Goal: Task Accomplishment & Management: Manage account settings

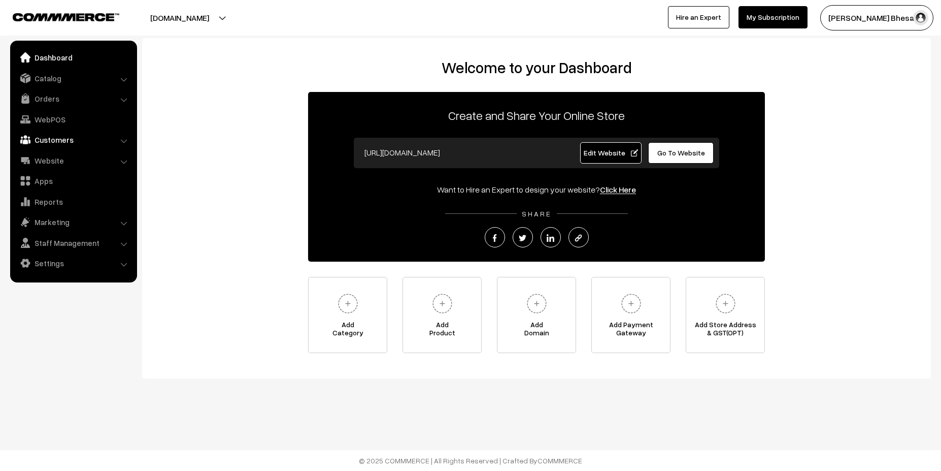
click at [120, 134] on link "Customers" at bounding box center [73, 139] width 121 height 18
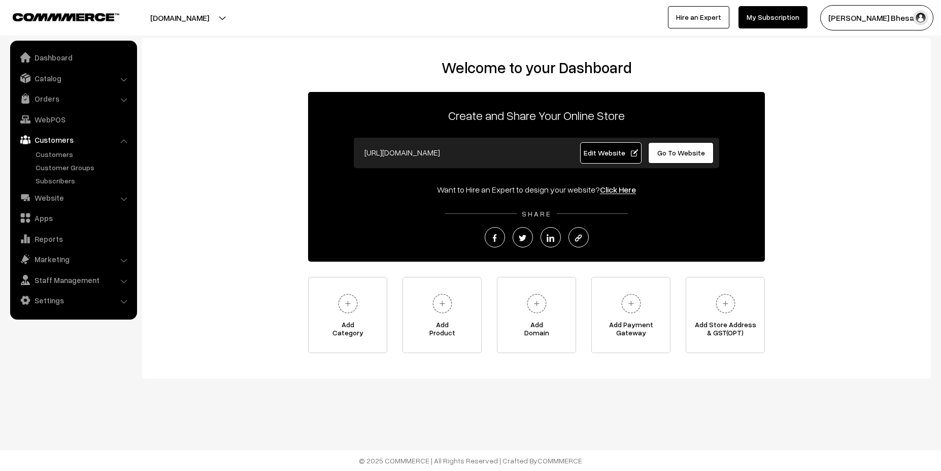
click at [120, 134] on link "Customers" at bounding box center [73, 139] width 121 height 18
click at [66, 306] on link "Settings" at bounding box center [73, 300] width 121 height 18
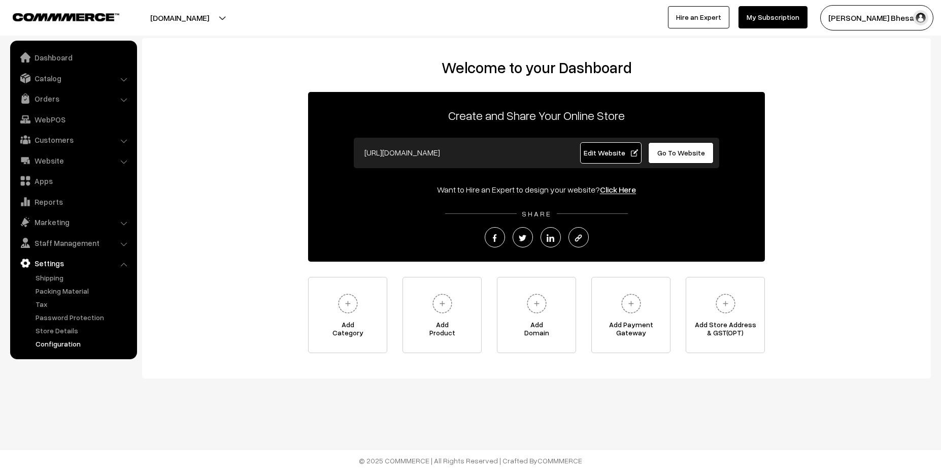
click at [63, 344] on link "Configuration" at bounding box center [83, 343] width 101 height 11
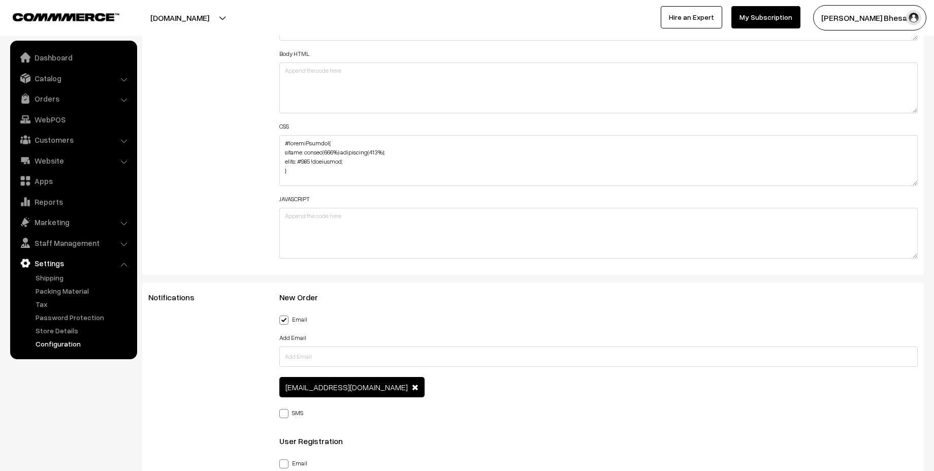
scroll to position [1219, 0]
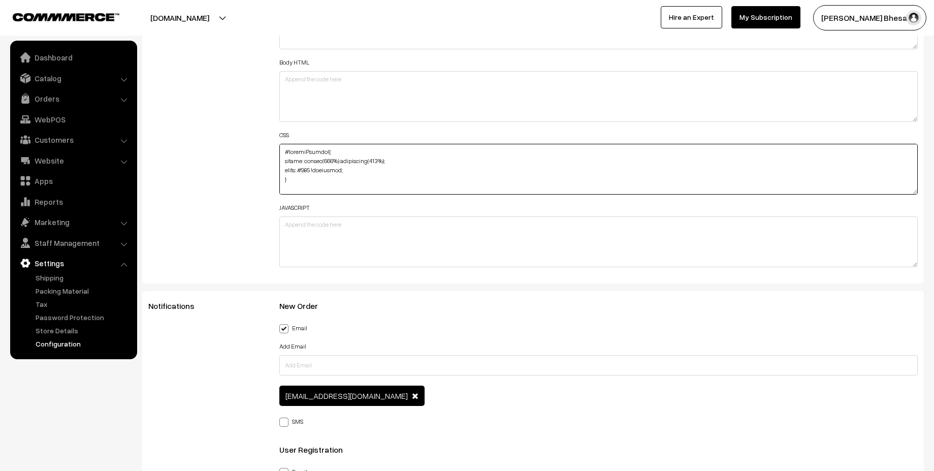
click at [379, 162] on textarea at bounding box center [598, 169] width 639 height 51
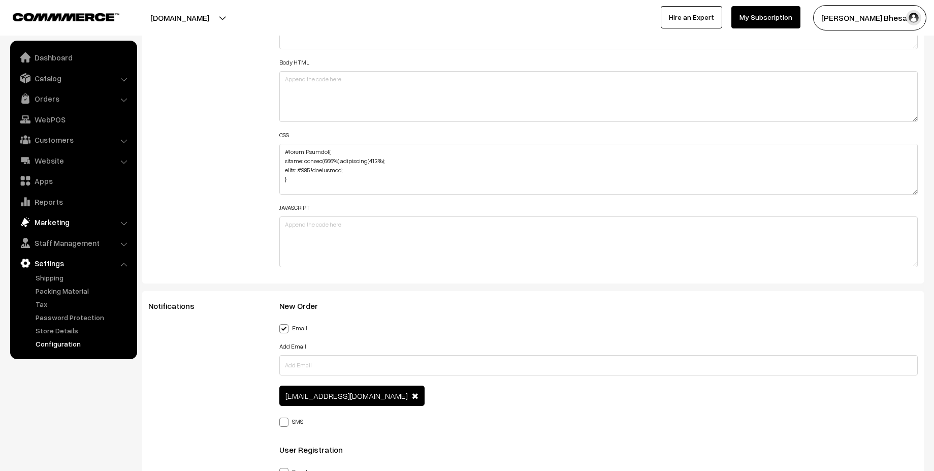
click at [110, 225] on link "Marketing" at bounding box center [73, 222] width 121 height 18
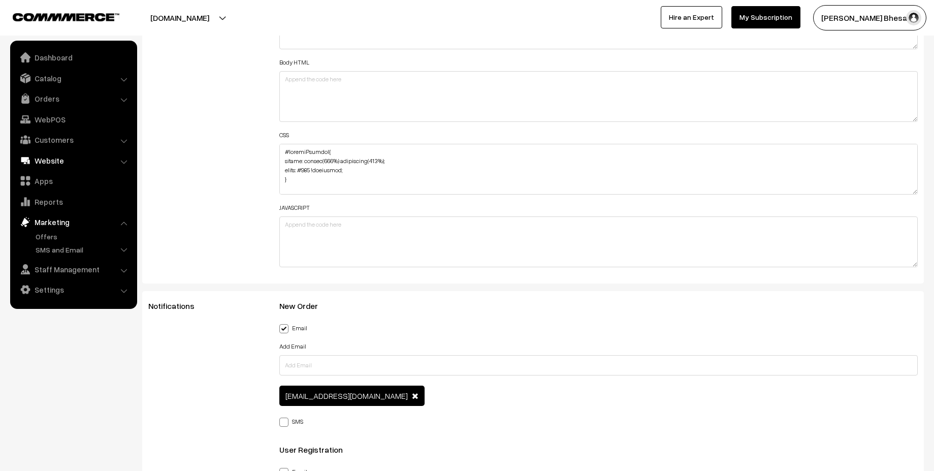
drag, startPoint x: 93, startPoint y: 161, endPoint x: 93, endPoint y: 166, distance: 5.1
click at [93, 162] on link "Website" at bounding box center [73, 160] width 121 height 18
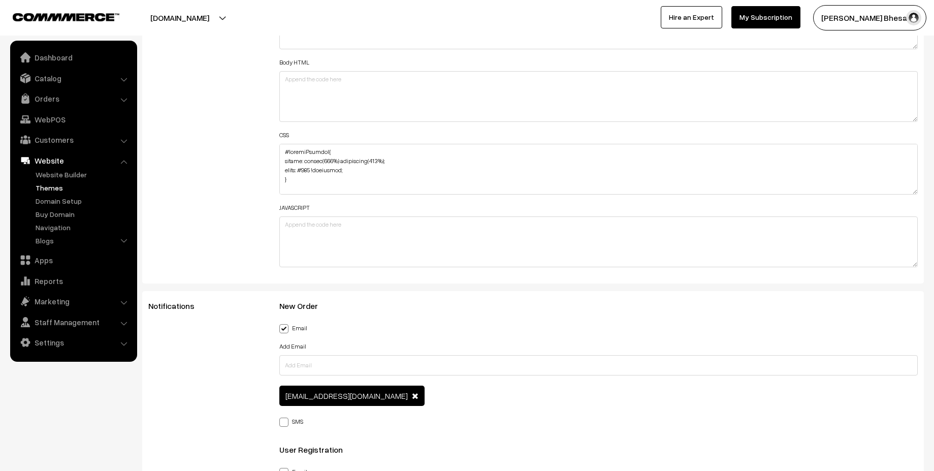
click at [54, 187] on link "Themes" at bounding box center [83, 187] width 101 height 11
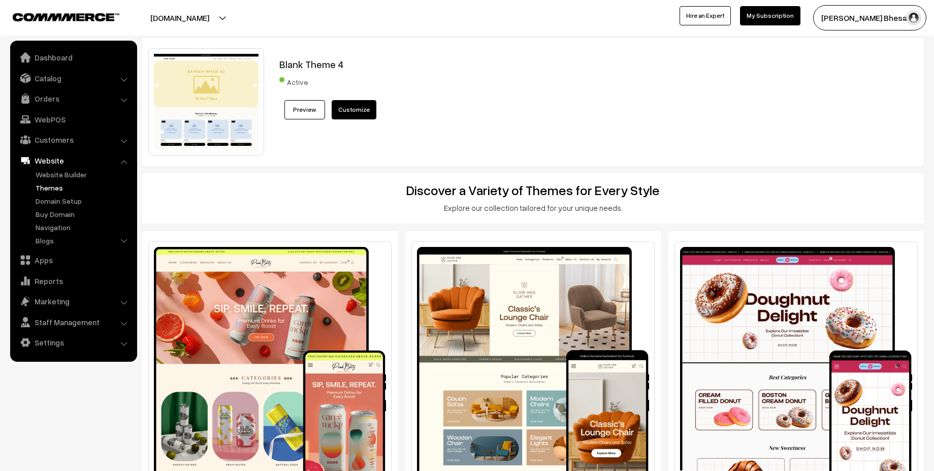
click at [350, 104] on link "Customize" at bounding box center [354, 109] width 45 height 19
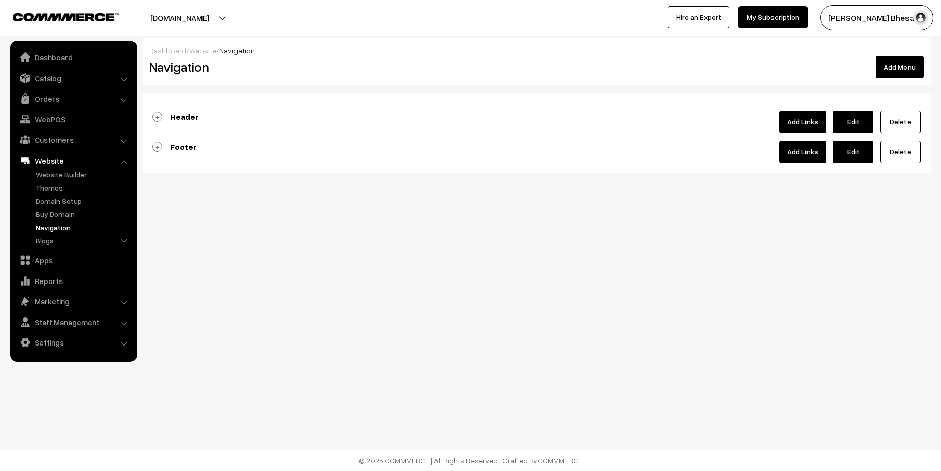
click at [160, 117] on link "Header" at bounding box center [175, 117] width 47 height 10
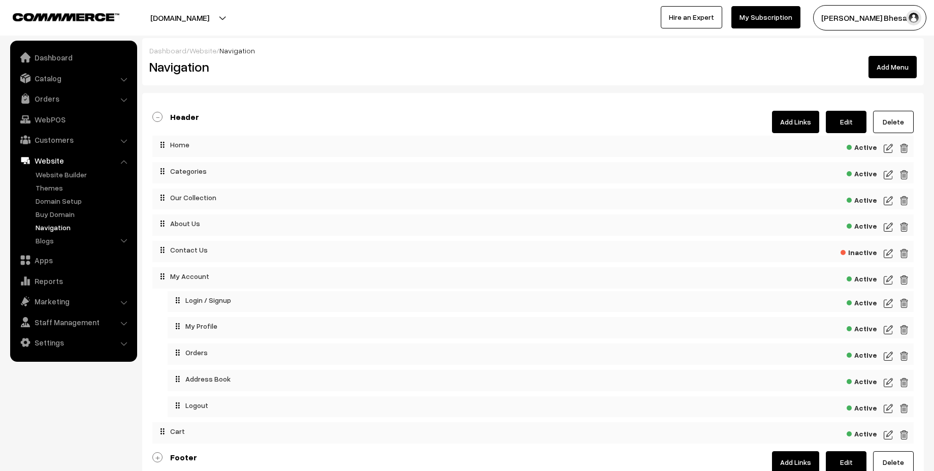
click at [856, 250] on span "Inactive" at bounding box center [858, 251] width 37 height 13
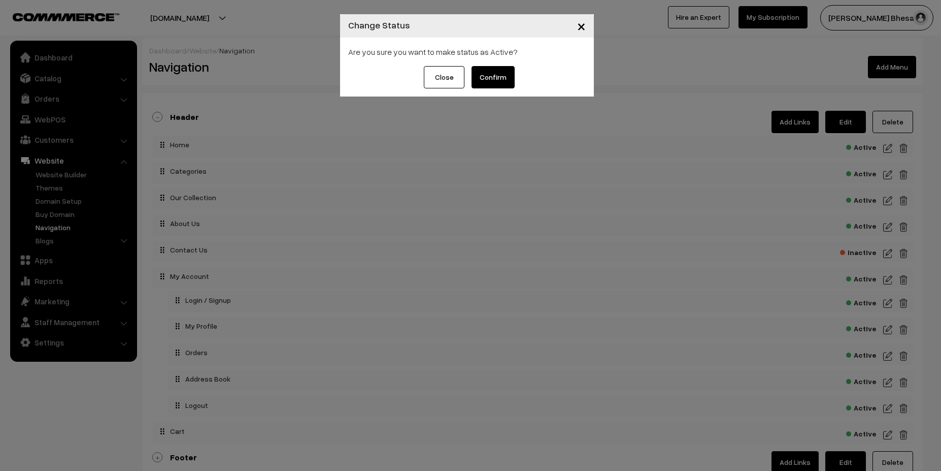
click at [445, 74] on button "Close" at bounding box center [444, 77] width 41 height 22
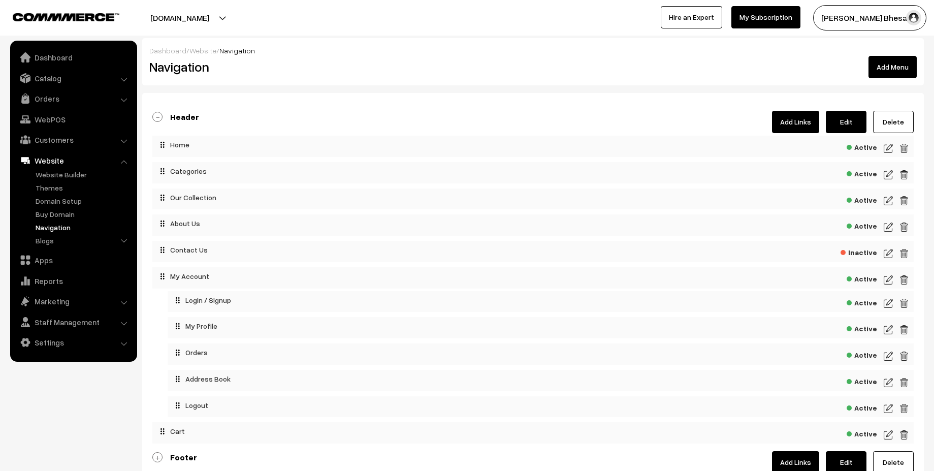
click at [882, 65] on button "Add Menu" at bounding box center [892, 67] width 48 height 22
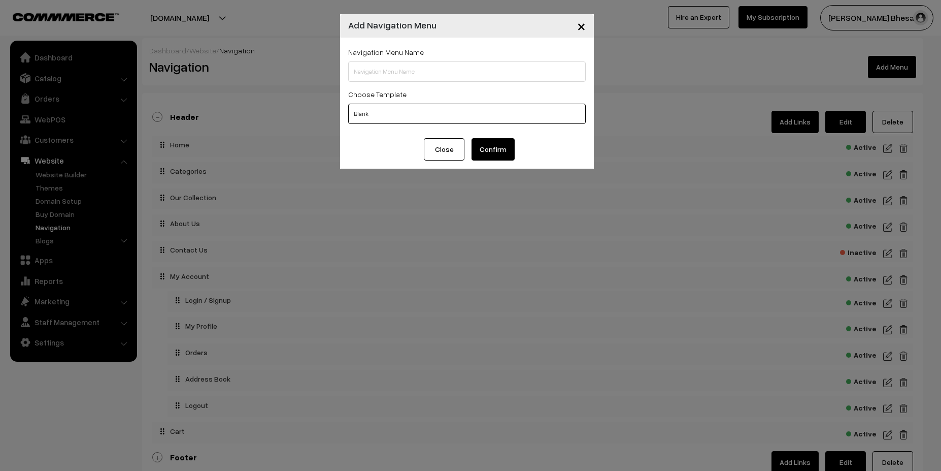
click at [402, 80] on div "Navigation Menu Name Choose Template Blank Header Footer" at bounding box center [467, 88] width 254 height 101
click at [441, 151] on button "Close" at bounding box center [444, 149] width 41 height 22
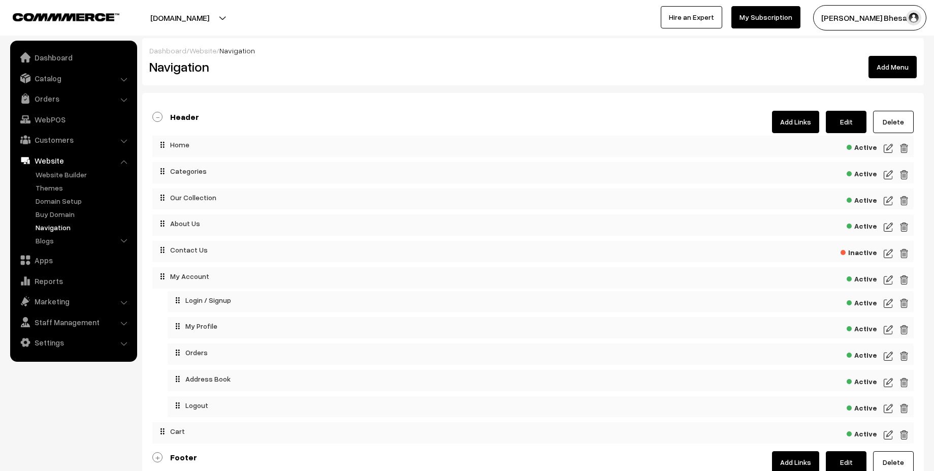
click at [156, 118] on link "Header" at bounding box center [175, 117] width 47 height 10
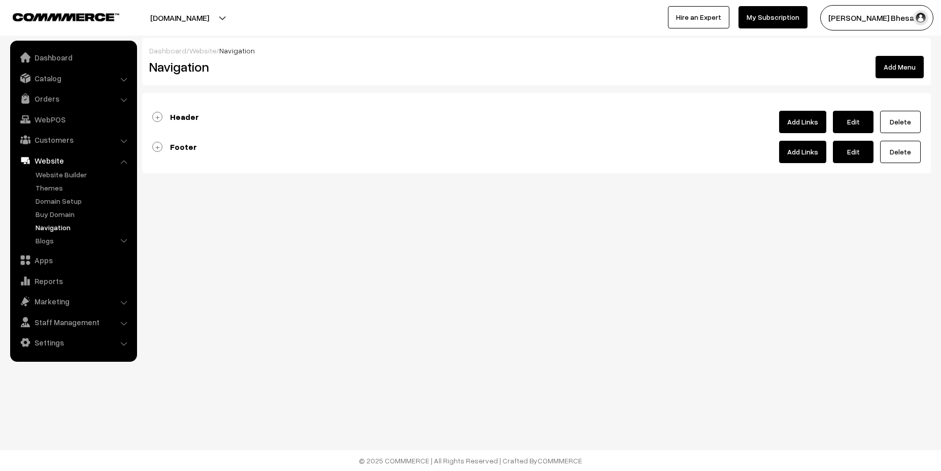
click at [158, 145] on link "Footer" at bounding box center [174, 147] width 45 height 10
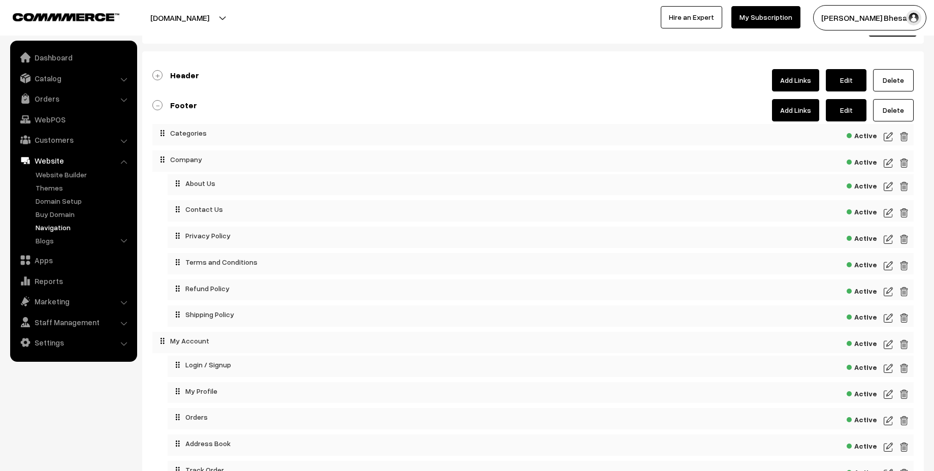
scroll to position [16, 0]
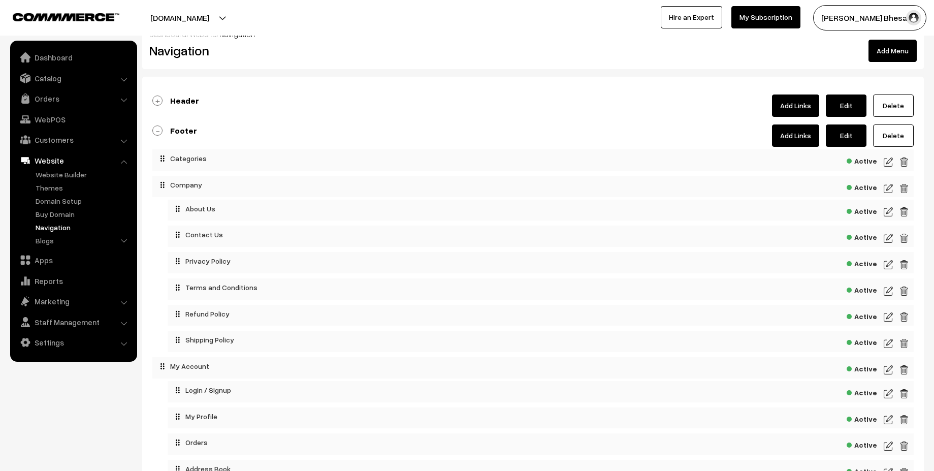
click at [157, 129] on link "Footer" at bounding box center [174, 130] width 45 height 10
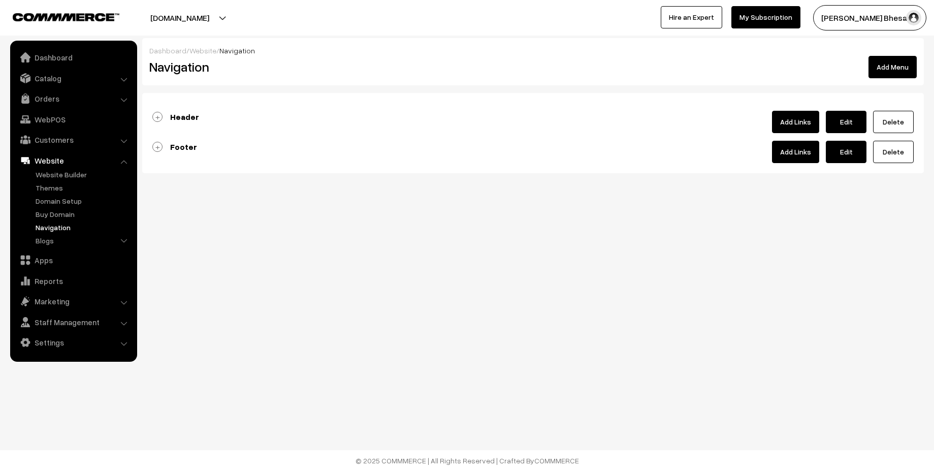
scroll to position [0, 0]
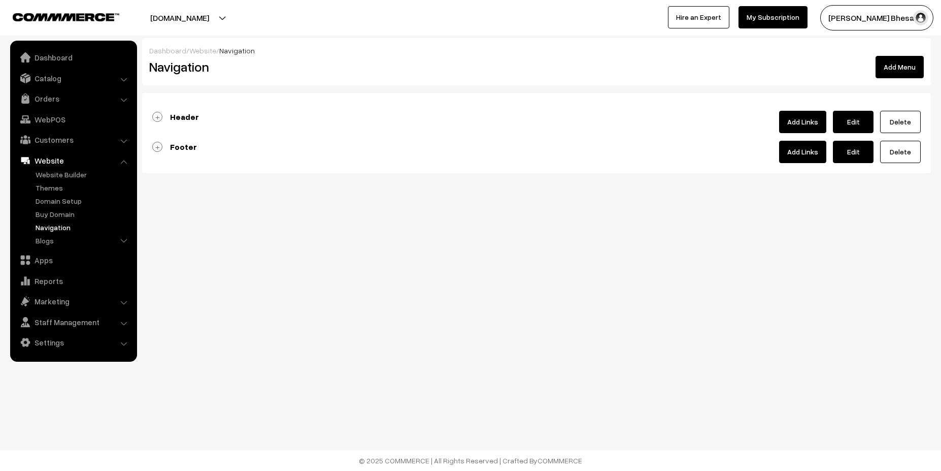
click at [158, 114] on link "Header" at bounding box center [175, 117] width 47 height 10
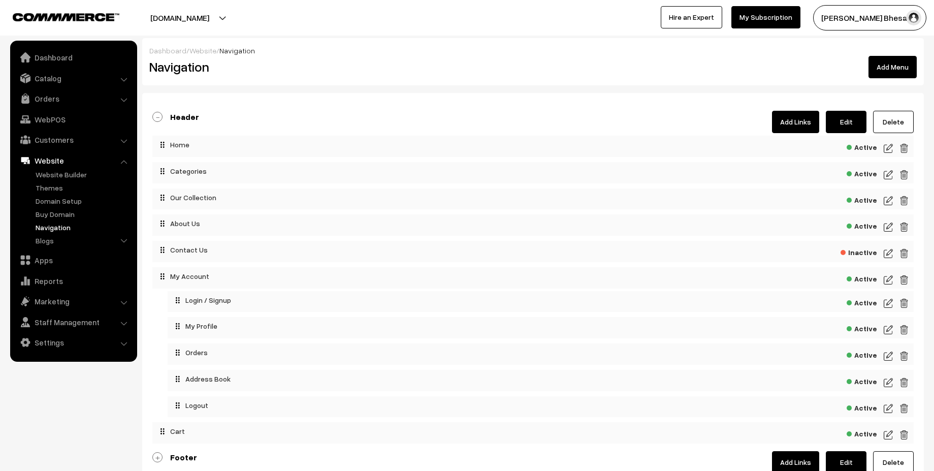
click at [796, 119] on link "Add Links" at bounding box center [795, 122] width 47 height 22
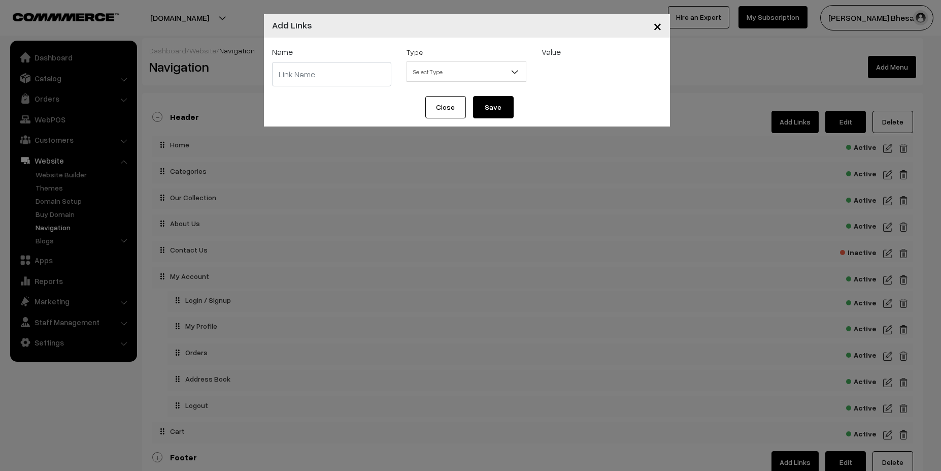
click at [453, 73] on span "Select Type" at bounding box center [466, 72] width 119 height 18
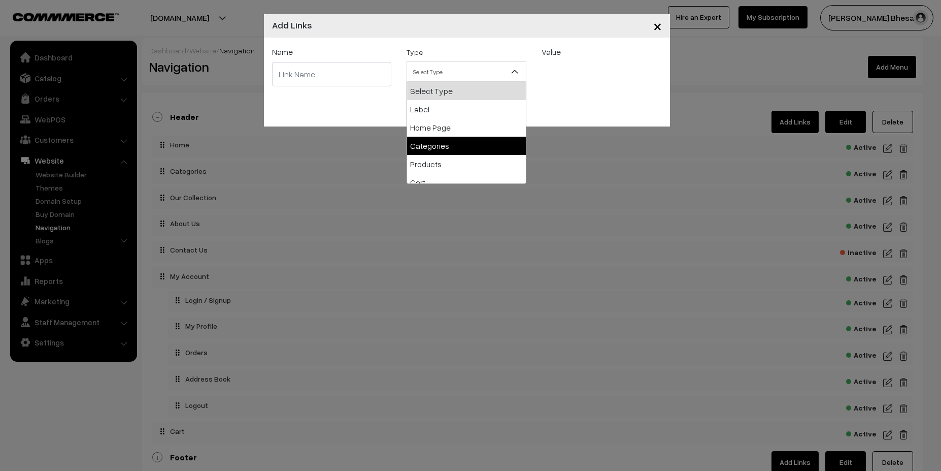
select select "categories"
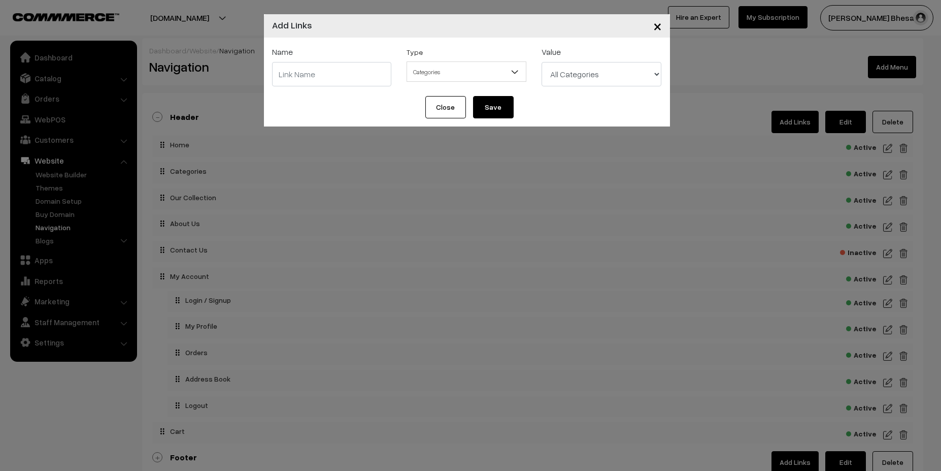
click at [386, 101] on div "× Add Links Name Type Select Type Label Home Page Categories Products Cart Abou…" at bounding box center [467, 70] width 406 height 112
click at [386, 101] on div "Close Save" at bounding box center [467, 111] width 406 height 30
click at [434, 107] on button "Close" at bounding box center [446, 107] width 41 height 22
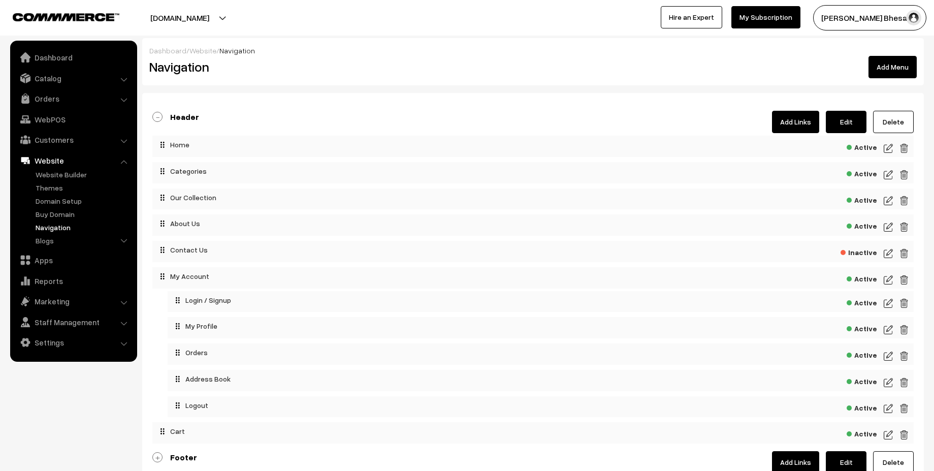
click at [434, 108] on div "Header Add Links Edit Delete Active Active" at bounding box center [532, 288] width 781 height 390
drag, startPoint x: 437, startPoint y: 108, endPoint x: 446, endPoint y: 111, distance: 10.1
click at [438, 111] on div "Header Add Links Edit Delete Active Active" at bounding box center [532, 288] width 781 height 390
click at [848, 122] on link "Edit" at bounding box center [846, 122] width 41 height 22
type input "Header"
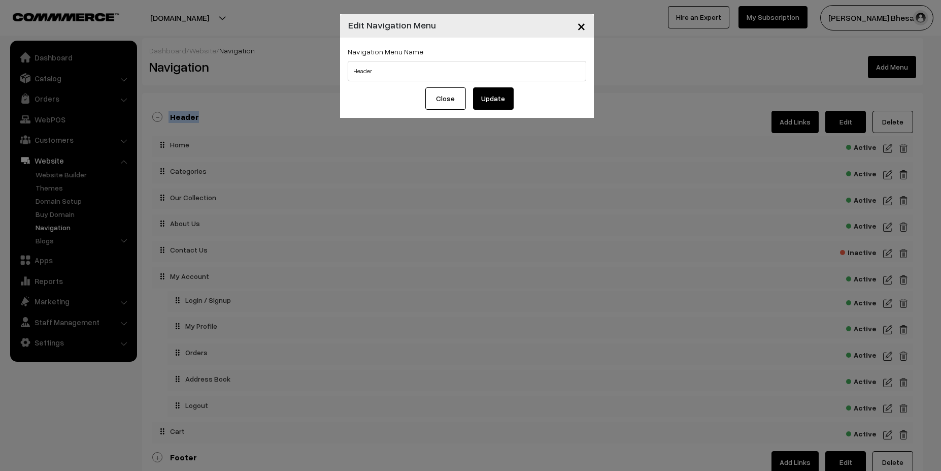
click at [443, 102] on button "Close" at bounding box center [446, 98] width 41 height 22
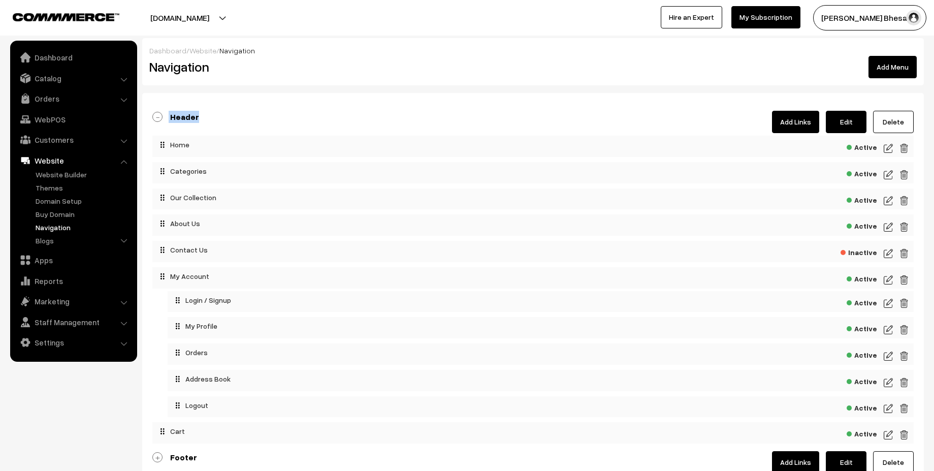
click at [890, 200] on img at bounding box center [888, 200] width 9 height 12
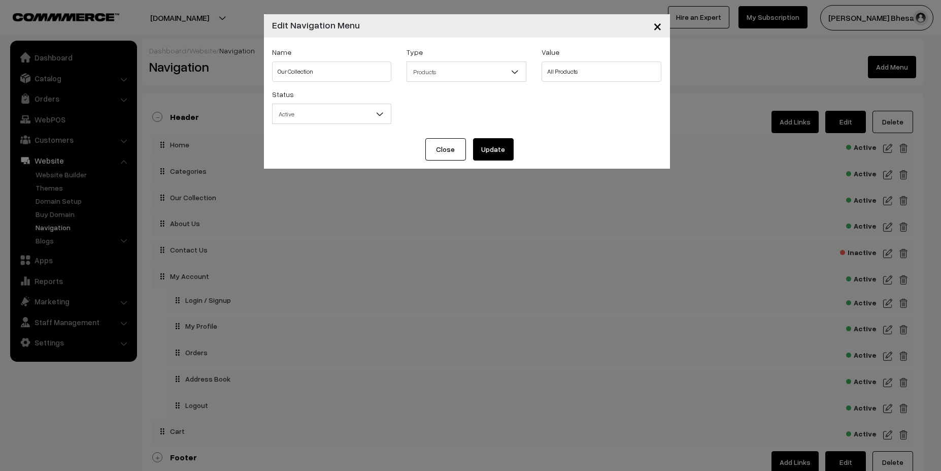
click at [487, 63] on div "Type Select Type Label Home Page Categories Products Cart About Us Contact Us B…" at bounding box center [467, 64] width 120 height 36
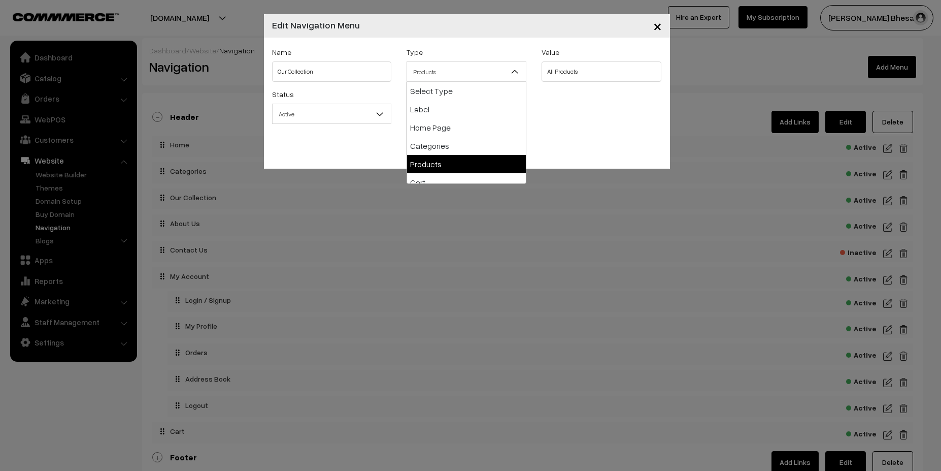
click at [486, 67] on span "Products" at bounding box center [466, 72] width 119 height 18
click at [596, 99] on div "Status Active Inactive Active" at bounding box center [467, 109] width 405 height 42
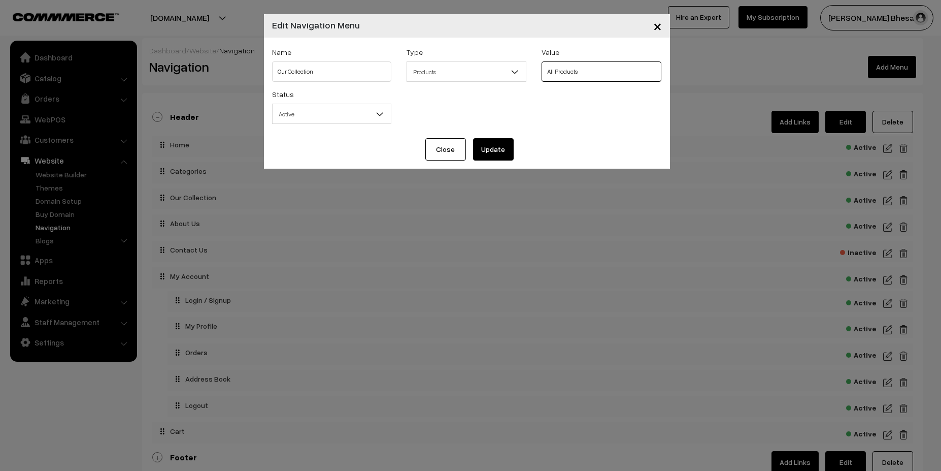
click at [473, 108] on form "Name Our Collection Type Select Type Label Home Page Categories Products Cart A…" at bounding box center [467, 88] width 390 height 84
click at [445, 143] on button "Close" at bounding box center [446, 149] width 41 height 22
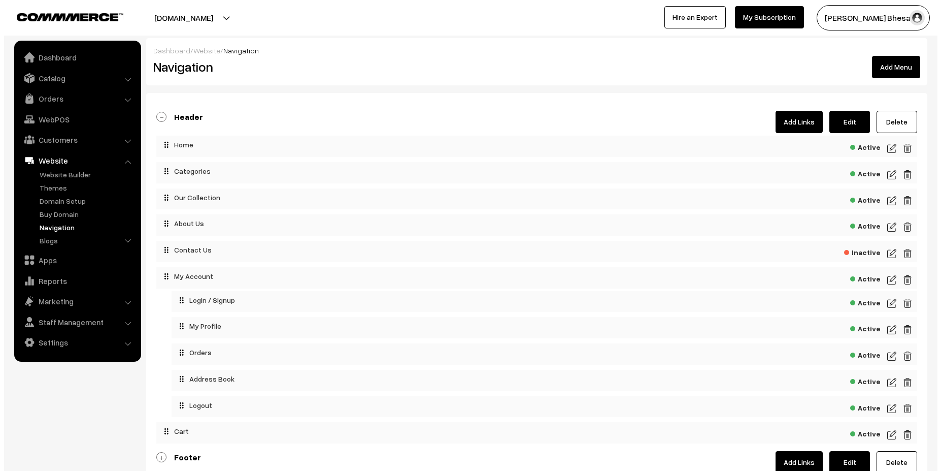
scroll to position [79, 0]
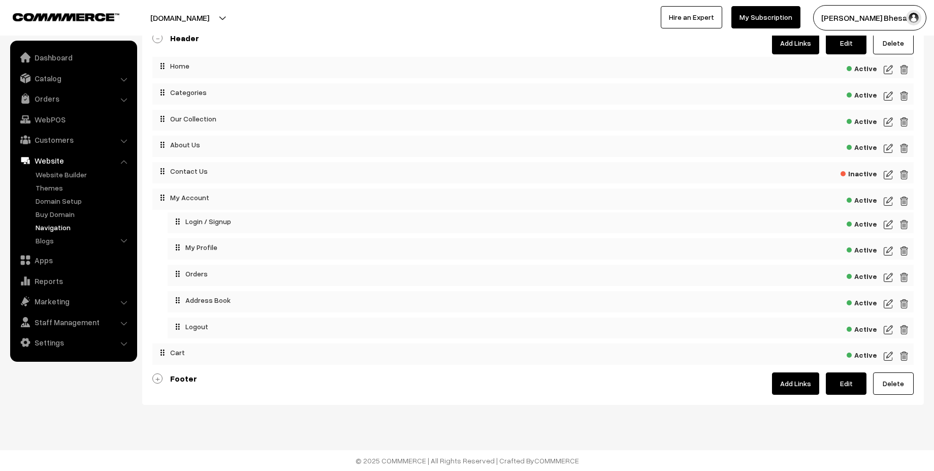
click at [890, 358] on img at bounding box center [888, 356] width 9 height 12
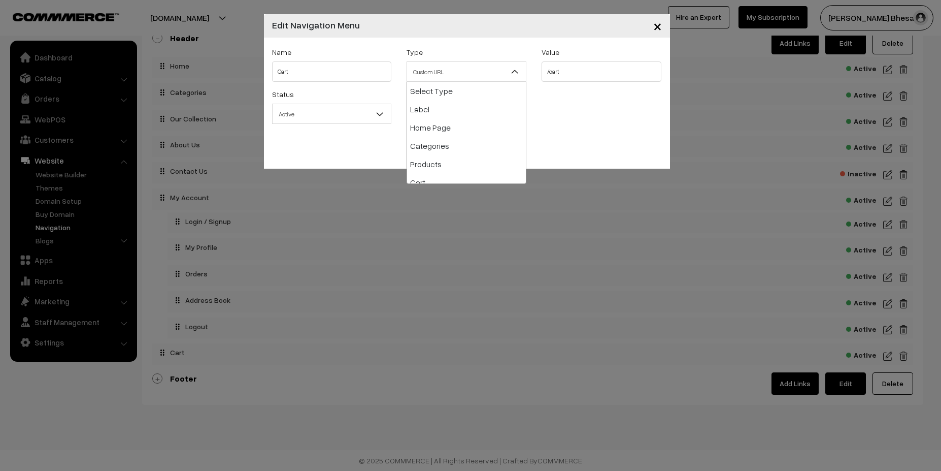
click at [505, 72] on span "Custom URL" at bounding box center [466, 72] width 119 height 18
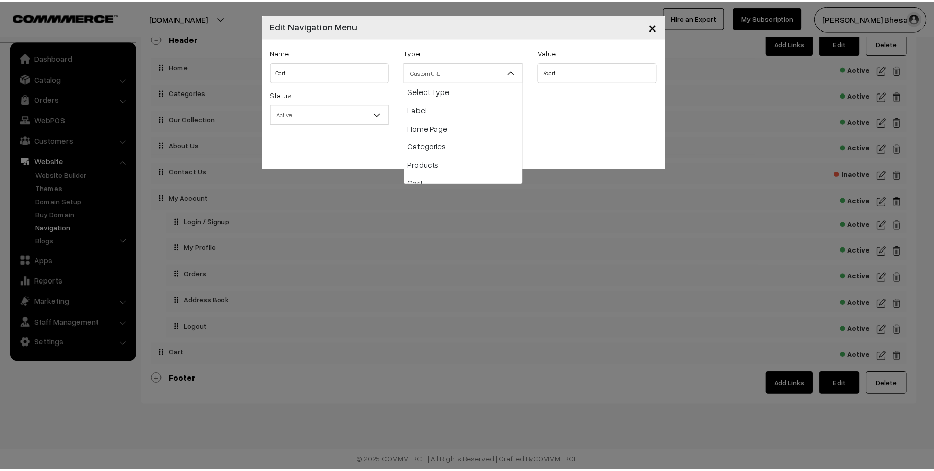
scroll to position [128, 0]
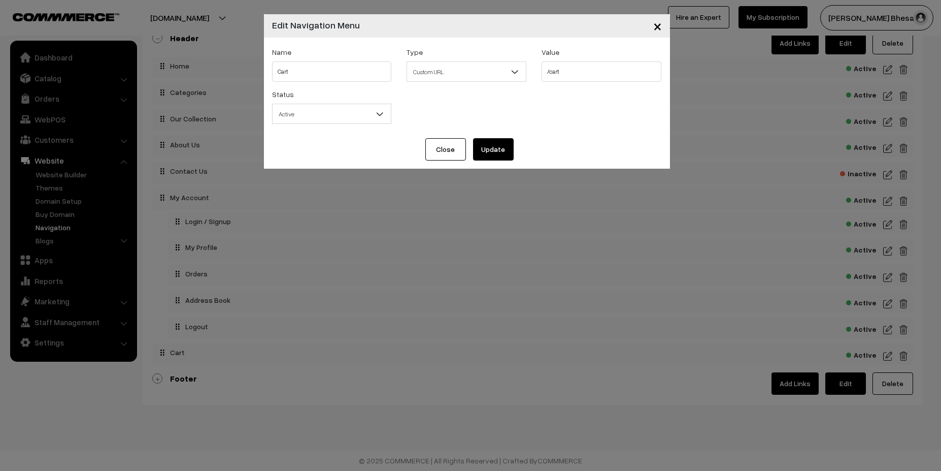
click at [576, 135] on div "Name Cart Type Select Type Label Home Page Categories Products Cart About Us Co…" at bounding box center [467, 88] width 406 height 101
click at [431, 143] on button "Close" at bounding box center [446, 149] width 41 height 22
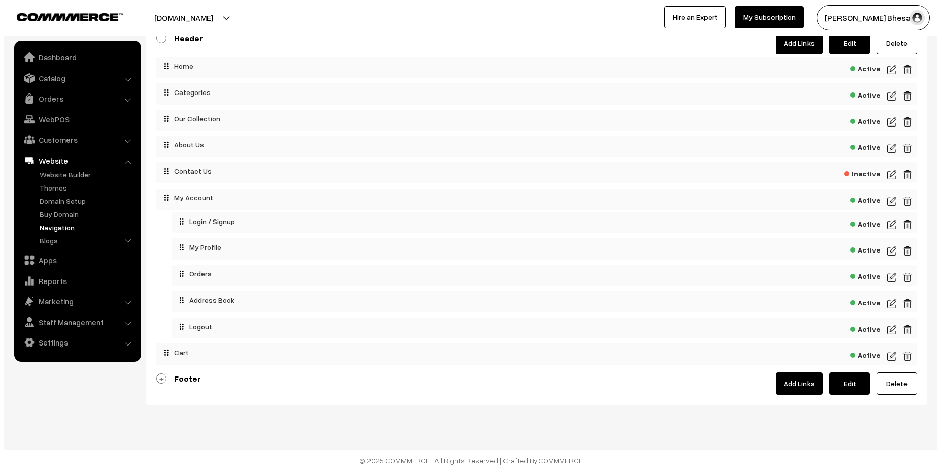
scroll to position [0, 0]
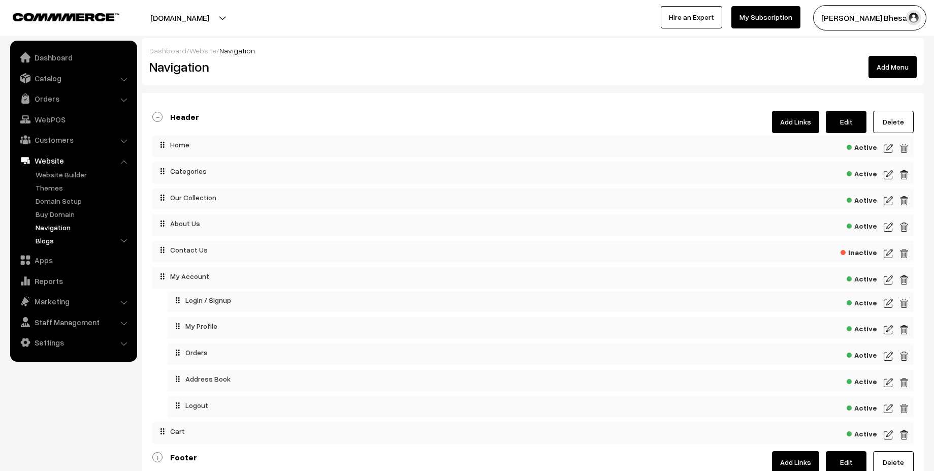
click at [54, 242] on link "Blogs" at bounding box center [83, 240] width 101 height 11
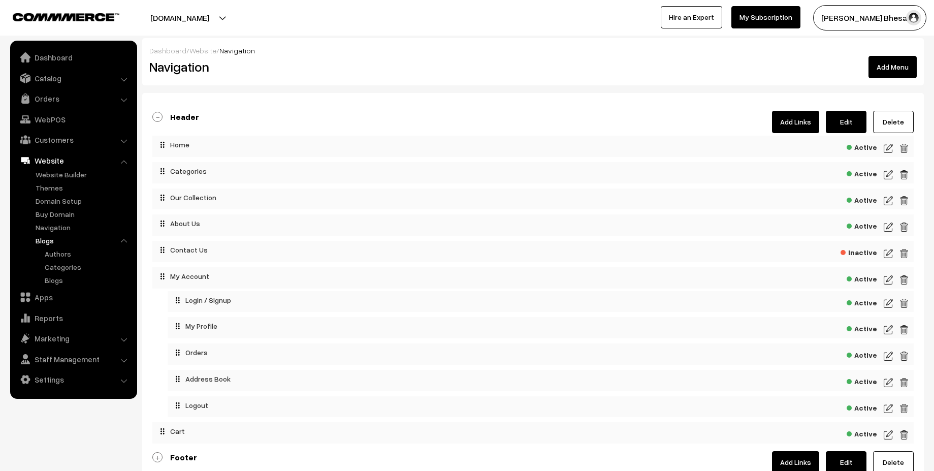
click at [91, 237] on link "Blogs" at bounding box center [83, 240] width 101 height 11
click at [887, 175] on img at bounding box center [888, 175] width 9 height 12
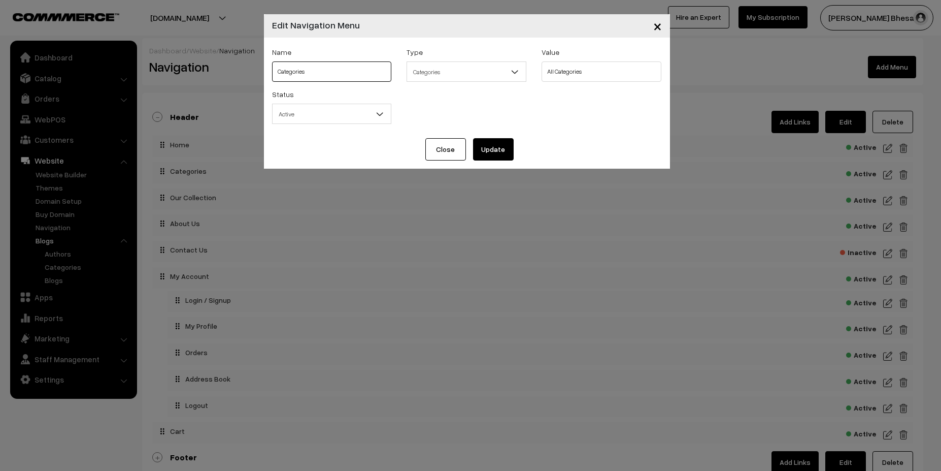
click at [341, 73] on input "Categories" at bounding box center [332, 71] width 120 height 20
click at [441, 67] on span "Categories" at bounding box center [466, 72] width 119 height 18
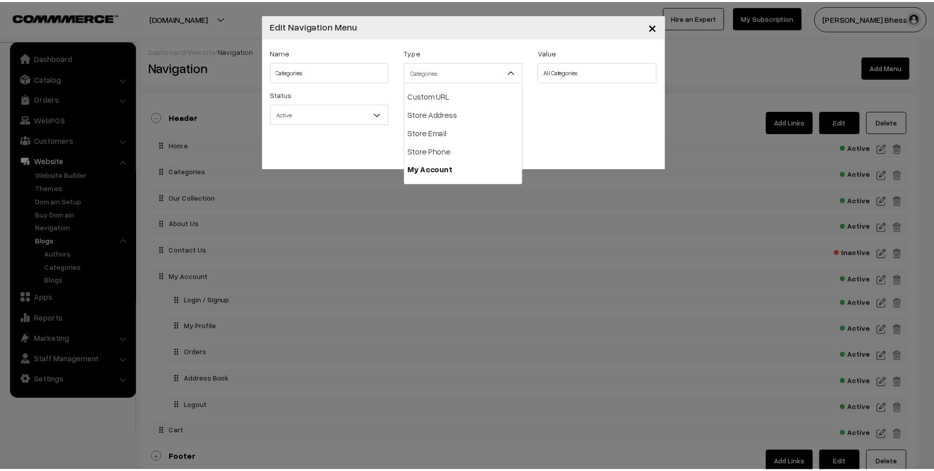
scroll to position [157, 0]
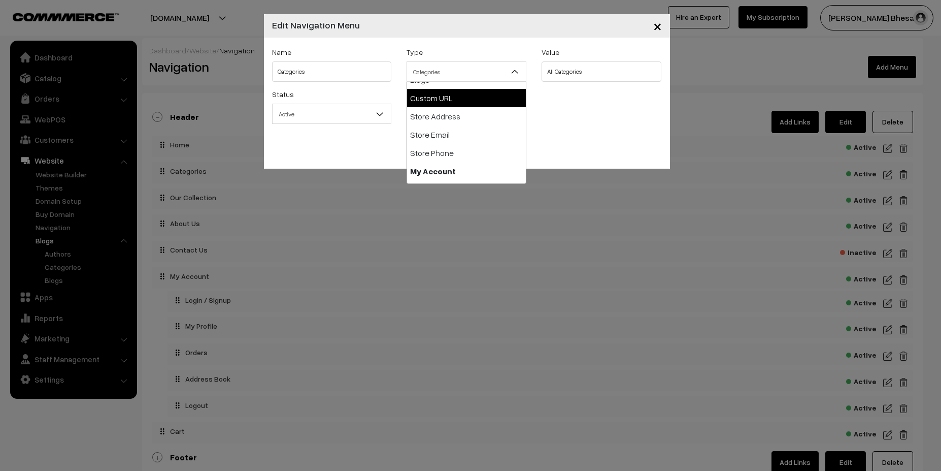
select select "web"
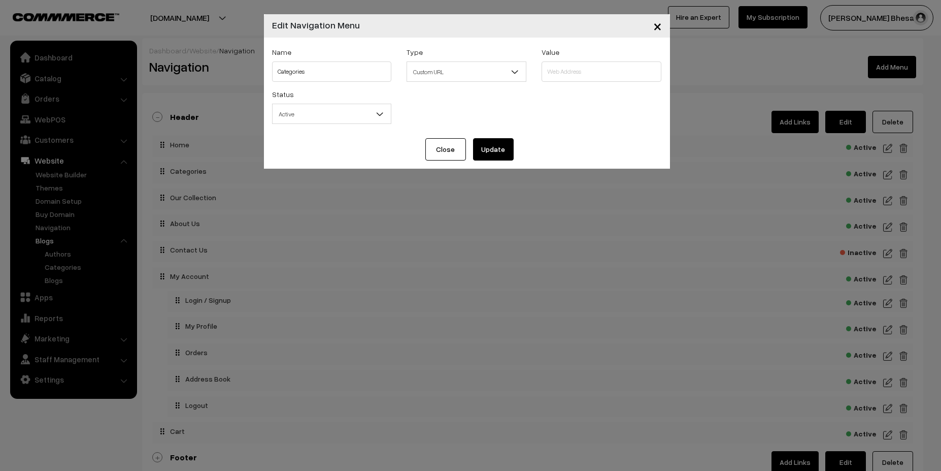
click at [450, 154] on button "Close" at bounding box center [446, 149] width 41 height 22
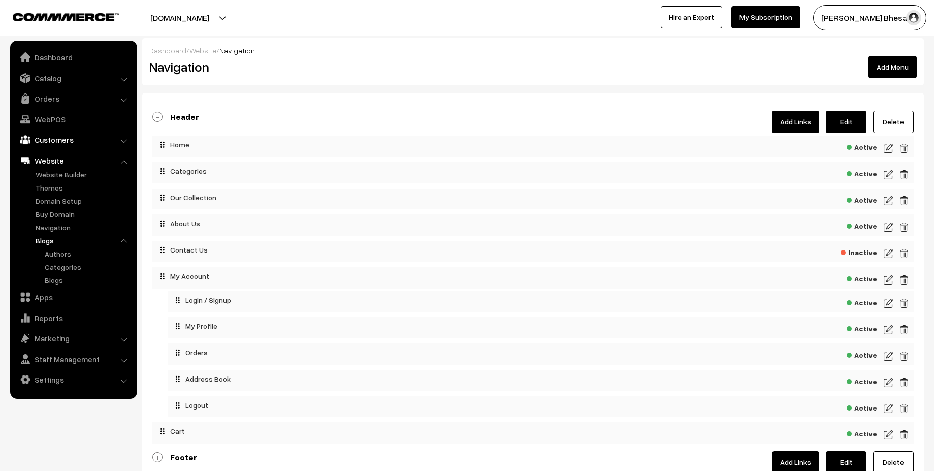
click at [63, 139] on link "Customers" at bounding box center [73, 139] width 121 height 18
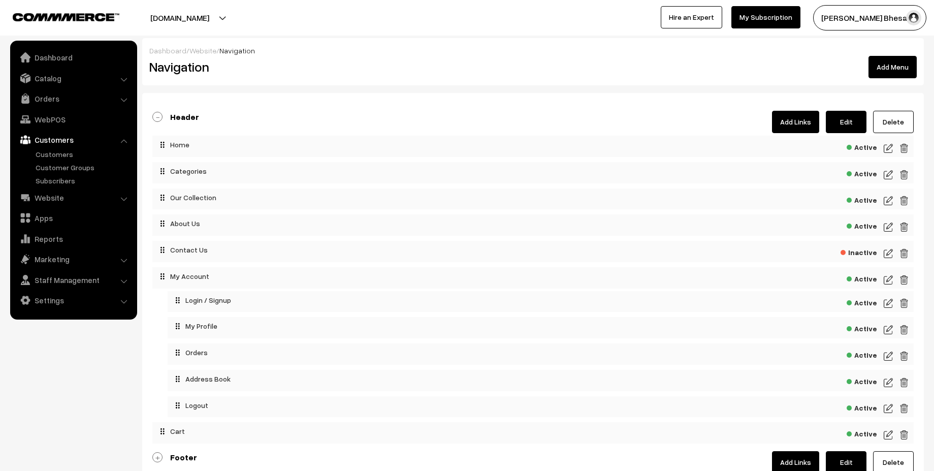
click at [63, 139] on link "Customers" at bounding box center [73, 139] width 121 height 18
click at [119, 80] on link "Catalog" at bounding box center [73, 78] width 121 height 18
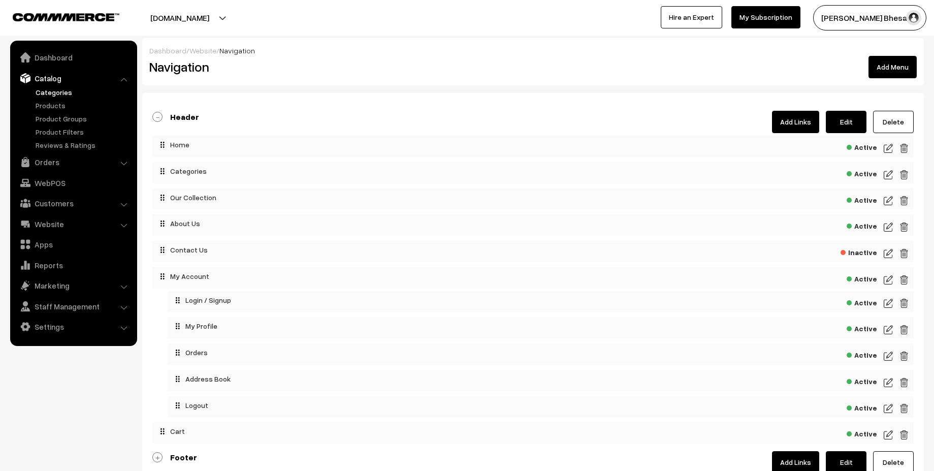
click at [47, 95] on link "Categories" at bounding box center [83, 92] width 101 height 11
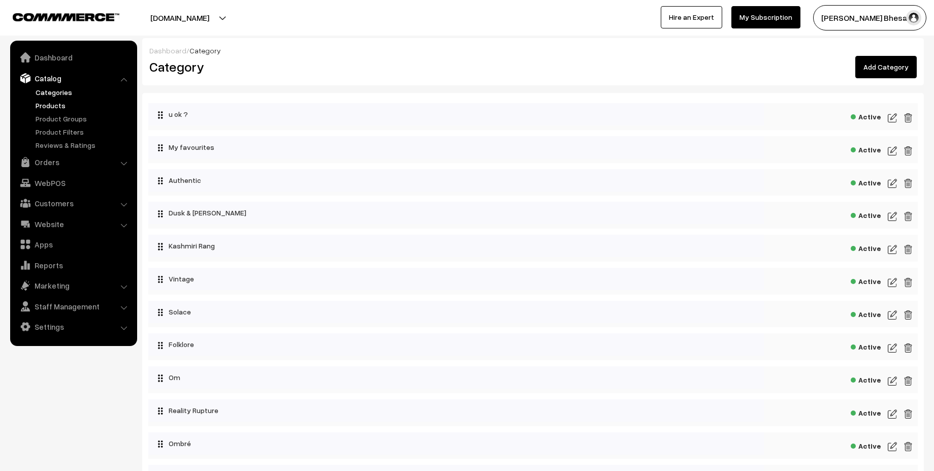
click at [59, 109] on link "Products" at bounding box center [83, 105] width 101 height 11
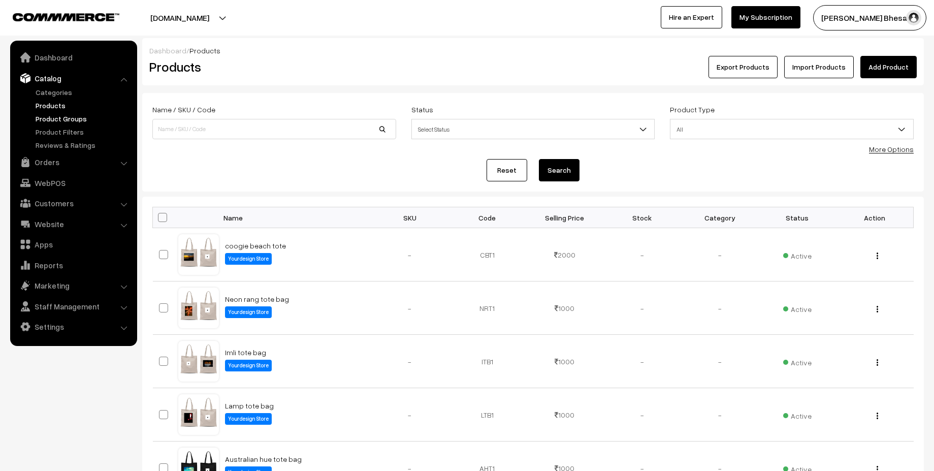
click at [67, 120] on link "Product Groups" at bounding box center [83, 118] width 101 height 11
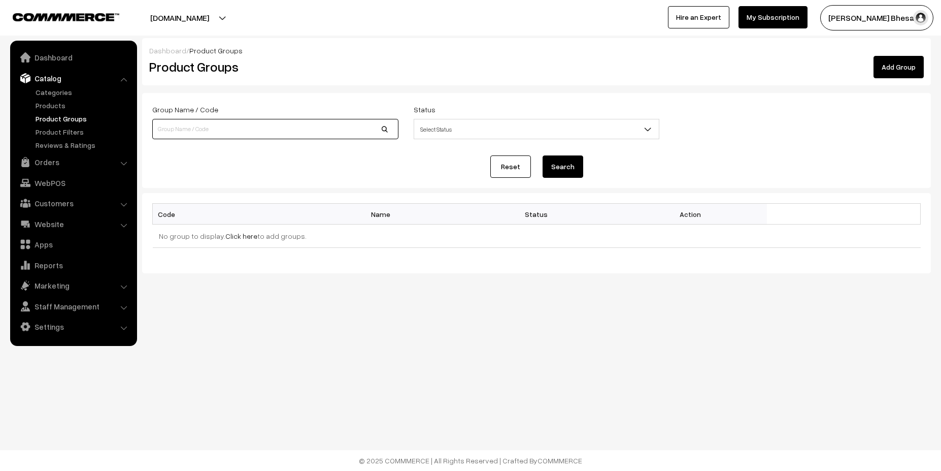
click at [193, 130] on input at bounding box center [275, 129] width 246 height 20
click at [151, 164] on form "Group Name / Code Status Select Status Active Inactive Select Status Reset Sear…" at bounding box center [536, 140] width 789 height 95
click at [465, 143] on div "Group Name / Code Status Select Status Active Inactive Select Status" at bounding box center [537, 124] width 784 height 42
click at [488, 123] on span "Select Status" at bounding box center [536, 129] width 245 height 18
click at [237, 130] on input at bounding box center [275, 129] width 246 height 20
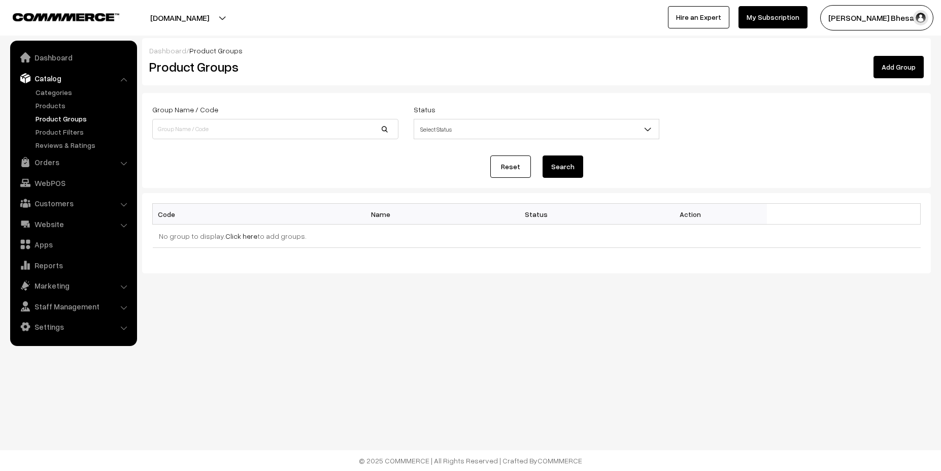
click at [185, 175] on div "Reset Search" at bounding box center [536, 166] width 769 height 22
click at [236, 238] on link "Click here" at bounding box center [241, 236] width 32 height 9
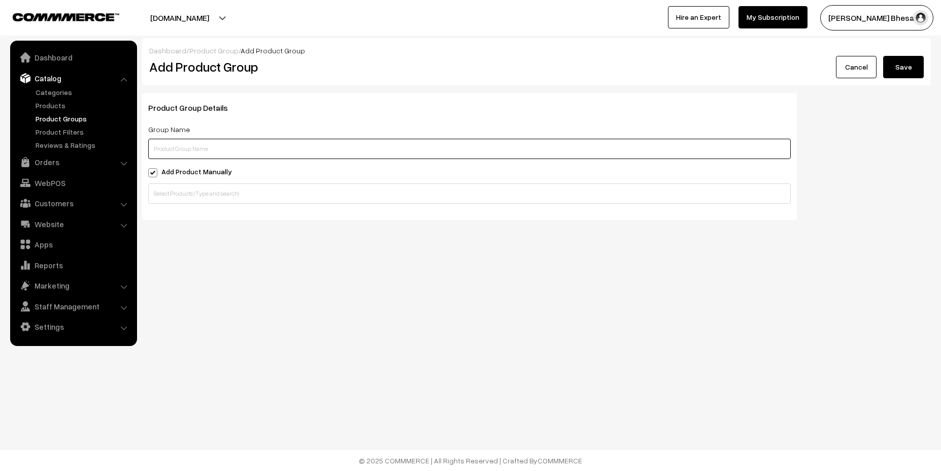
click at [276, 141] on input "text" at bounding box center [469, 149] width 643 height 20
type input "Artboard Paper"
click at [306, 197] on input "text" at bounding box center [469, 193] width 643 height 20
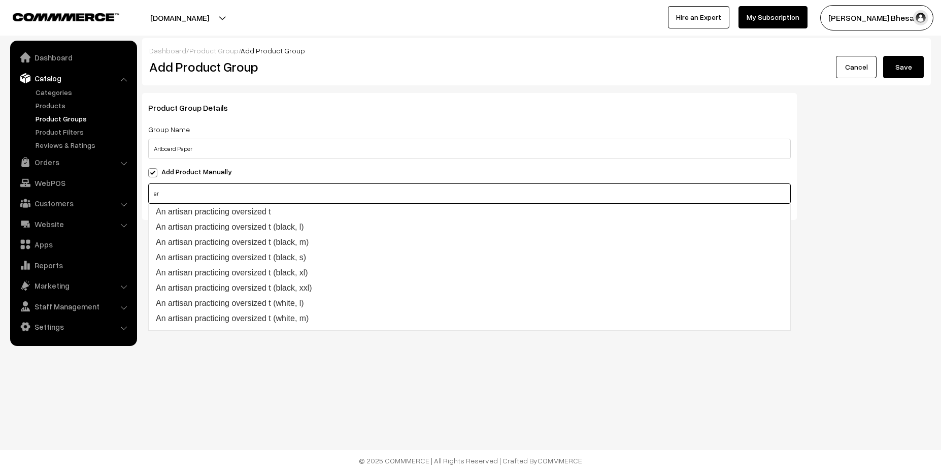
type input "a"
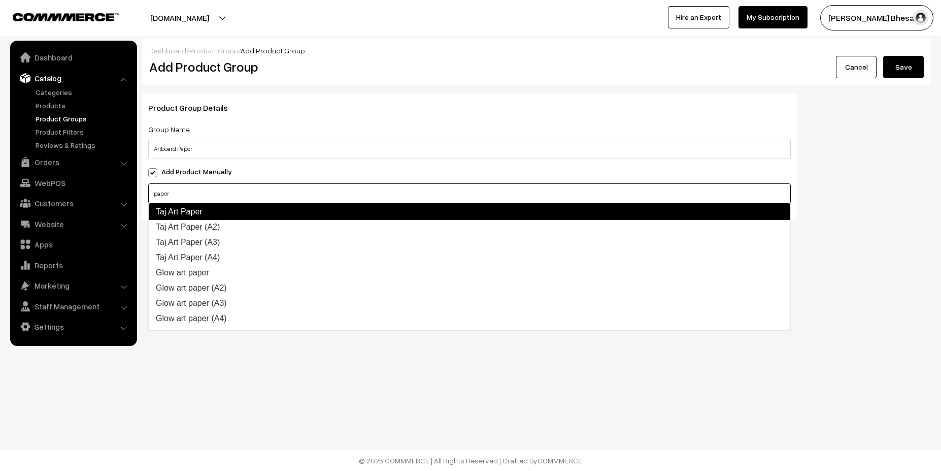
click at [187, 207] on link "Taj Art Paper" at bounding box center [469, 212] width 643 height 16
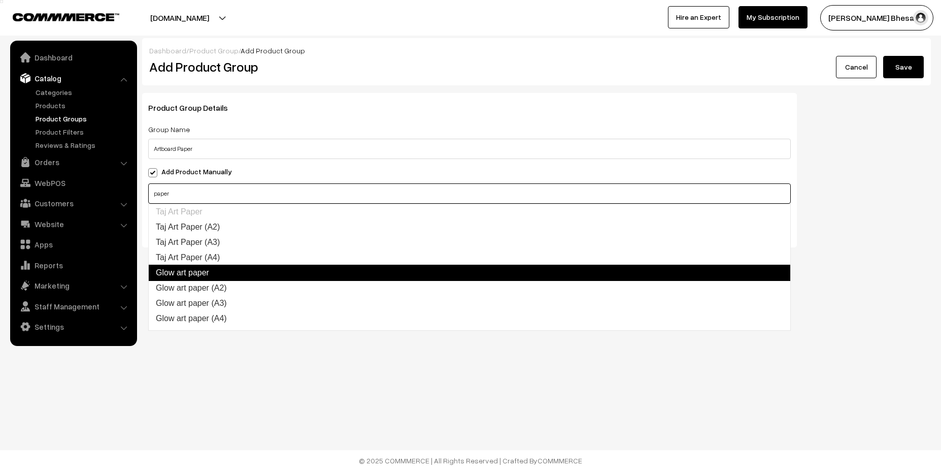
click at [186, 277] on link "Glow art paper" at bounding box center [469, 273] width 643 height 16
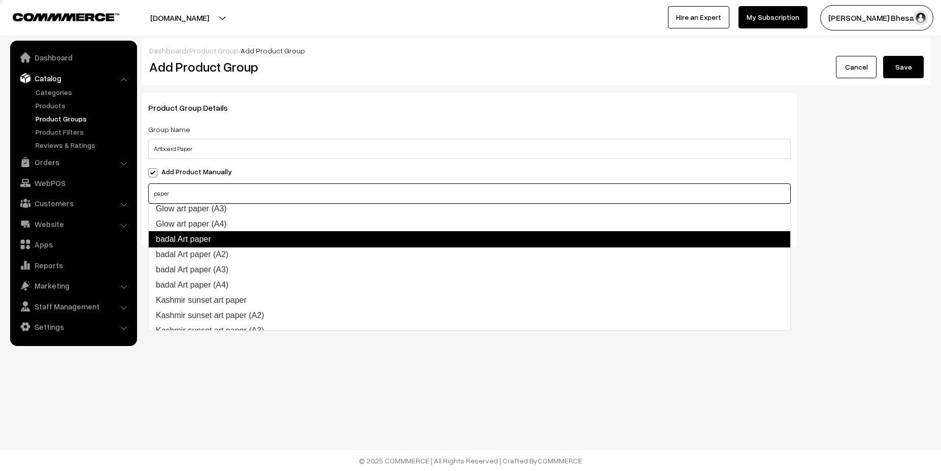
scroll to position [110, 0]
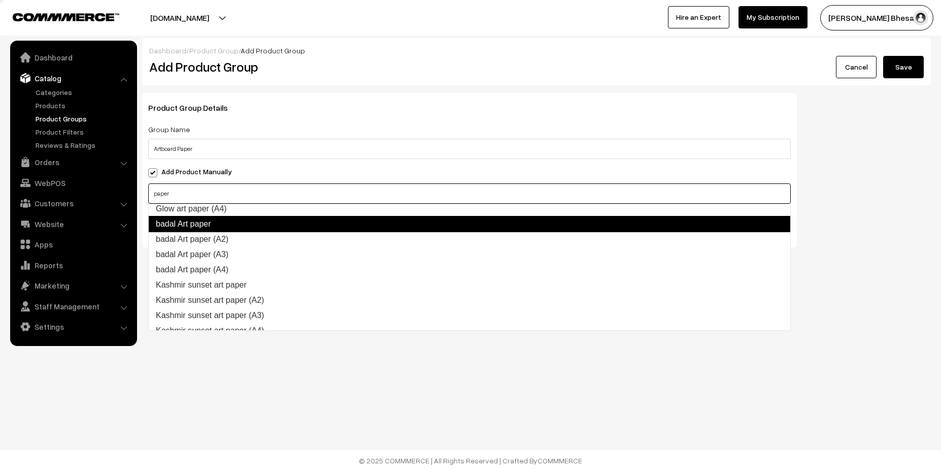
click at [215, 230] on link "badal Art paper" at bounding box center [469, 224] width 643 height 16
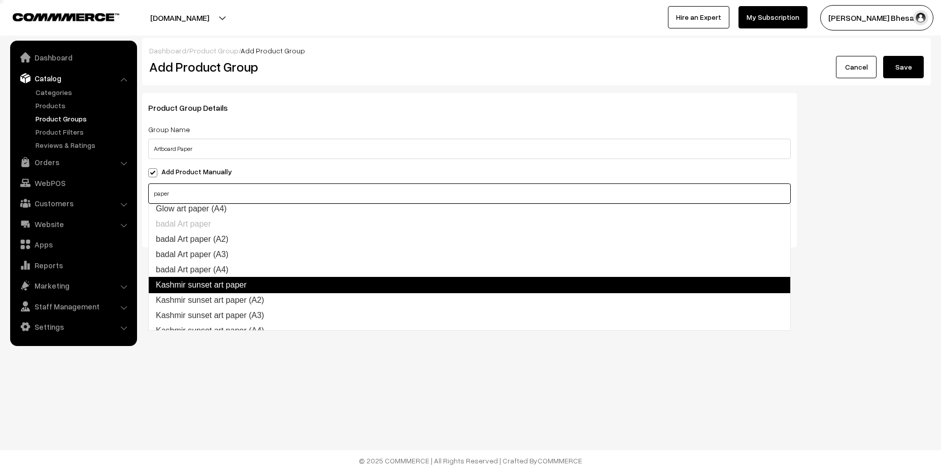
click at [210, 281] on link "Kashmir sunset art paper" at bounding box center [469, 285] width 643 height 16
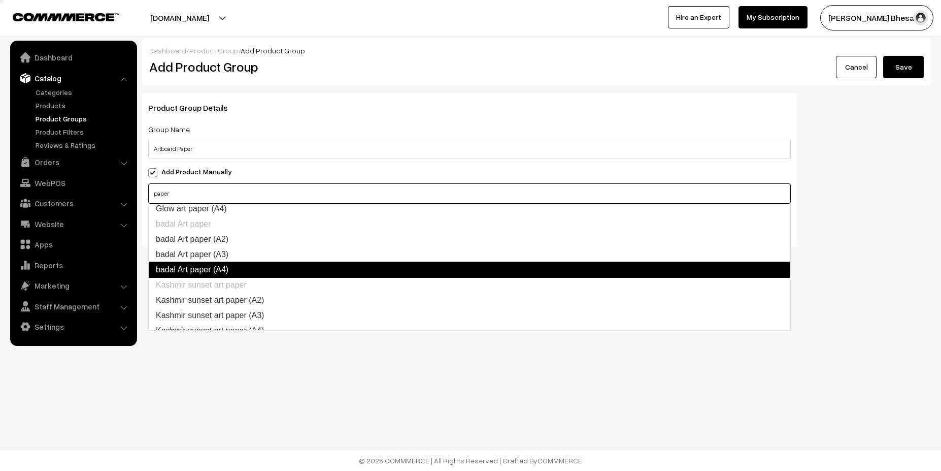
scroll to position [240, 0]
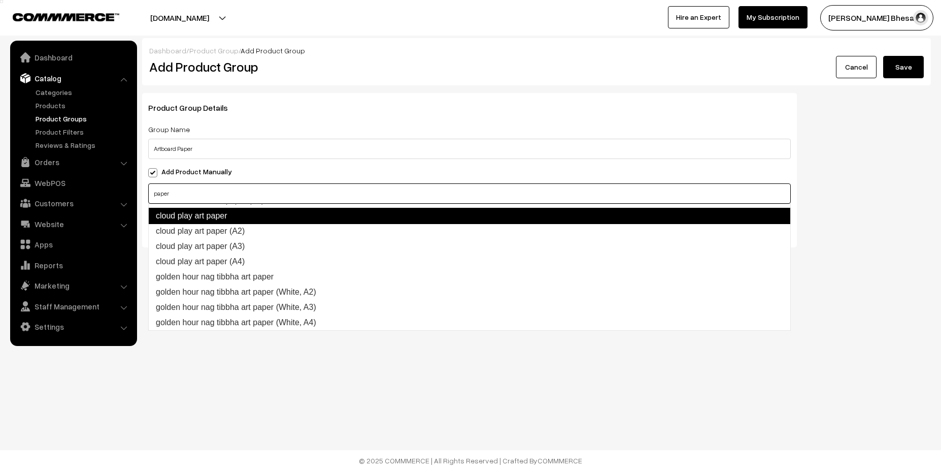
click at [221, 218] on link "cloud play art paper" at bounding box center [469, 216] width 643 height 16
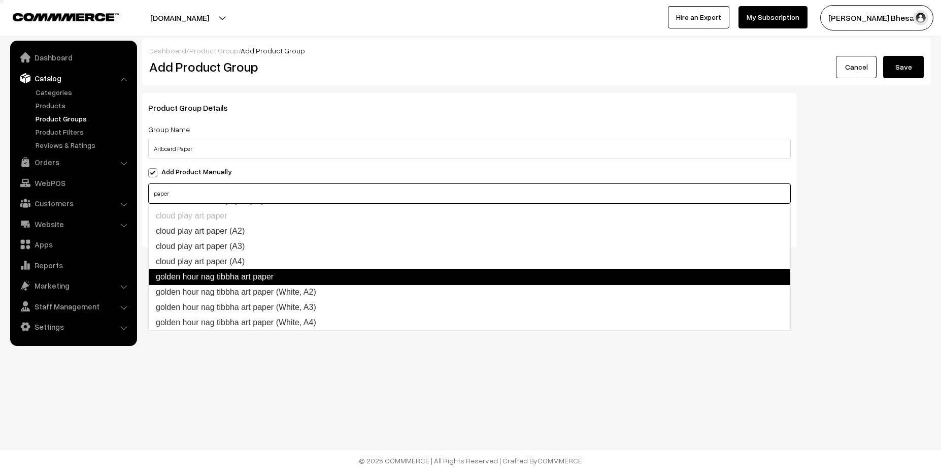
click at [231, 271] on link "golden hour nag tibbha art paper" at bounding box center [469, 277] width 643 height 16
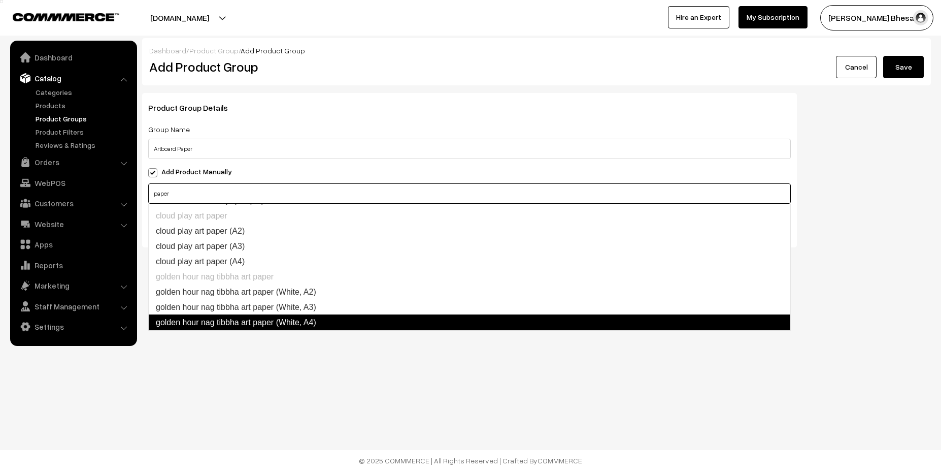
type input "paper"
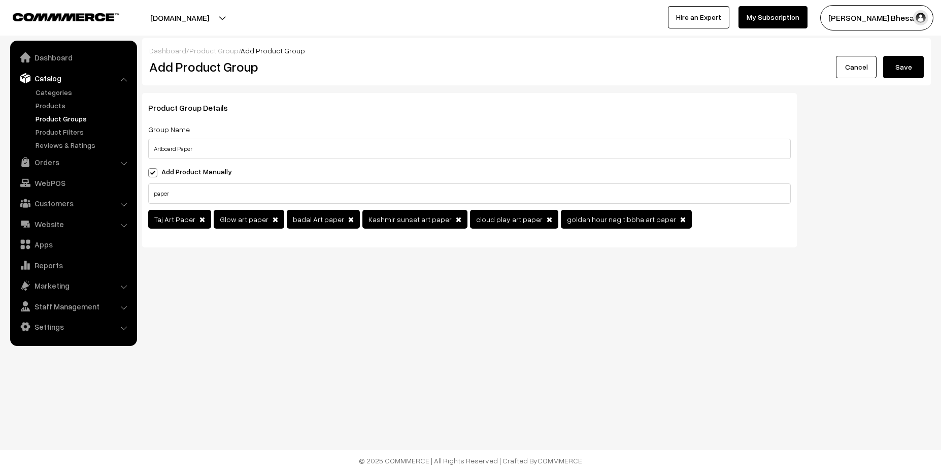
click at [377, 366] on body "Thank you for showing interest. Our team will call you shortly. Close serendipi…" at bounding box center [470, 235] width 941 height 471
click at [908, 62] on button "Save" at bounding box center [904, 67] width 41 height 22
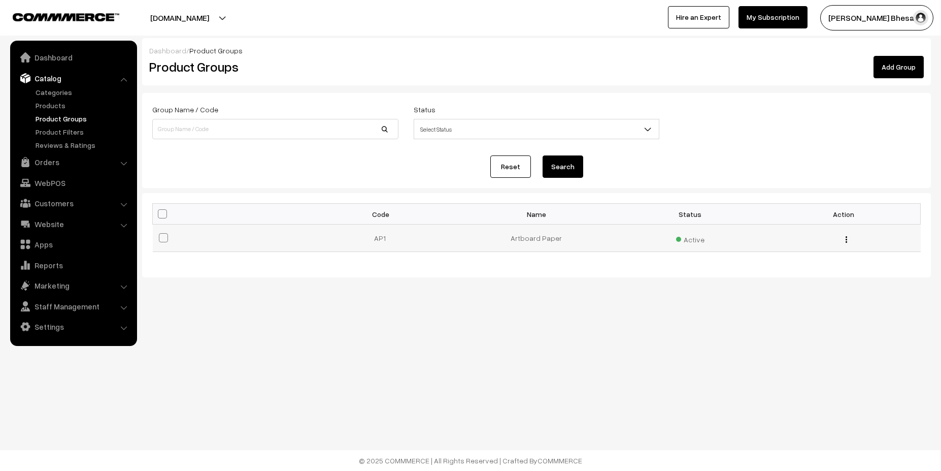
click at [165, 241] on span at bounding box center [163, 237] width 9 height 9
click at [160, 235] on input "checkbox" at bounding box center [157, 231] width 7 height 7
checkbox input "true"
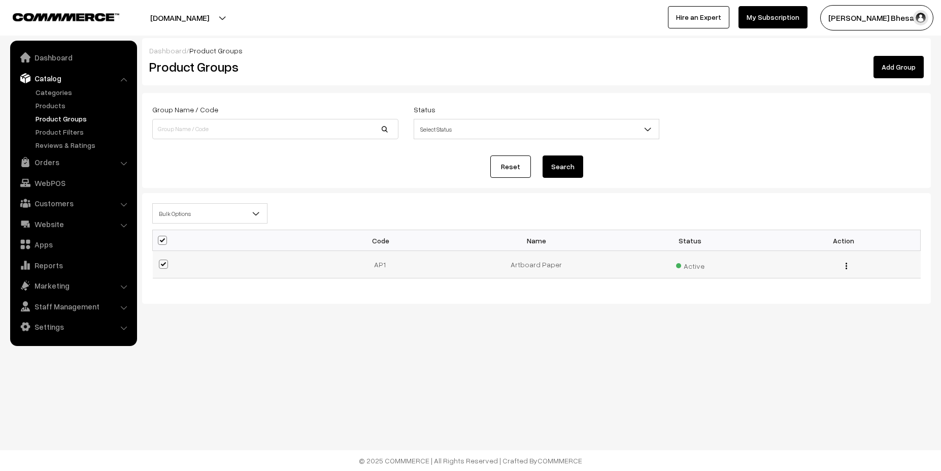
click at [164, 265] on span at bounding box center [163, 263] width 9 height 9
click at [160, 261] on input "checkbox" at bounding box center [157, 257] width 7 height 7
checkbox input "false"
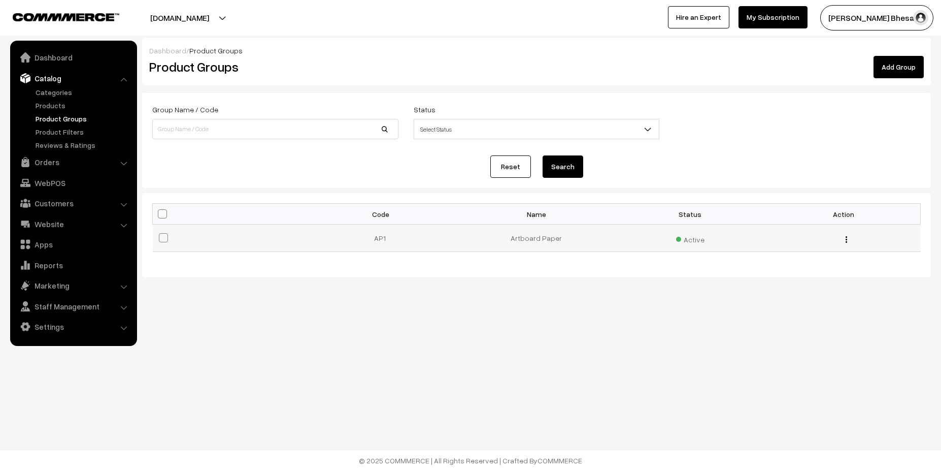
click at [169, 241] on label at bounding box center [165, 238] width 12 height 12
click at [160, 235] on input "checkbox" at bounding box center [157, 231] width 7 height 7
checkbox input "true"
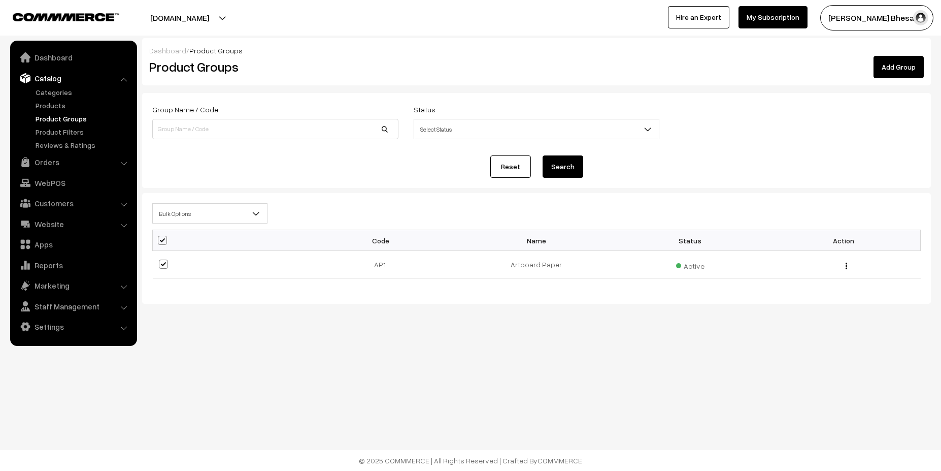
click at [219, 213] on span "Bulk Options" at bounding box center [210, 214] width 114 height 18
click at [167, 264] on span at bounding box center [163, 263] width 9 height 9
click at [160, 261] on input "checkbox" at bounding box center [157, 257] width 7 height 7
checkbox input "false"
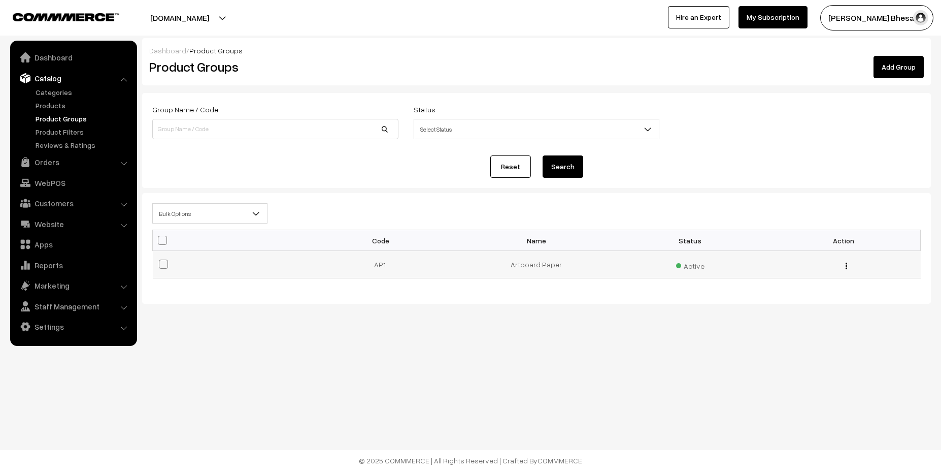
checkbox input "false"
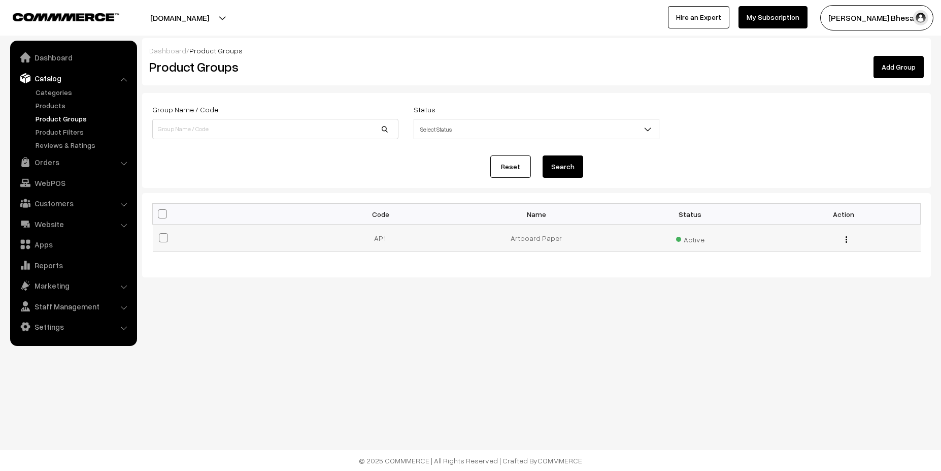
click at [847, 238] on img "button" at bounding box center [847, 239] width 2 height 7
click at [608, 321] on div "Dashboard / Product Groups Product Groups Add Group Group Name / Code Status Se…" at bounding box center [470, 171] width 941 height 343
click at [39, 106] on link "Products" at bounding box center [83, 105] width 101 height 11
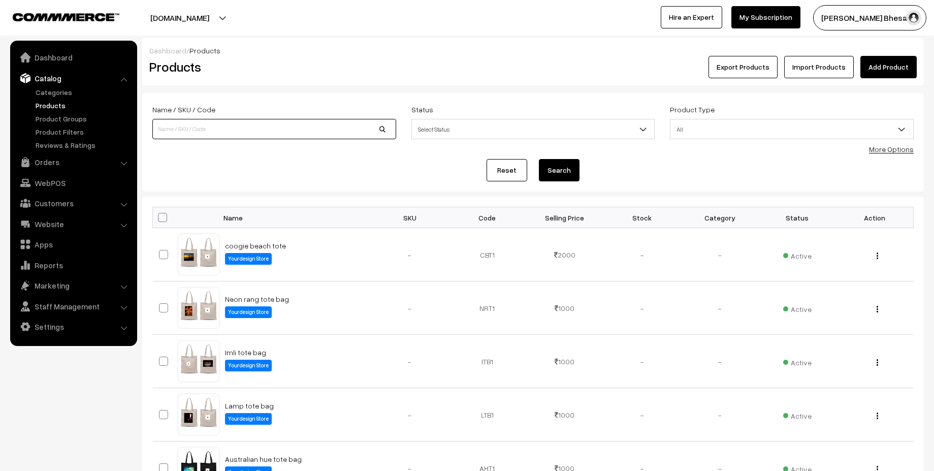
click at [339, 134] on input at bounding box center [274, 129] width 244 height 20
click at [342, 165] on div "Reset Search" at bounding box center [532, 170] width 761 height 22
click at [428, 137] on span "Select Status" at bounding box center [533, 129] width 243 height 18
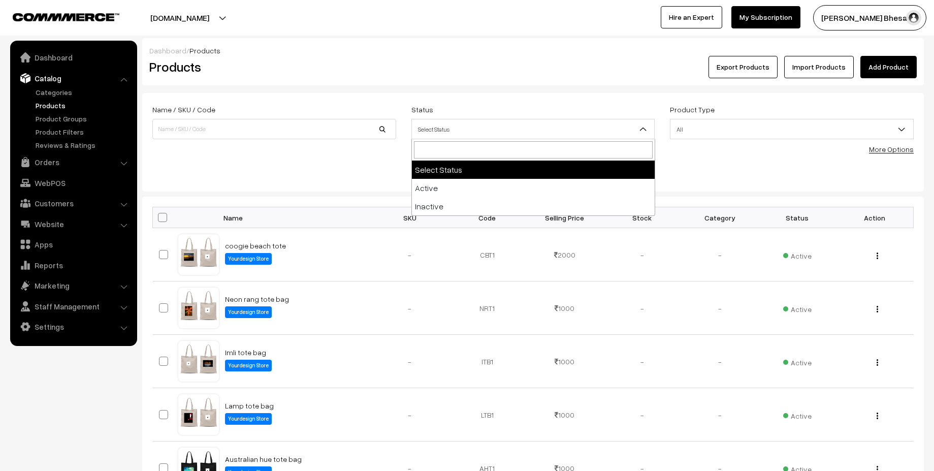
click at [353, 159] on div "Reset Search" at bounding box center [532, 170] width 761 height 22
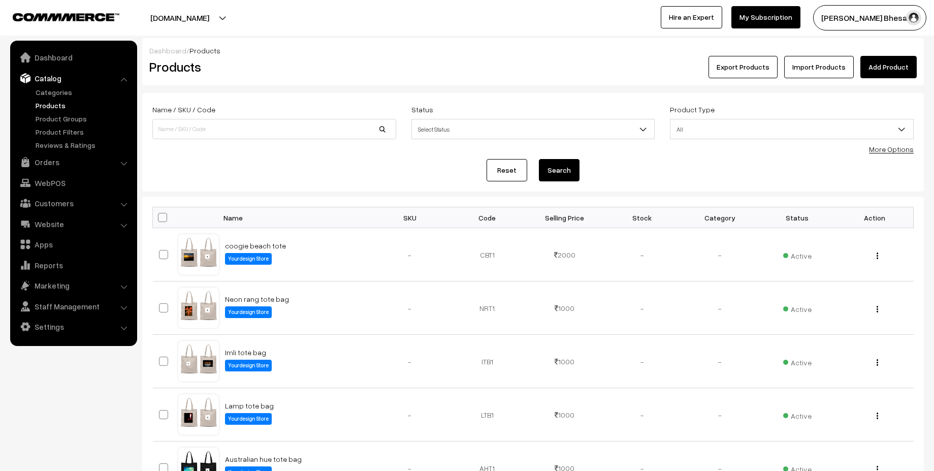
click at [887, 152] on link "More Options" at bounding box center [891, 149] width 45 height 9
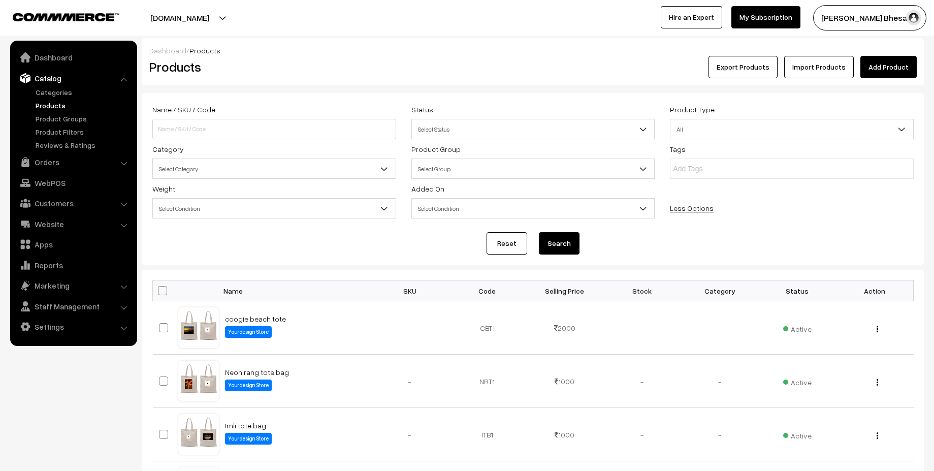
click at [480, 169] on span "Select Group" at bounding box center [533, 169] width 243 height 18
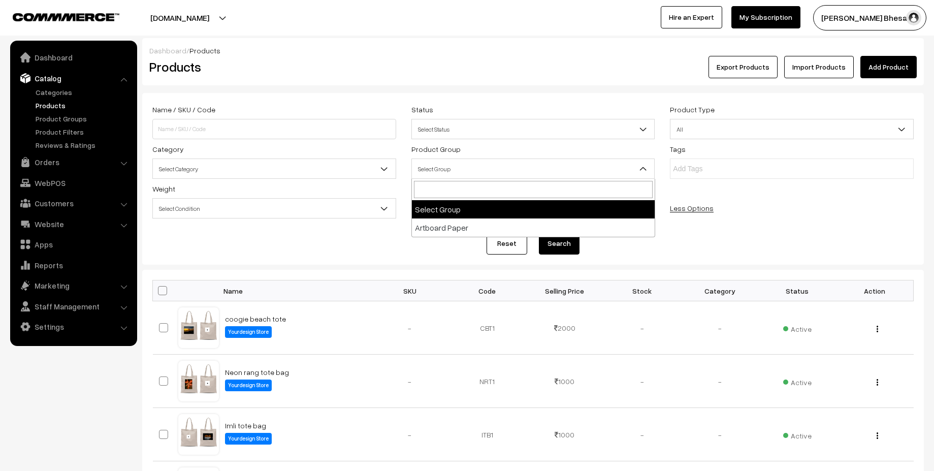
click at [479, 169] on span "Select Group" at bounding box center [533, 169] width 243 height 18
drag, startPoint x: 479, startPoint y: 169, endPoint x: 471, endPoint y: 200, distance: 32.2
click at [477, 180] on div "Name / SKU / Code Status Select Status Active Inactive Select Status Product Ty…" at bounding box center [533, 162] width 776 height 119
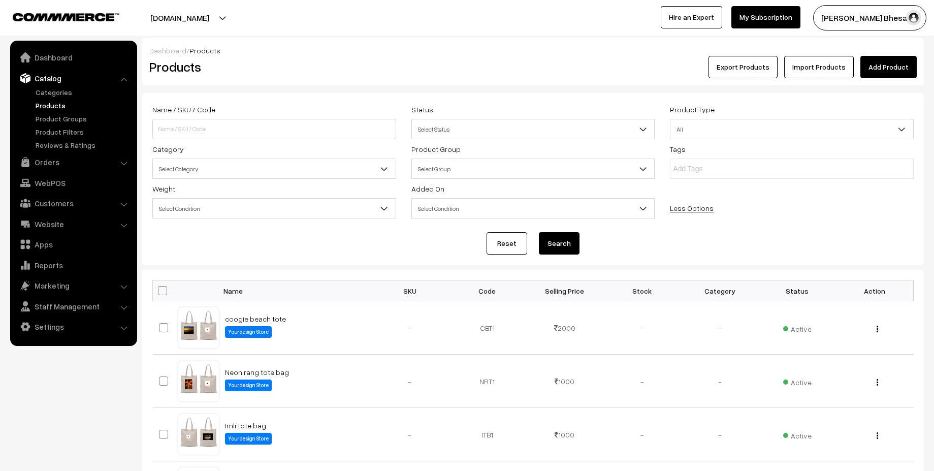
click at [477, 162] on span "Select Group" at bounding box center [533, 169] width 243 height 18
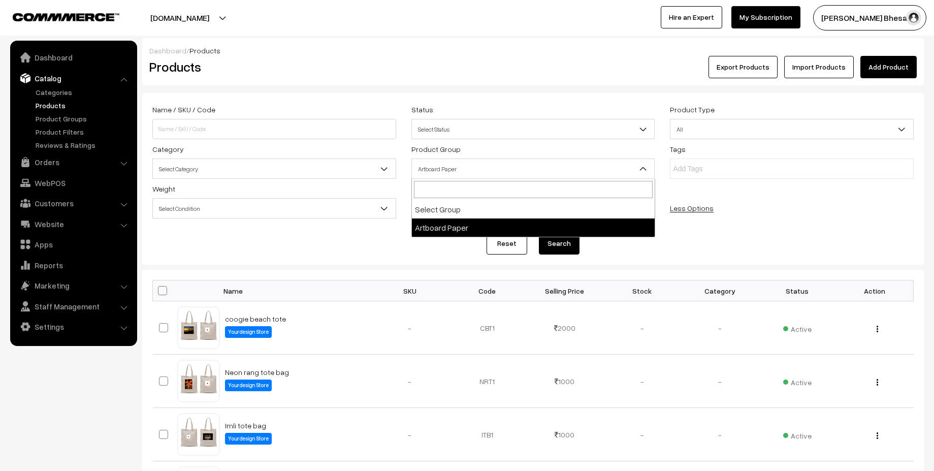
click at [482, 173] on span "Artboard Paper" at bounding box center [533, 169] width 243 height 18
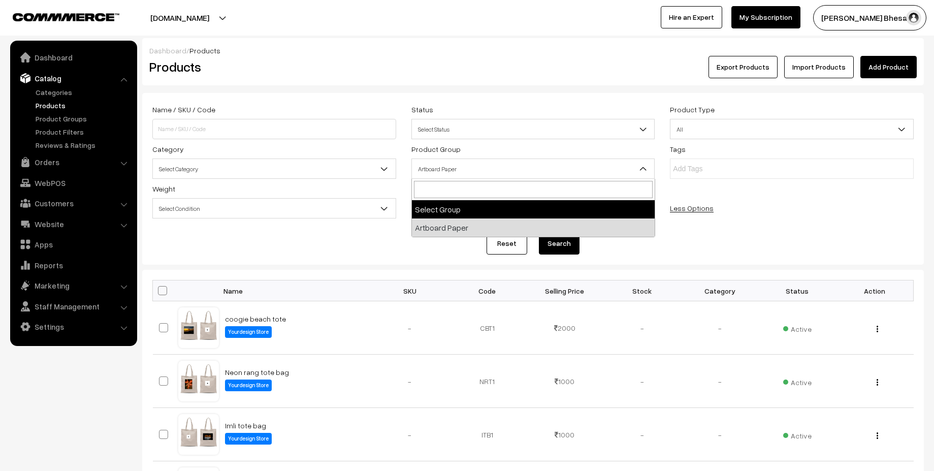
select select "0"
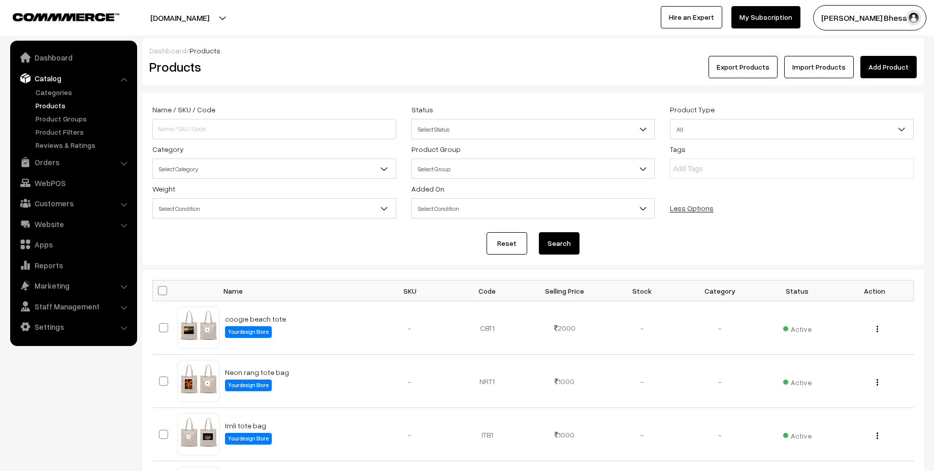
click at [44, 125] on ul "Categories" at bounding box center [74, 118] width 122 height 63
click at [58, 120] on link "Product Groups" at bounding box center [83, 118] width 101 height 11
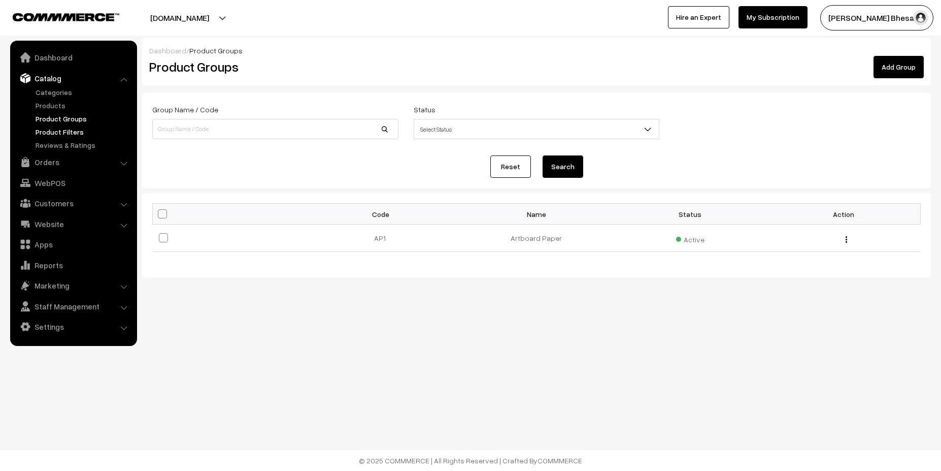
click at [71, 132] on link "Product Filters" at bounding box center [83, 131] width 101 height 11
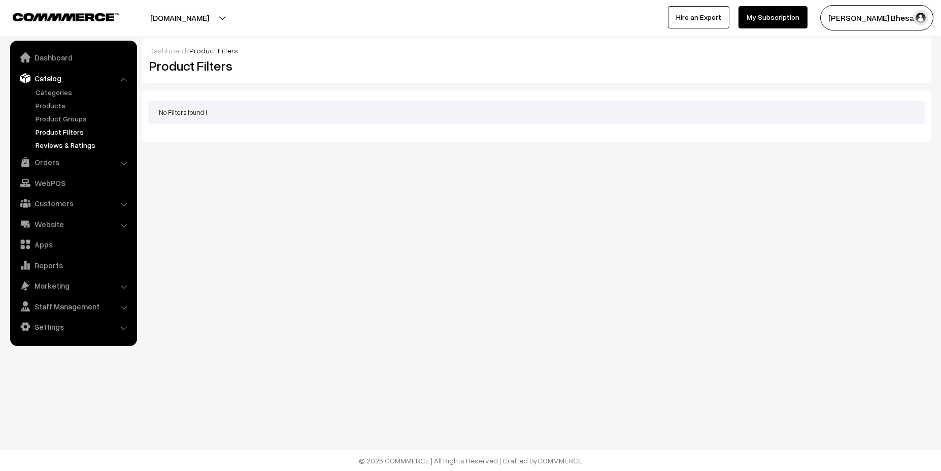
click at [67, 148] on link "Reviews & Ratings" at bounding box center [83, 145] width 101 height 11
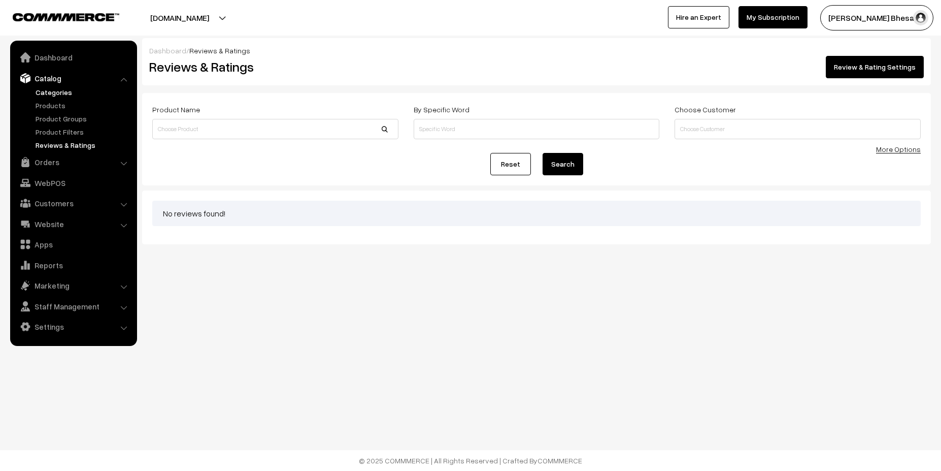
click at [53, 87] on link "Categories" at bounding box center [83, 92] width 101 height 11
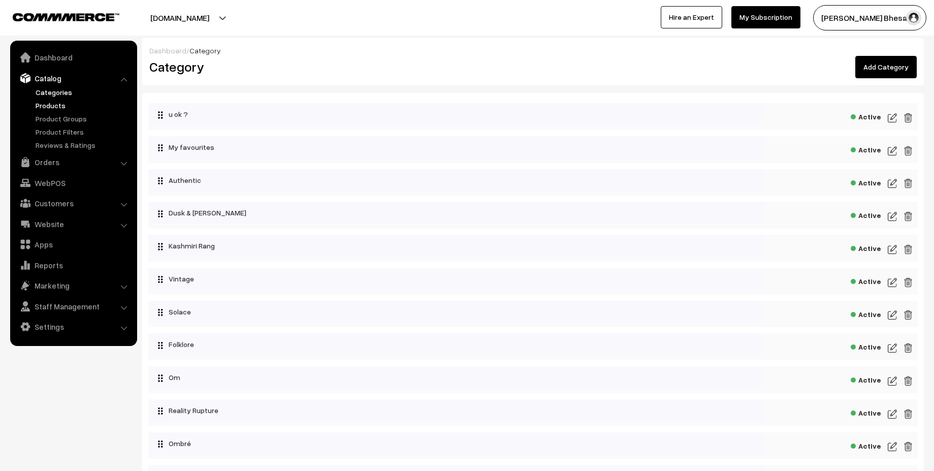
click at [51, 106] on link "Products" at bounding box center [83, 105] width 101 height 11
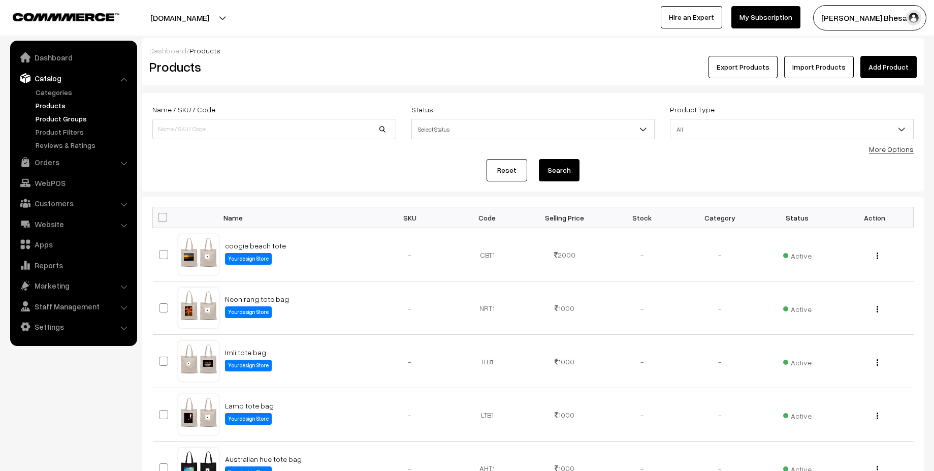
click at [57, 114] on link "Product Groups" at bounding box center [83, 118] width 101 height 11
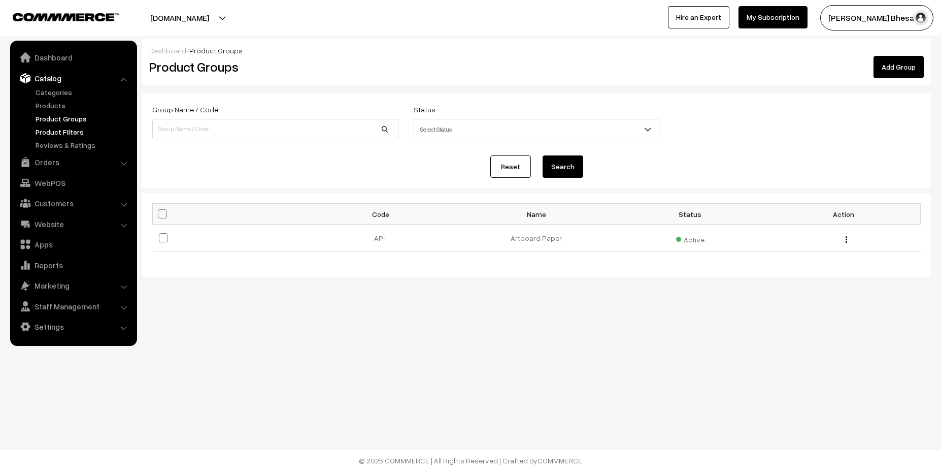
click at [68, 127] on link "Product Filters" at bounding box center [83, 131] width 101 height 11
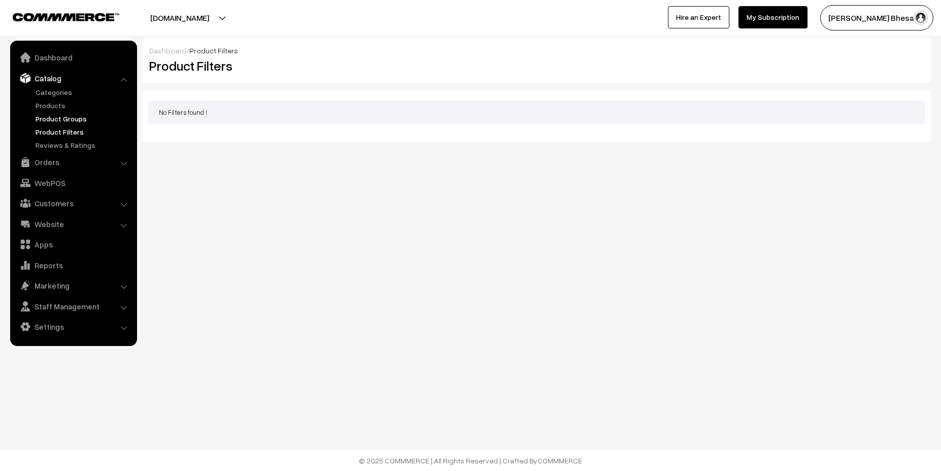
click at [51, 114] on link "Product Groups" at bounding box center [83, 118] width 101 height 11
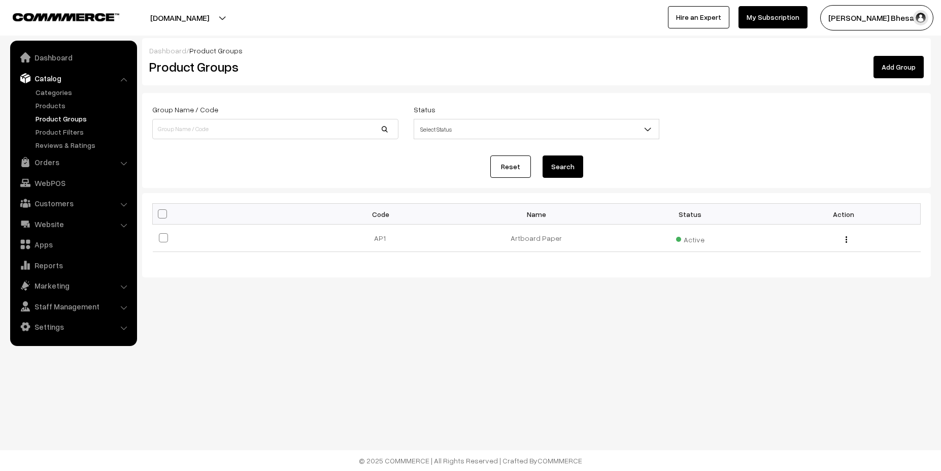
click at [47, 112] on ul "Categories" at bounding box center [74, 118] width 122 height 63
click at [51, 106] on link "Products" at bounding box center [83, 105] width 101 height 11
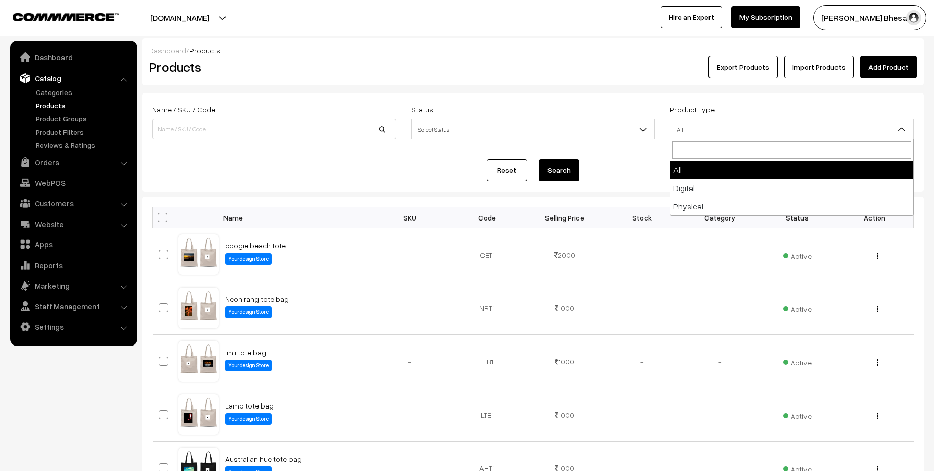
click at [701, 127] on span "All" at bounding box center [791, 129] width 243 height 18
click at [596, 136] on span "Select Status" at bounding box center [533, 129] width 243 height 18
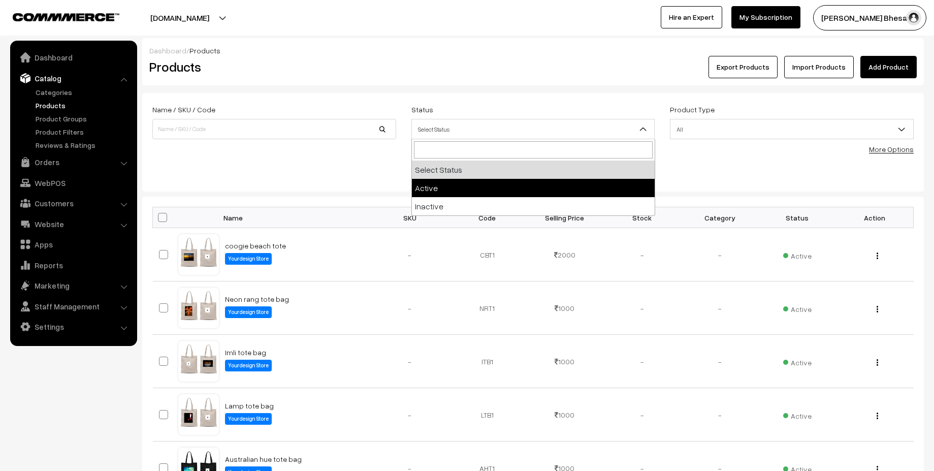
click at [333, 156] on form "Name / SKU / Code Status Select Status Active Inactive Select Status Product Ty…" at bounding box center [532, 142] width 781 height 99
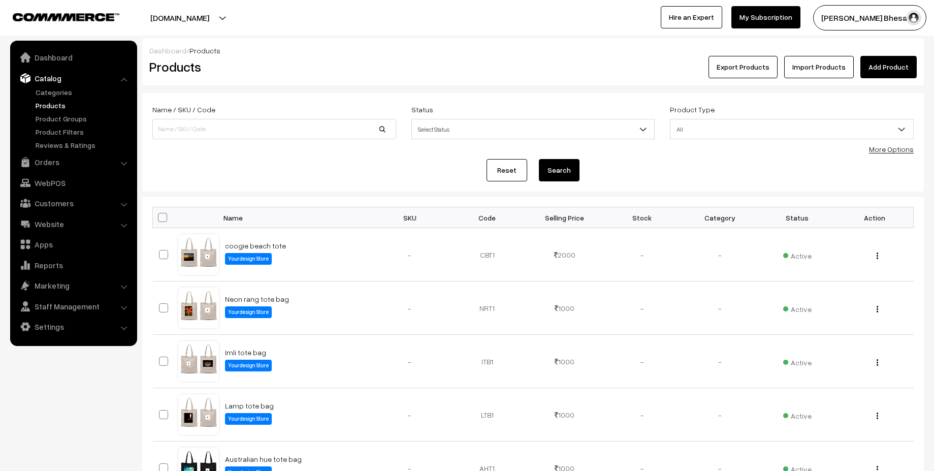
click at [888, 150] on link "More Options" at bounding box center [891, 149] width 45 height 9
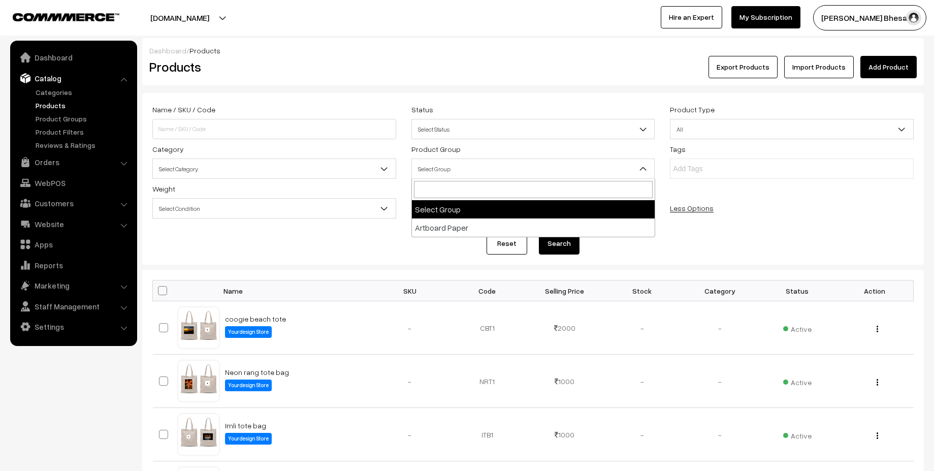
click at [555, 167] on span "Select Group" at bounding box center [533, 169] width 243 height 18
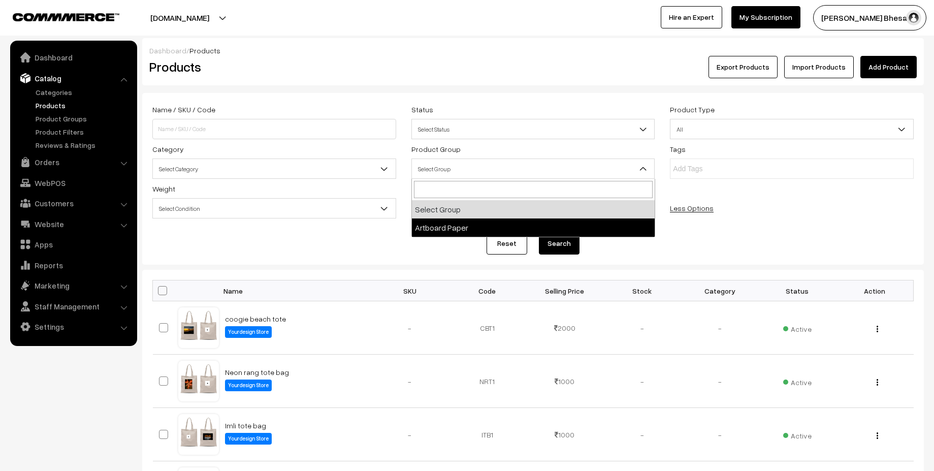
select select "1"
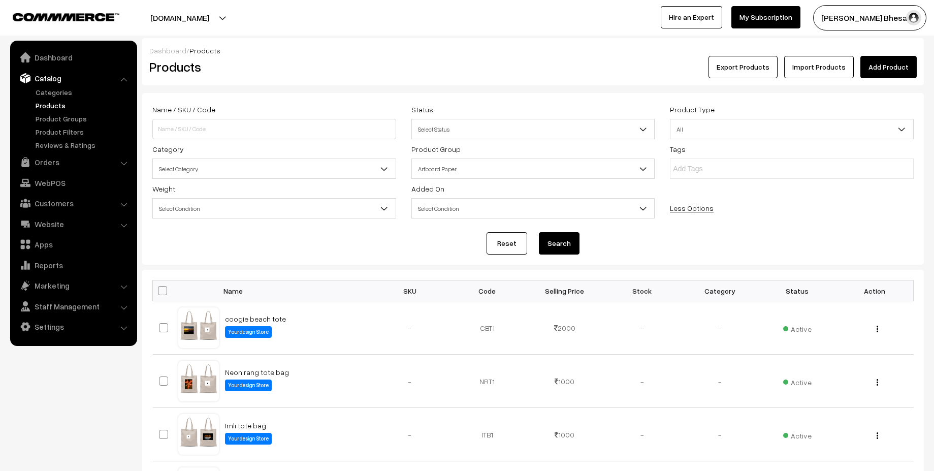
click at [568, 235] on button "Search" at bounding box center [559, 243] width 41 height 22
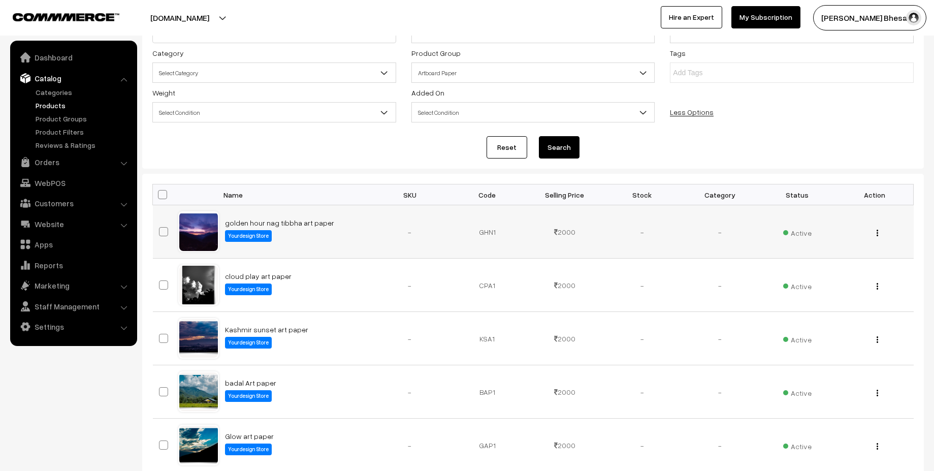
scroll to position [95, 0]
click at [273, 224] on link "golden hour nag tibbha art paper" at bounding box center [279, 223] width 109 height 9
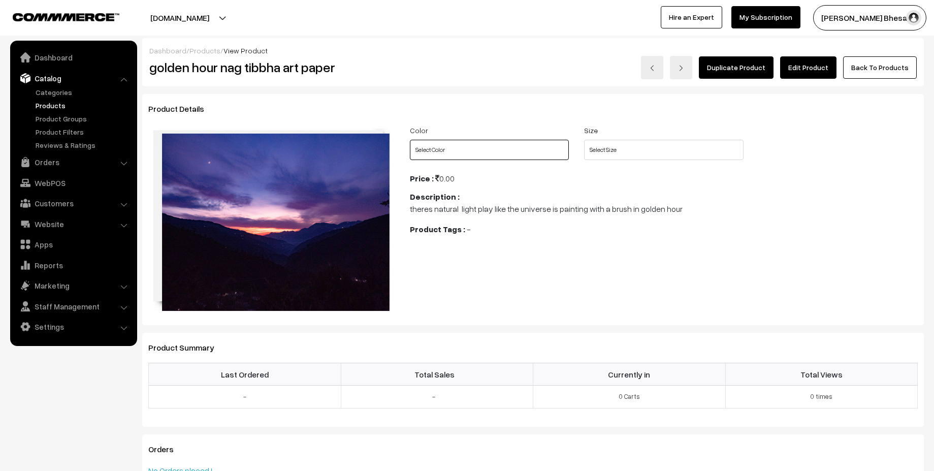
select select "GHN1_BLZ"
click at [410, 140] on select "Select Color White" at bounding box center [489, 150] width 159 height 20
select select "GHN1_XFZ"
click at [584, 140] on select "Select Size A4 A3 A2" at bounding box center [663, 150] width 159 height 20
click at [191, 51] on link "Products" at bounding box center [204, 50] width 31 height 9
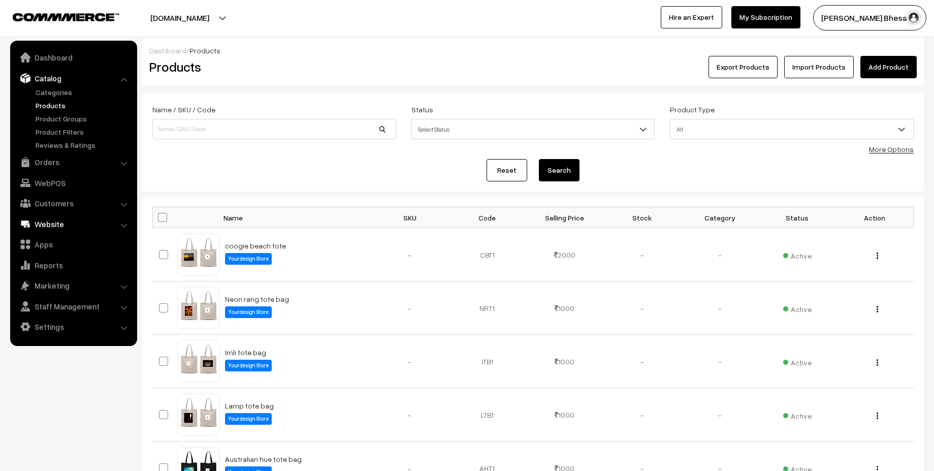
click at [110, 225] on link "Website" at bounding box center [73, 224] width 121 height 18
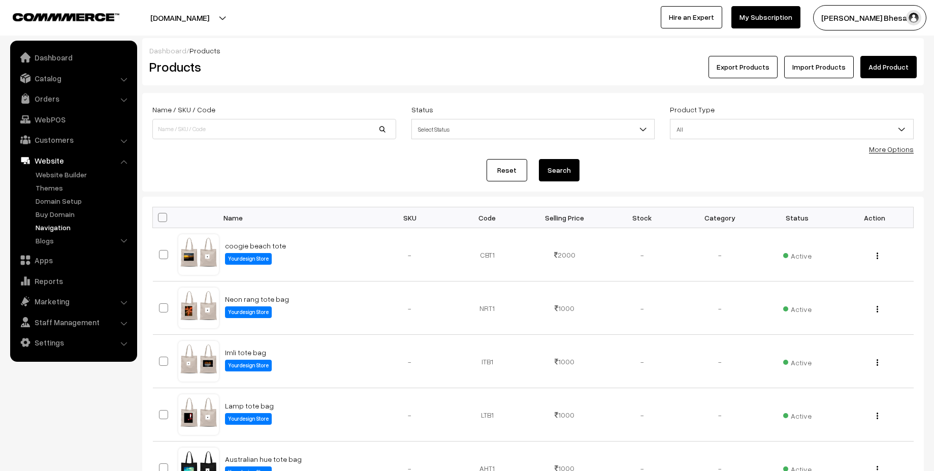
click at [81, 228] on link "Navigation" at bounding box center [83, 227] width 101 height 11
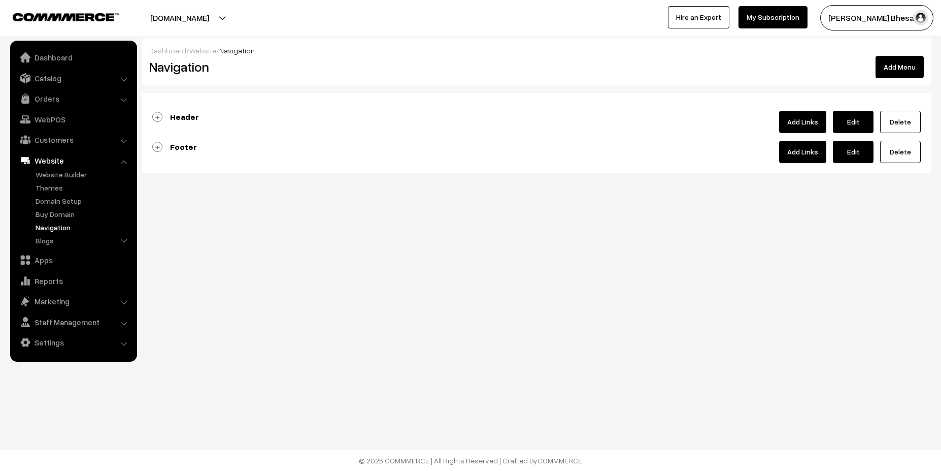
click at [156, 115] on link "Header" at bounding box center [175, 117] width 47 height 10
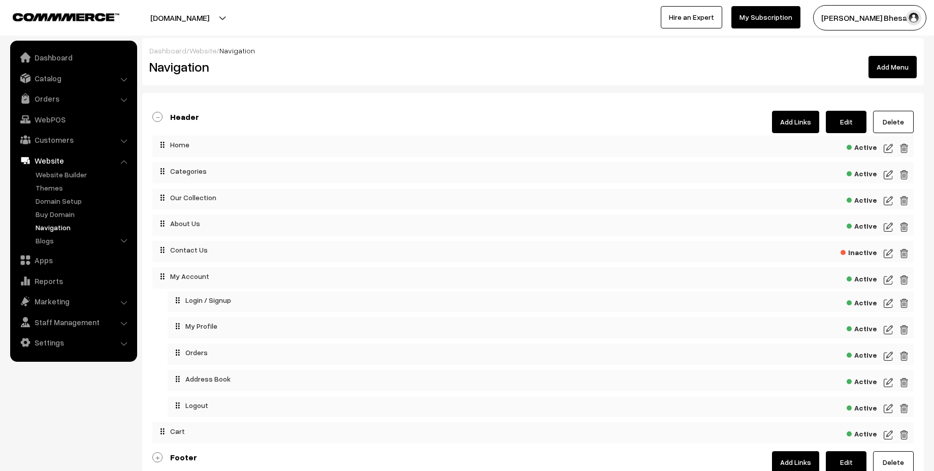
click at [798, 126] on link "Add Links" at bounding box center [795, 122] width 47 height 22
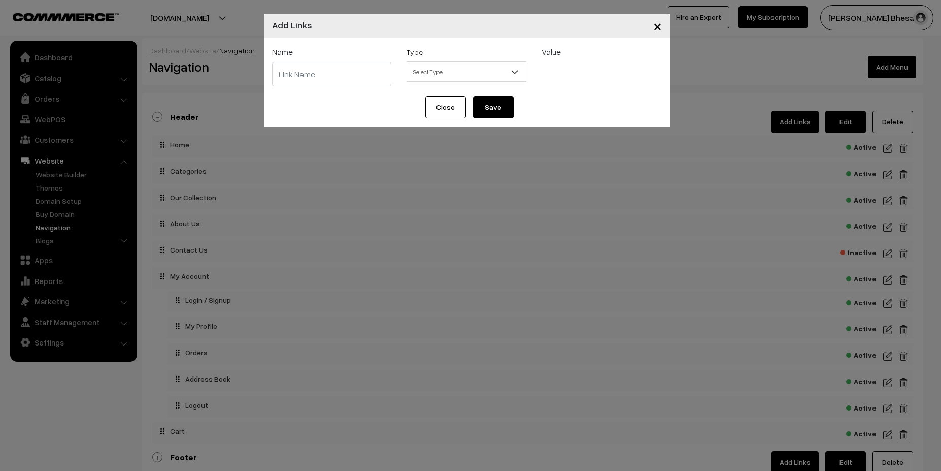
click at [349, 82] on input "text" at bounding box center [332, 74] width 120 height 24
type input "Artboard Paper"
click at [423, 73] on span "Select Type" at bounding box center [466, 72] width 119 height 18
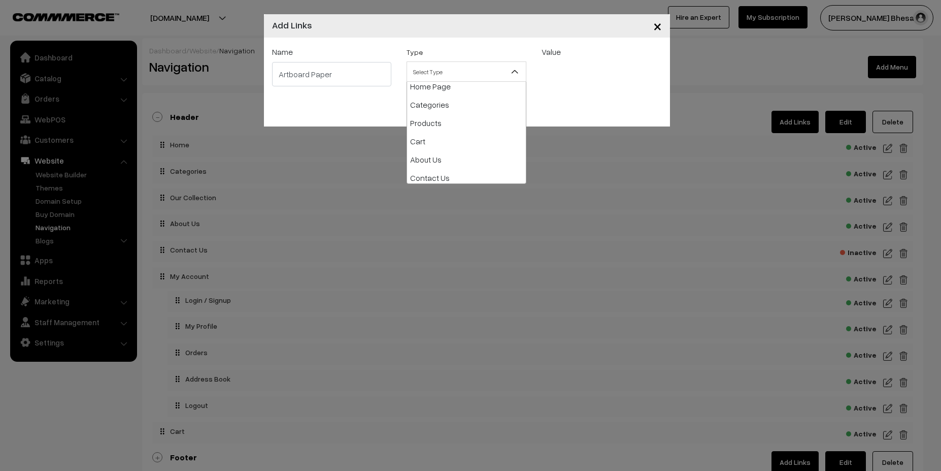
scroll to position [31, 0]
select select "products"
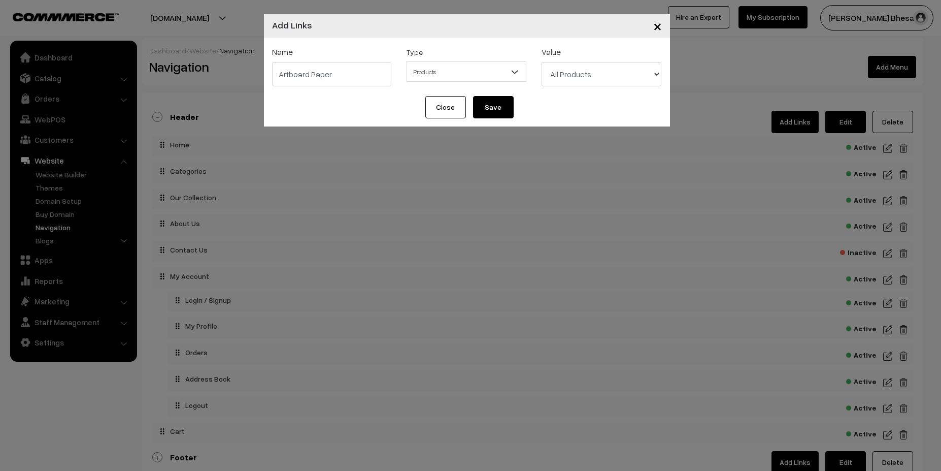
select select "182"
click at [354, 117] on div "× Add Links Name Artboard Paper Type Select Type Label Home Page Categories Pro…" at bounding box center [467, 70] width 406 height 112
click at [450, 68] on span "Products" at bounding box center [466, 72] width 119 height 18
click at [555, 66] on div "Value Select Product Group Artboard Paper All Categories u ok ? My favourites A…" at bounding box center [601, 67] width 135 height 42
click at [508, 70] on span "Label" at bounding box center [466, 72] width 119 height 18
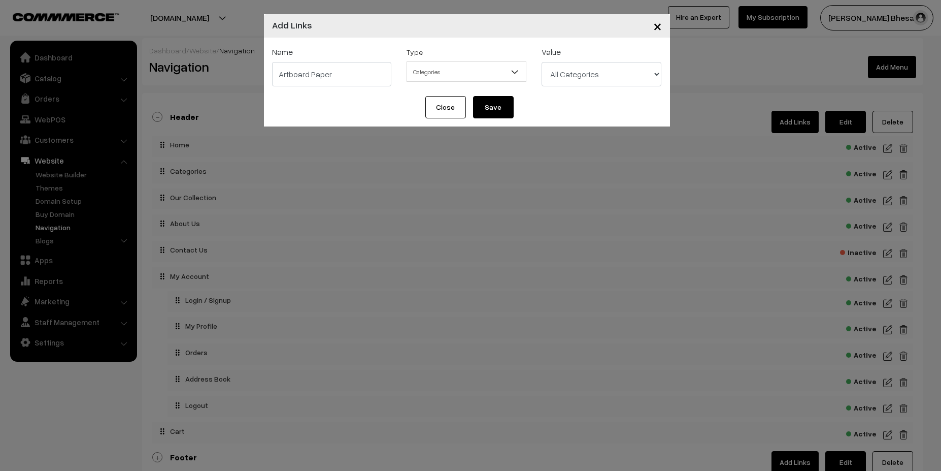
click at [384, 98] on div "× Add Links Name Artboard Paper Type Select Type Label Home Page Categories Pro…" at bounding box center [467, 70] width 406 height 112
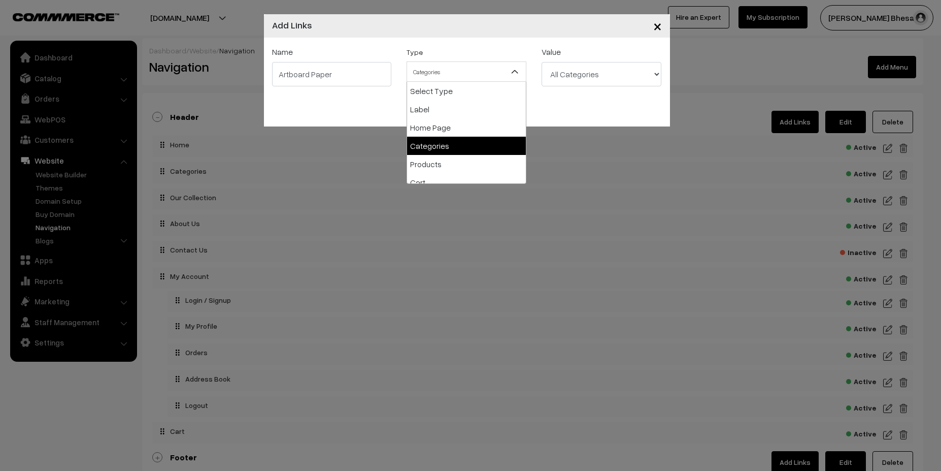
click at [469, 68] on span "Categories" at bounding box center [466, 72] width 119 height 18
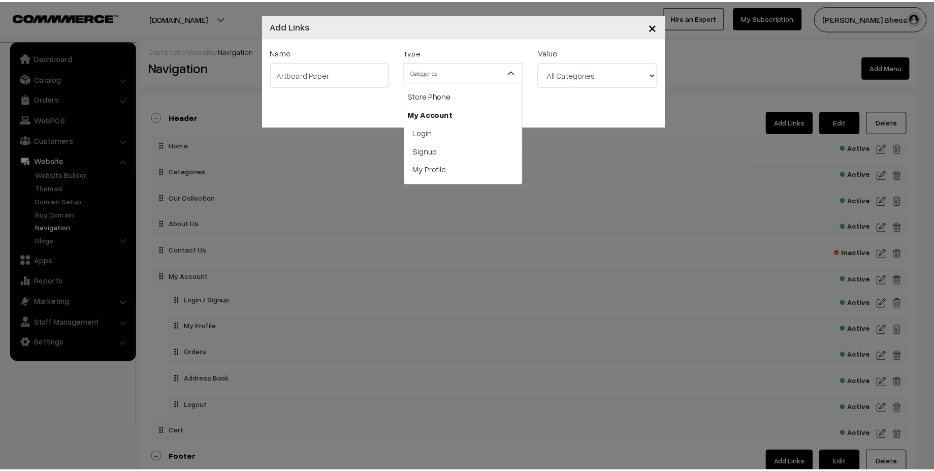
scroll to position [147, 0]
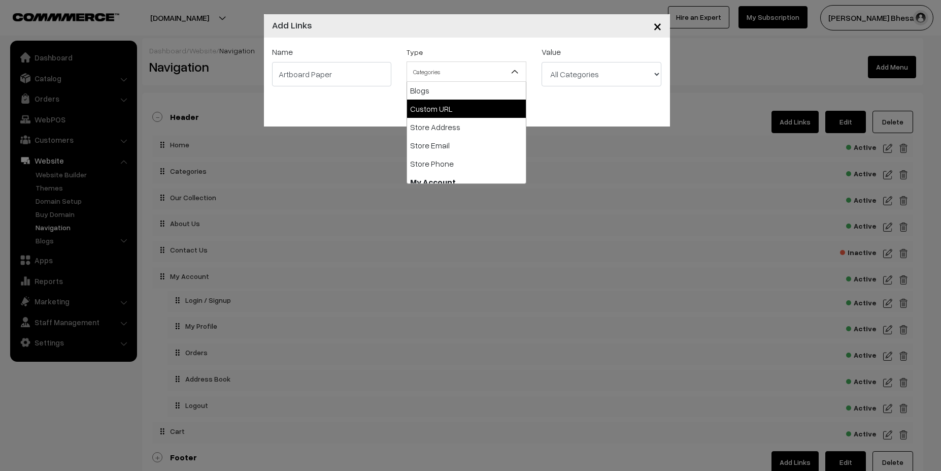
select select "web"
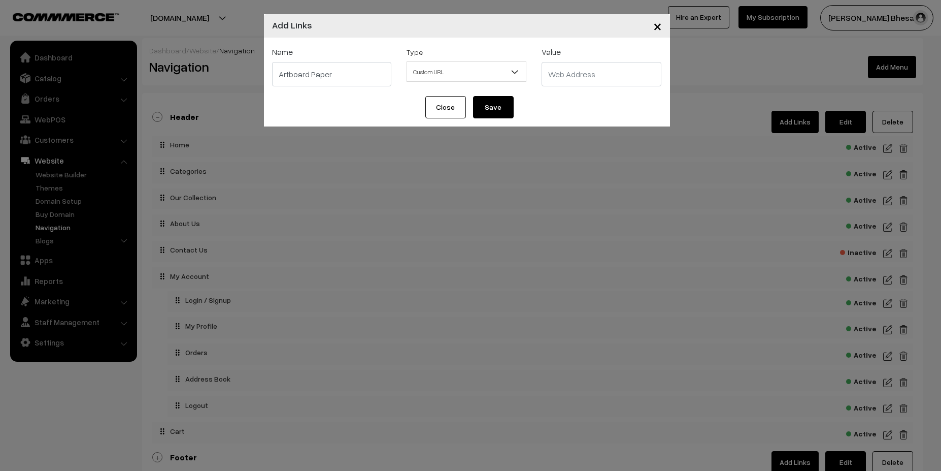
click at [588, 84] on input "text" at bounding box center [602, 74] width 120 height 24
click at [444, 106] on button "Close" at bounding box center [446, 107] width 41 height 22
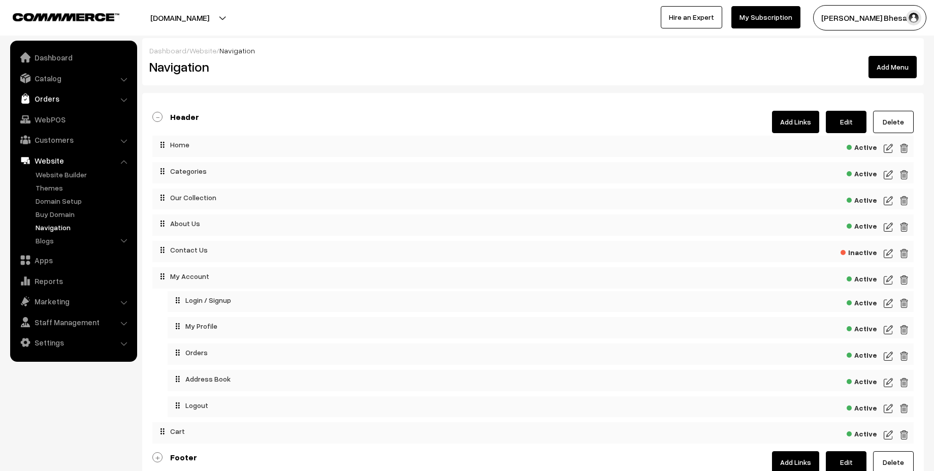
click at [43, 94] on link "Orders" at bounding box center [73, 98] width 121 height 18
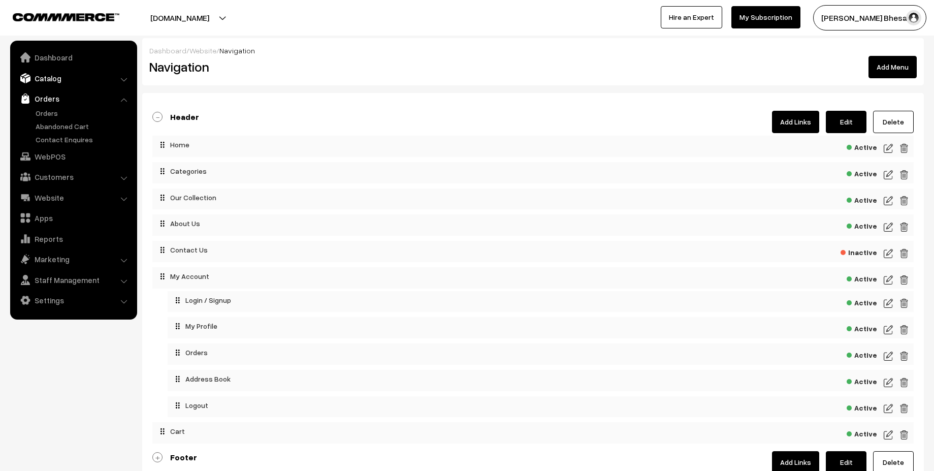
click at [78, 79] on link "Catalog" at bounding box center [73, 78] width 121 height 18
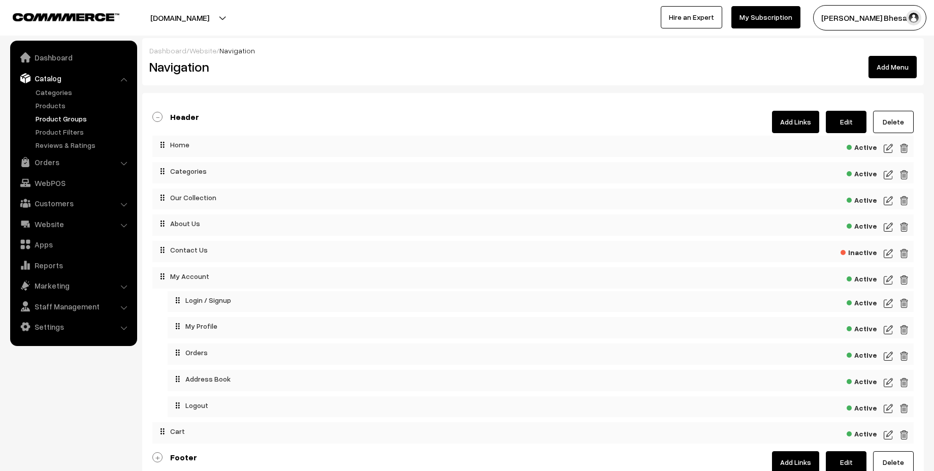
click at [77, 120] on link "Product Groups" at bounding box center [83, 118] width 101 height 11
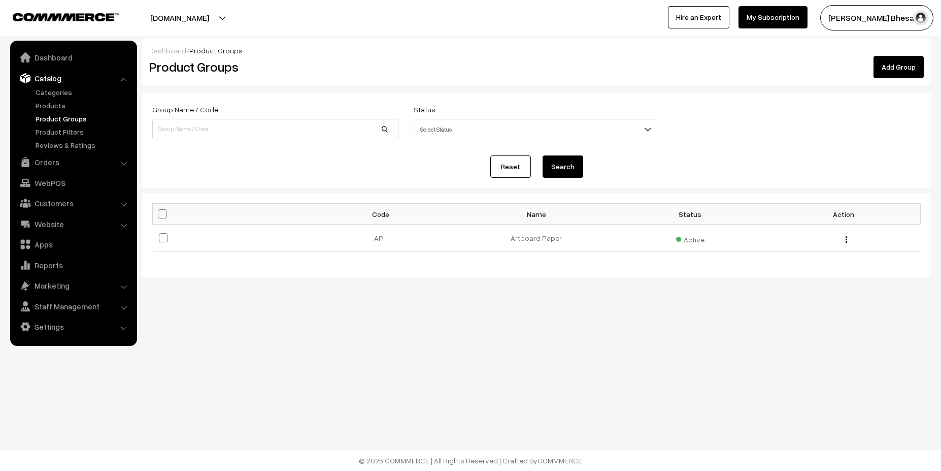
click at [794, 18] on link "My Subscription" at bounding box center [773, 17] width 69 height 22
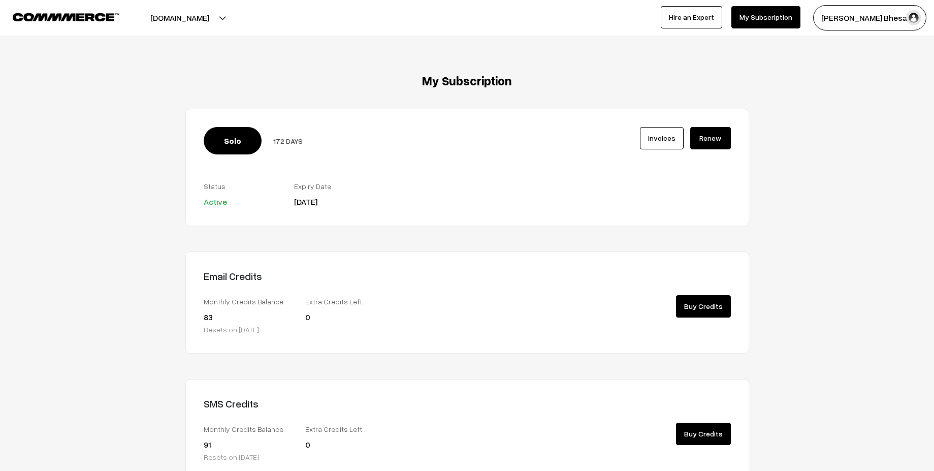
click at [240, 18] on button "[DOMAIN_NAME]" at bounding box center [180, 17] width 130 height 25
click at [328, 65] on div "My Subscription Solo 172 DAYS Invoices 83 0" at bounding box center [467, 282] width 934 height 565
click at [230, 18] on button "[DOMAIN_NAME]" at bounding box center [180, 17] width 130 height 25
click at [306, 54] on div "My Subscription Solo 172 DAYS Invoices 83 0" at bounding box center [467, 282] width 934 height 565
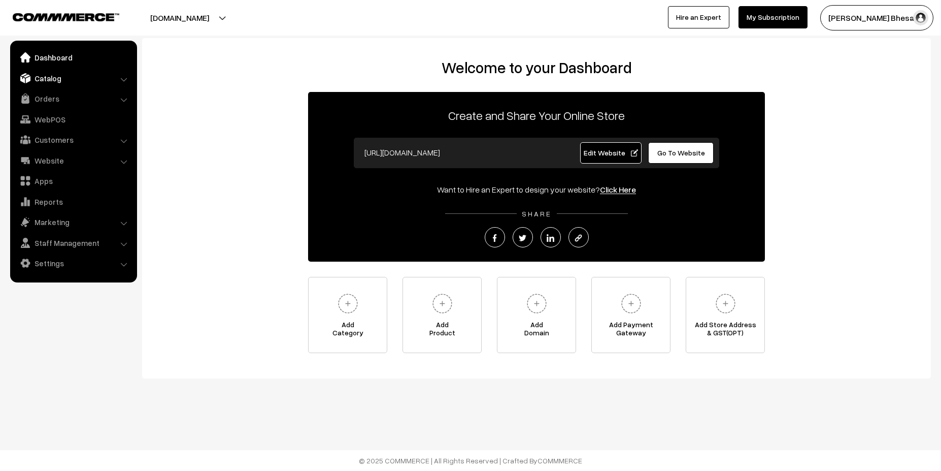
click at [50, 85] on link "Catalog" at bounding box center [73, 78] width 121 height 18
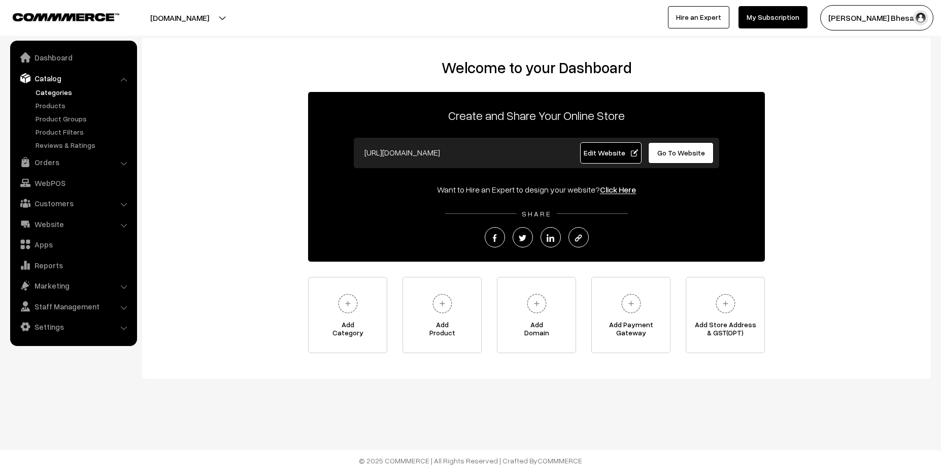
click at [53, 95] on link "Categories" at bounding box center [83, 92] width 101 height 11
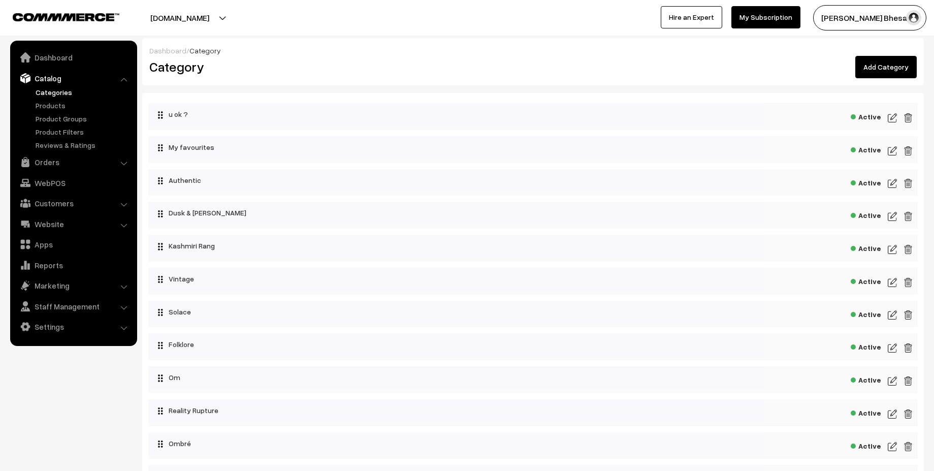
click at [897, 69] on link "Add Category" at bounding box center [885, 67] width 61 height 22
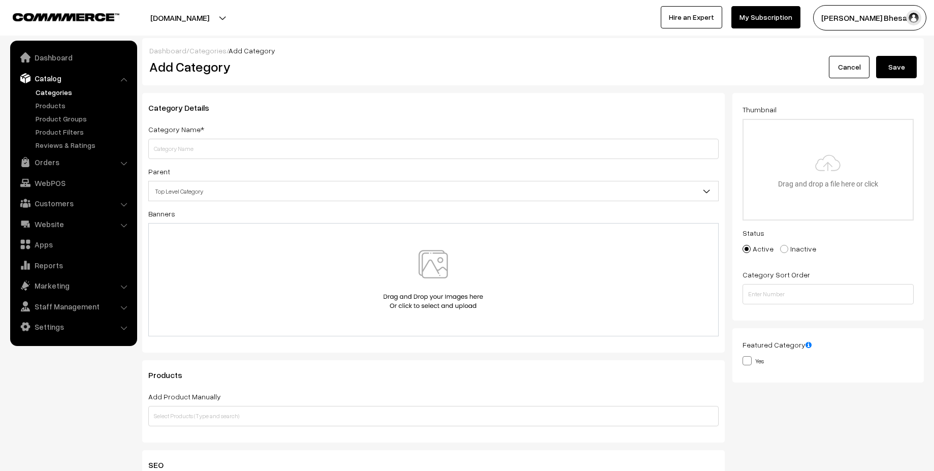
click at [350, 149] on input "text" at bounding box center [433, 149] width 570 height 20
type input "a"
type input "Artboard Paper"
click at [218, 190] on span "Top Level Category" at bounding box center [433, 191] width 569 height 18
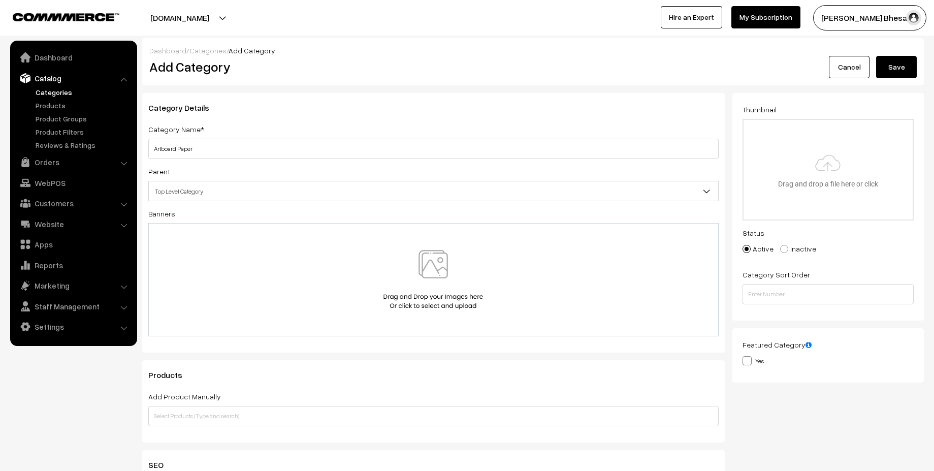
click at [794, 244] on label "Inactive" at bounding box center [798, 248] width 36 height 11
click at [781, 244] on input "Inactive" at bounding box center [778, 241] width 7 height 7
radio input "true"
click at [794, 292] on input "number" at bounding box center [827, 294] width 171 height 20
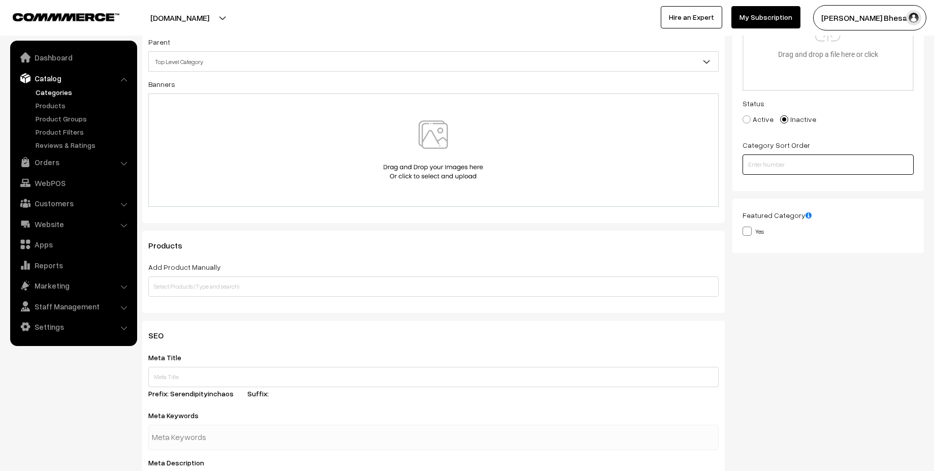
scroll to position [133, 0]
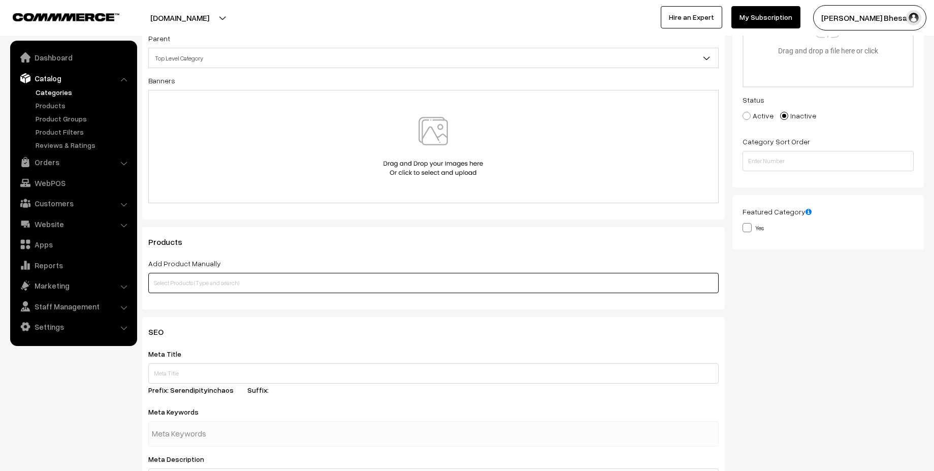
click at [407, 290] on input "text" at bounding box center [433, 283] width 570 height 20
type input "a"
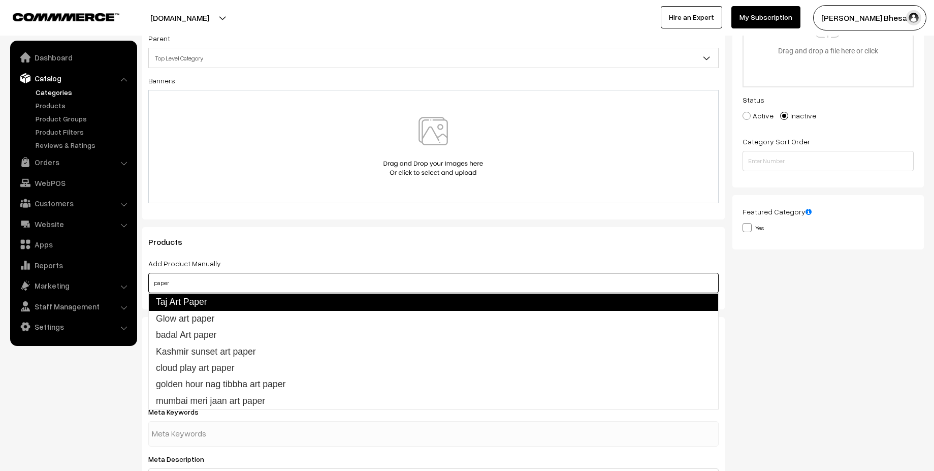
click at [278, 303] on link "Taj Art Paper" at bounding box center [433, 301] width 570 height 17
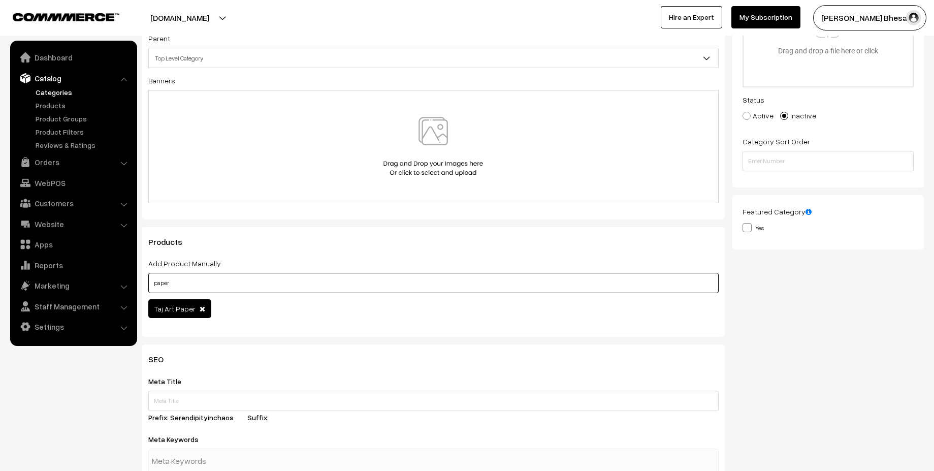
click at [227, 284] on input "paper" at bounding box center [433, 283] width 570 height 20
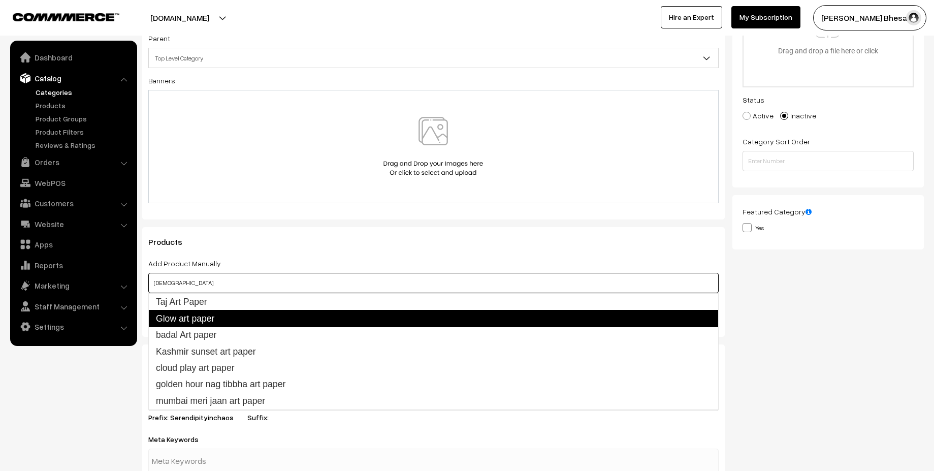
click at [224, 319] on link "Glow art paper" at bounding box center [433, 318] width 570 height 17
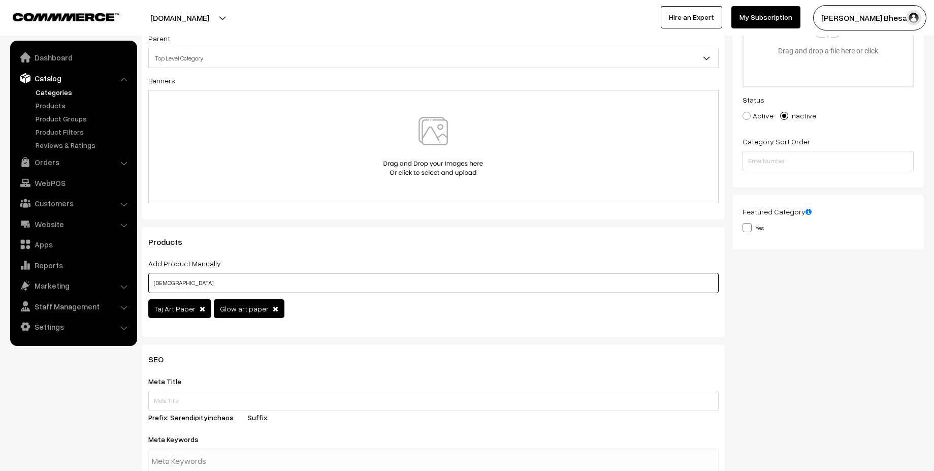
click at [302, 284] on input "pape" at bounding box center [433, 283] width 570 height 20
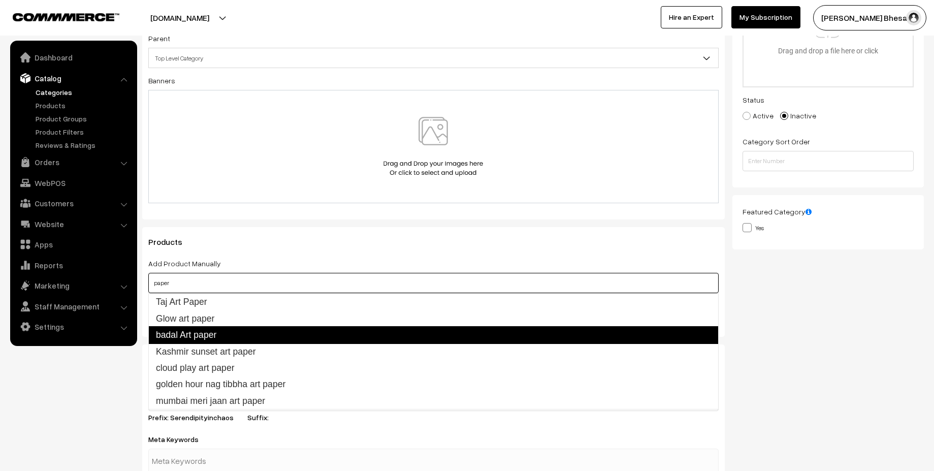
click at [250, 332] on link "badal Art paper" at bounding box center [433, 334] width 570 height 17
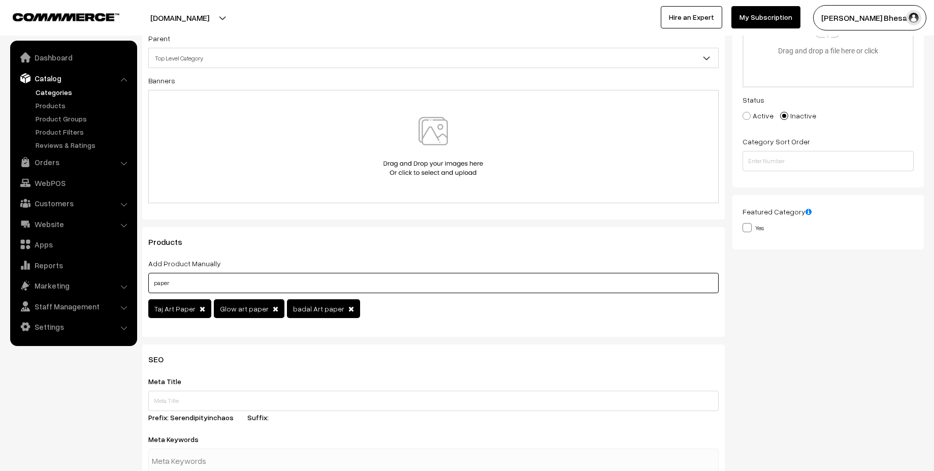
click at [316, 283] on input "paper" at bounding box center [433, 283] width 570 height 20
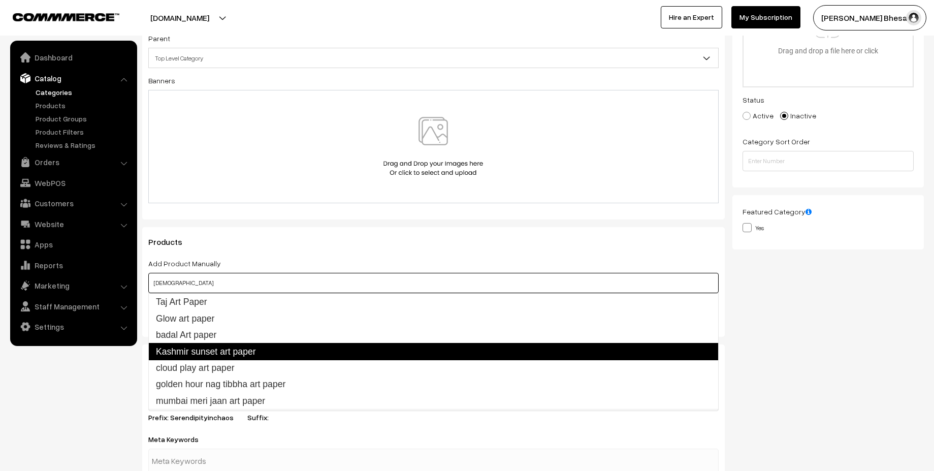
click at [237, 346] on link "Kashmir sunset art paper" at bounding box center [433, 351] width 570 height 17
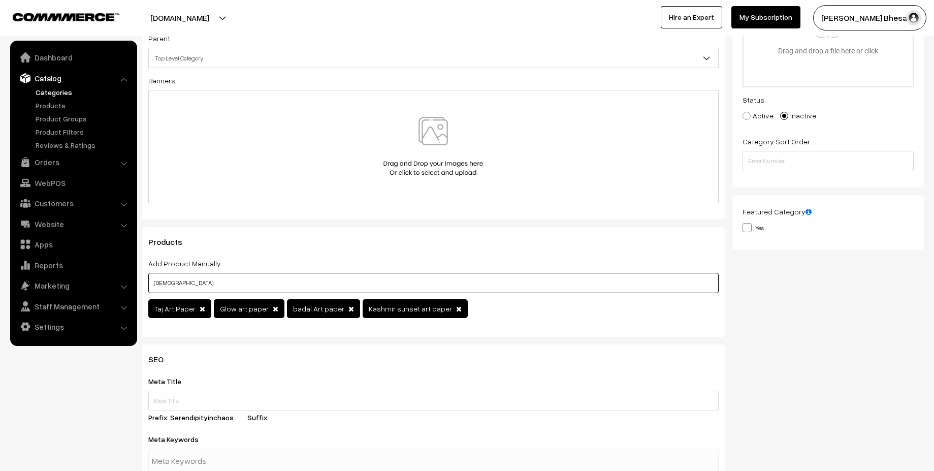
click at [326, 278] on input "pape" at bounding box center [433, 283] width 570 height 20
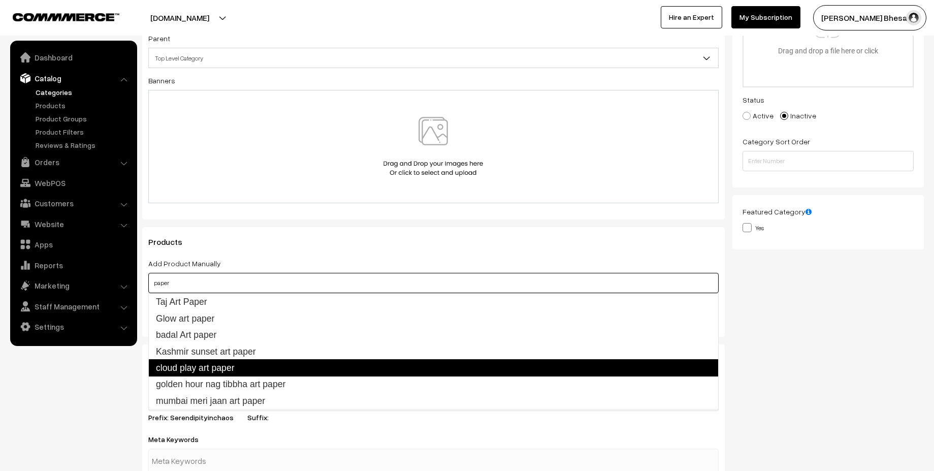
click at [246, 373] on link "cloud play art paper" at bounding box center [433, 367] width 570 height 17
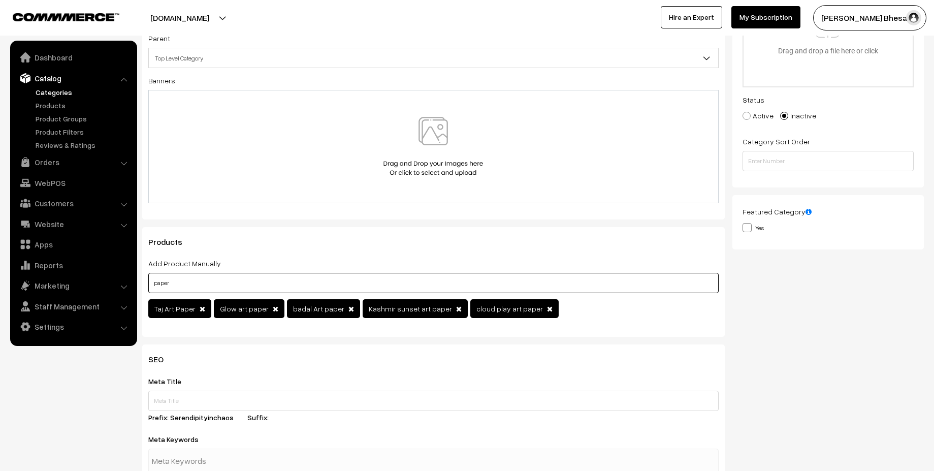
click at [365, 288] on input "paper" at bounding box center [433, 283] width 570 height 20
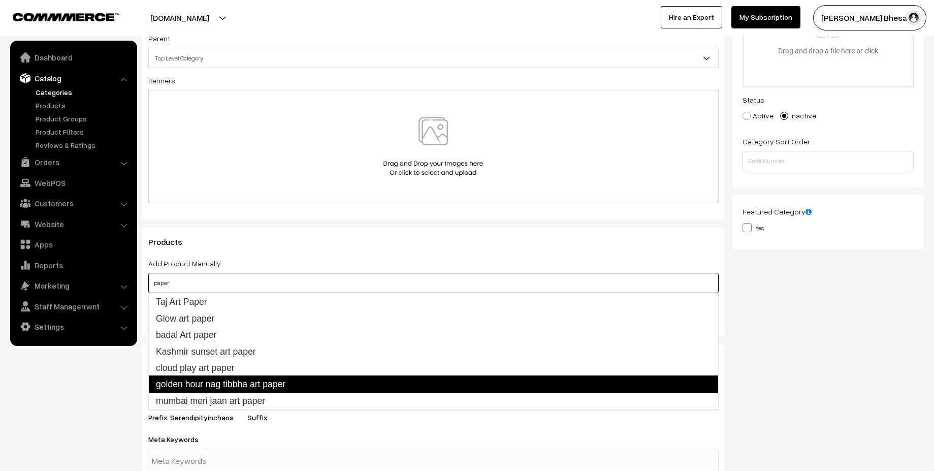
click at [239, 387] on link "golden hour nag tibbha art paper" at bounding box center [433, 383] width 570 height 17
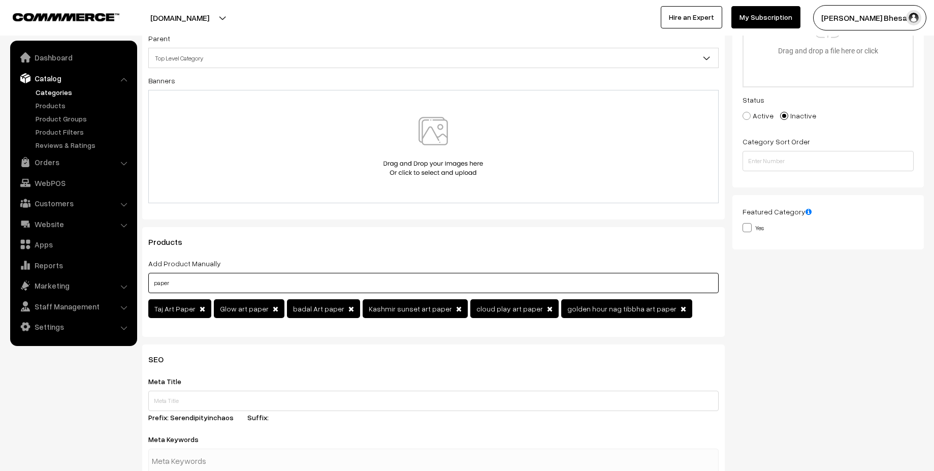
click at [374, 278] on input "paper" at bounding box center [433, 283] width 570 height 20
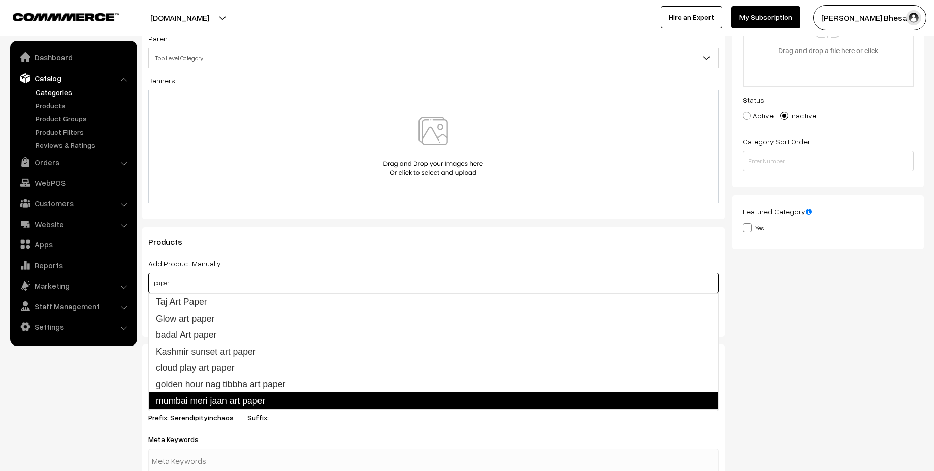
click at [306, 398] on link "mumbai meri jaan art paper" at bounding box center [433, 400] width 570 height 17
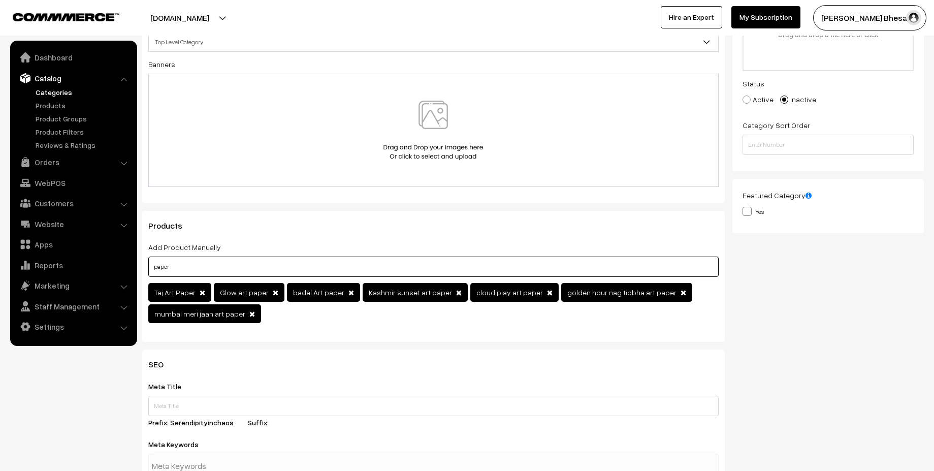
scroll to position [139, 0]
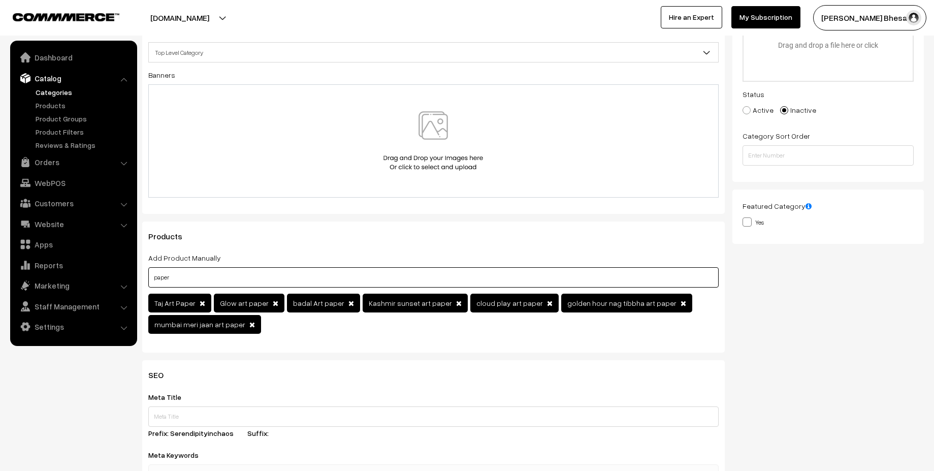
type input "paper"
click at [235, 416] on input "text" at bounding box center [433, 416] width 570 height 20
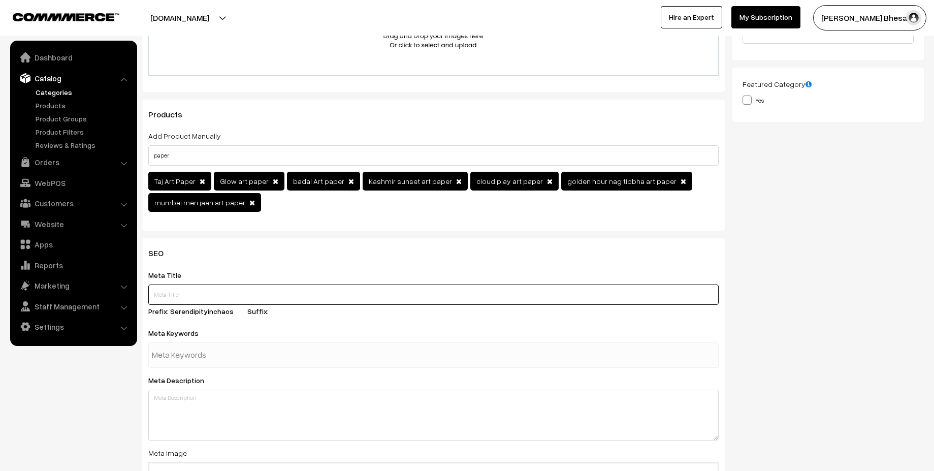
scroll to position [269, 0]
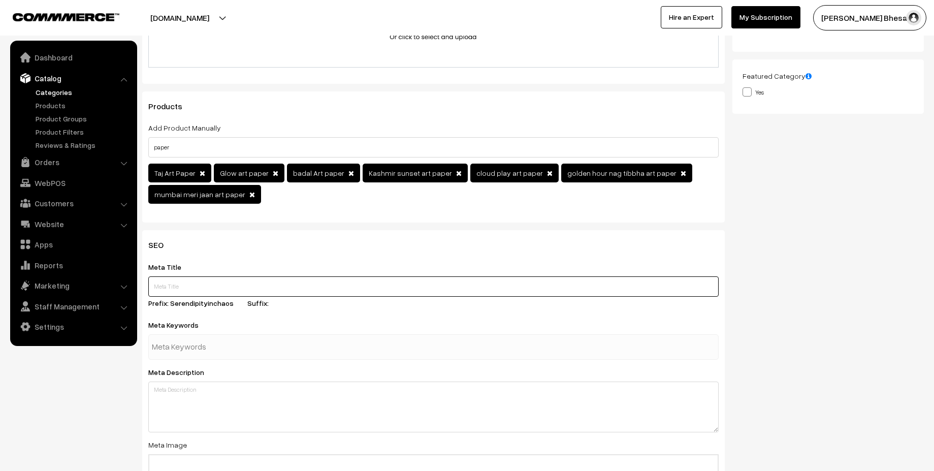
click at [325, 289] on input "text" at bounding box center [433, 286] width 570 height 20
paste input "Buy Artistic Photo Prints Online | Limited Edition Prints"
type input "Buy Artistic Photo Prints Online | Limited Edition Prints"
click at [277, 350] on div at bounding box center [433, 346] width 570 height 25
click at [225, 345] on input "text" at bounding box center [205, 347] width 106 height 20
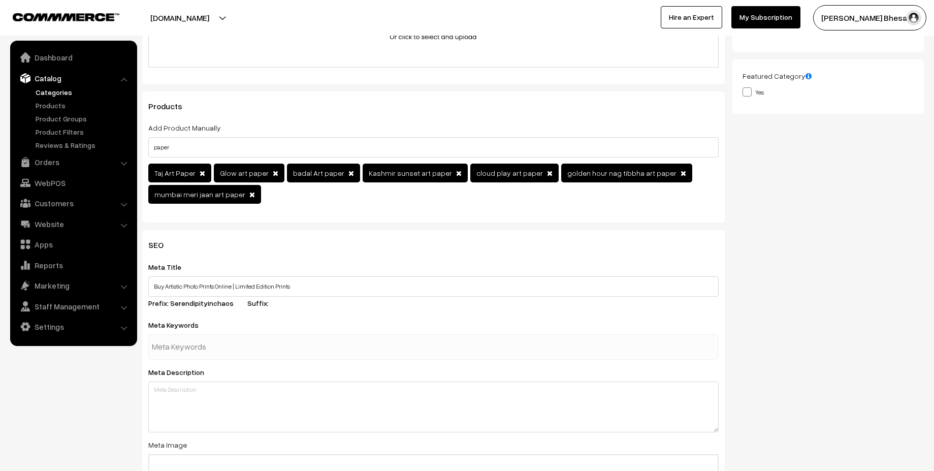
paste input "fine art photography prints"
type input "fine art photography prints"
click at [296, 345] on div at bounding box center [433, 346] width 570 height 25
paste input "fine art photography prints"
type input "fine art photography prints"
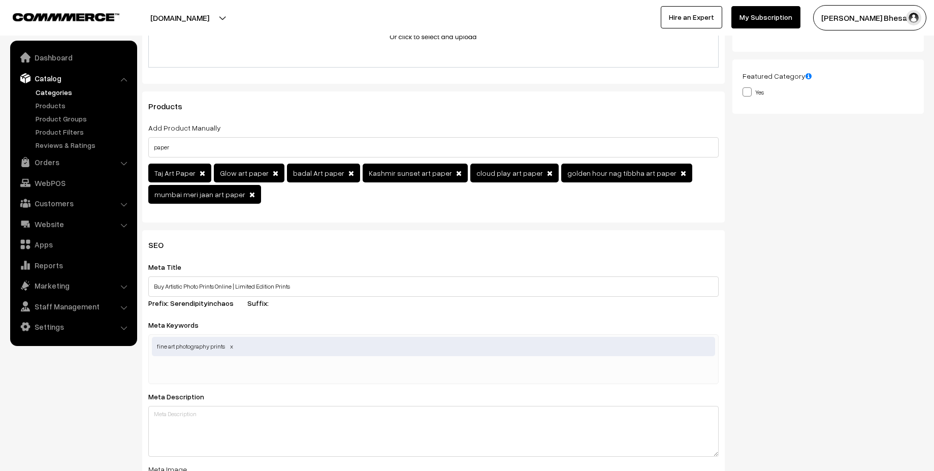
click at [238, 370] on input "text" at bounding box center [205, 371] width 106 height 20
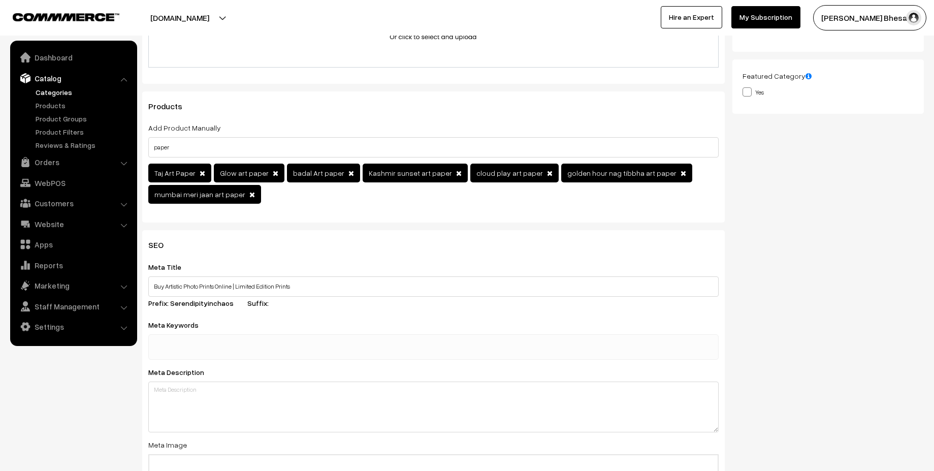
paste input "high quality photo prints photography wall art modern fine art prints limited e…"
type input "high quality photo prints photography wall art modern fine art prints limited e…"
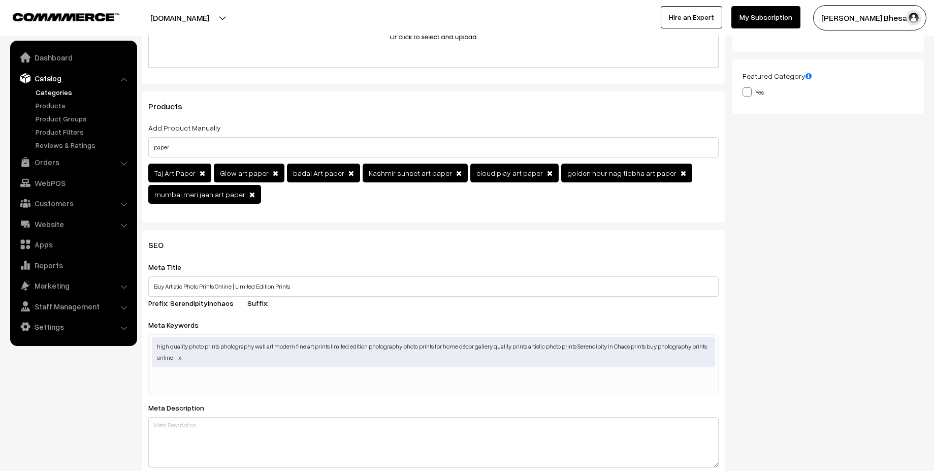
click at [178, 355] on span at bounding box center [179, 357] width 5 height 8
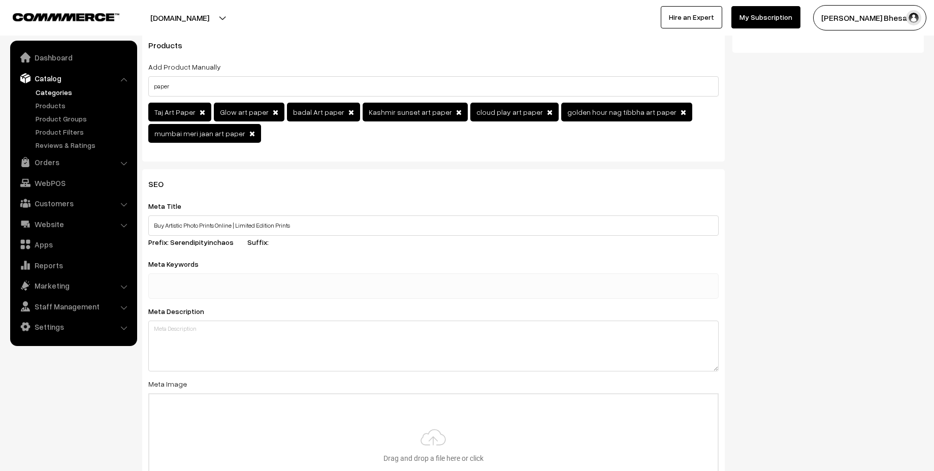
scroll to position [325, 0]
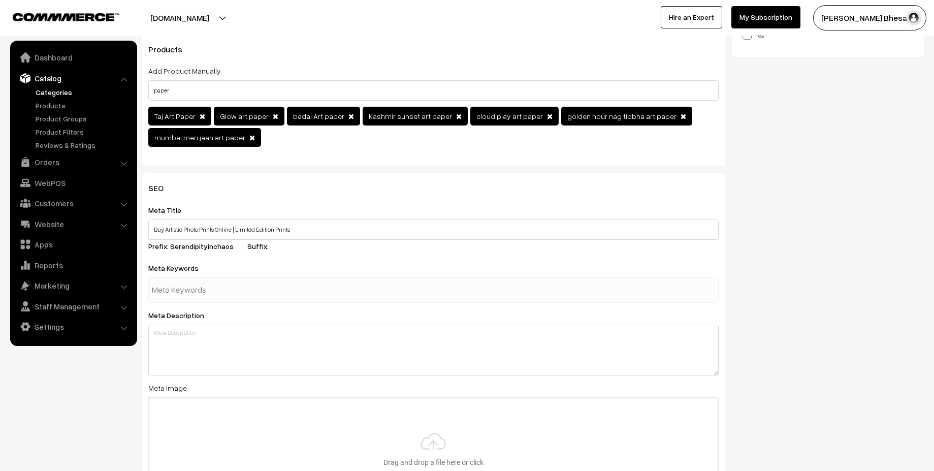
click at [244, 295] on input "text" at bounding box center [205, 290] width 106 height 20
paste input "fine art photography prints"
type input "fine art photography prints"
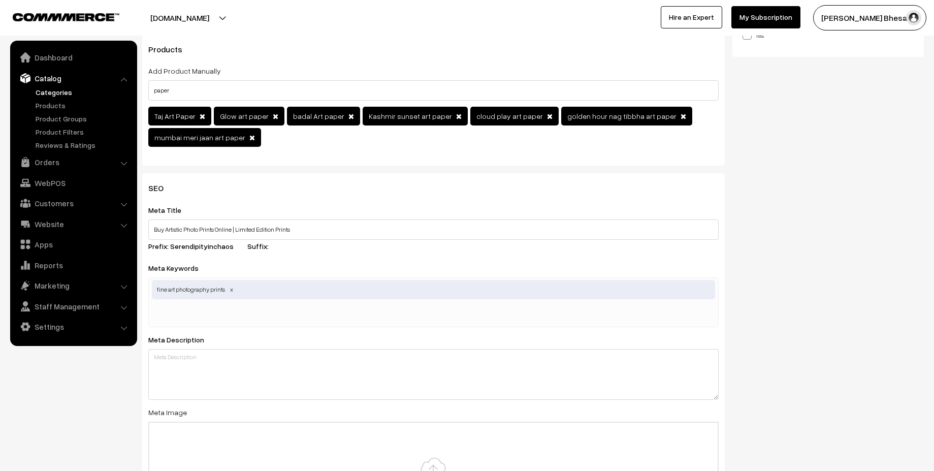
click at [248, 316] on input "text" at bounding box center [205, 314] width 106 height 20
paste input "high quality photo prints"
type input "high quality photo prints"
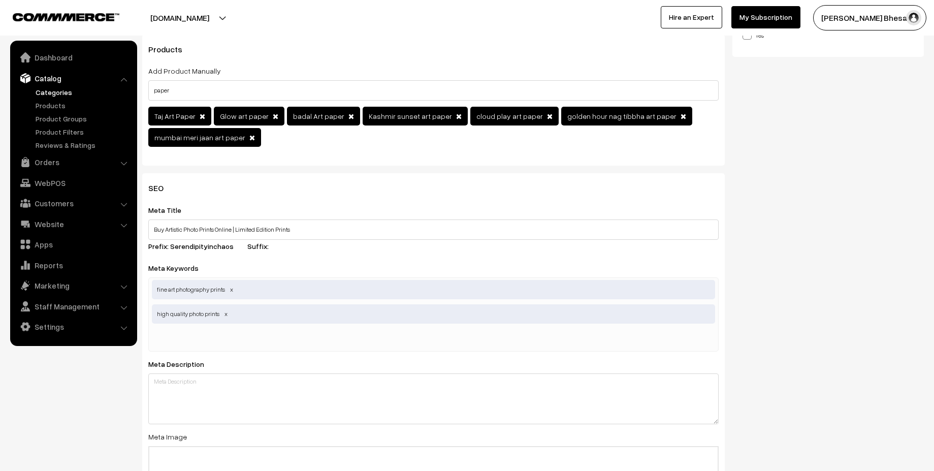
paste input "photography wall art"
type input "photography wall art"
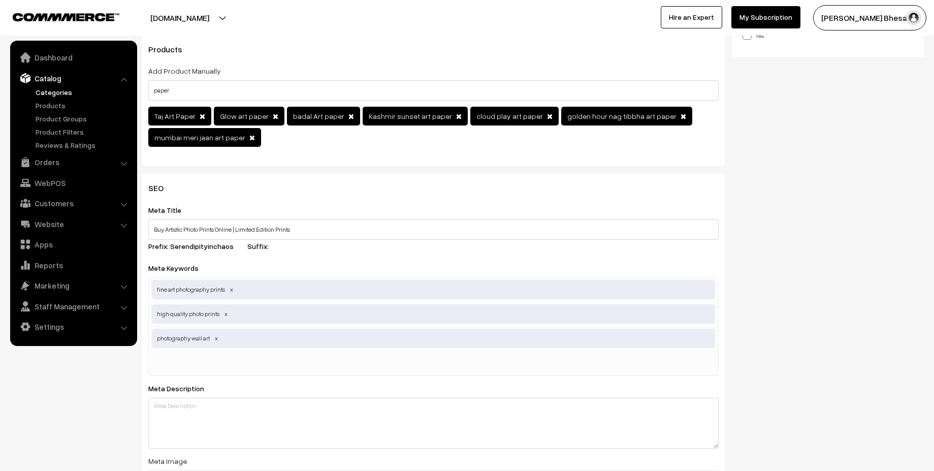
paste input "modern fine art prints"
type input "modern fine art prints"
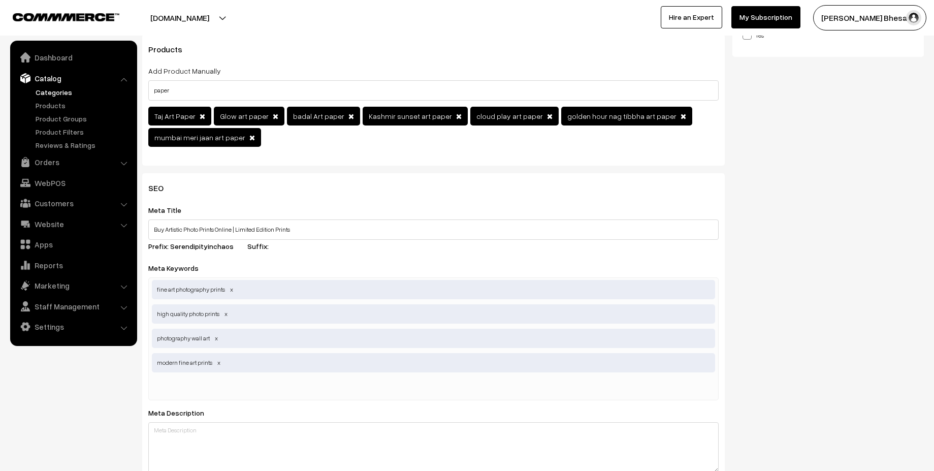
paste input "limited edition photography"
type input "limited edition photography"
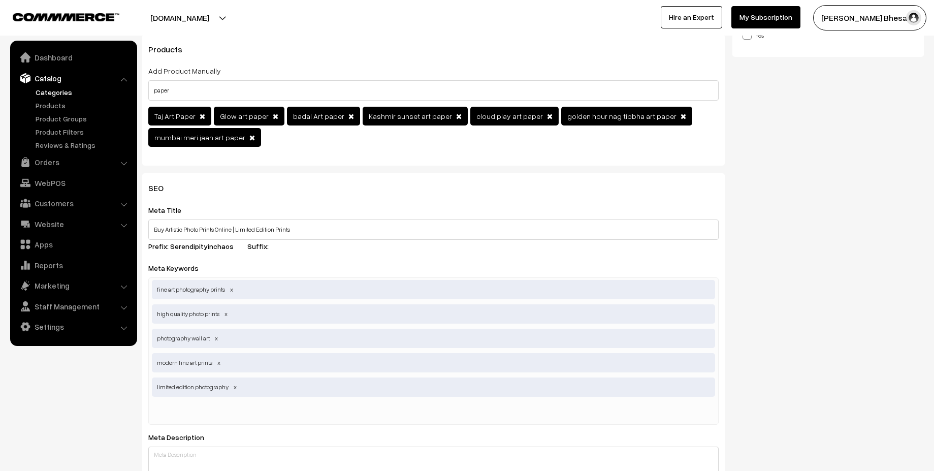
paste input "photo prints for home décor"
type input "photo prints for home décor"
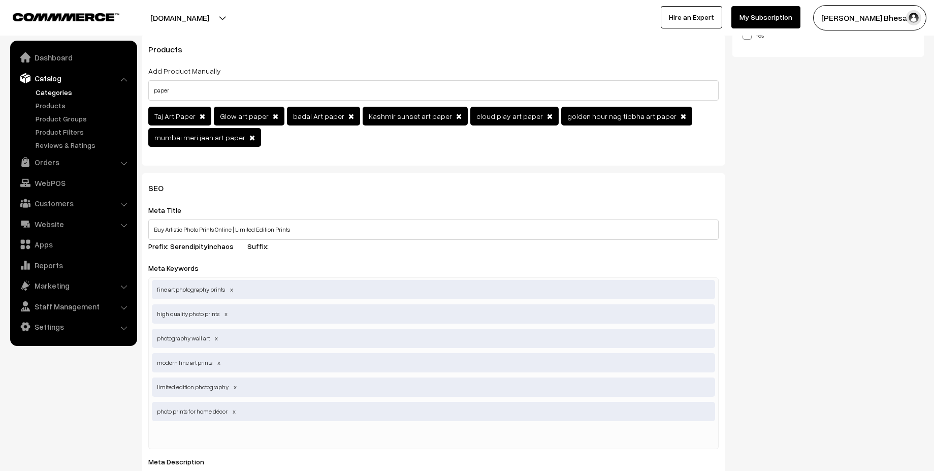
paste input "gallery quality prints"
type input "gallery quality prints"
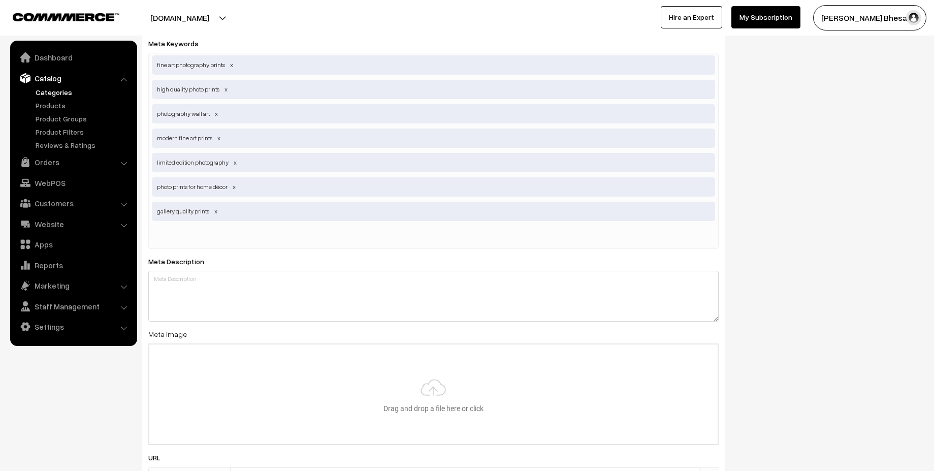
scroll to position [557, 0]
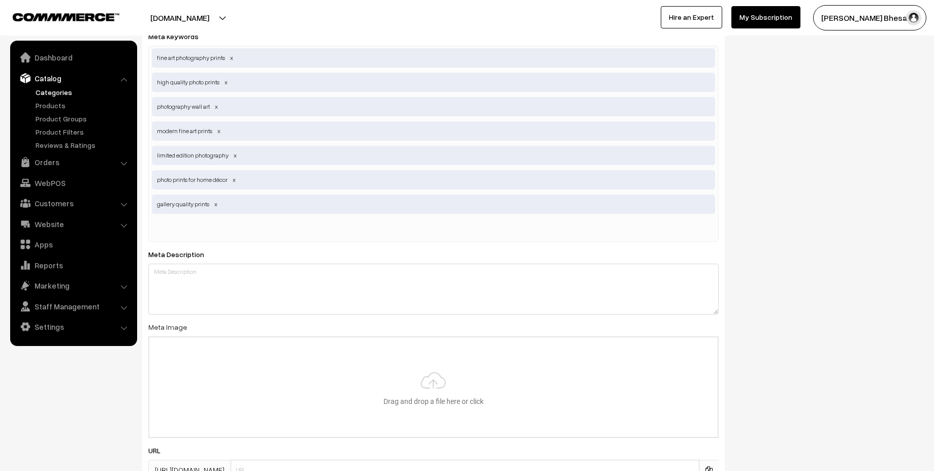
paste input "artistic photo prints"
type input "artistic photo prints"
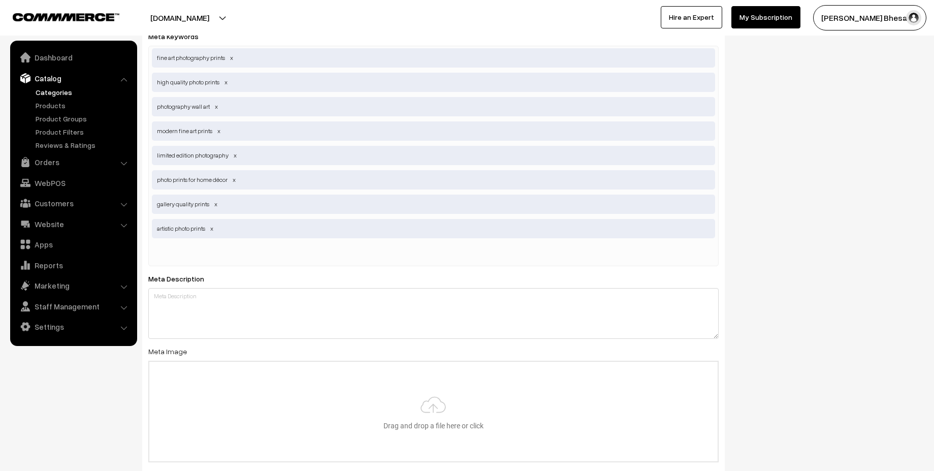
paste input "Serendipity in Chaos prints"
type input "Serendipity in Chaos prints"
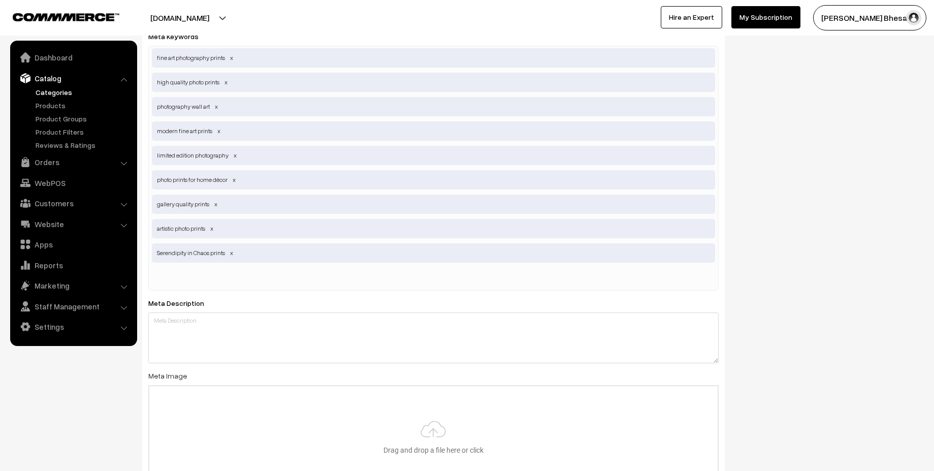
paste input "buy photography prints online"
type input "buy photography prints online"
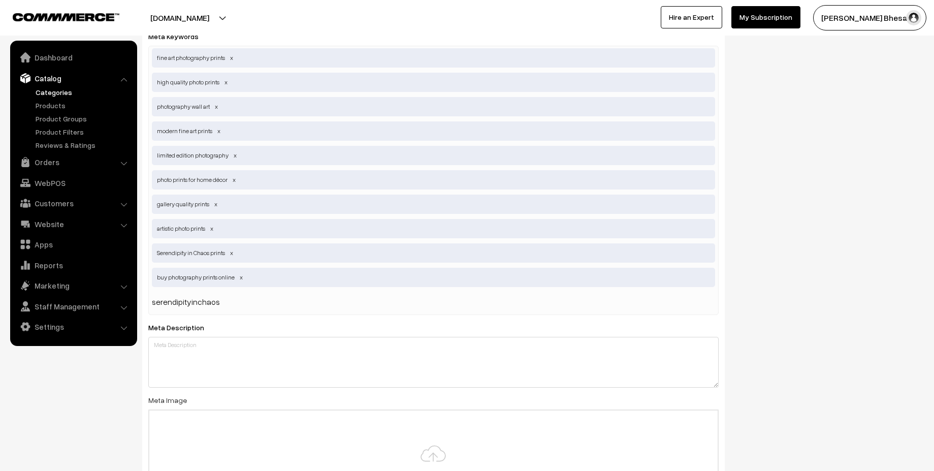
type input "serendipityinchaos"
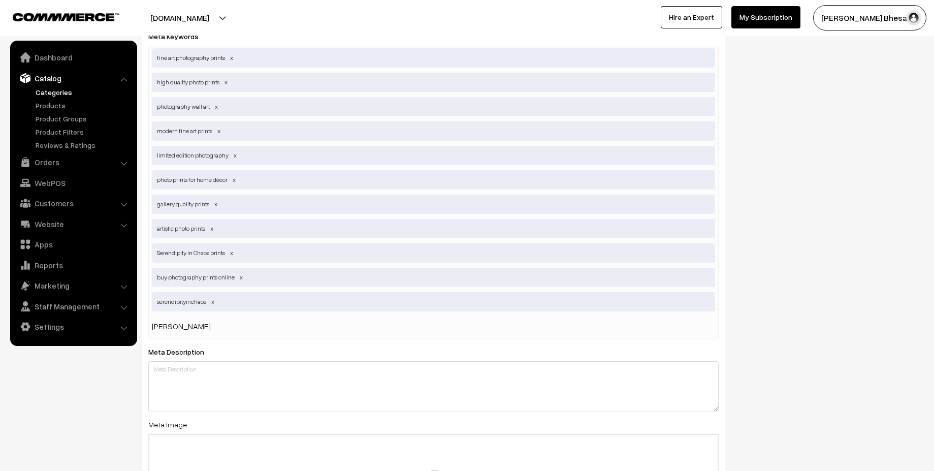
type input "rushad bhesania"
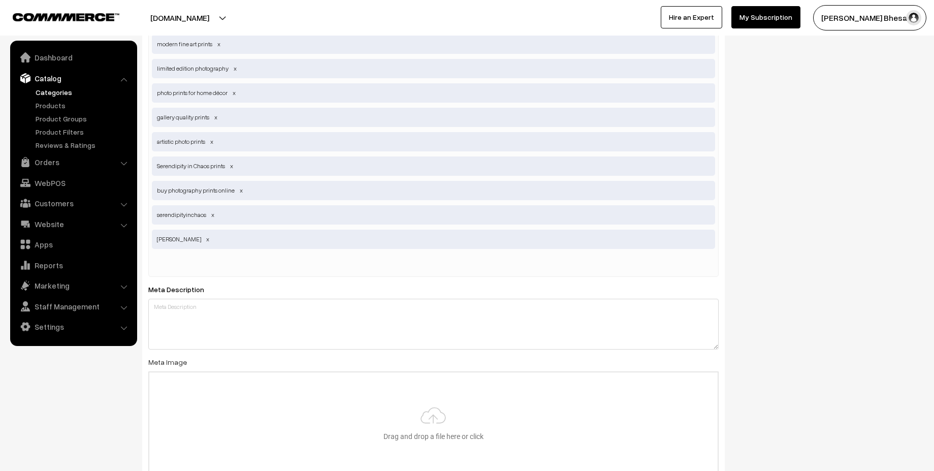
scroll to position [645, 0]
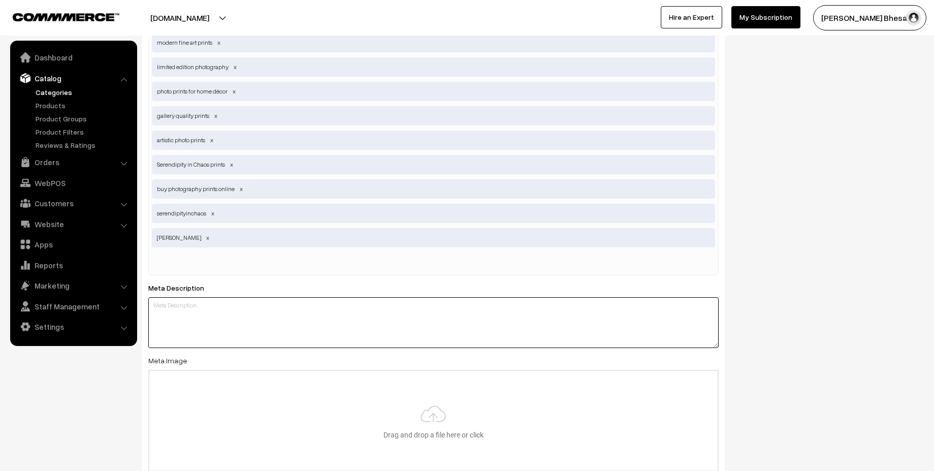
click at [273, 310] on textarea at bounding box center [433, 322] width 570 height 51
click at [328, 328] on textarea at bounding box center [433, 322] width 570 height 51
paste textarea "Discover fine art photography prints from Serendipity in Chaos. High-quality, g…"
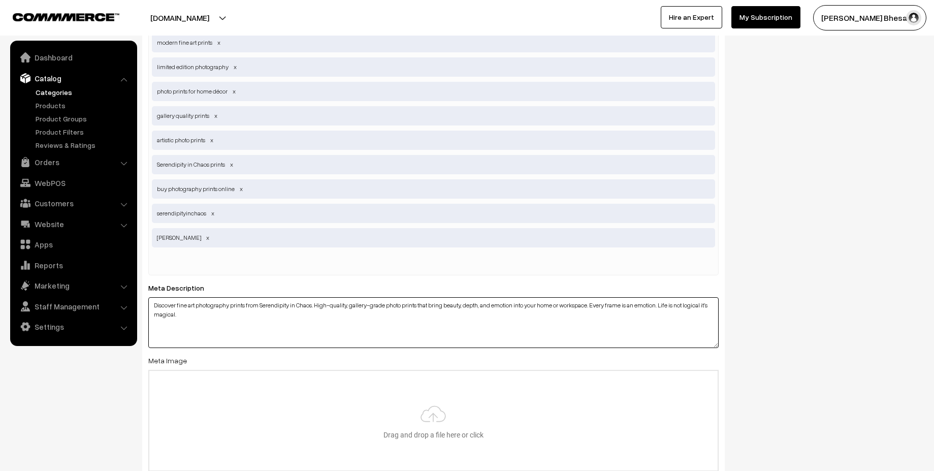
scroll to position [772, 0]
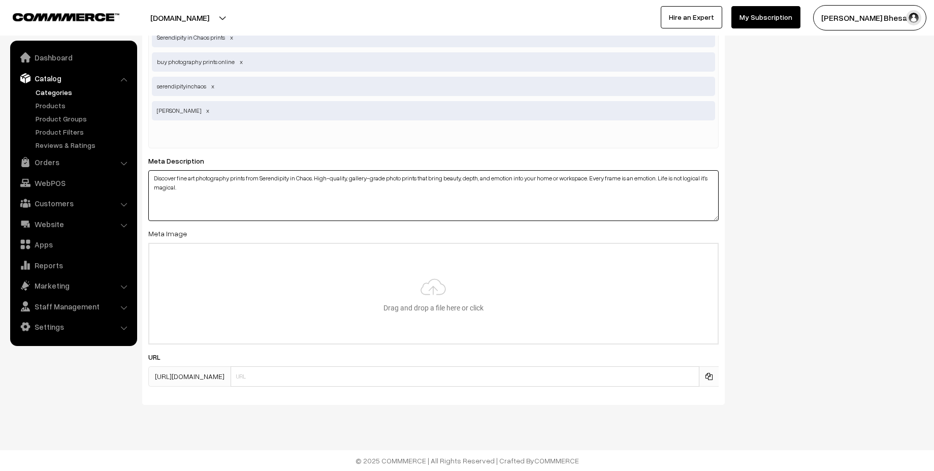
type textarea "Discover fine art photography prints from Serendipity in Chaos. High-quality, g…"
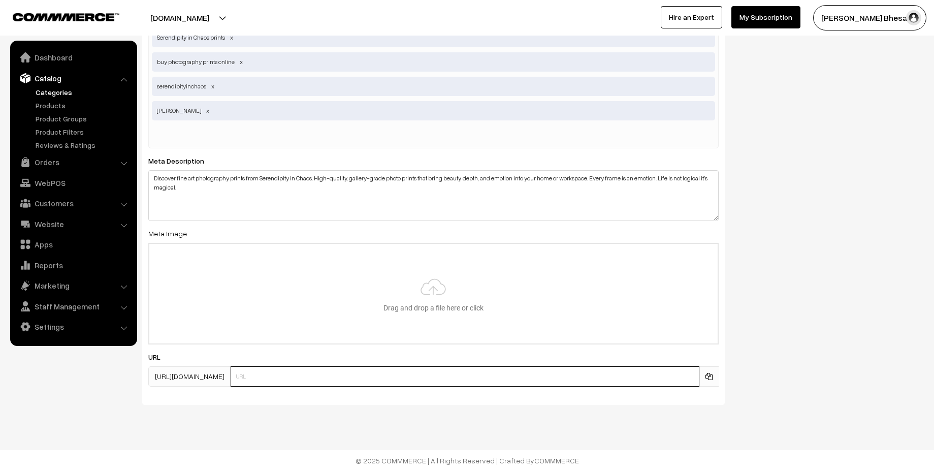
click at [415, 371] on input "text" at bounding box center [465, 376] width 469 height 20
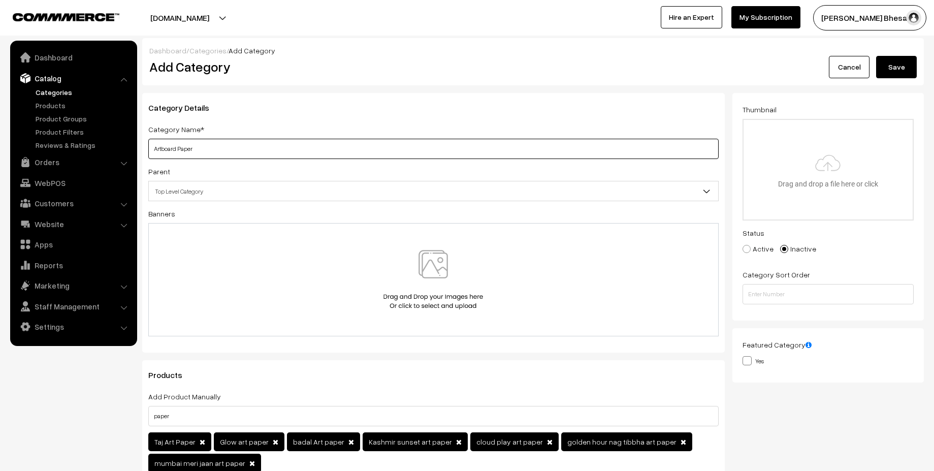
click at [225, 147] on input "Artboard Paper" at bounding box center [433, 149] width 570 height 20
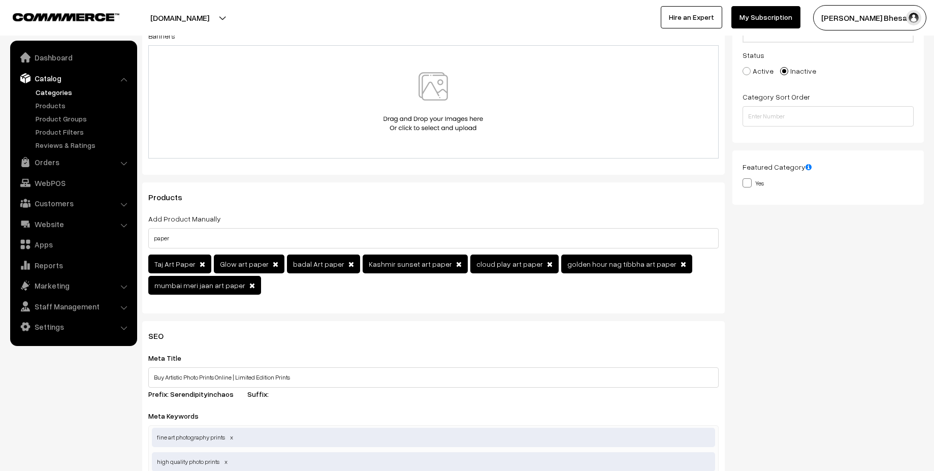
scroll to position [170, 0]
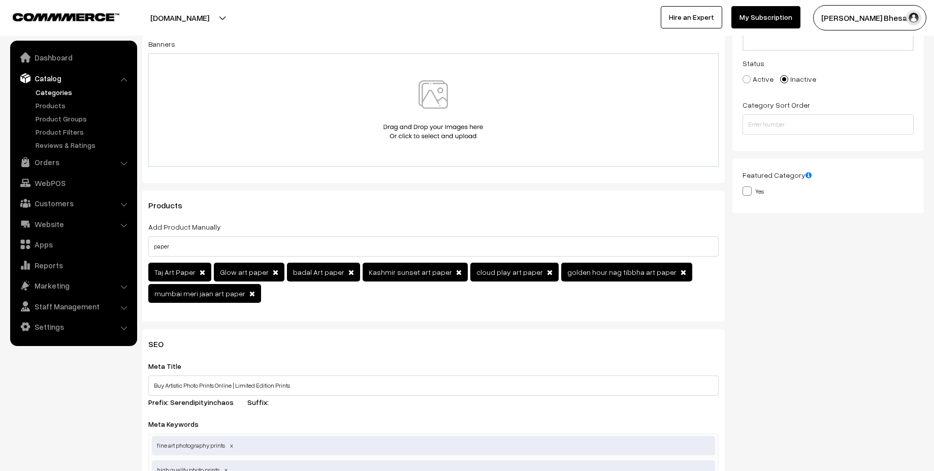
type input "PRINTS"
click at [238, 250] on input "paper" at bounding box center [433, 246] width 570 height 20
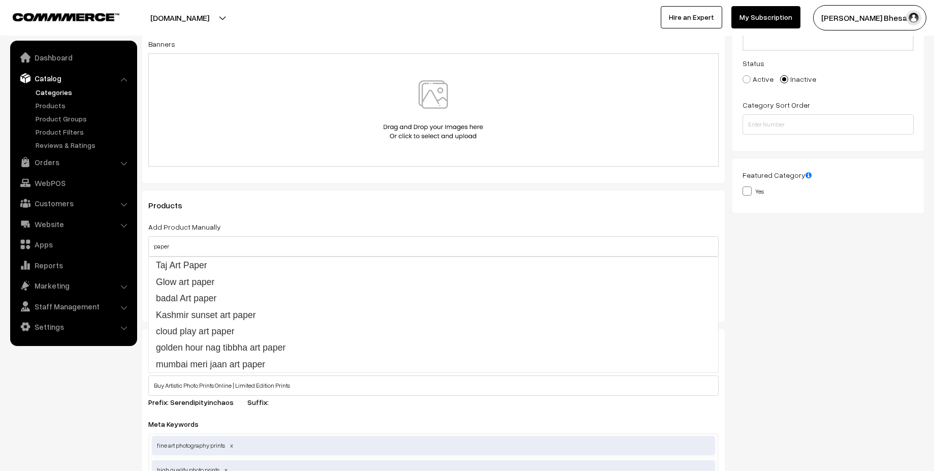
click at [281, 217] on div "Products Add Product Manually paper Taj Art Paper Glow art paper badal Art pape…" at bounding box center [433, 255] width 582 height 131
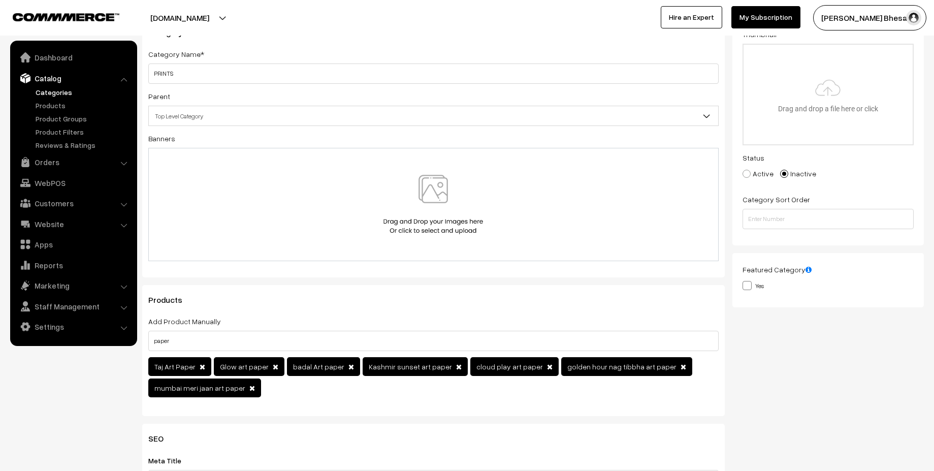
scroll to position [78, 0]
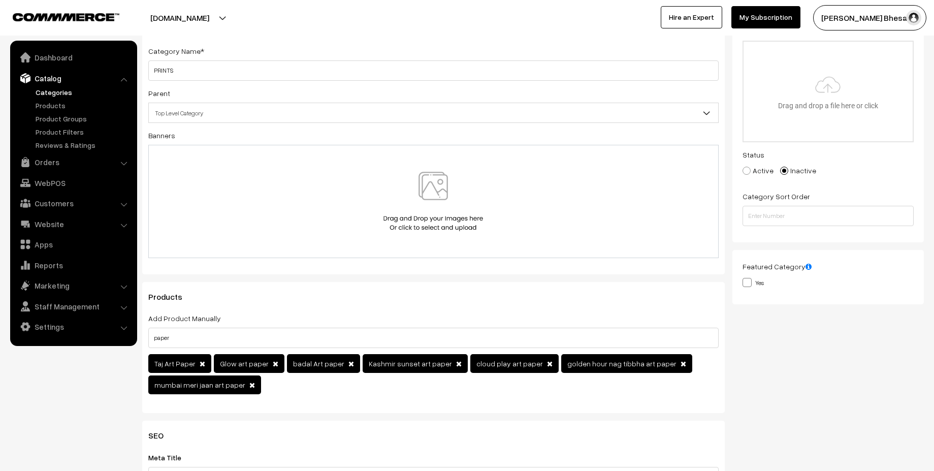
click at [433, 190] on img at bounding box center [433, 201] width 105 height 59
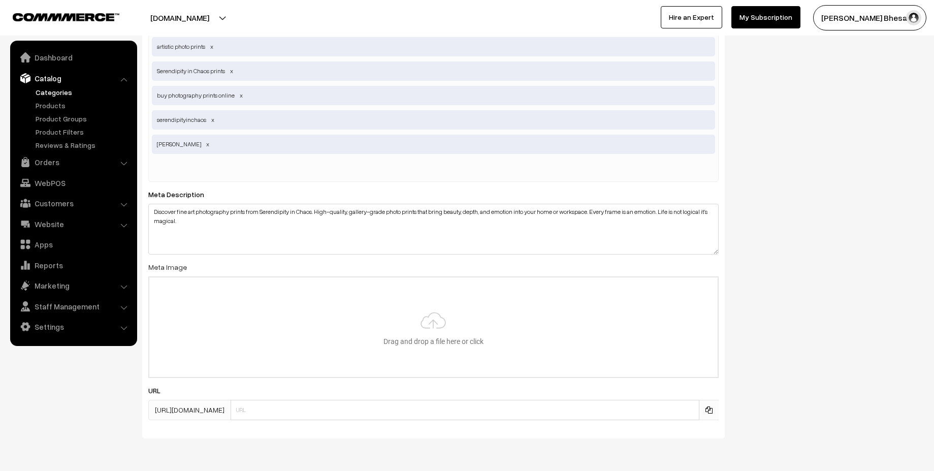
scroll to position [733, 0]
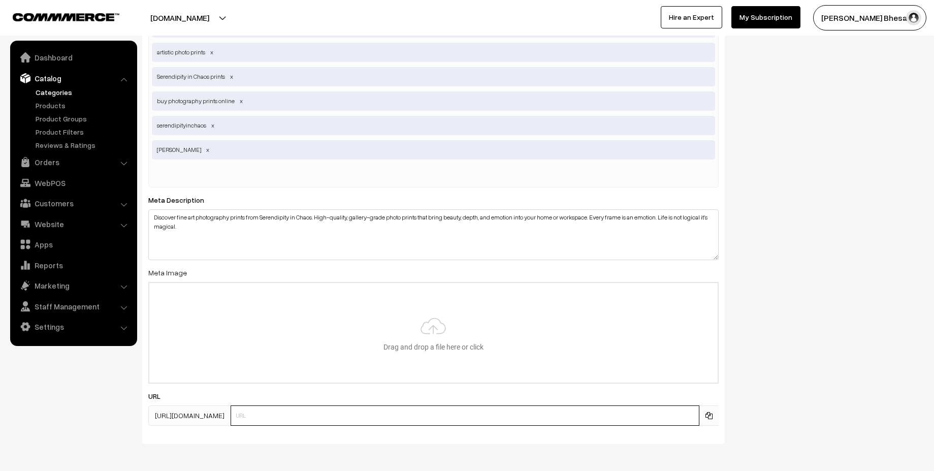
click at [375, 417] on input "text" at bounding box center [465, 415] width 469 height 20
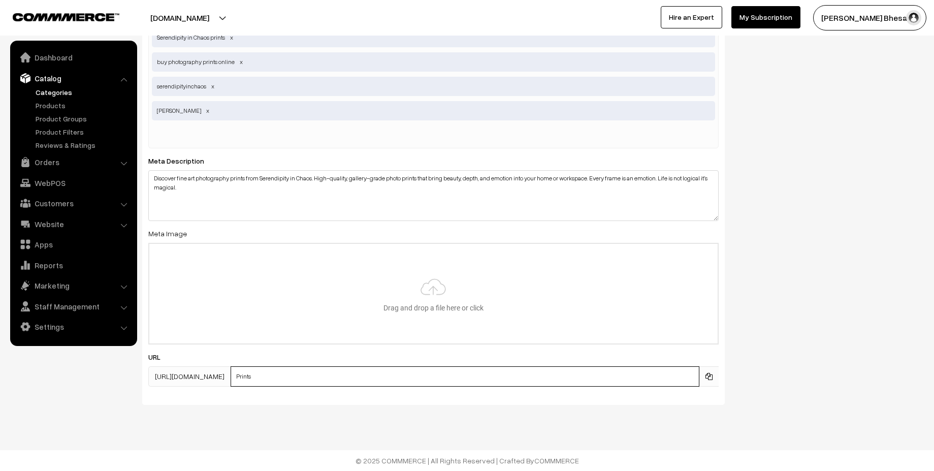
scroll to position [0, 0]
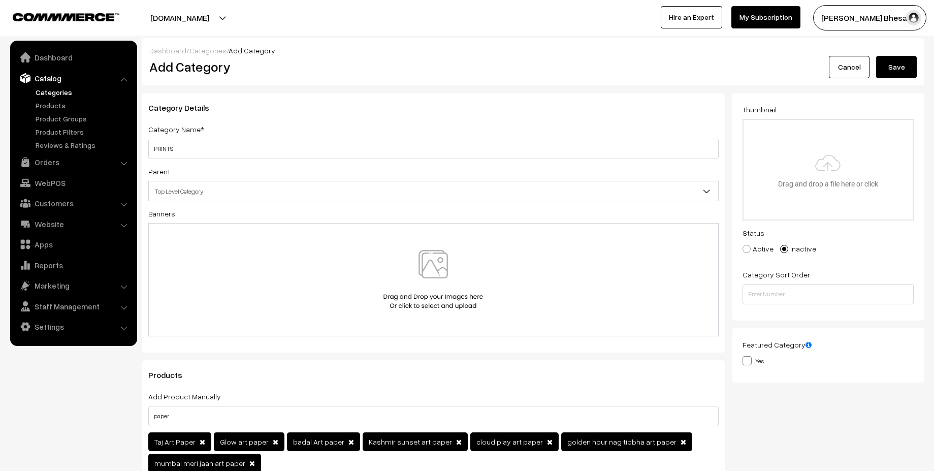
type input "Prints"
click at [899, 72] on button "Save" at bounding box center [896, 67] width 41 height 22
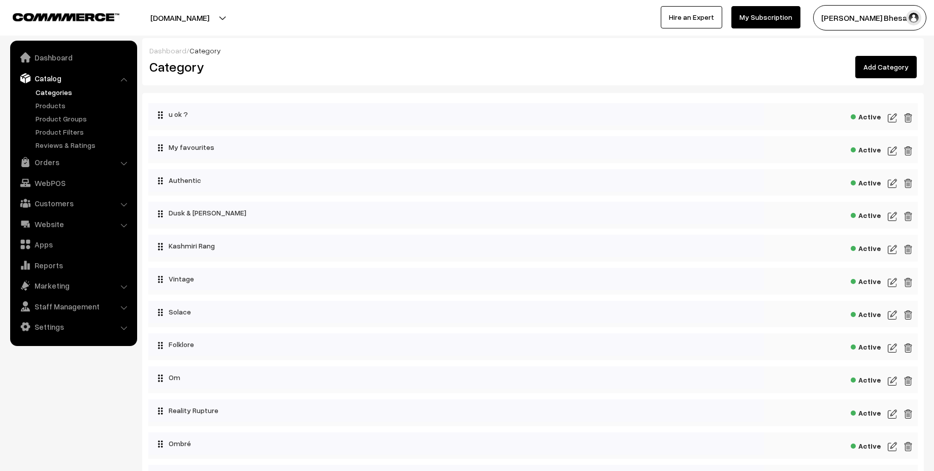
click at [885, 57] on link "Add Category" at bounding box center [885, 67] width 61 height 22
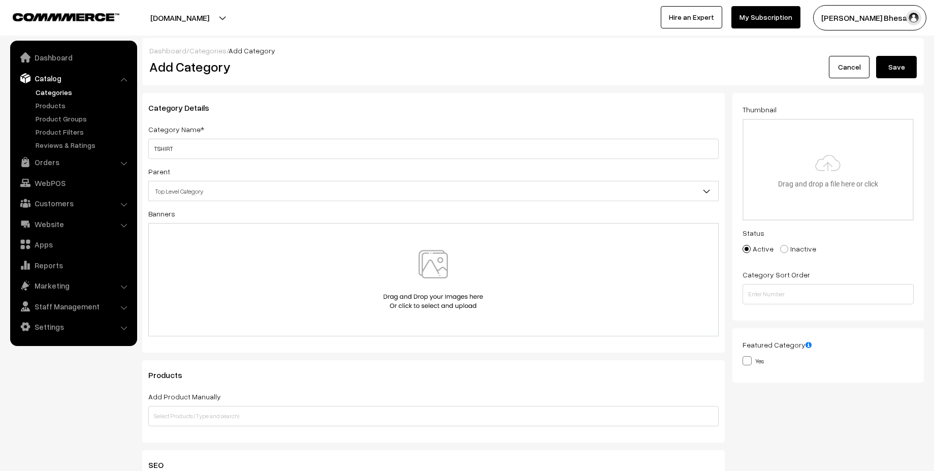
type input "TSHIRT"
click at [496, 204] on div "Category Details Category Name* TSHIRT Parent Top Level Category u ok ? My favo…" at bounding box center [433, 222] width 582 height 259
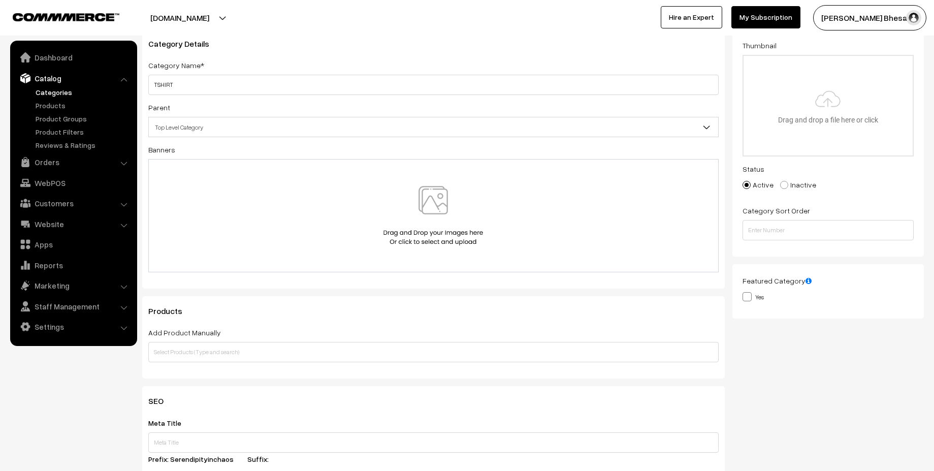
scroll to position [74, 0]
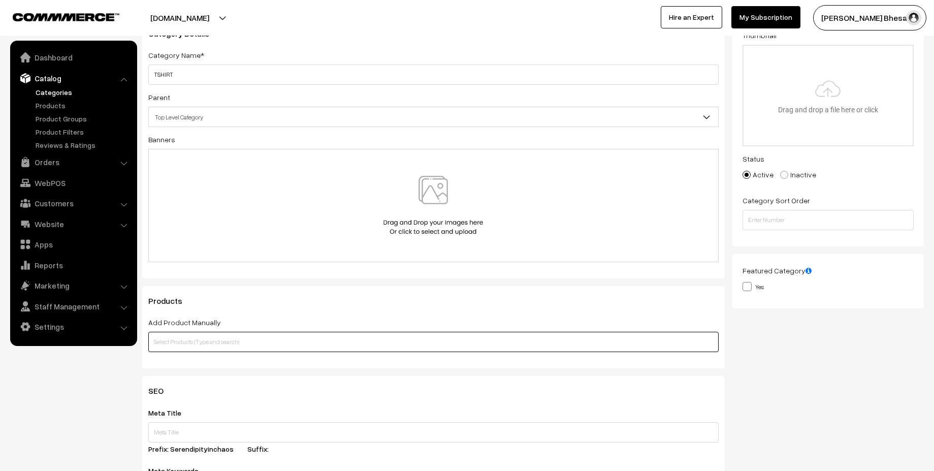
click at [261, 340] on input "text" at bounding box center [433, 342] width 570 height 20
type input "a"
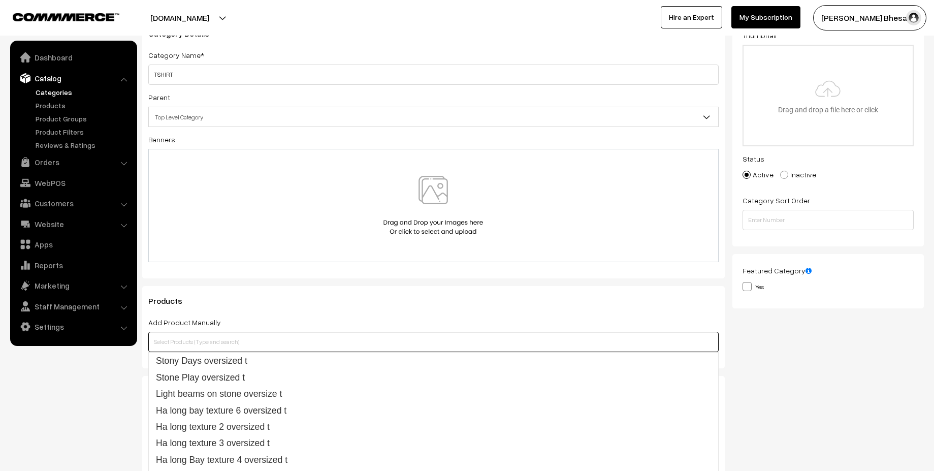
type input "t"
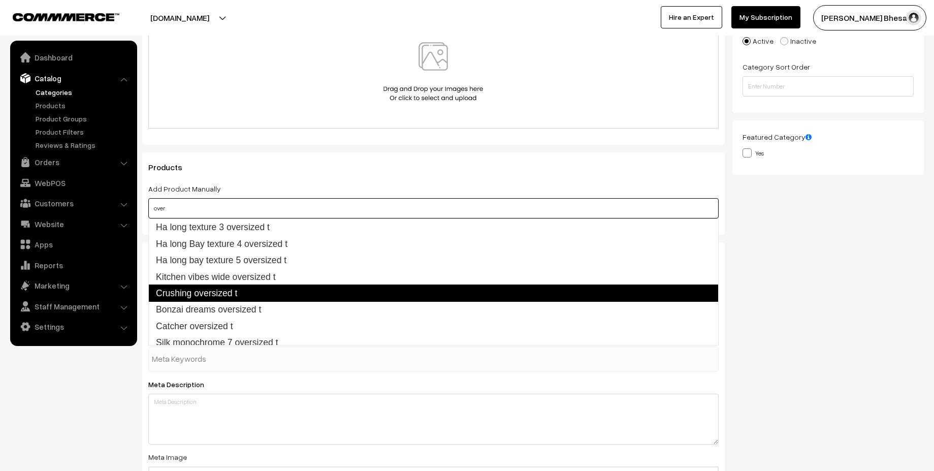
scroll to position [0, 0]
type input "o"
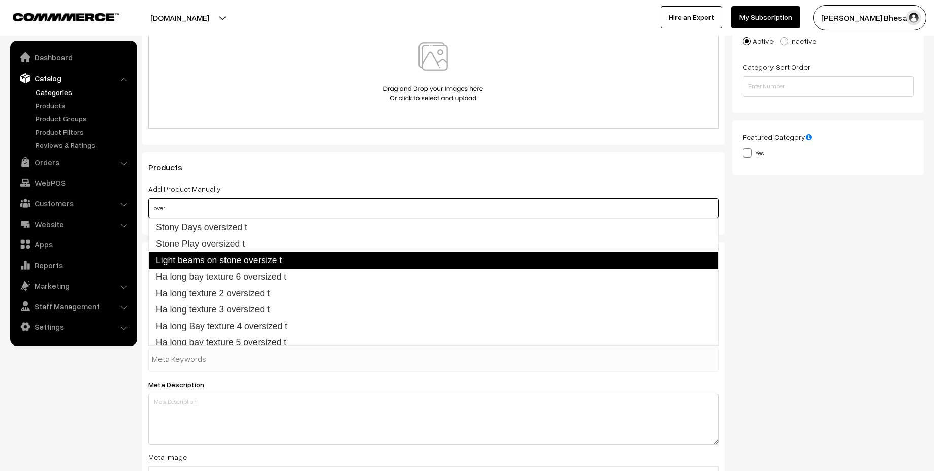
scroll to position [203, 0]
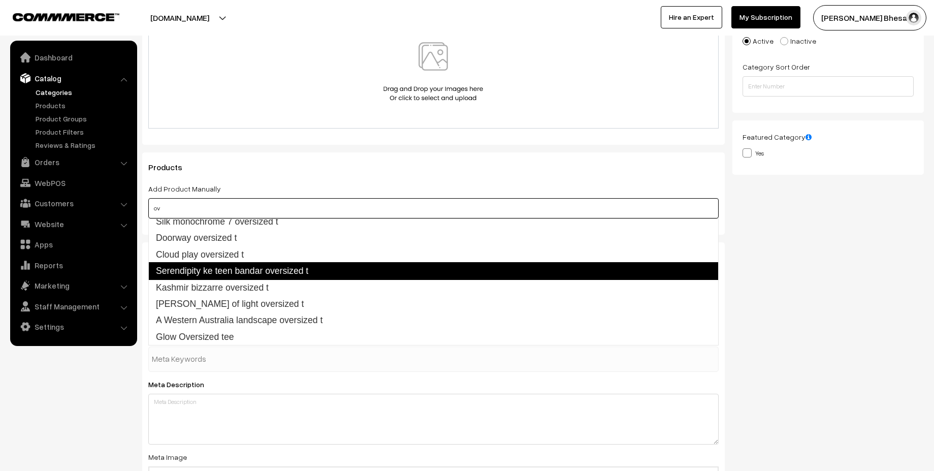
type input "o"
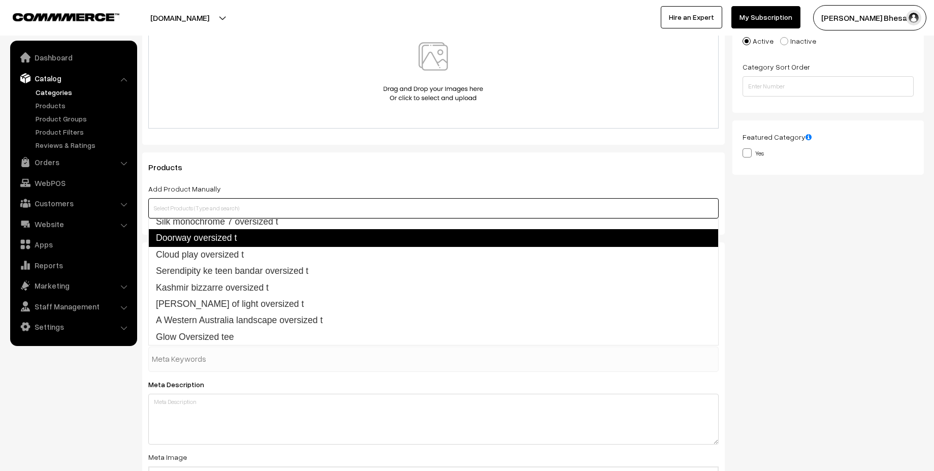
scroll to position [198, 0]
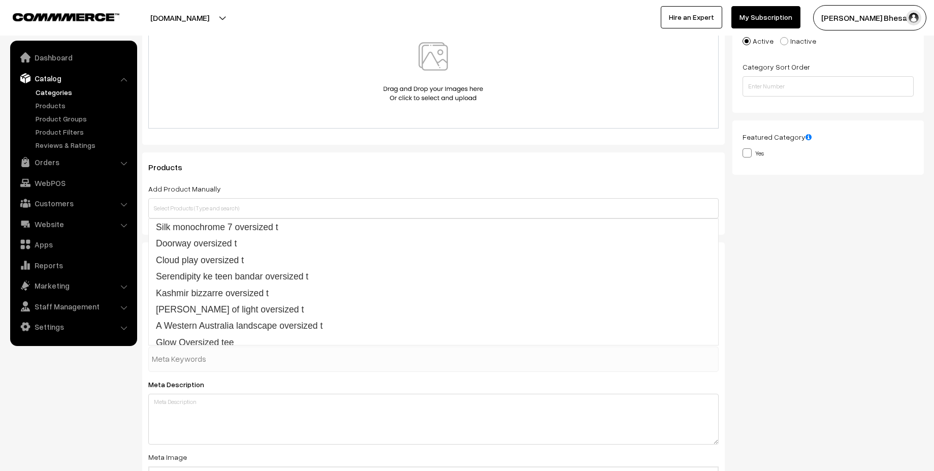
click at [301, 164] on h3 "Products" at bounding box center [433, 167] width 570 height 10
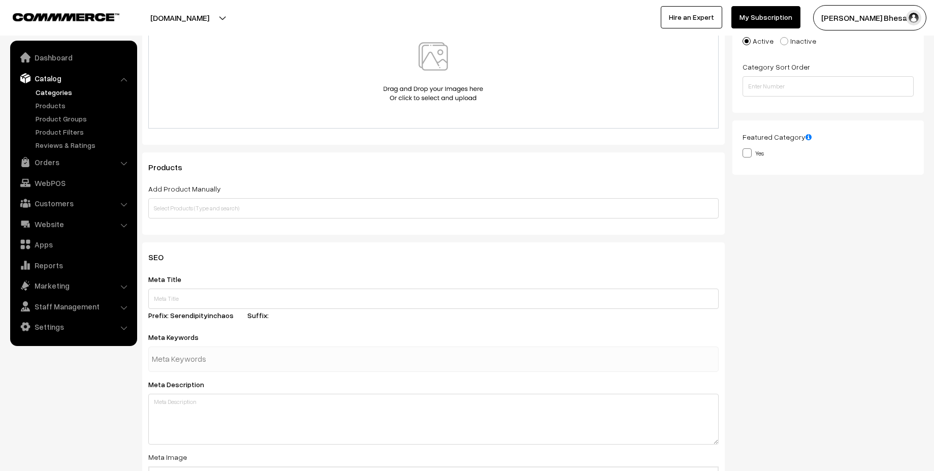
scroll to position [0, 0]
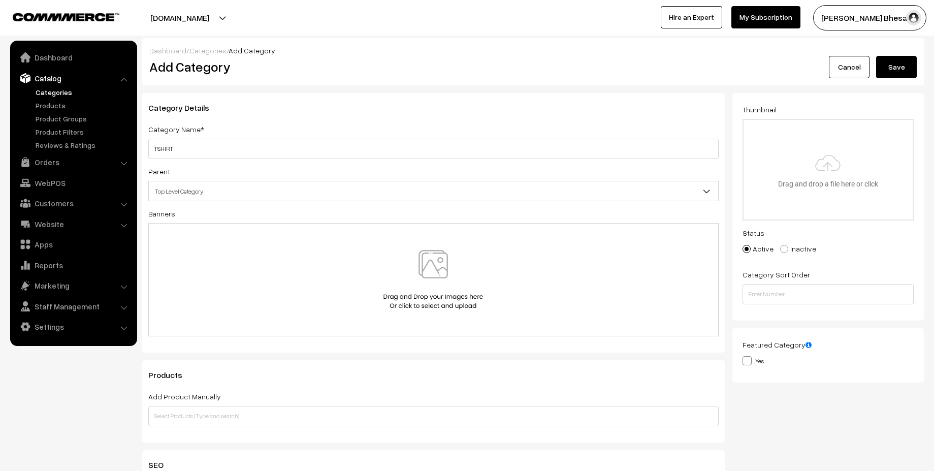
click at [800, 253] on label "Inactive" at bounding box center [798, 248] width 36 height 11
click at [781, 245] on input "Inactive" at bounding box center [778, 241] width 7 height 7
radio input "true"
click at [888, 68] on button "Save" at bounding box center [896, 67] width 41 height 22
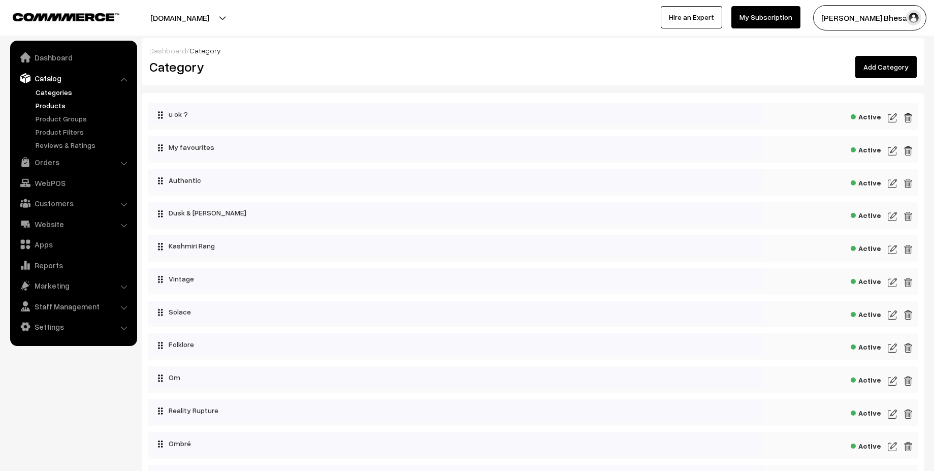
click at [54, 104] on link "Products" at bounding box center [83, 105] width 101 height 11
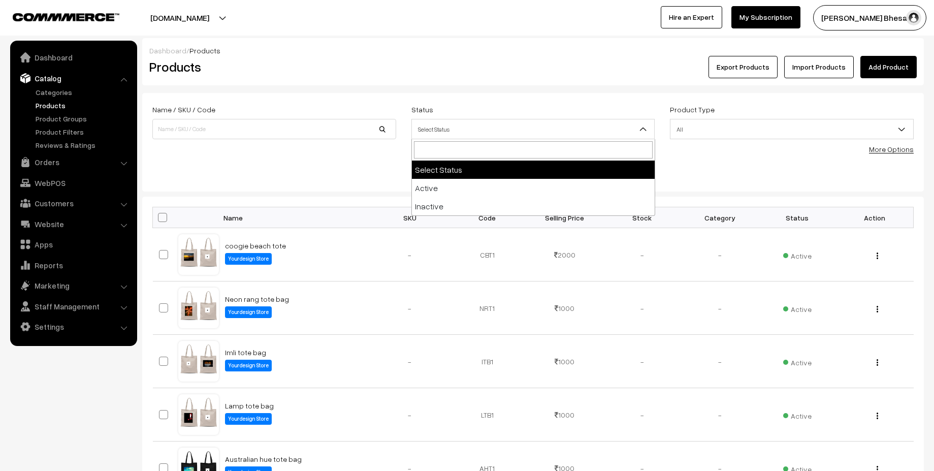
click at [464, 131] on span "Select Status" at bounding box center [533, 129] width 243 height 18
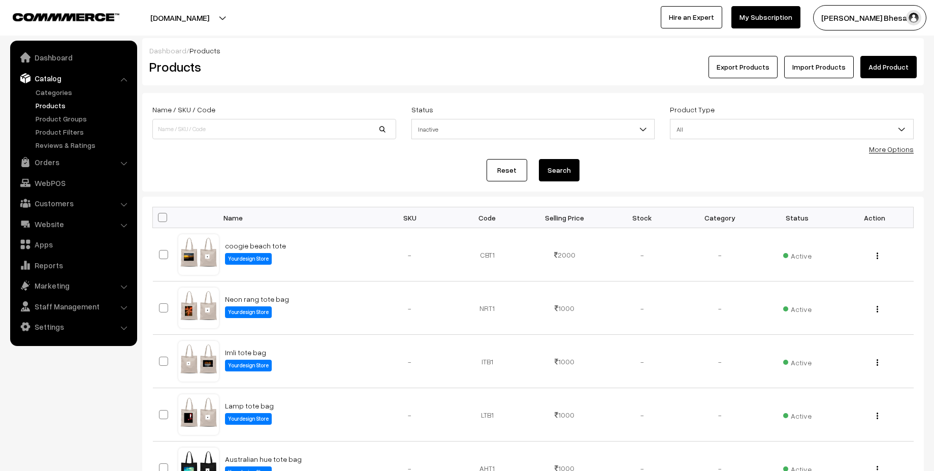
click at [555, 130] on span "Inactive" at bounding box center [533, 129] width 243 height 18
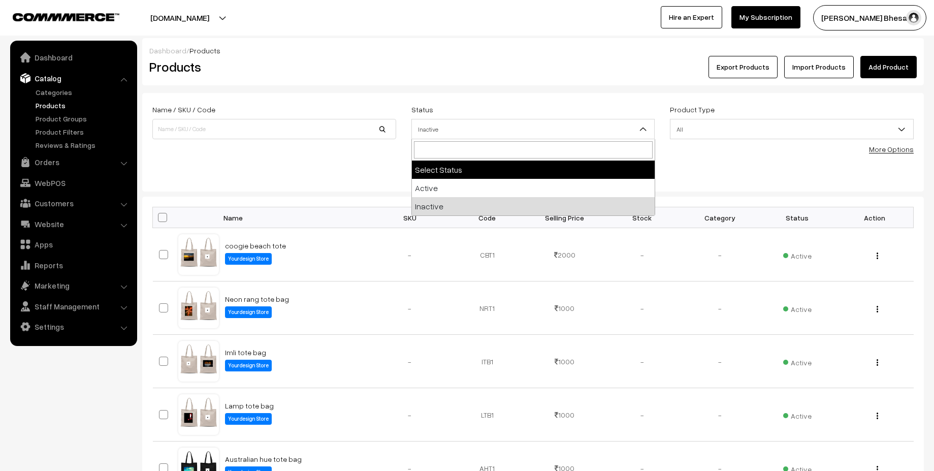
select select "active"
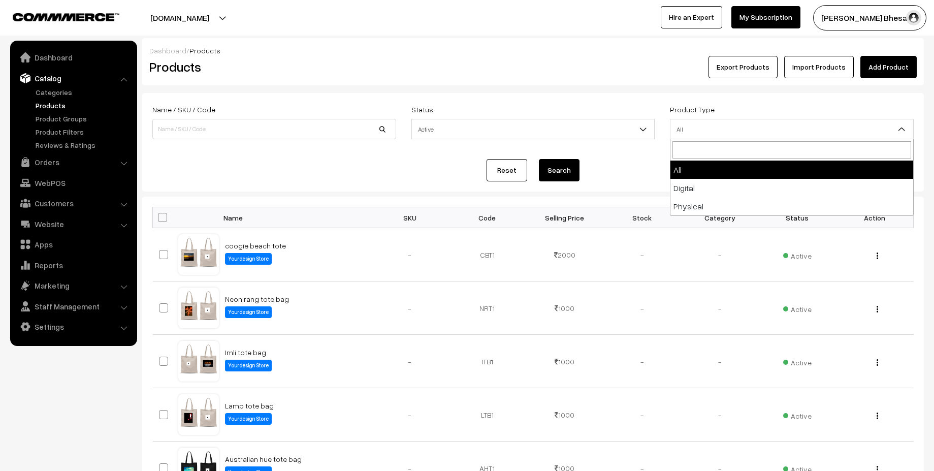
click at [688, 127] on span "All" at bounding box center [791, 129] width 243 height 18
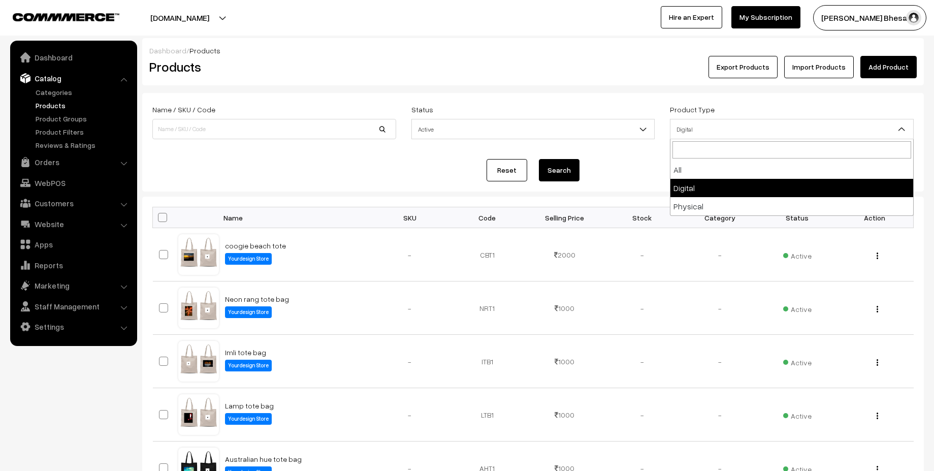
click at [748, 125] on span "Digital" at bounding box center [791, 129] width 243 height 18
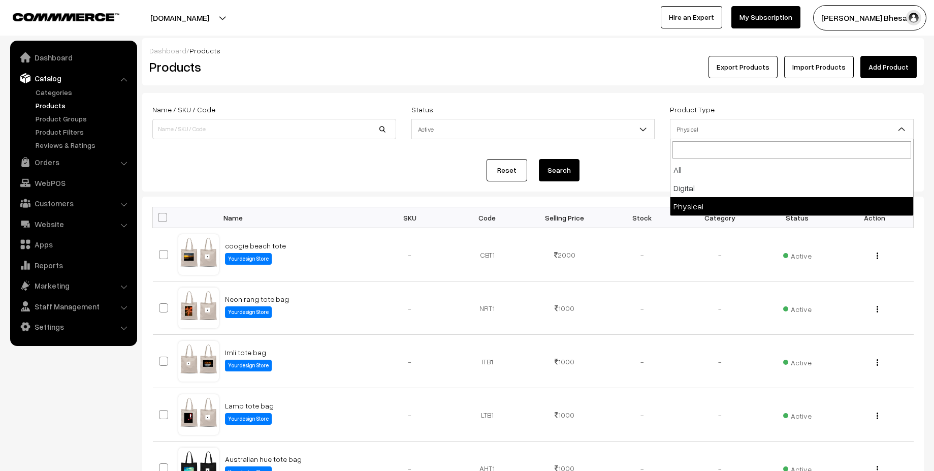
click at [742, 132] on span "Physical" at bounding box center [791, 129] width 243 height 18
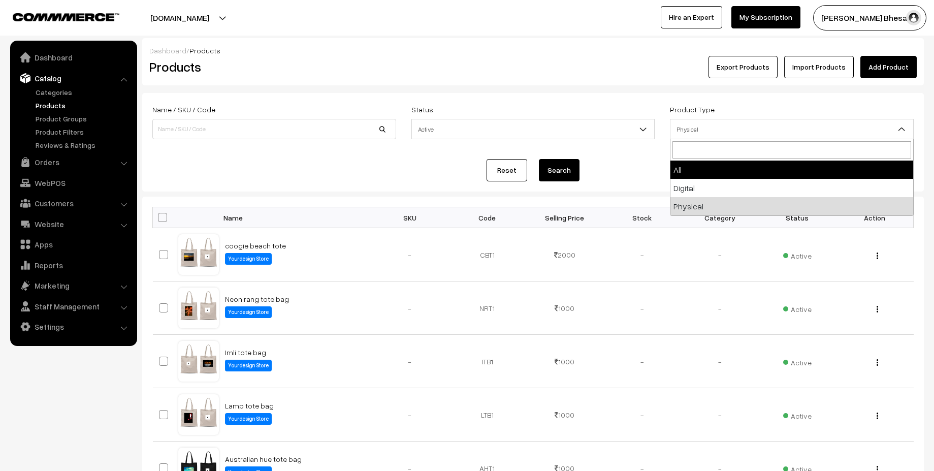
select select "0"
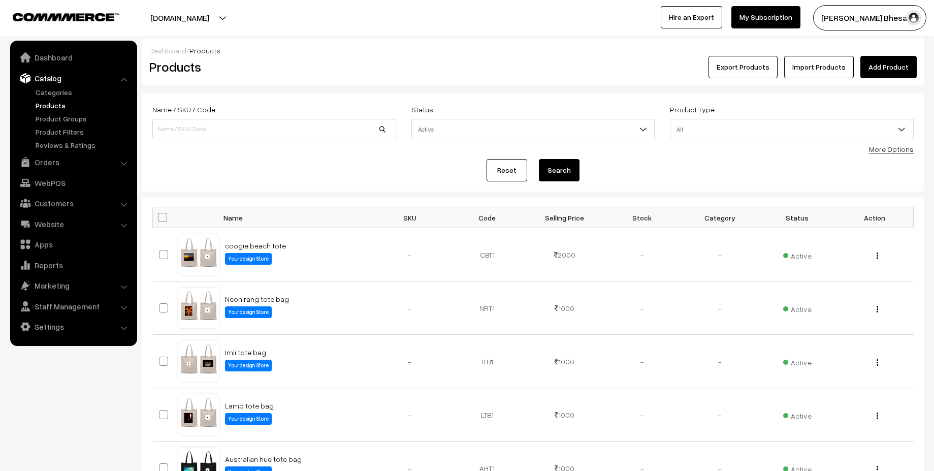
click at [877, 149] on link "More Options" at bounding box center [891, 149] width 45 height 9
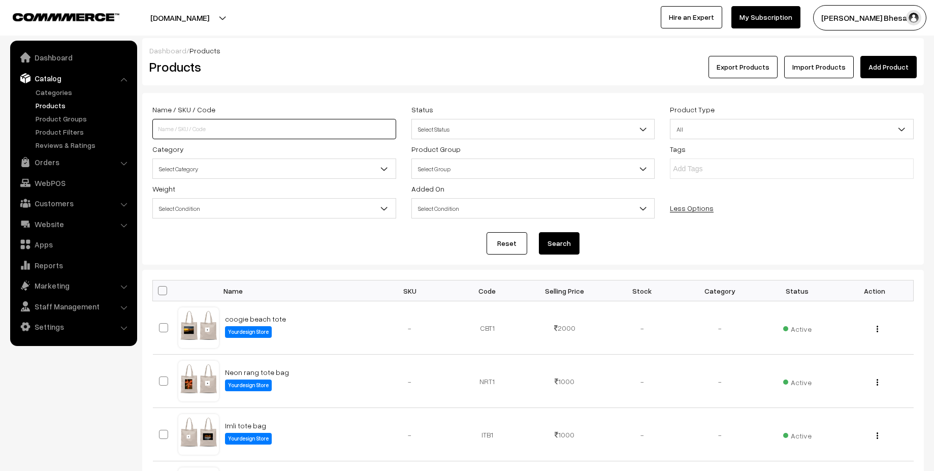
click at [247, 129] on input at bounding box center [274, 129] width 244 height 20
click at [451, 165] on span "Select Group" at bounding box center [533, 169] width 243 height 18
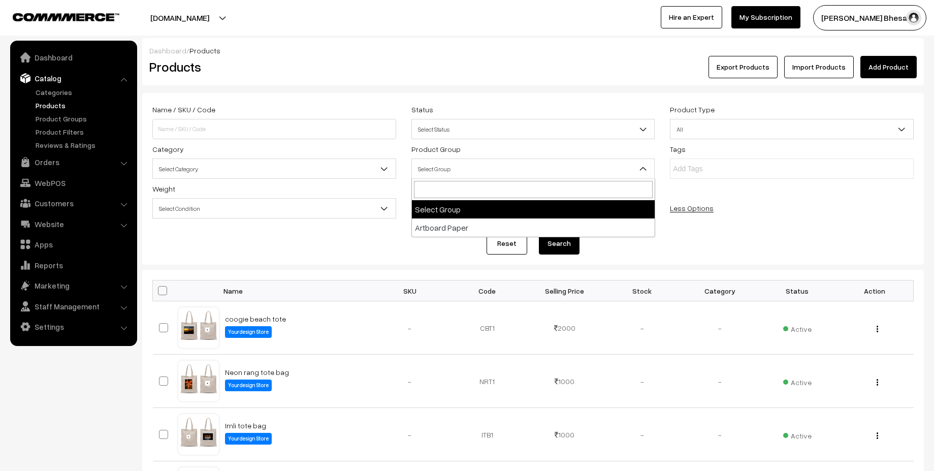
click at [450, 165] on span "Select Group" at bounding box center [533, 169] width 243 height 18
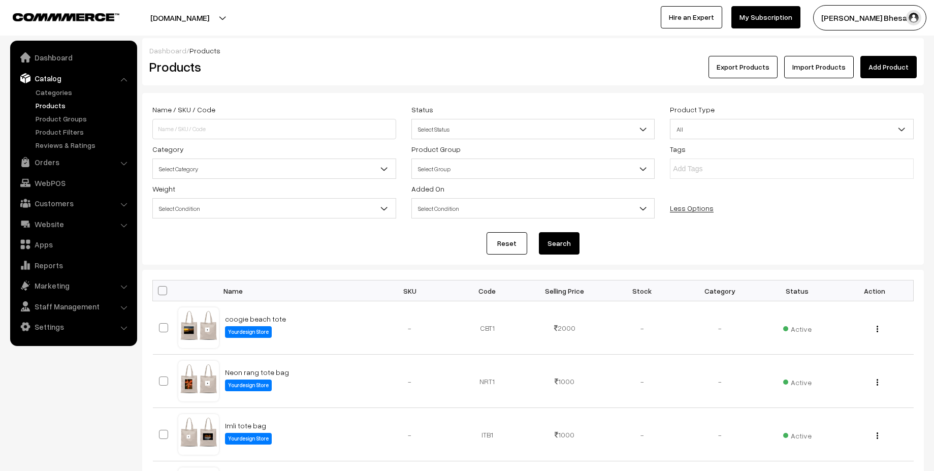
click at [272, 167] on span "Select Category" at bounding box center [274, 169] width 243 height 18
click at [283, 171] on span "u ok ?" at bounding box center [274, 169] width 243 height 18
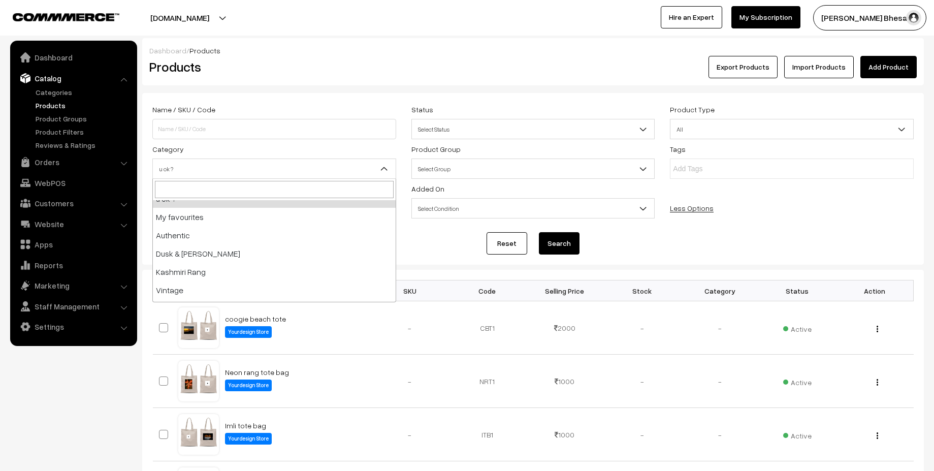
scroll to position [41, 0]
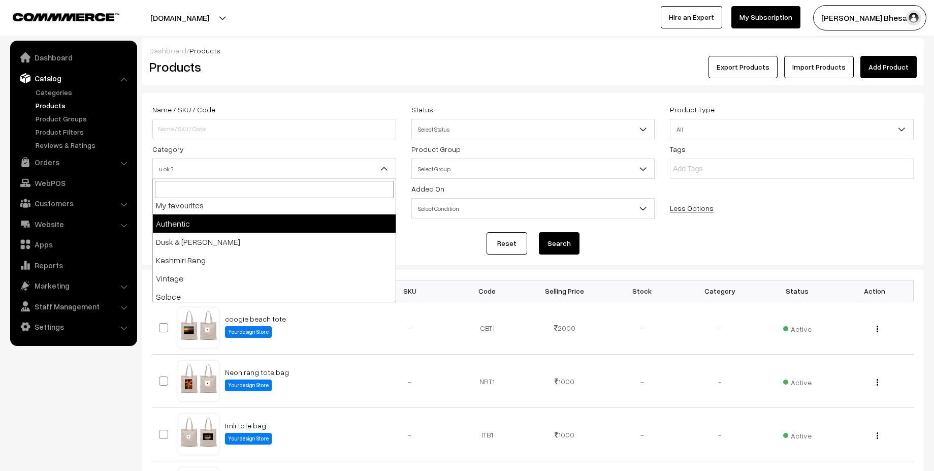
select select "22"
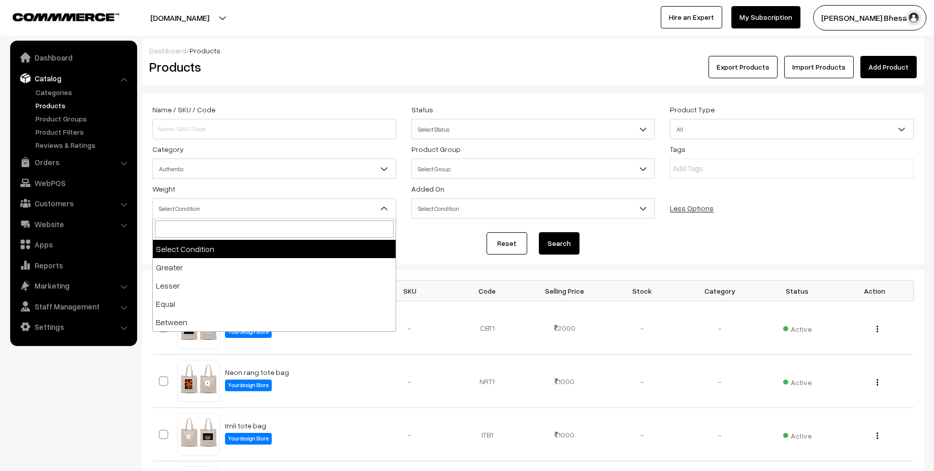
click at [223, 201] on span "Select Condition" at bounding box center [274, 209] width 243 height 18
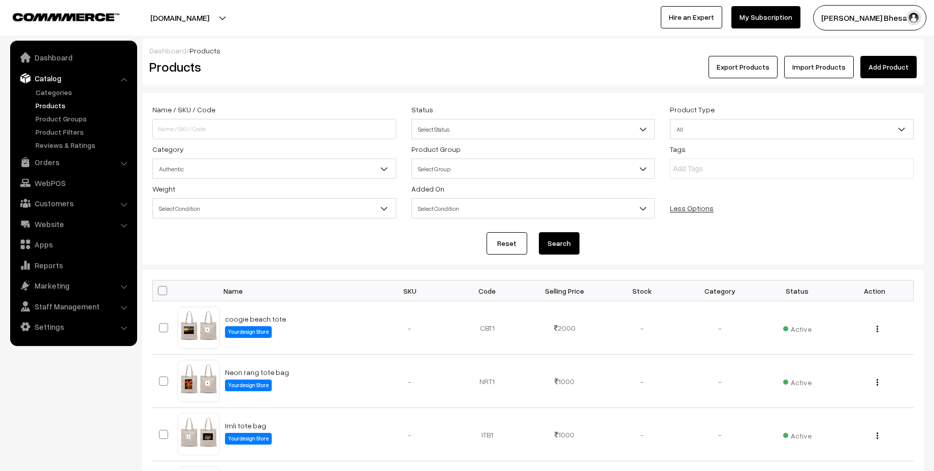
click at [223, 201] on span "Select Condition" at bounding box center [274, 209] width 243 height 18
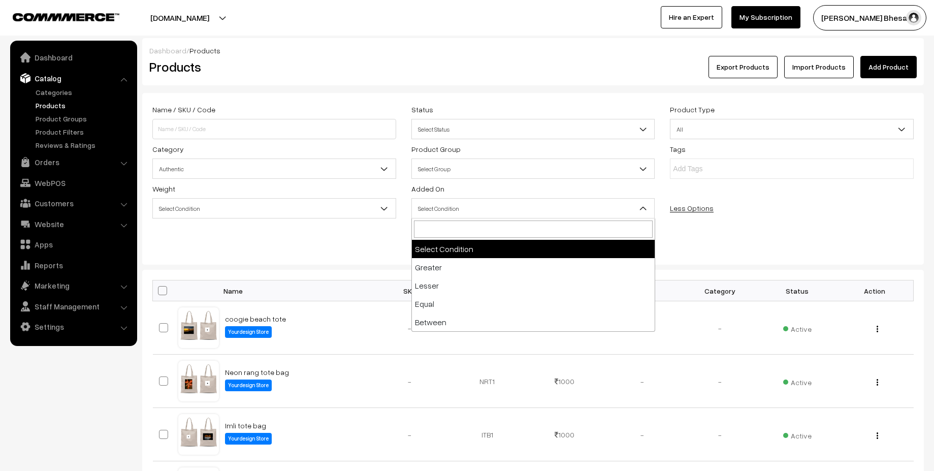
click at [462, 214] on span "Select Condition" at bounding box center [533, 209] width 243 height 18
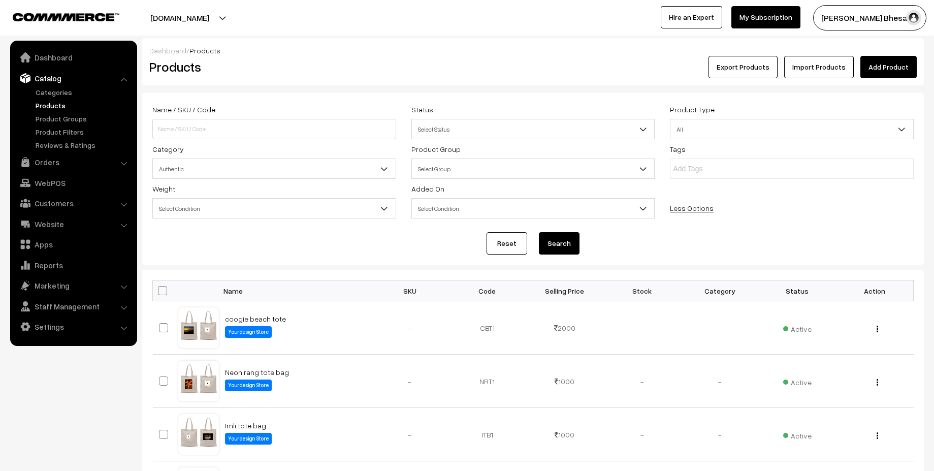
click at [574, 242] on button "Search" at bounding box center [559, 243] width 41 height 22
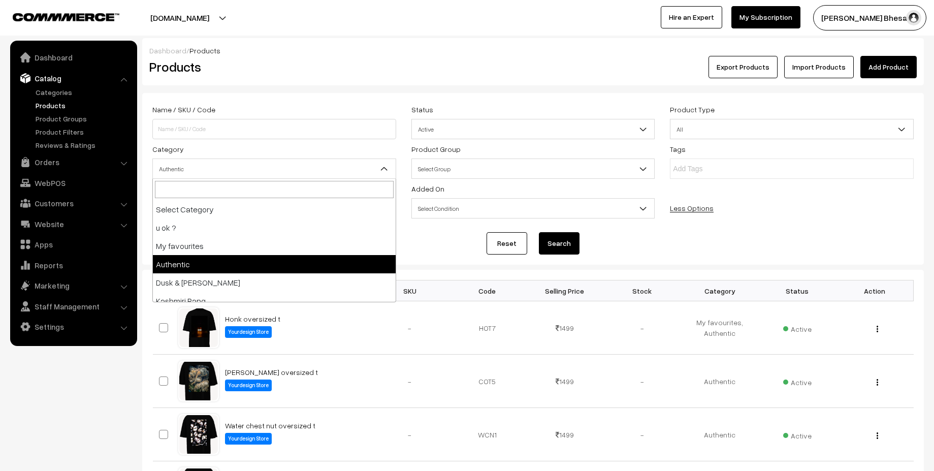
click at [273, 165] on span "Authentic" at bounding box center [274, 169] width 243 height 18
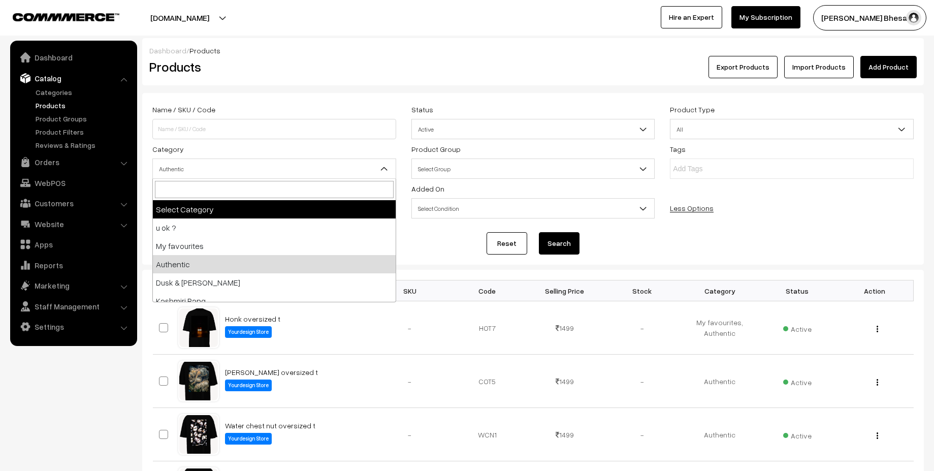
select select "0"
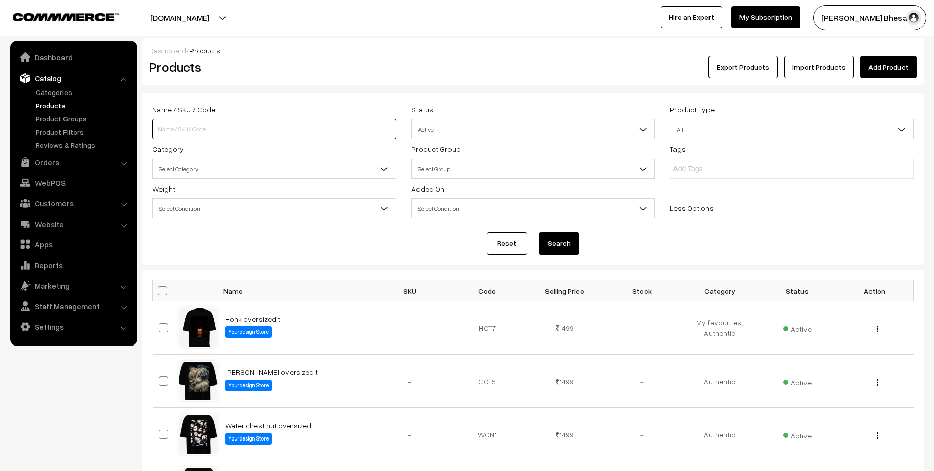
click at [249, 126] on input at bounding box center [274, 129] width 244 height 20
type input "i"
type input "oversized"
click at [560, 243] on button "Search" at bounding box center [559, 243] width 41 height 22
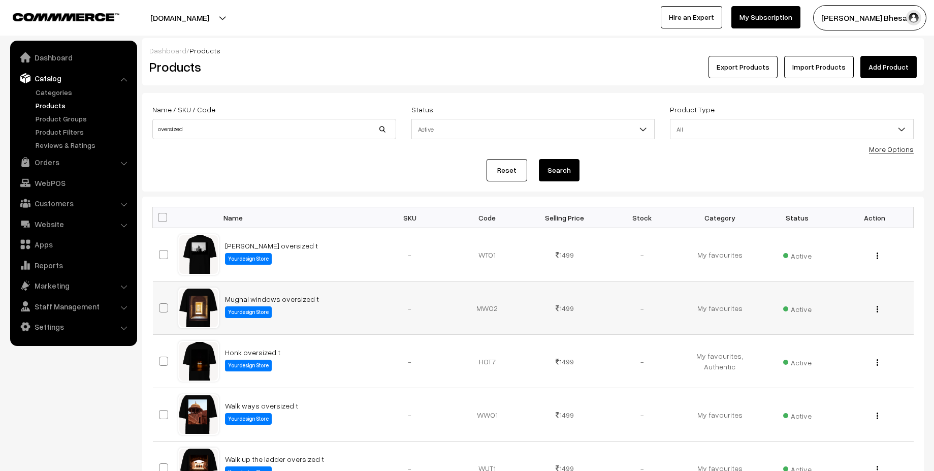
scroll to position [418, 0]
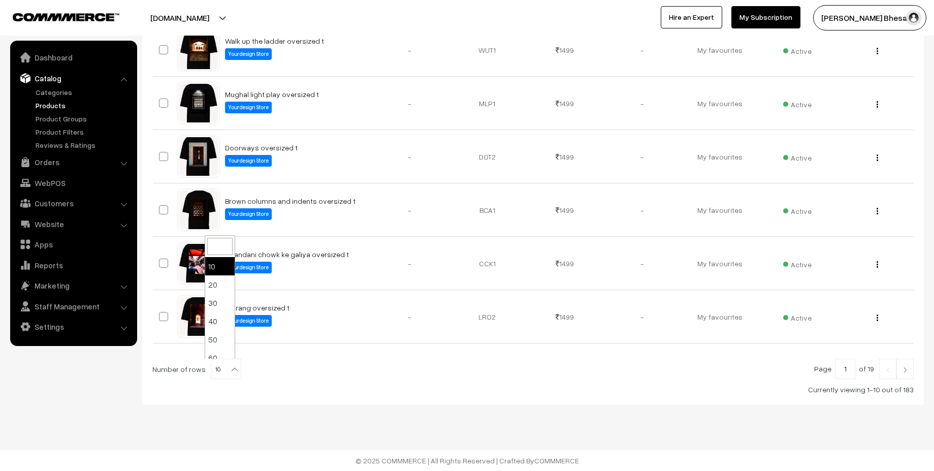
click at [233, 375] on span "10" at bounding box center [225, 369] width 29 height 20
select select "100"
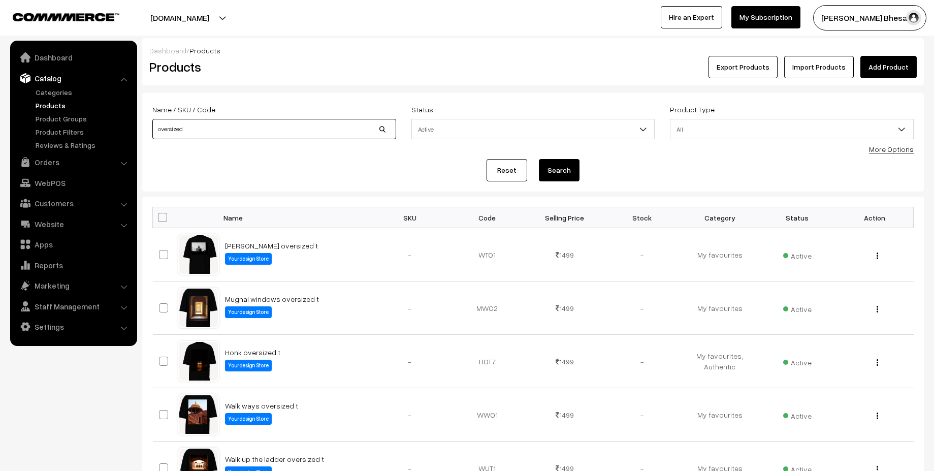
click at [222, 121] on input "oversized" at bounding box center [274, 129] width 244 height 20
type input "plus"
click at [562, 173] on button "Search" at bounding box center [559, 170] width 41 height 22
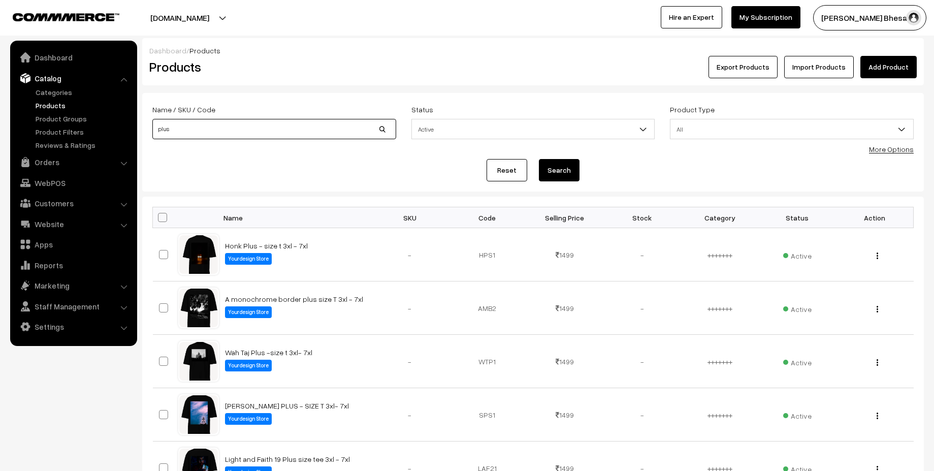
click at [188, 134] on input "plus" at bounding box center [274, 129] width 244 height 20
type input "oversized"
click at [539, 159] on button "Search" at bounding box center [559, 170] width 41 height 22
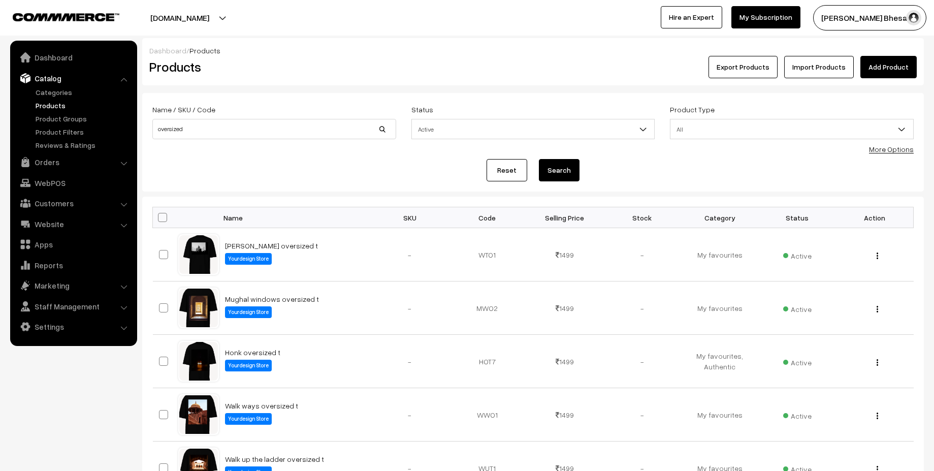
scroll to position [418, 0]
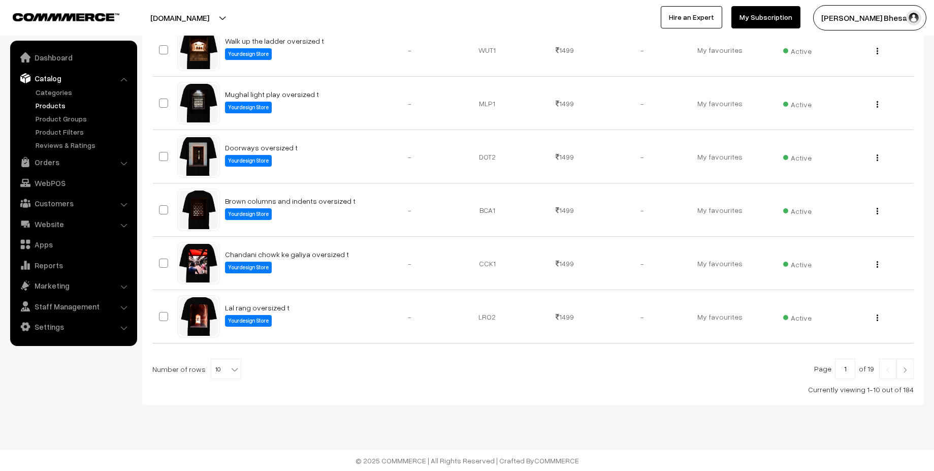
click at [230, 373] on b at bounding box center [235, 369] width 10 height 10
select select "100"
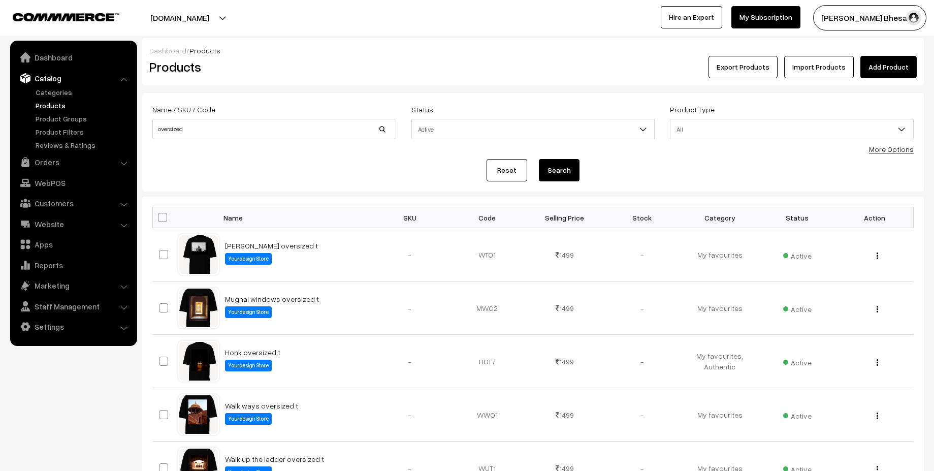
scroll to position [5216, 0]
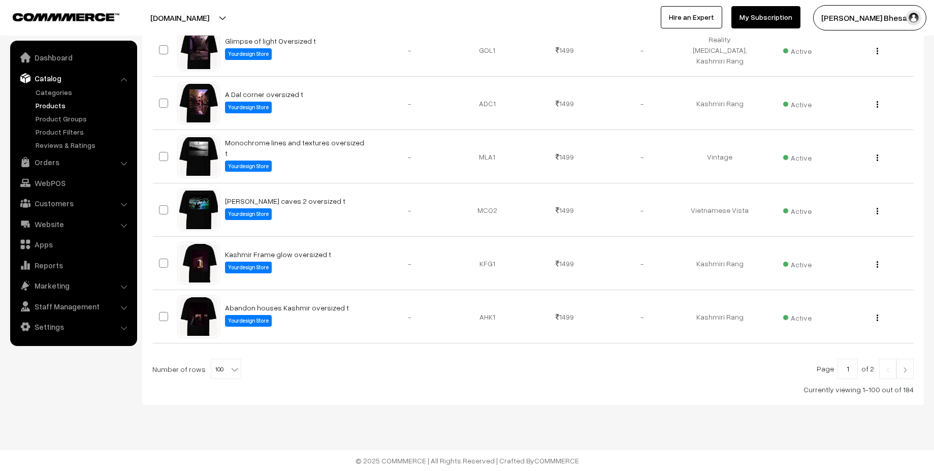
click at [903, 374] on link at bounding box center [904, 368] width 17 height 20
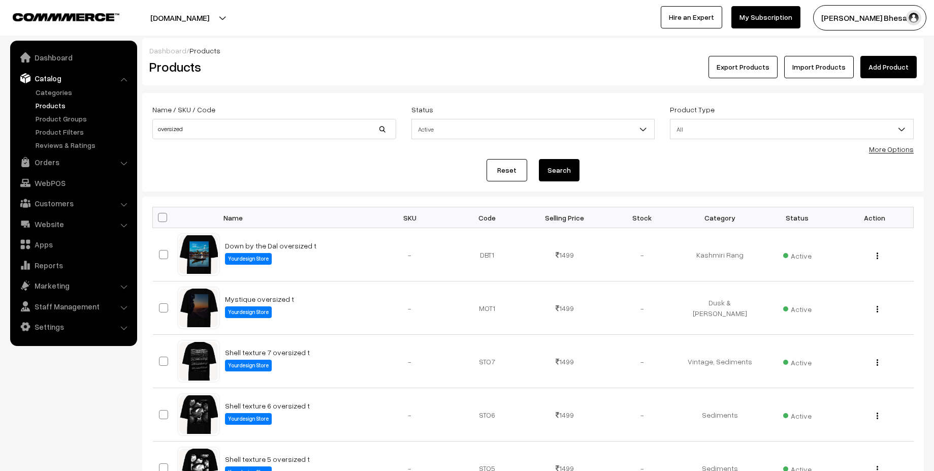
click at [159, 215] on span at bounding box center [162, 217] width 9 height 9
click at [159, 215] on input "checkbox" at bounding box center [156, 217] width 7 height 7
click at [165, 218] on span at bounding box center [162, 217] width 9 height 9
click at [159, 218] on input "checkbox" at bounding box center [156, 217] width 7 height 7
click at [165, 218] on span at bounding box center [162, 217] width 9 height 9
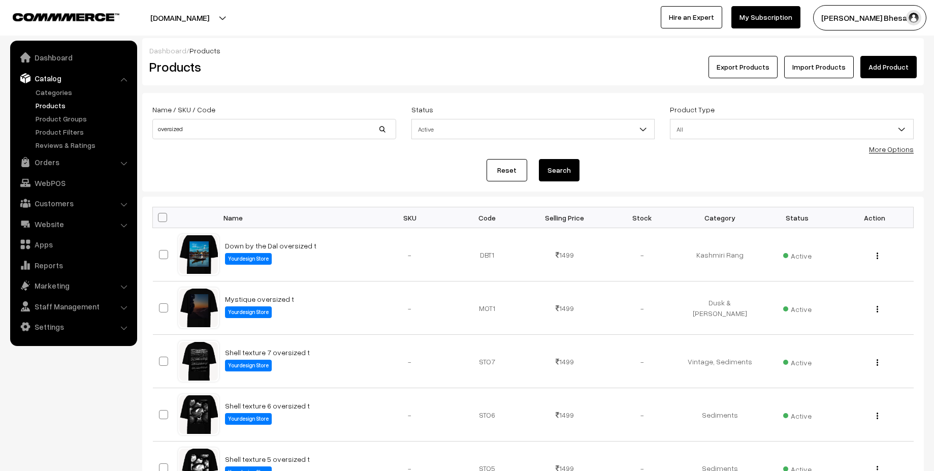
click at [159, 218] on input "checkbox" at bounding box center [156, 217] width 7 height 7
click at [160, 228] on td at bounding box center [165, 254] width 25 height 53
click at [165, 222] on th at bounding box center [165, 217] width 25 height 21
click at [159, 216] on span at bounding box center [162, 217] width 9 height 9
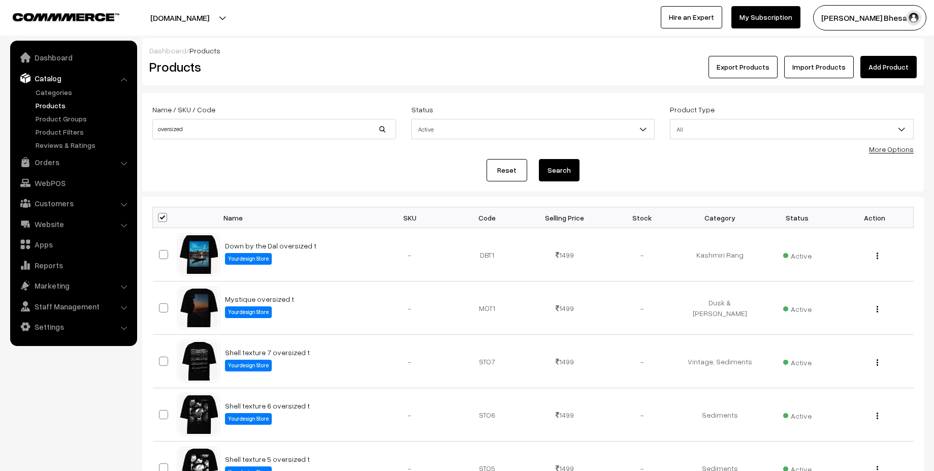
click at [159, 216] on input "checkbox" at bounding box center [156, 217] width 7 height 7
checkbox input "false"
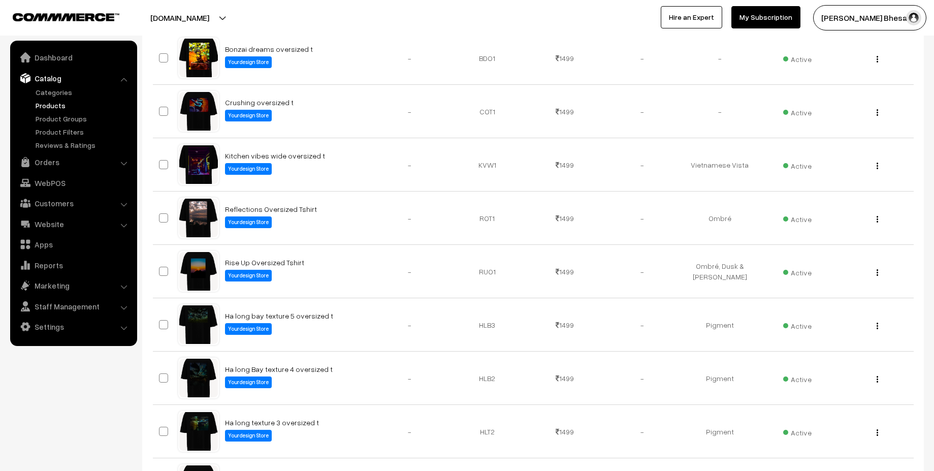
scroll to position [4363, 0]
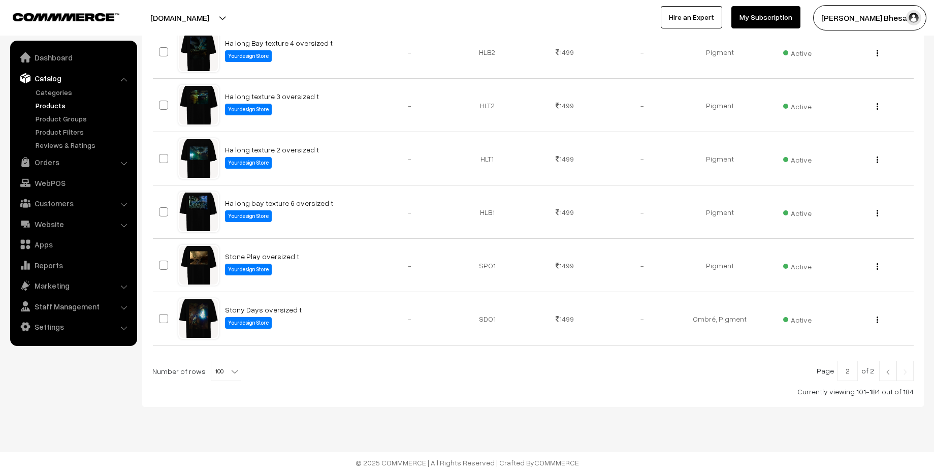
click at [881, 368] on link at bounding box center [887, 371] width 17 height 20
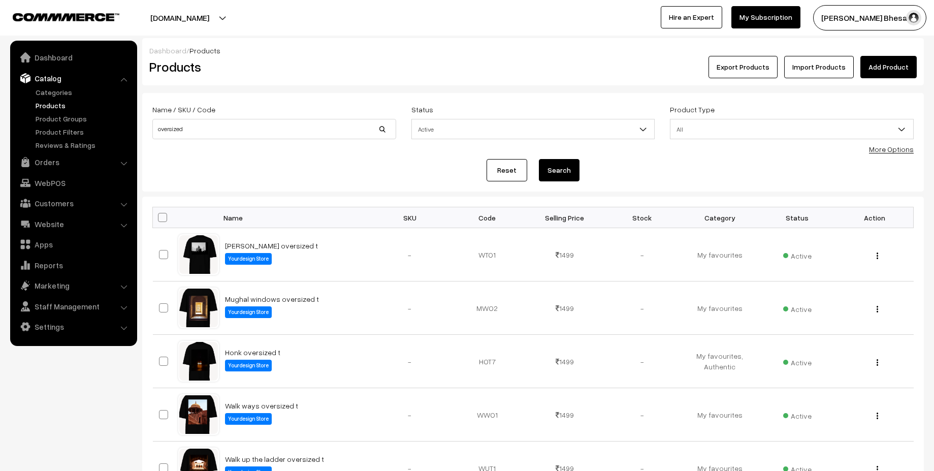
click at [159, 216] on span at bounding box center [162, 217] width 9 height 9
click at [159, 216] on input "checkbox" at bounding box center [156, 217] width 7 height 7
click at [162, 251] on span at bounding box center [163, 254] width 9 height 9
click at [161, 216] on span at bounding box center [162, 217] width 9 height 9
click at [159, 216] on input "checkbox" at bounding box center [156, 217] width 7 height 7
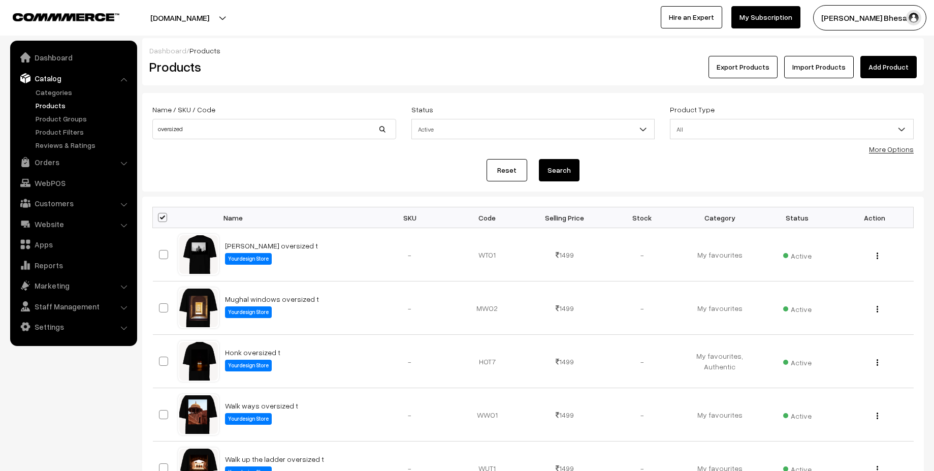
checkbox input "false"
click at [62, 92] on link "Categories" at bounding box center [83, 92] width 101 height 11
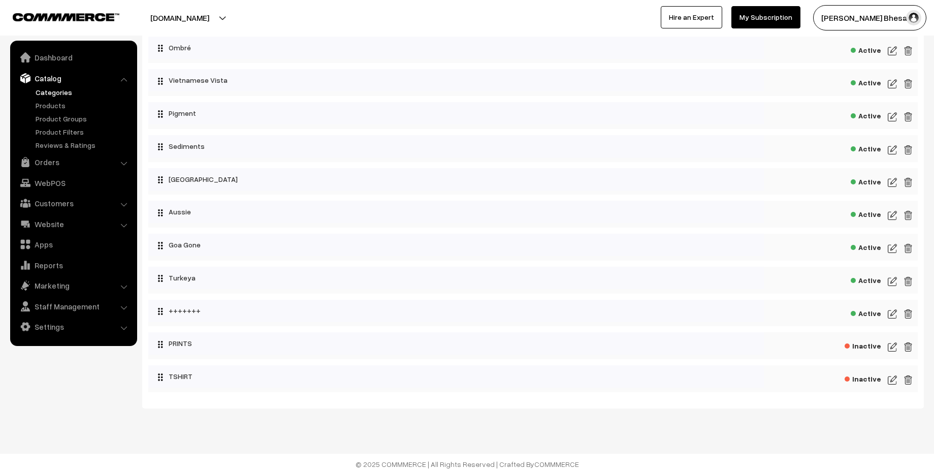
scroll to position [399, 0]
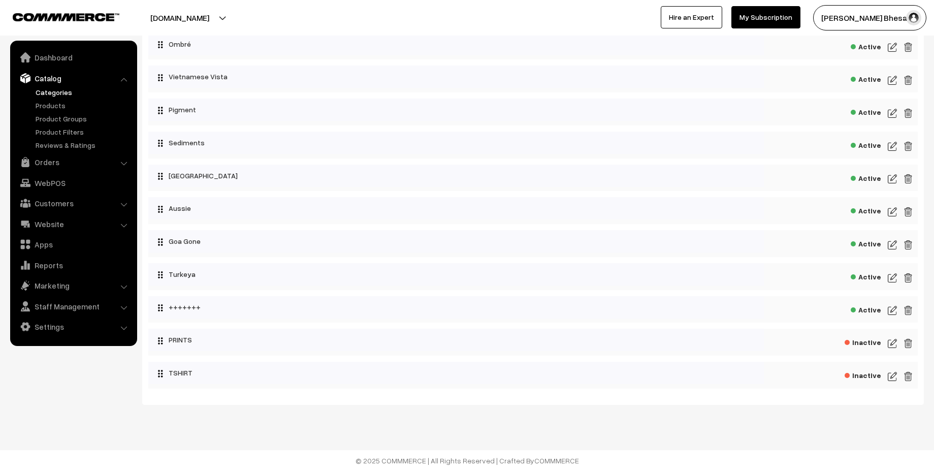
click at [891, 375] on img at bounding box center [892, 376] width 9 height 12
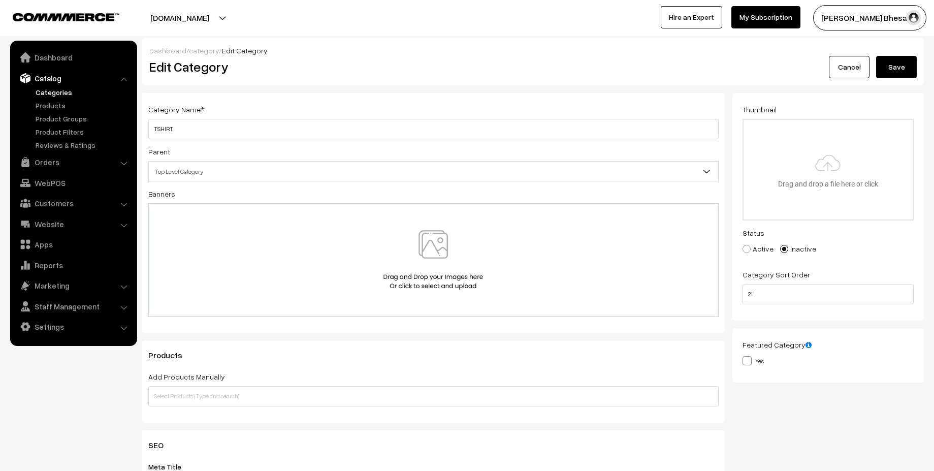
click at [363, 139] on div "Category Name * TSHIRT Parent Top Level Category u ok ? My favourites Authentic…" at bounding box center [433, 213] width 582 height 240
click at [341, 129] on input "TSHIRT" at bounding box center [433, 129] width 570 height 20
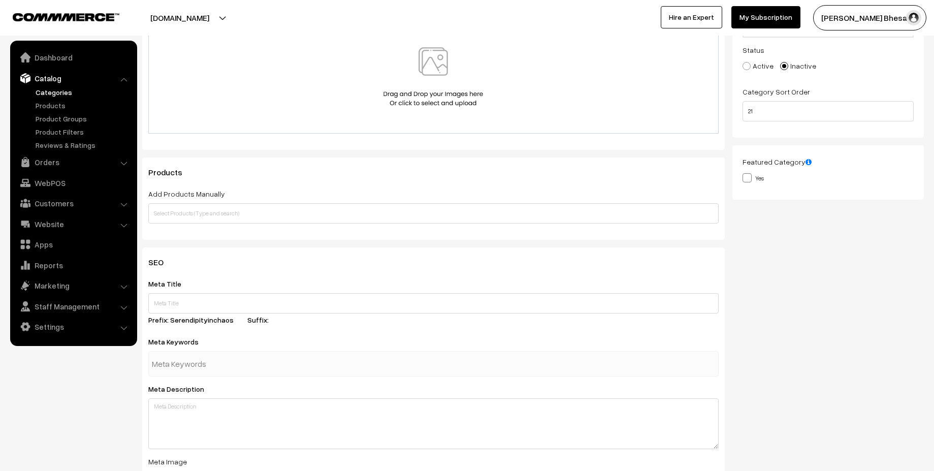
scroll to position [190, 0]
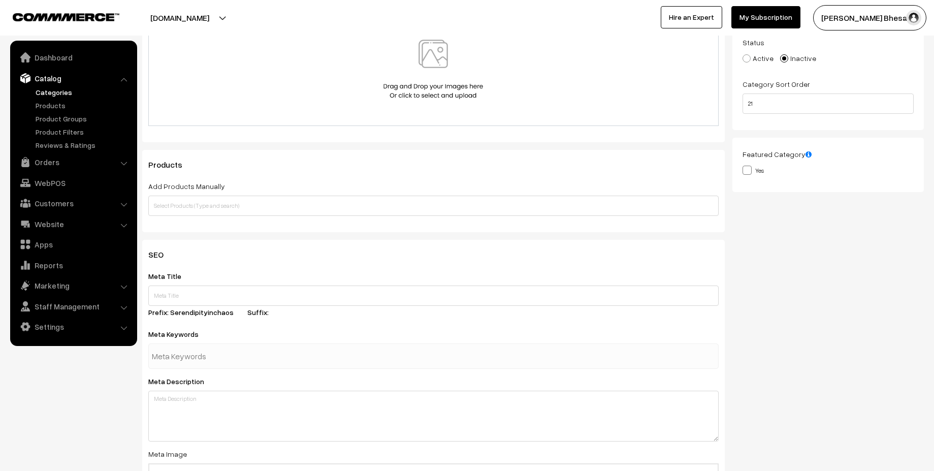
type input "OVERSIZED TSHIRT"
click at [265, 209] on input "text" at bounding box center [433, 205] width 570 height 20
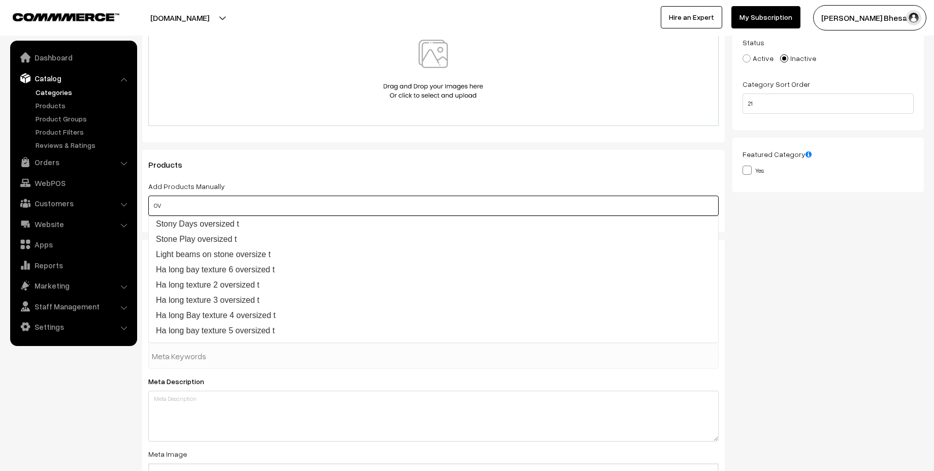
type input "O"
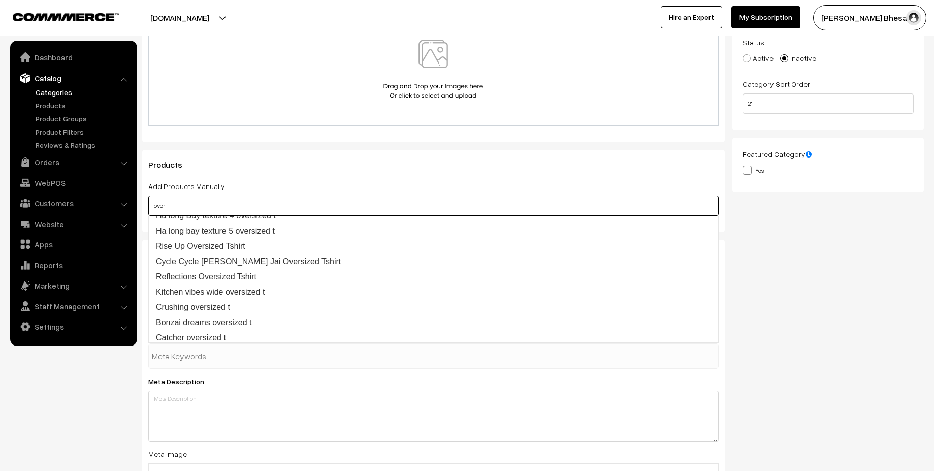
scroll to position [0, 0]
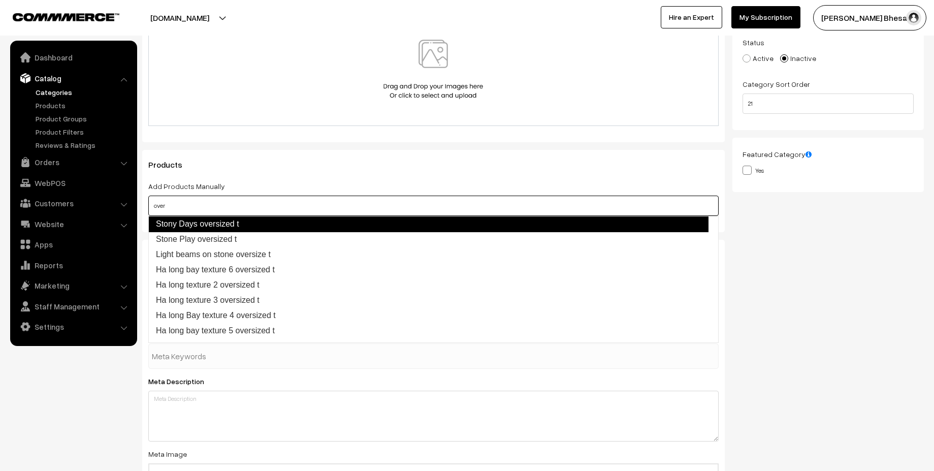
click at [216, 223] on link "Stony Days oversized t" at bounding box center [428, 224] width 560 height 16
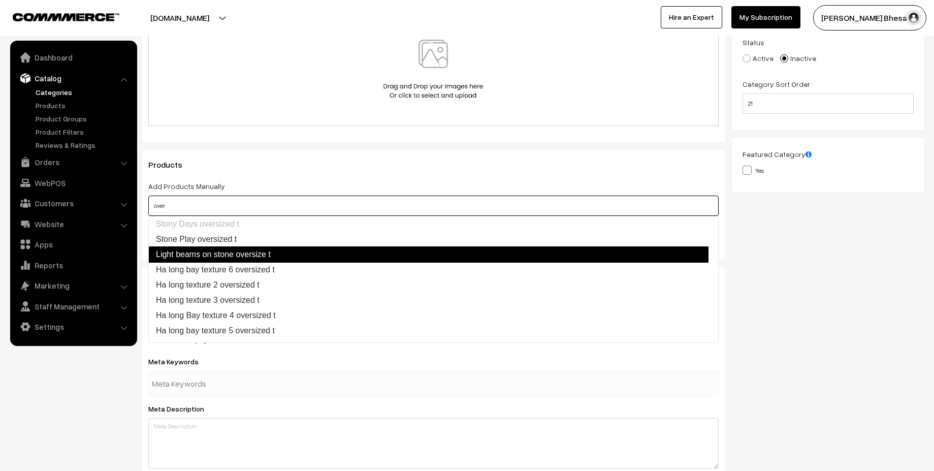
click at [206, 250] on link "Light beams on stone oversize t" at bounding box center [428, 254] width 560 height 16
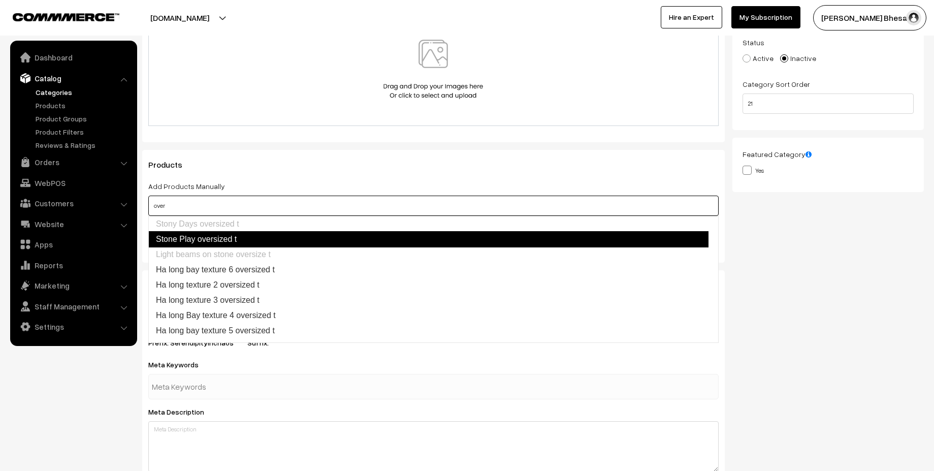
click at [207, 238] on link "Stone Play oversized t" at bounding box center [428, 239] width 560 height 16
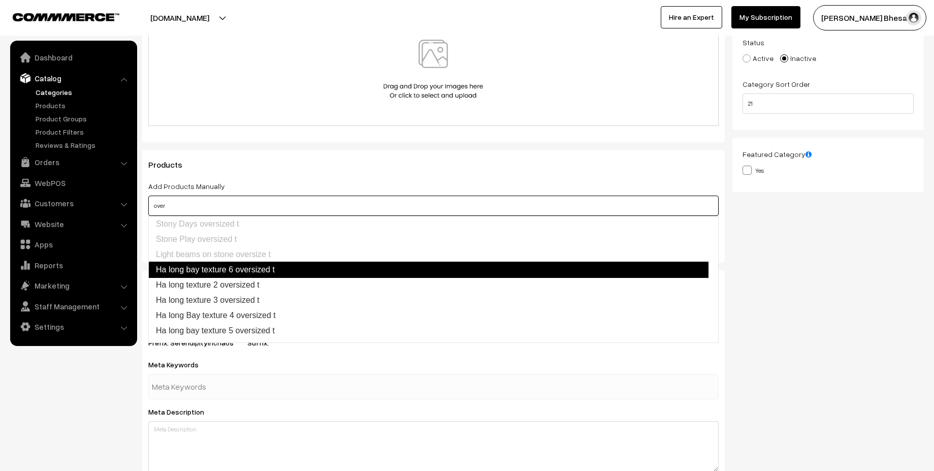
click at [215, 262] on link "Ha long bay texture 6 oversized t" at bounding box center [428, 269] width 560 height 16
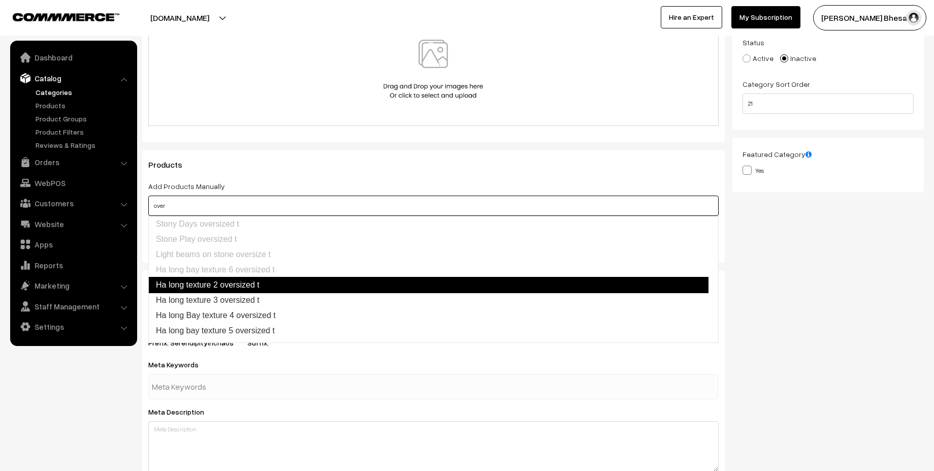
click at [226, 279] on link "Ha long texture 2 oversized t" at bounding box center [428, 285] width 560 height 16
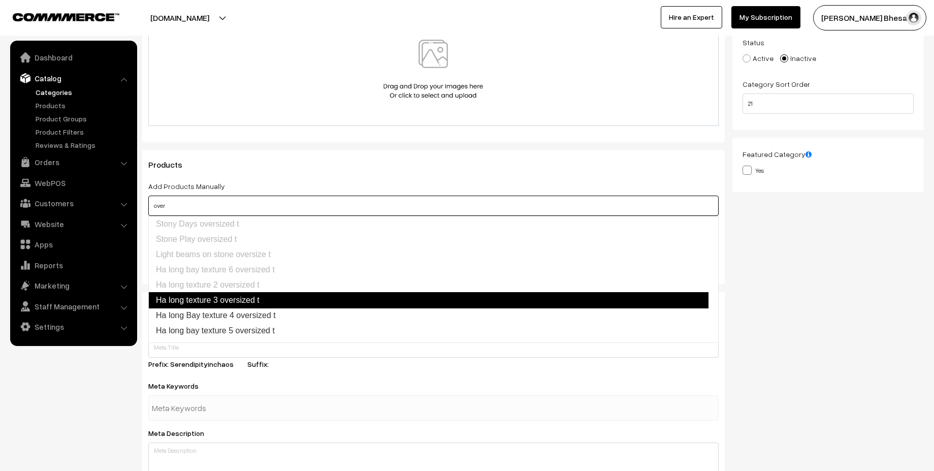
click at [233, 302] on link "Ha long texture 3 oversized t" at bounding box center [428, 300] width 560 height 16
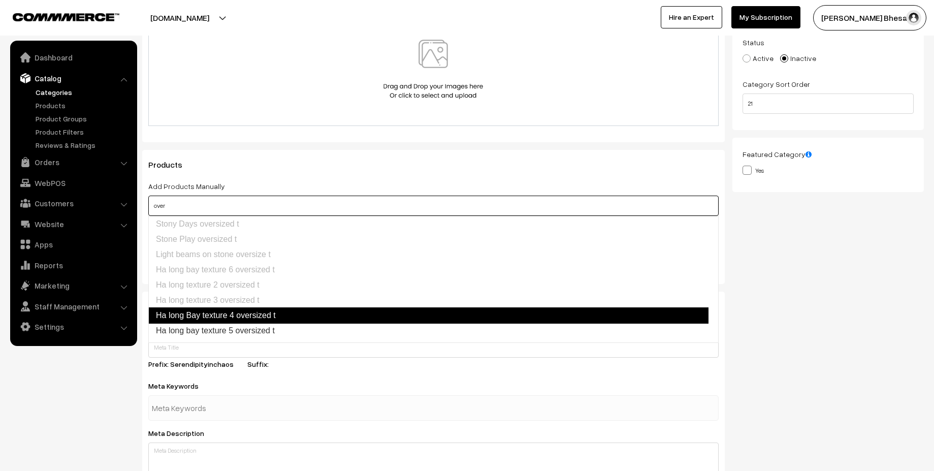
click at [236, 312] on link "Ha long Bay texture 4 oversized t" at bounding box center [428, 315] width 560 height 16
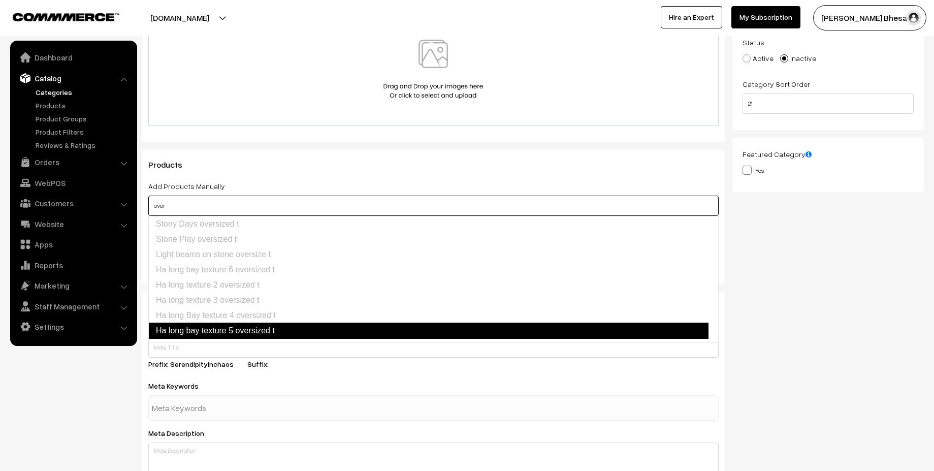
click at [240, 330] on link "Ha long bay texture 5 oversized t" at bounding box center [428, 330] width 560 height 16
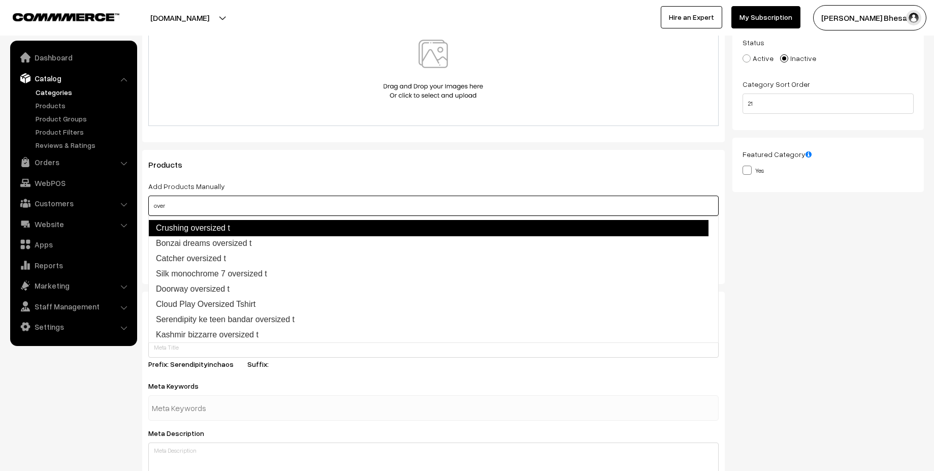
click at [215, 227] on link "Crushing oversized t" at bounding box center [428, 228] width 560 height 16
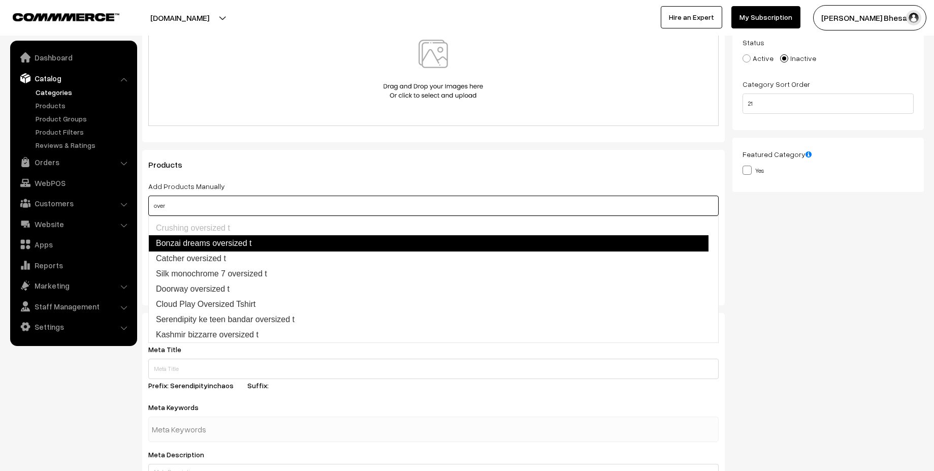
click at [216, 243] on link "Bonzai dreams oversized t" at bounding box center [428, 243] width 560 height 16
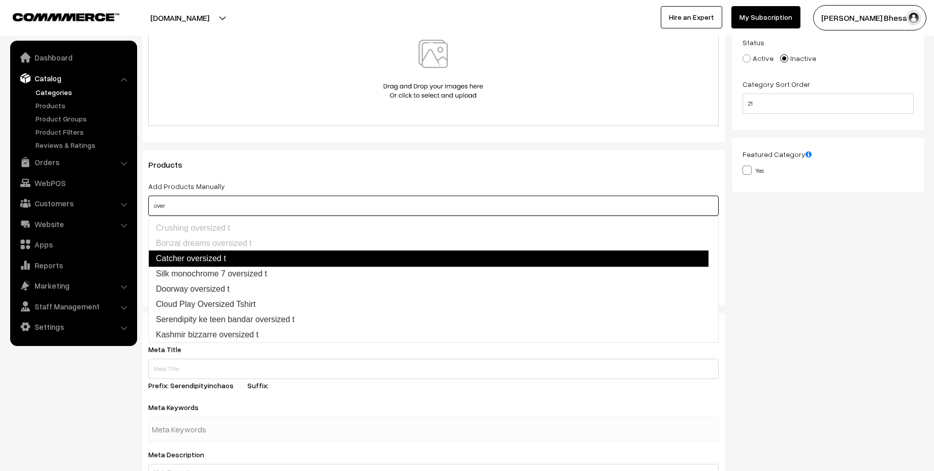
click at [215, 257] on link "Catcher oversized t" at bounding box center [428, 258] width 560 height 16
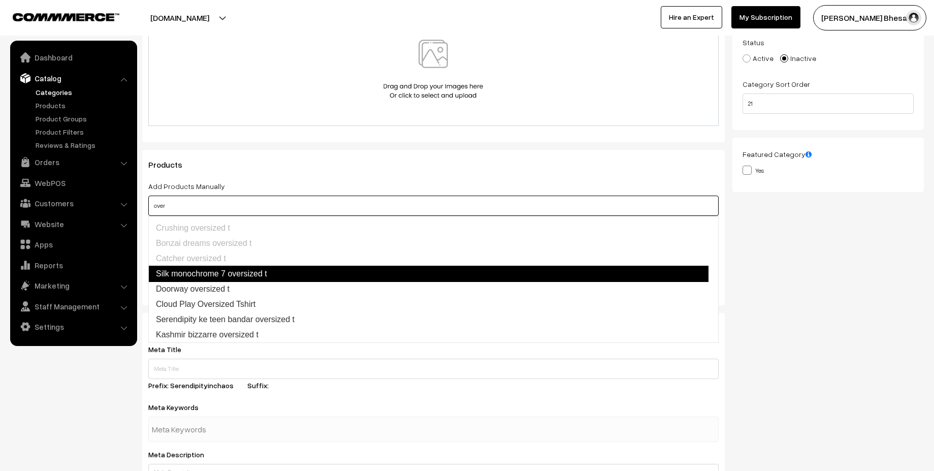
click at [220, 272] on link "Silk monochrome 7 oversized t" at bounding box center [428, 274] width 560 height 16
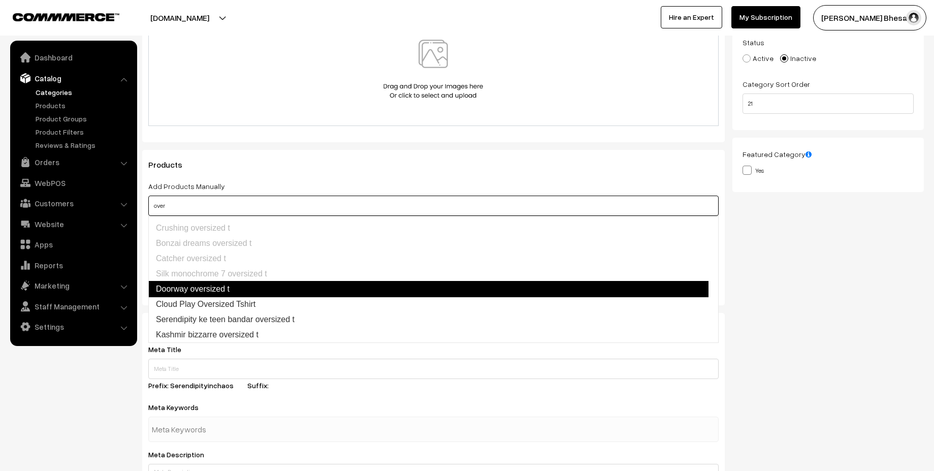
click at [222, 290] on link "Doorway oversized t" at bounding box center [428, 289] width 560 height 16
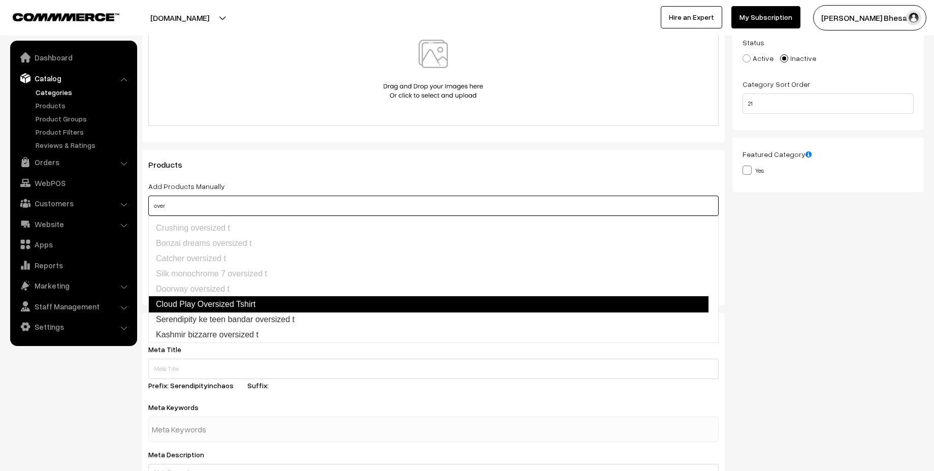
click at [225, 307] on link "Cloud Play Oversized Tshirt" at bounding box center [428, 304] width 560 height 16
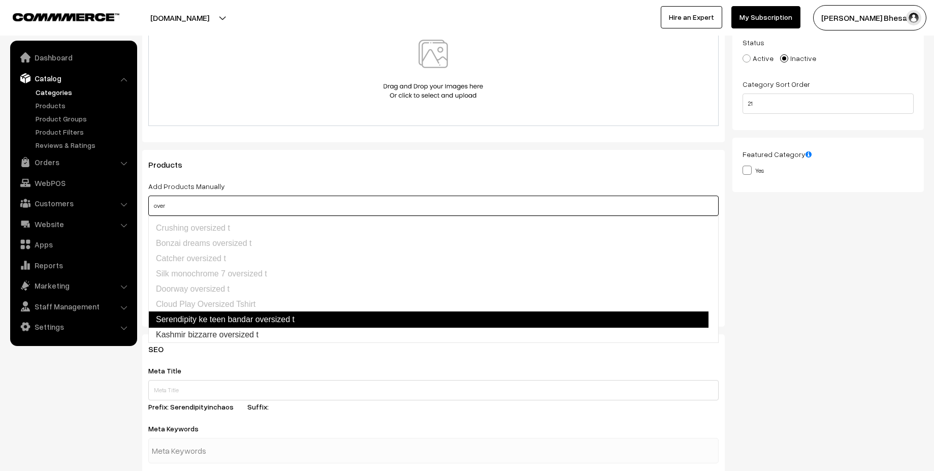
click at [226, 323] on link "Serendipity ke teen bandar oversized t" at bounding box center [428, 319] width 560 height 16
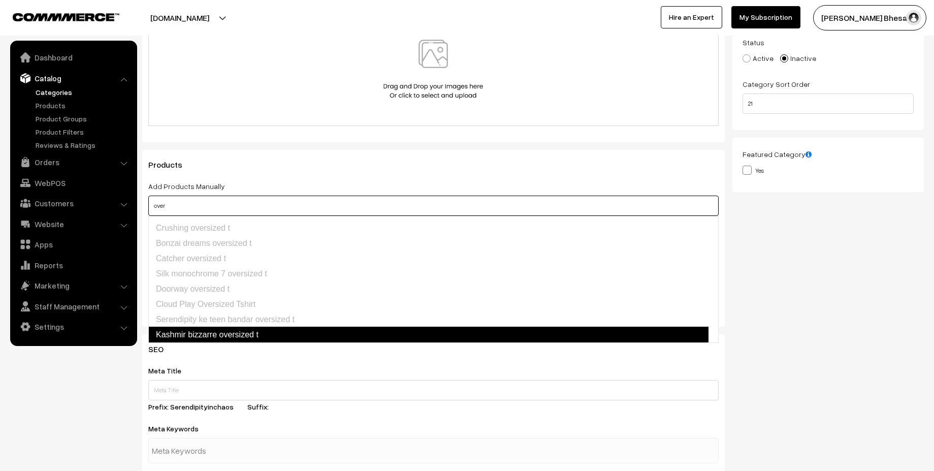
click at [227, 331] on link "Kashmir bizzarre oversized t" at bounding box center [428, 334] width 560 height 16
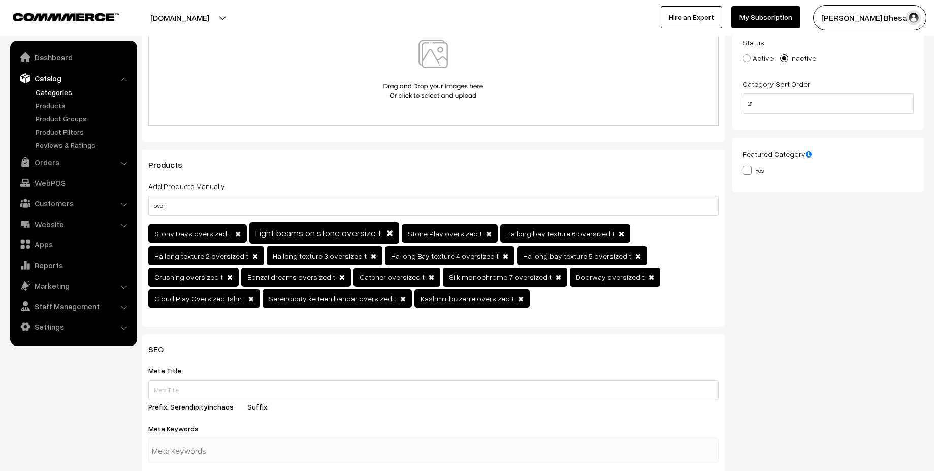
click at [314, 168] on h3 "Products" at bounding box center [433, 165] width 570 height 10
click at [198, 212] on input "over" at bounding box center [433, 205] width 570 height 20
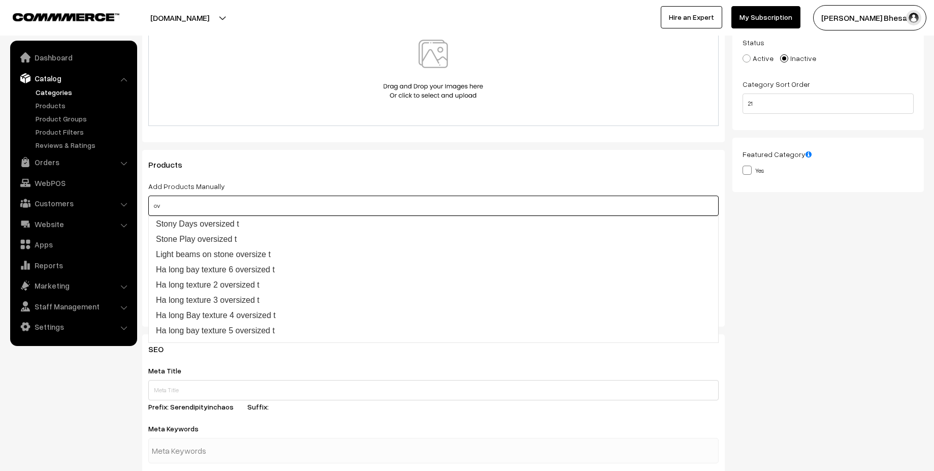
type input "o"
click at [255, 205] on input "text" at bounding box center [433, 205] width 570 height 20
type input "3"
type input "t"
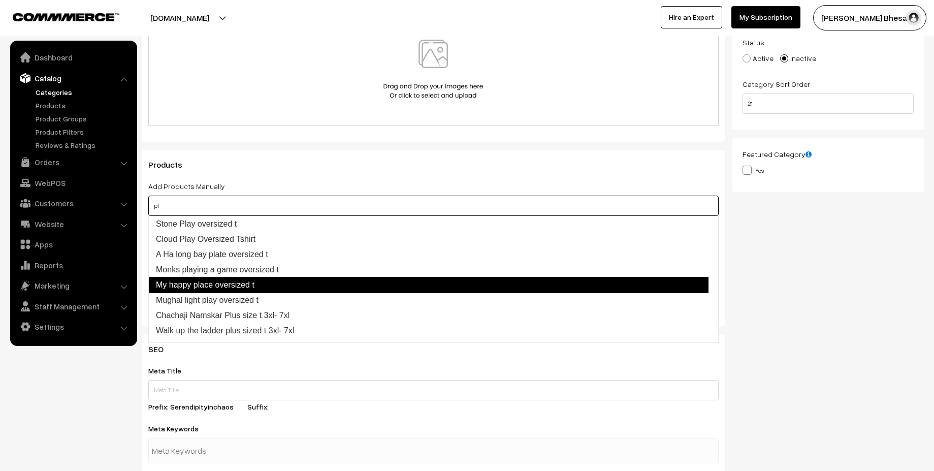
scroll to position [118, 0]
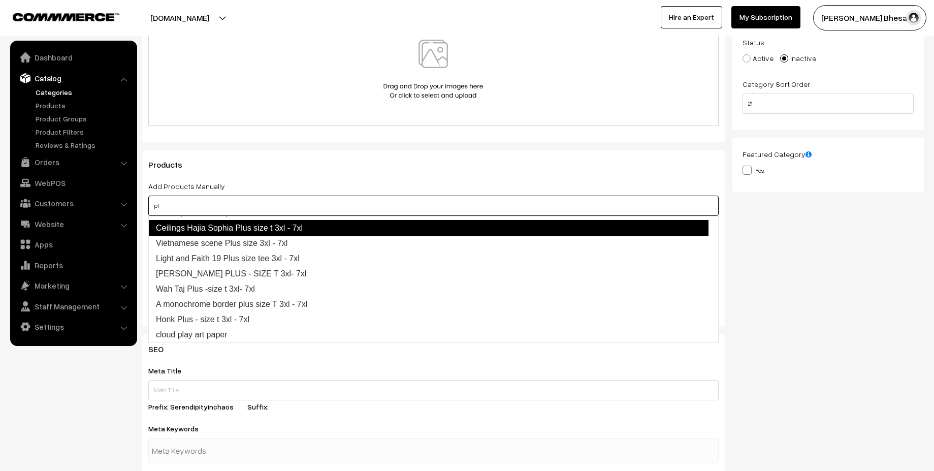
click at [277, 222] on link "Ceilings Hajia Sophia Plus size t 3xl - 7xl" at bounding box center [428, 228] width 560 height 16
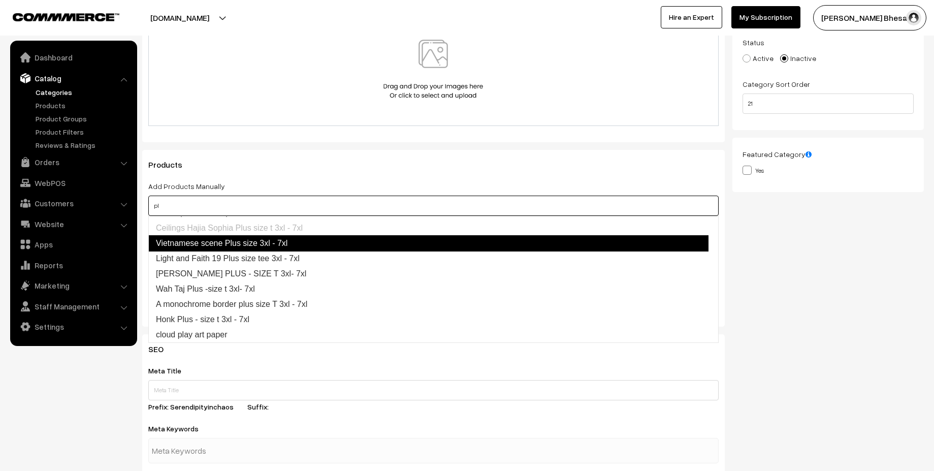
click at [272, 240] on link "Vietnamese scene Plus size 3xl - 7xl" at bounding box center [428, 243] width 560 height 16
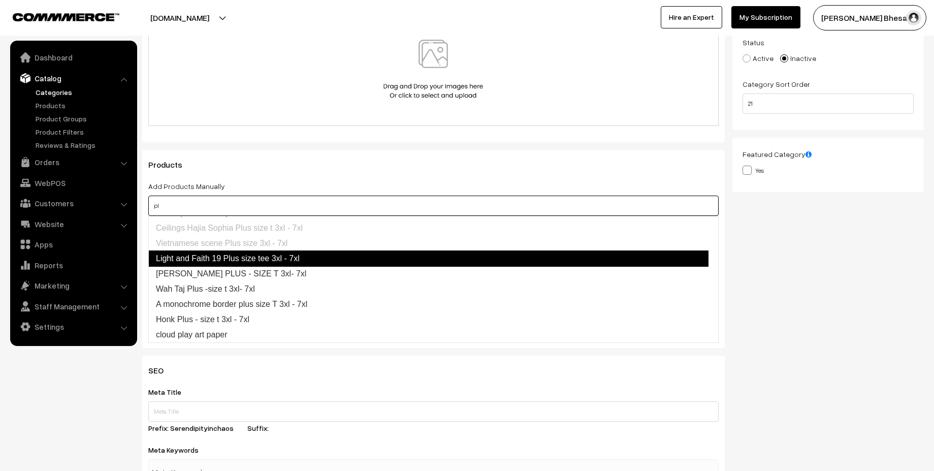
click at [284, 265] on link "Light and Faith 19 Plus size tee 3xl - 7xl" at bounding box center [428, 258] width 560 height 16
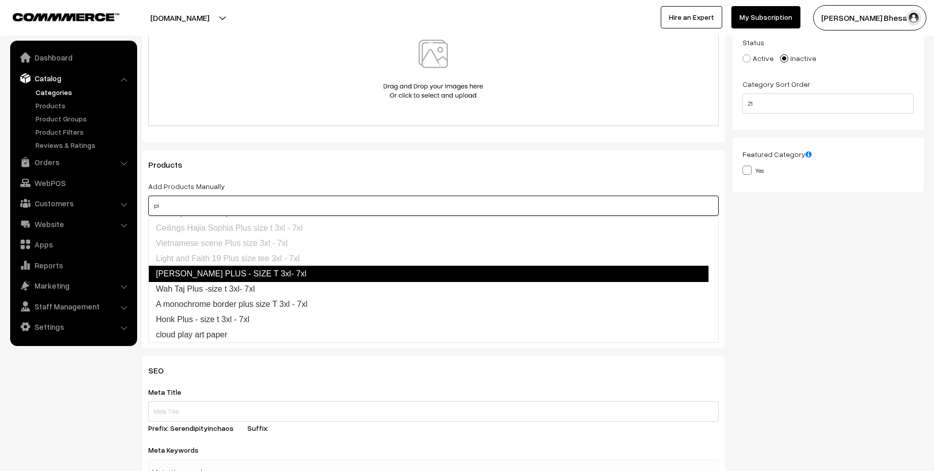
click at [269, 276] on link "Shambhu PLUS - SIZE T 3xl- 7xl" at bounding box center [428, 274] width 560 height 16
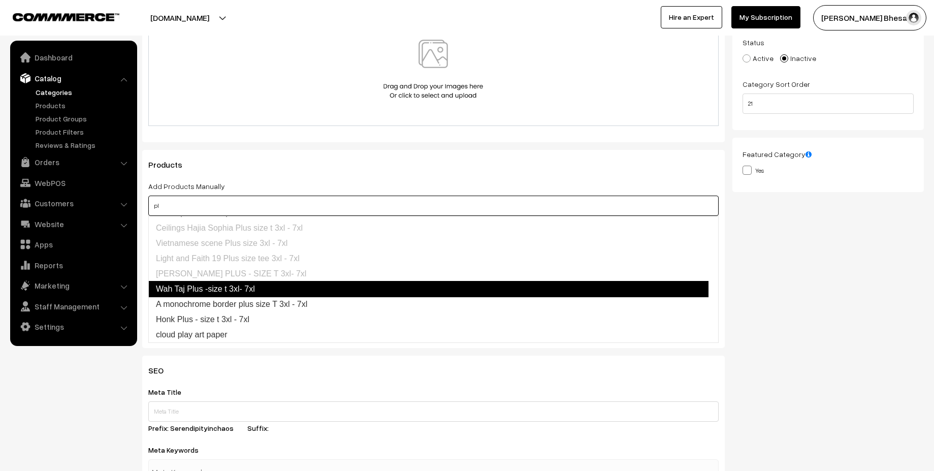
click at [240, 291] on link "Wah Taj Plus -size t 3xl- 7xl" at bounding box center [428, 289] width 560 height 16
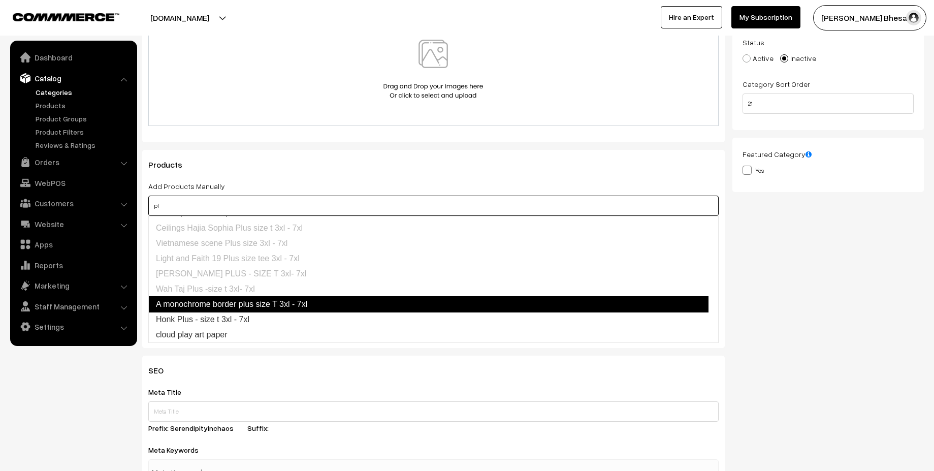
click at [269, 301] on link "A monochrome border plus size T 3xl - 7xl" at bounding box center [428, 304] width 560 height 16
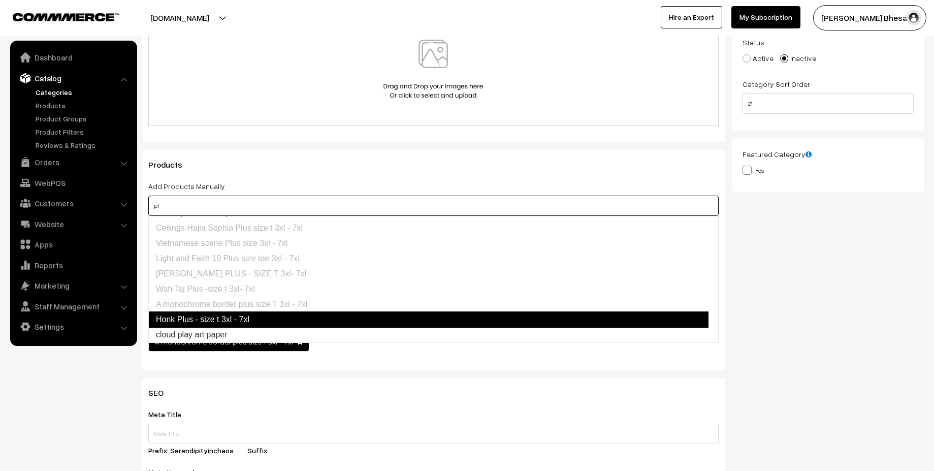
click at [245, 319] on link "Honk Plus - size t 3xl - 7xl" at bounding box center [428, 319] width 560 height 16
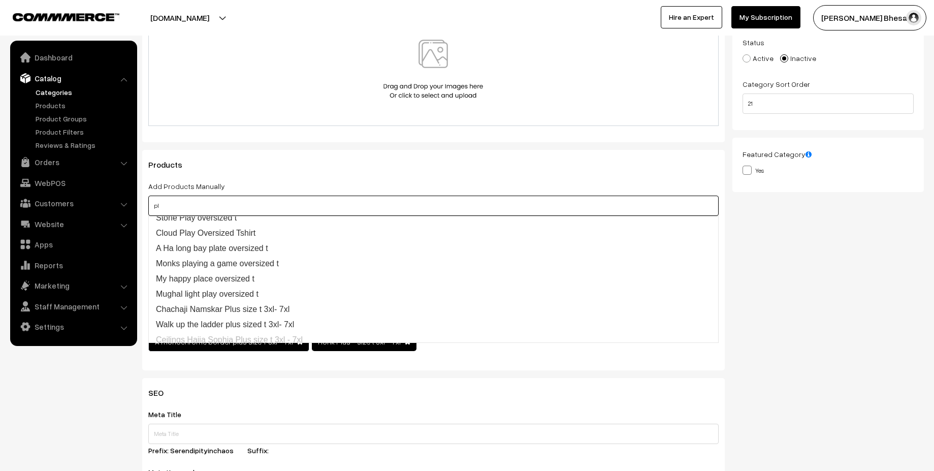
scroll to position [6, 0]
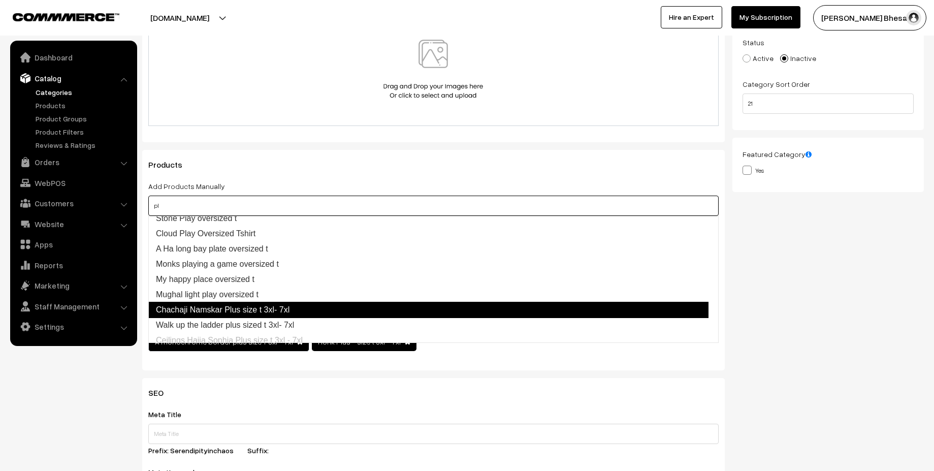
click at [279, 309] on link "Chachaji Namskar Plus size t 3xl- 7xl" at bounding box center [428, 310] width 560 height 16
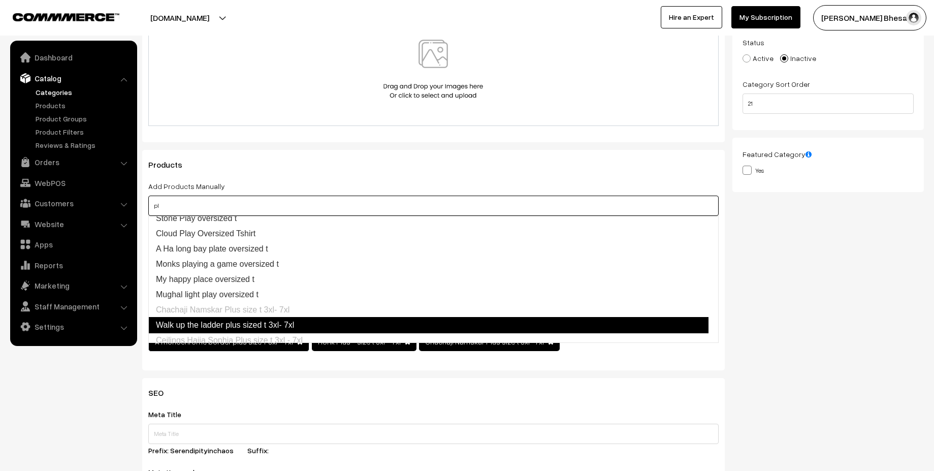
click at [284, 325] on link "Walk up the ladder plus sized t 3xl- 7xl" at bounding box center [428, 325] width 560 height 16
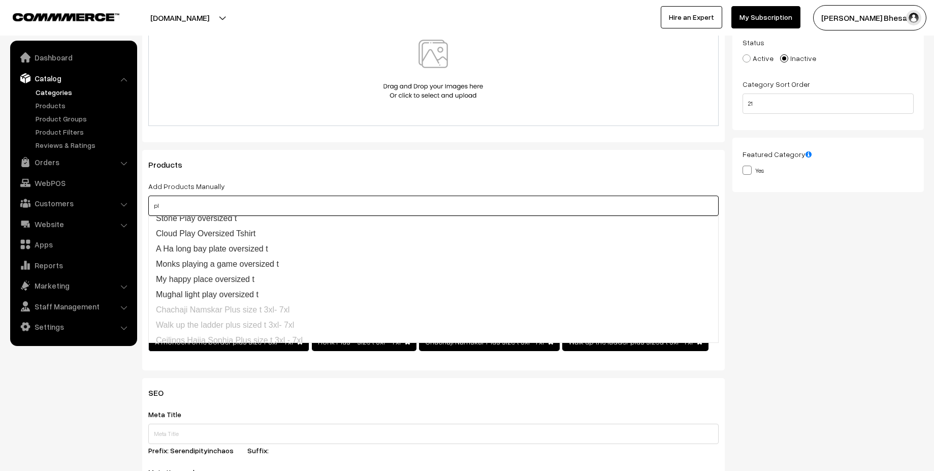
type input "pl"
click at [375, 172] on div "Products Add Products Manually pl Stony Days oversized t Light beams on stone o…" at bounding box center [433, 260] width 582 height 220
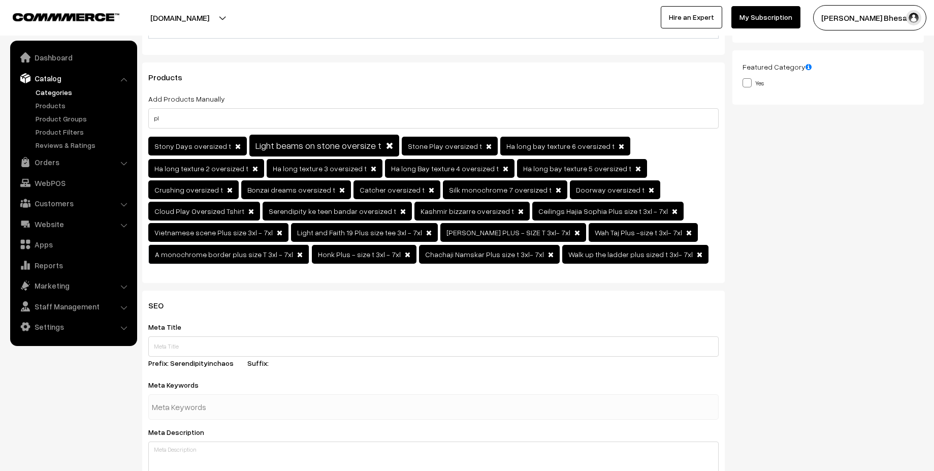
scroll to position [275, 0]
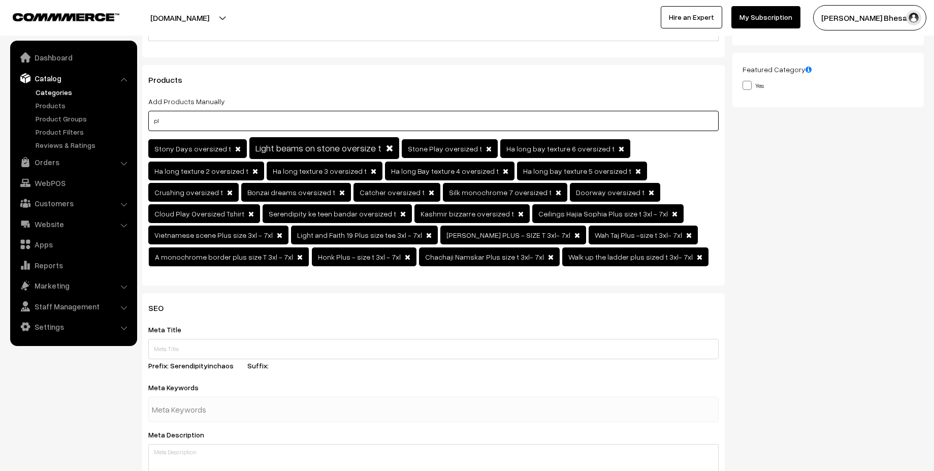
click at [260, 126] on input "pl" at bounding box center [433, 121] width 570 height 20
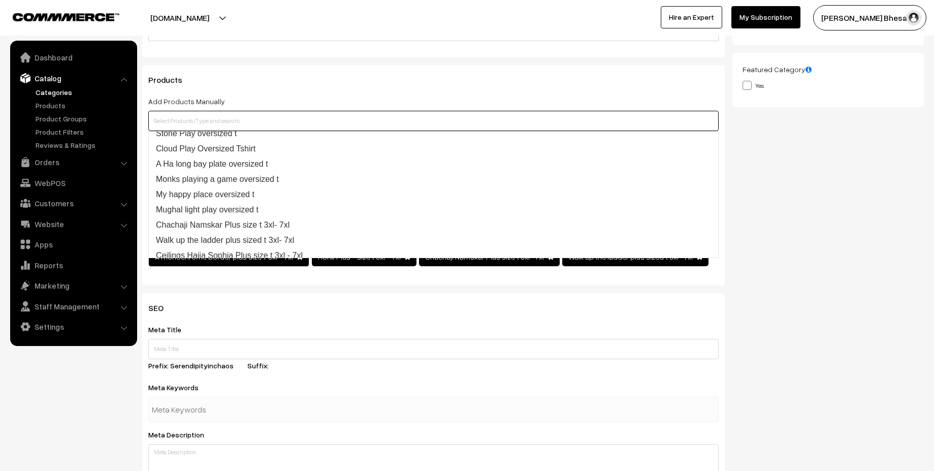
type input "o"
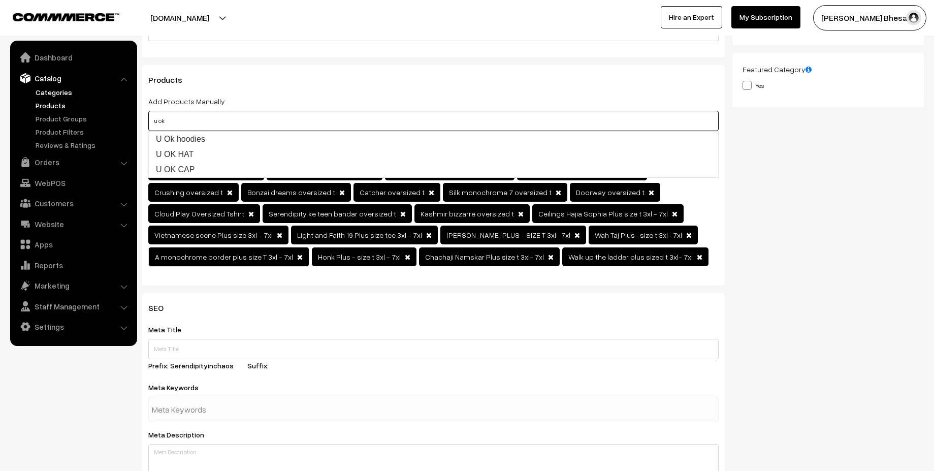
type input "u ok"
click at [66, 106] on link "Products" at bounding box center [83, 105] width 101 height 11
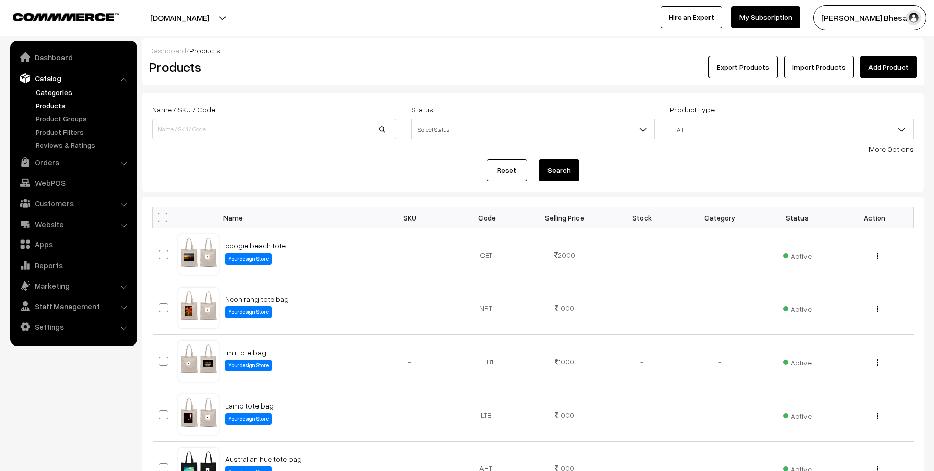
click at [66, 95] on link "Categories" at bounding box center [83, 92] width 101 height 11
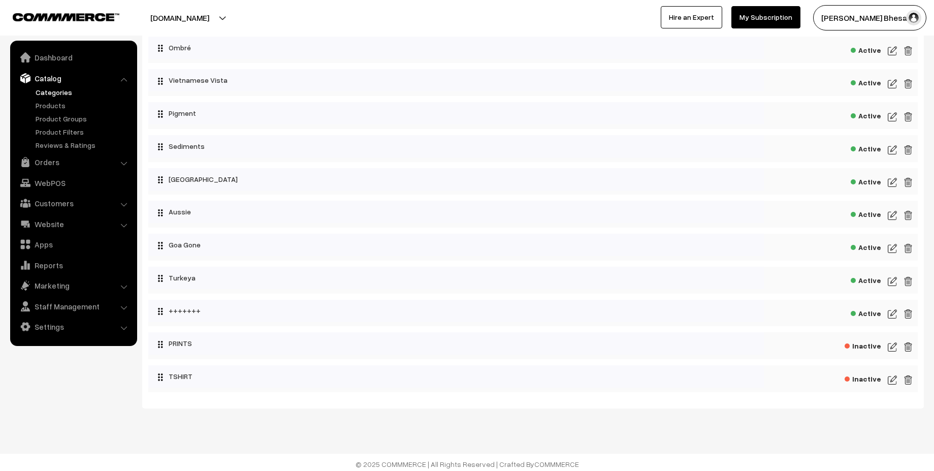
scroll to position [399, 0]
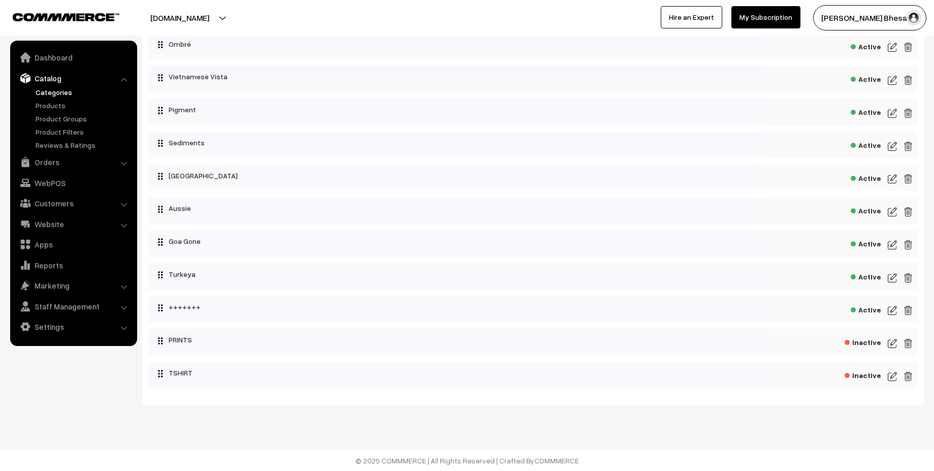
click at [884, 377] on div "Inactive" at bounding box center [532, 375] width 769 height 27
click at [891, 376] on img at bounding box center [892, 376] width 9 height 12
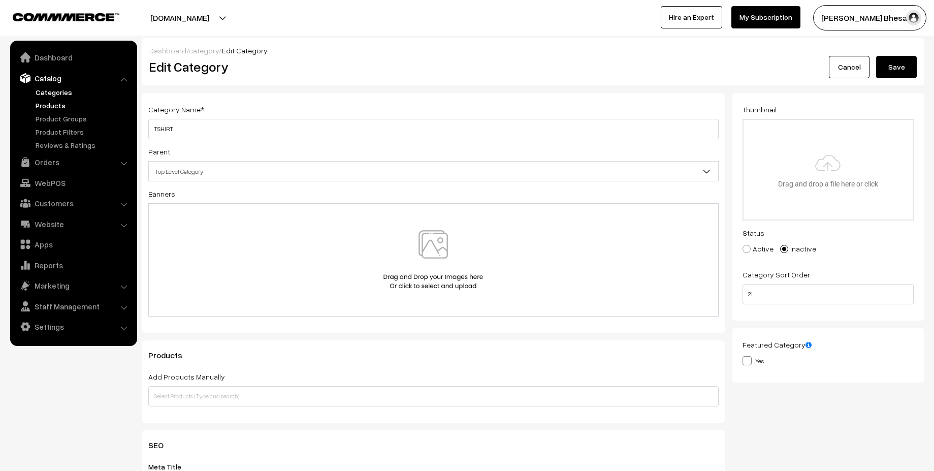
click at [47, 107] on link "Products" at bounding box center [83, 105] width 101 height 11
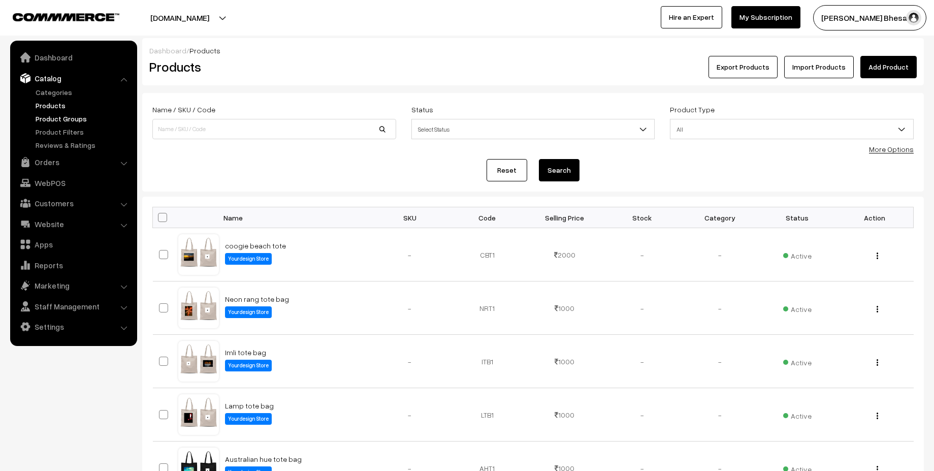
click at [47, 120] on link "Product Groups" at bounding box center [83, 118] width 101 height 11
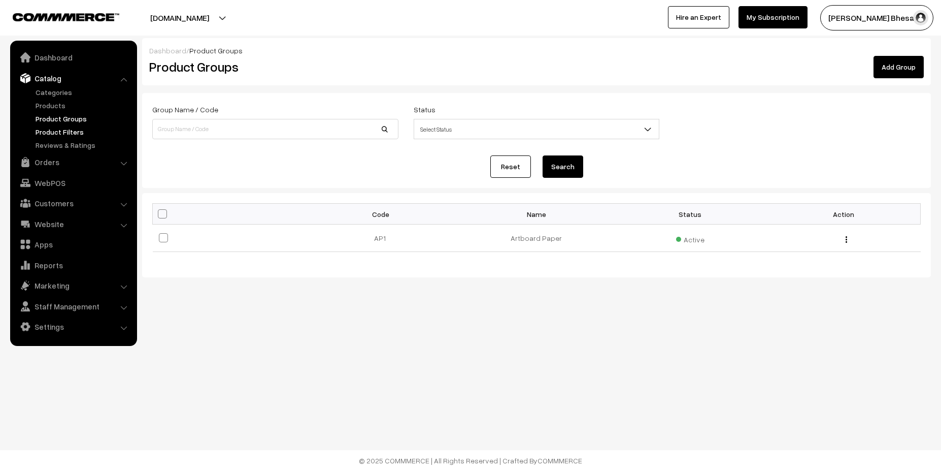
click at [66, 135] on link "Product Filters" at bounding box center [83, 131] width 101 height 11
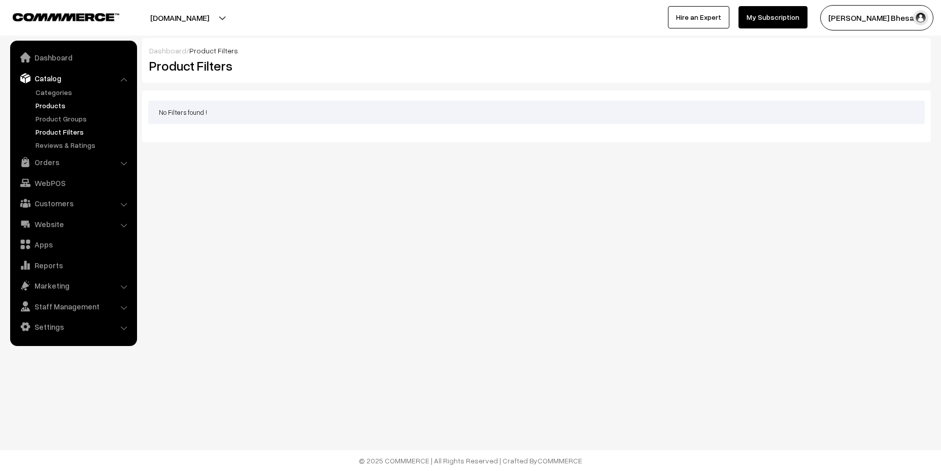
click at [54, 102] on link "Products" at bounding box center [83, 105] width 101 height 11
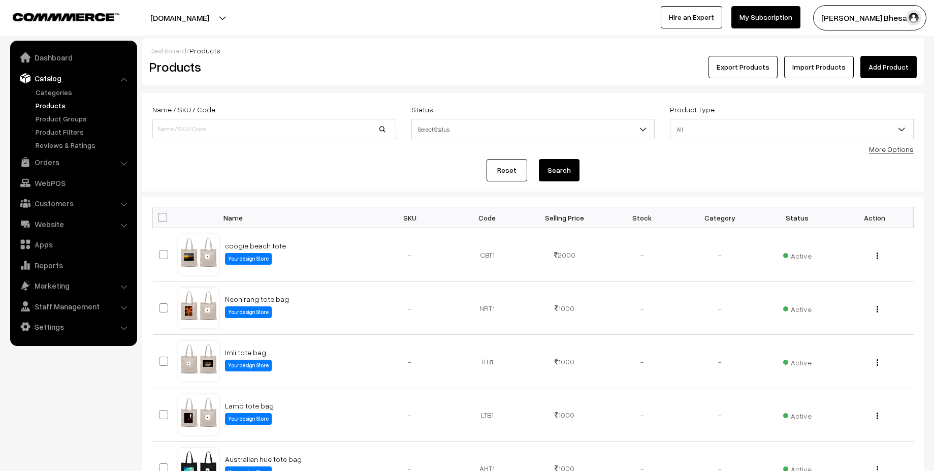
click at [763, 73] on button "Export Products" at bounding box center [742, 67] width 69 height 22
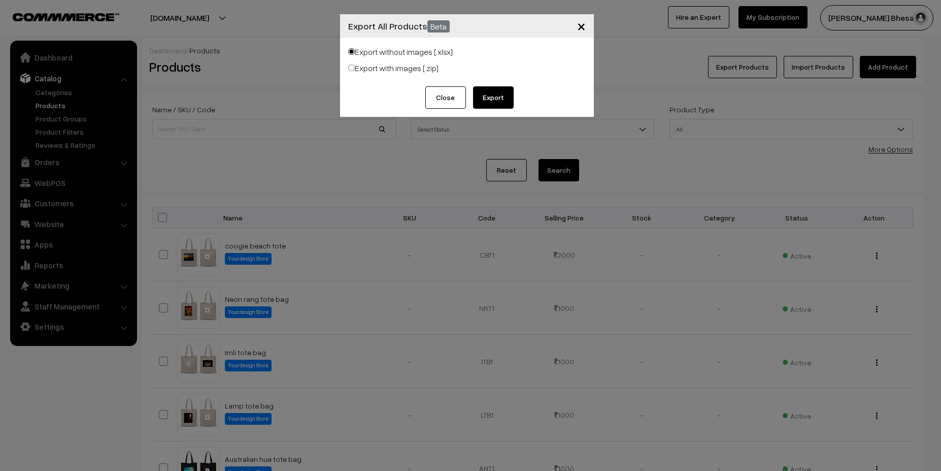
click at [444, 101] on button "Close" at bounding box center [446, 97] width 41 height 22
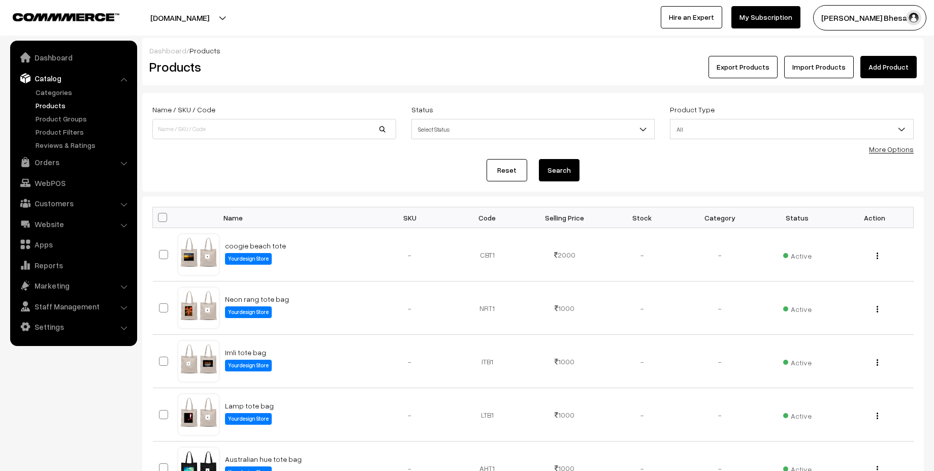
click at [829, 62] on link "Import Products" at bounding box center [819, 67] width 70 height 22
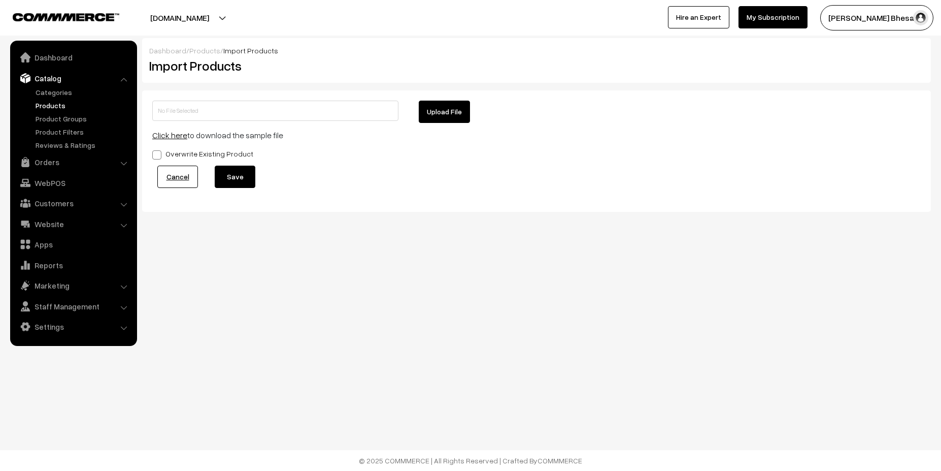
click at [176, 134] on link "Click here" at bounding box center [169, 135] width 35 height 10
click at [45, 92] on link "Categories" at bounding box center [83, 92] width 101 height 11
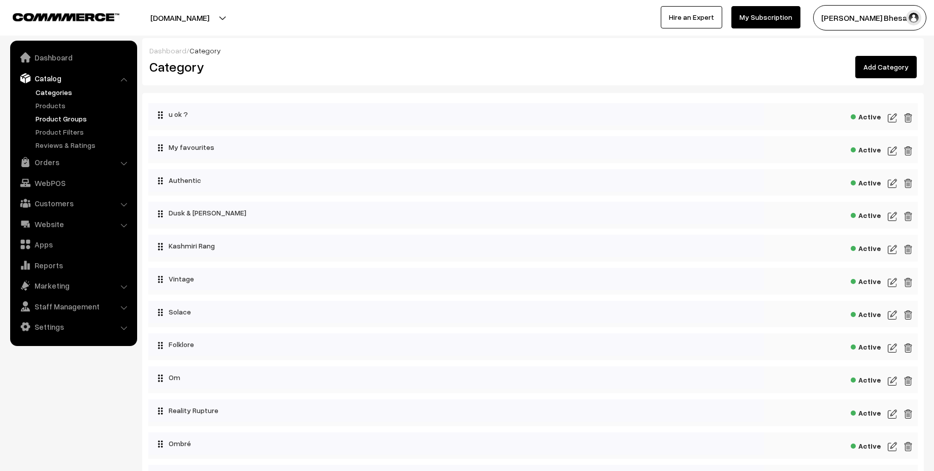
click at [63, 121] on link "Product Groups" at bounding box center [83, 118] width 101 height 11
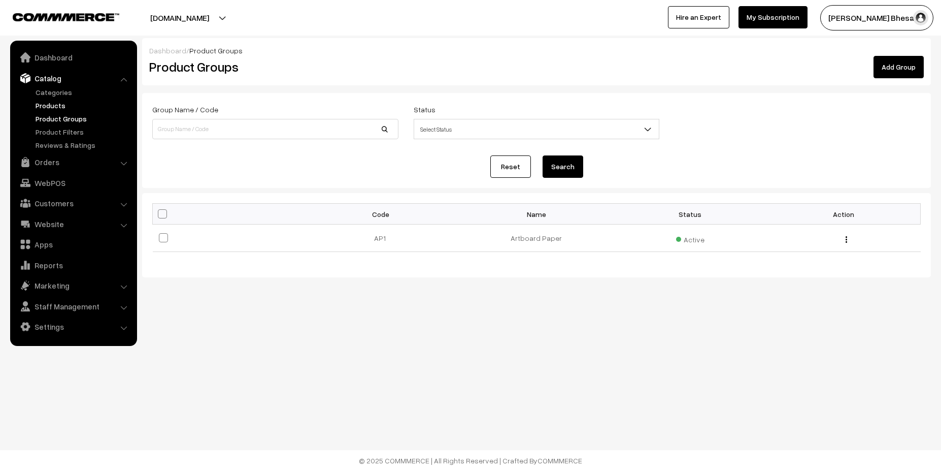
click at [58, 107] on link "Products" at bounding box center [83, 105] width 101 height 11
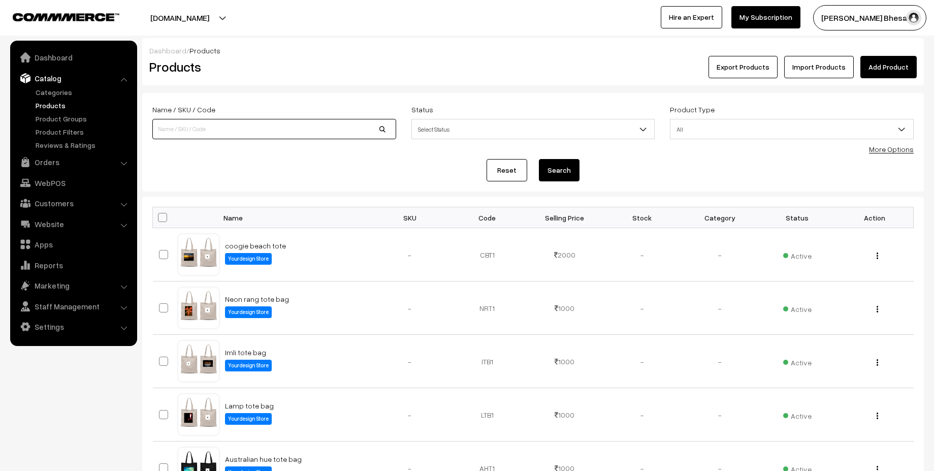
click at [206, 127] on input at bounding box center [274, 129] width 244 height 20
type input "oversized"
click at [566, 167] on button "Search" at bounding box center [559, 170] width 41 height 22
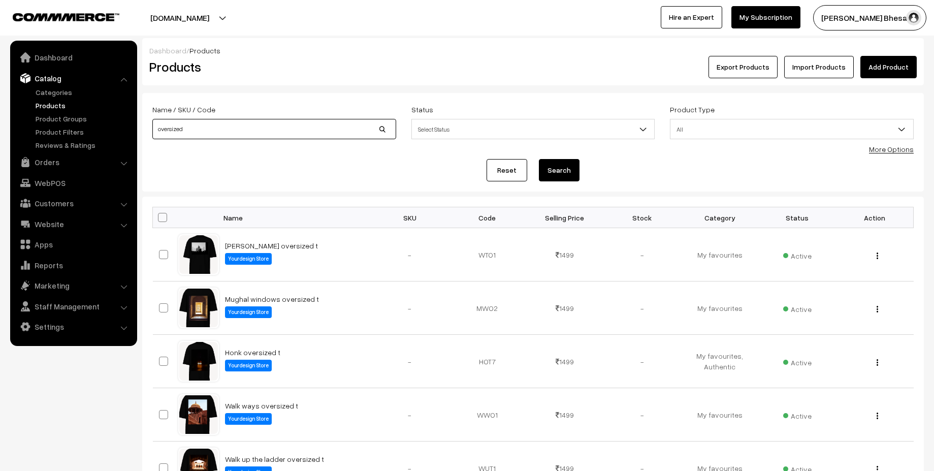
click at [243, 126] on input "oversized" at bounding box center [274, 129] width 244 height 20
type input "rise up"
click at [552, 167] on button "Search" at bounding box center [559, 170] width 41 height 22
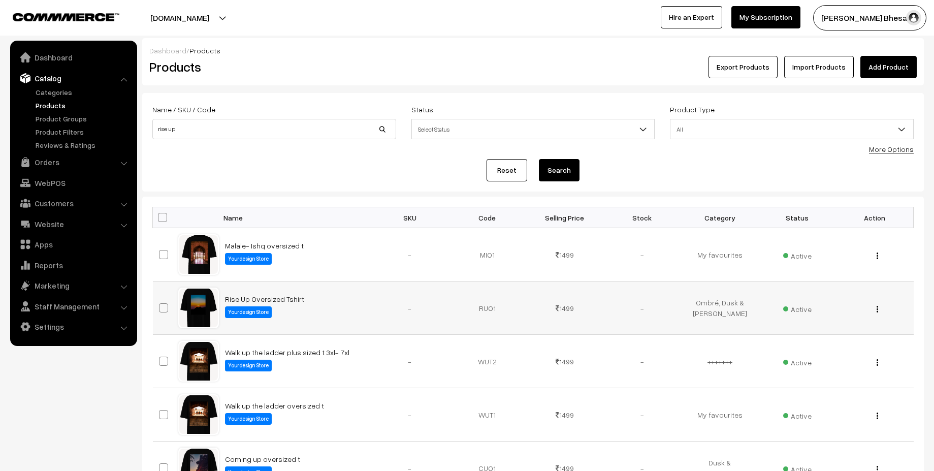
click at [876, 309] on img "button" at bounding box center [877, 309] width 2 height 7
click at [831, 324] on link "View" at bounding box center [832, 323] width 86 height 22
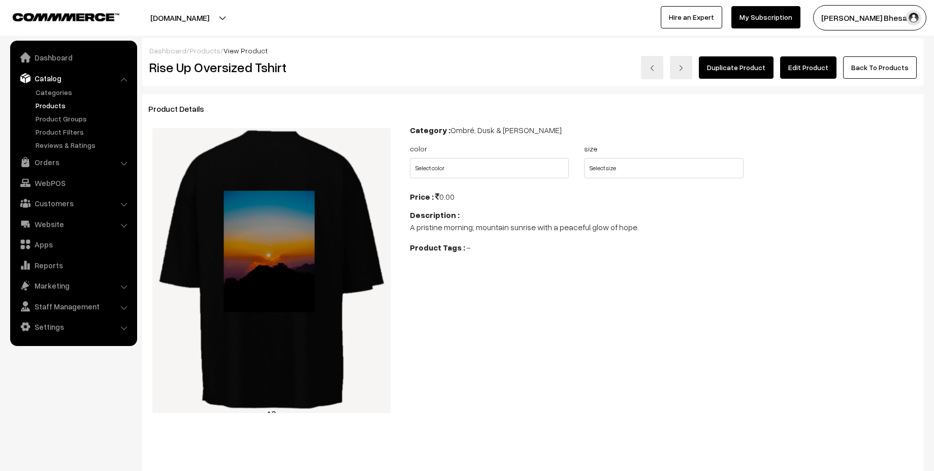
click at [821, 70] on link "Edit Product" at bounding box center [808, 67] width 56 height 22
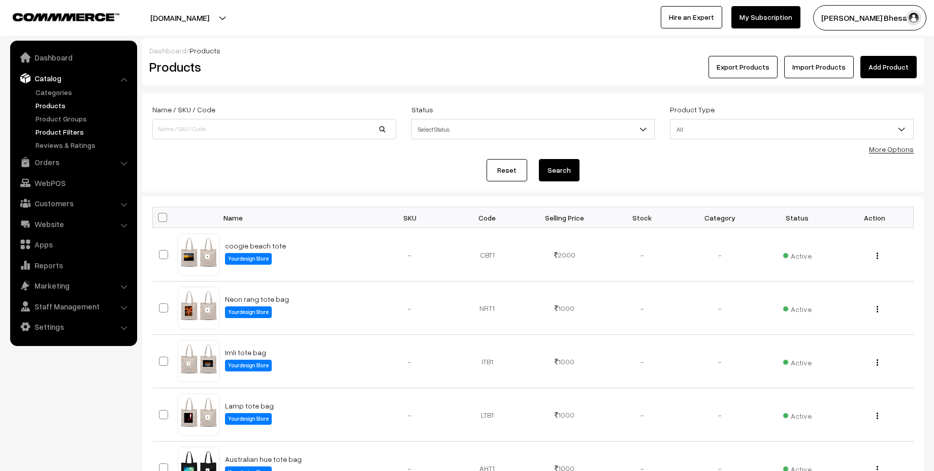
click at [69, 132] on link "Product Filters" at bounding box center [83, 131] width 101 height 11
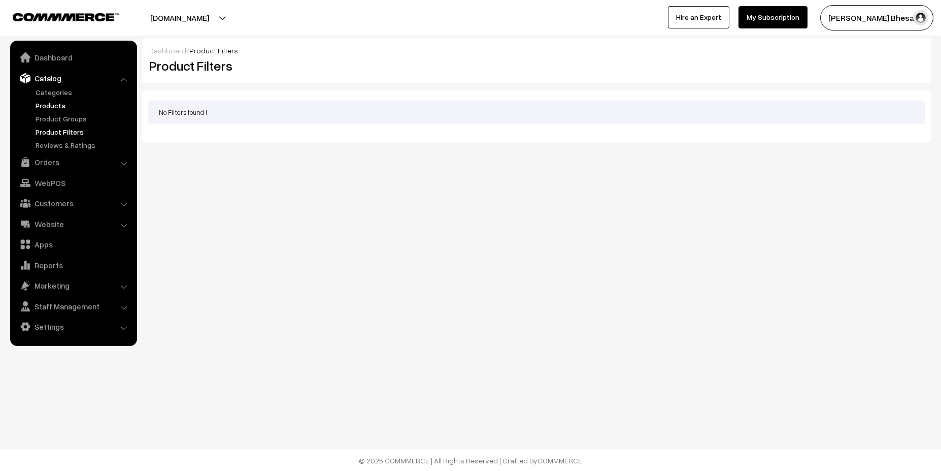
click at [54, 106] on link "Products" at bounding box center [83, 105] width 101 height 11
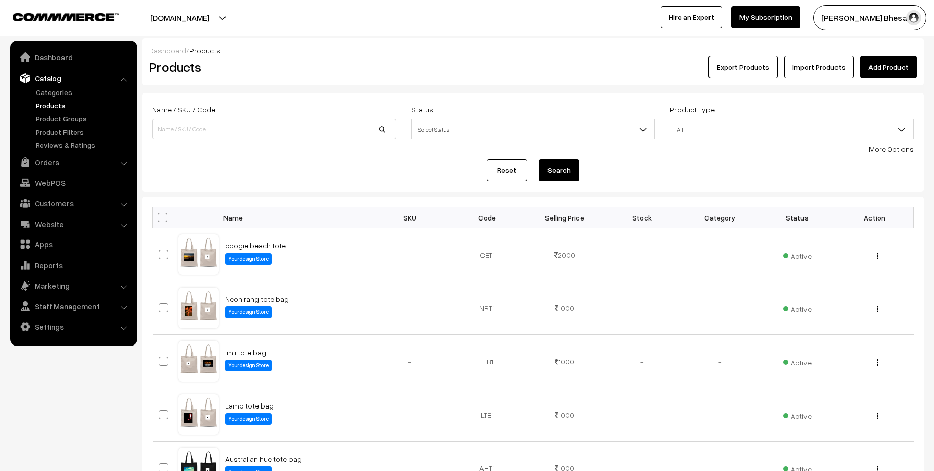
click at [893, 61] on link "Add Product" at bounding box center [888, 67] width 56 height 22
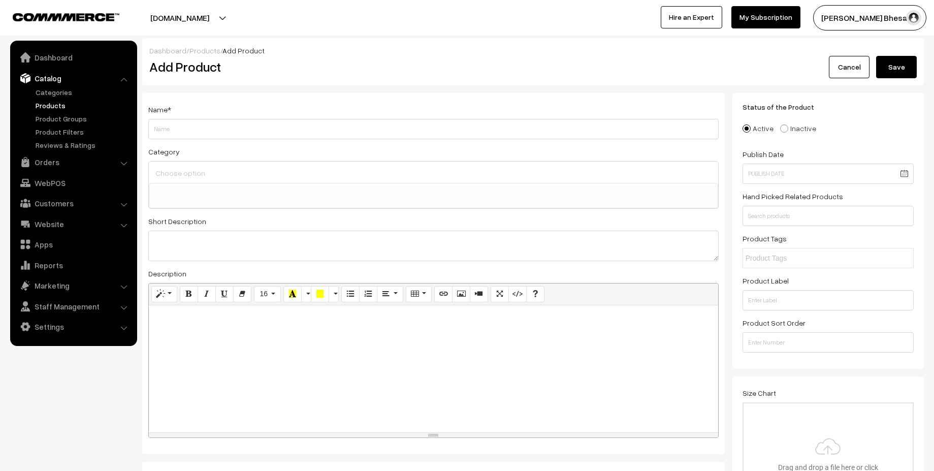
select select
type input "Darjeeling Tote Bag"
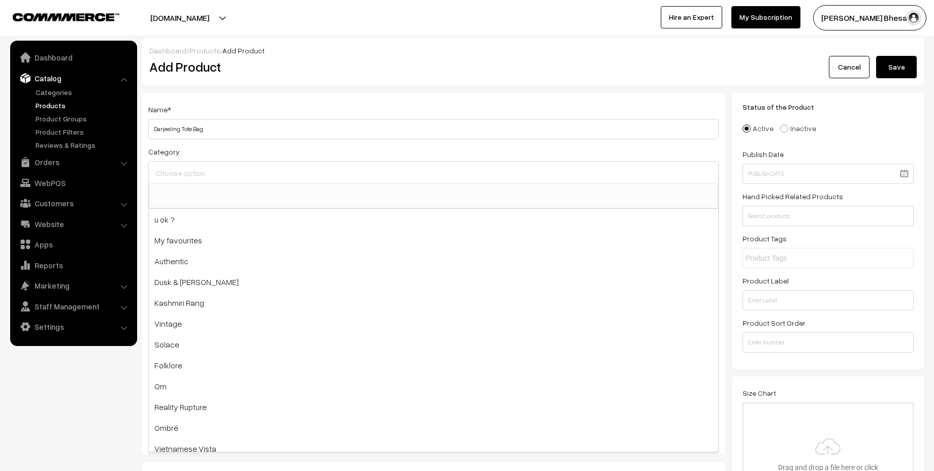
click at [186, 180] on input at bounding box center [433, 173] width 561 height 15
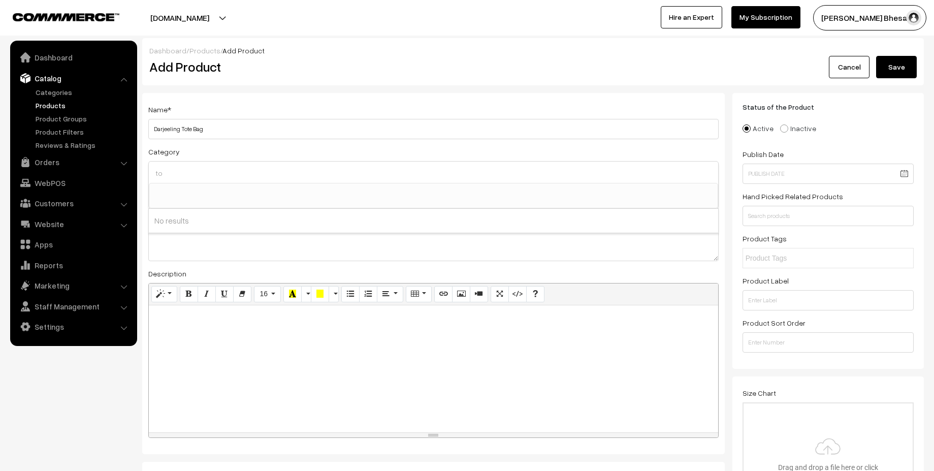
type input "t"
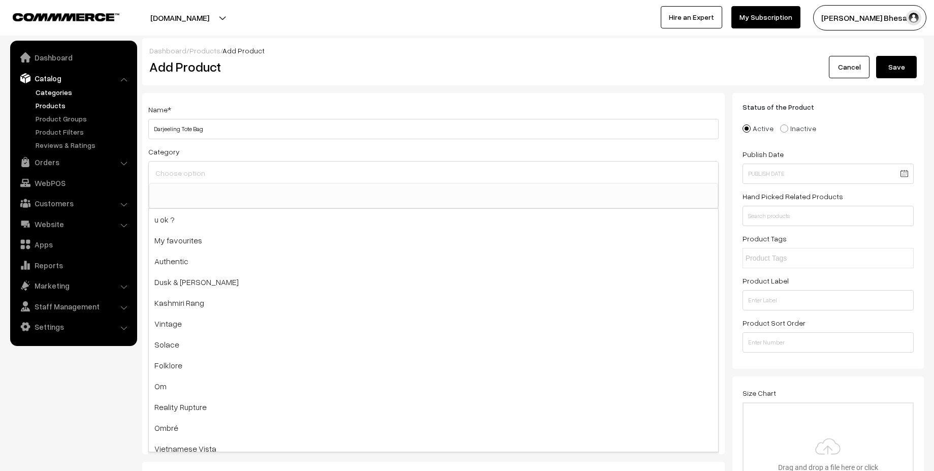
click at [69, 94] on link "Categories" at bounding box center [83, 92] width 101 height 11
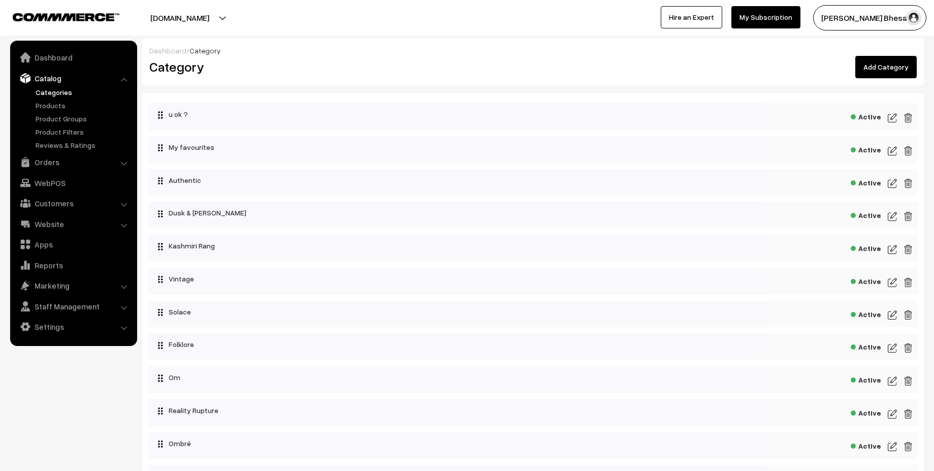
click at [889, 59] on link "Add Category" at bounding box center [885, 67] width 61 height 22
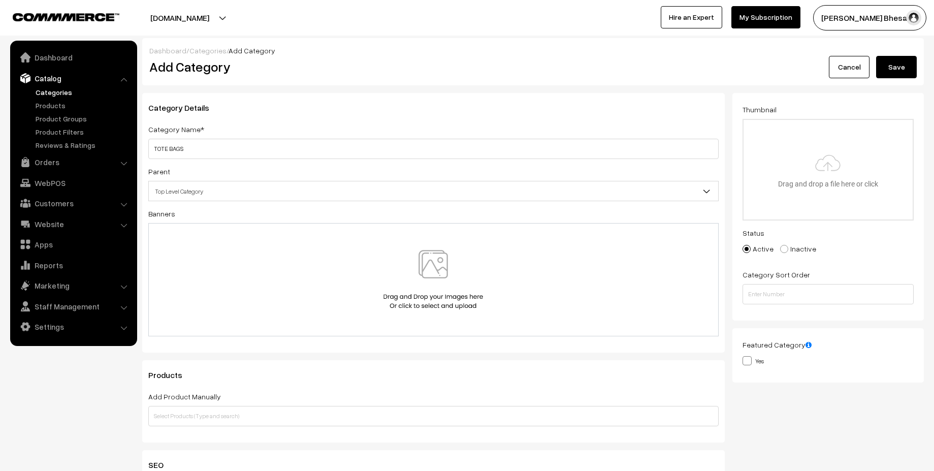
click at [379, 185] on span "Top Level Category" at bounding box center [433, 191] width 569 height 18
click at [353, 189] on span "Top Level Category" at bounding box center [433, 191] width 569 height 18
click at [178, 191] on span "Top Level Category" at bounding box center [433, 191] width 569 height 18
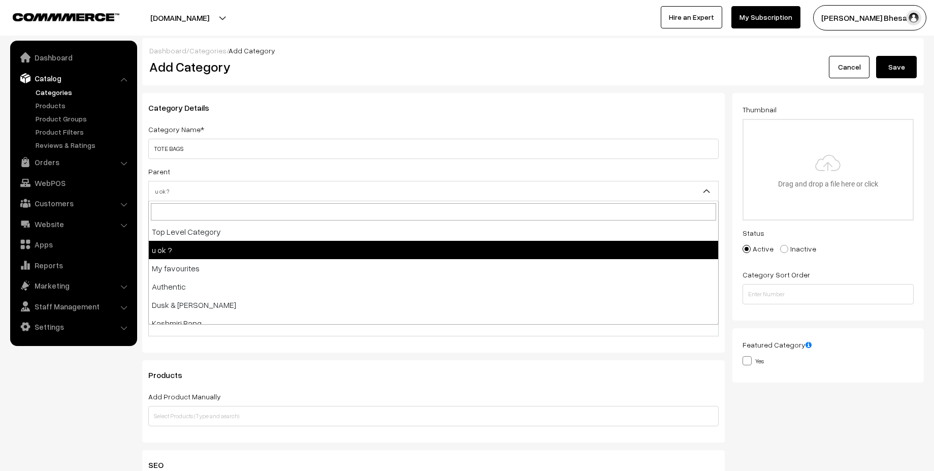
click at [261, 195] on span "u ok ?" at bounding box center [433, 191] width 569 height 18
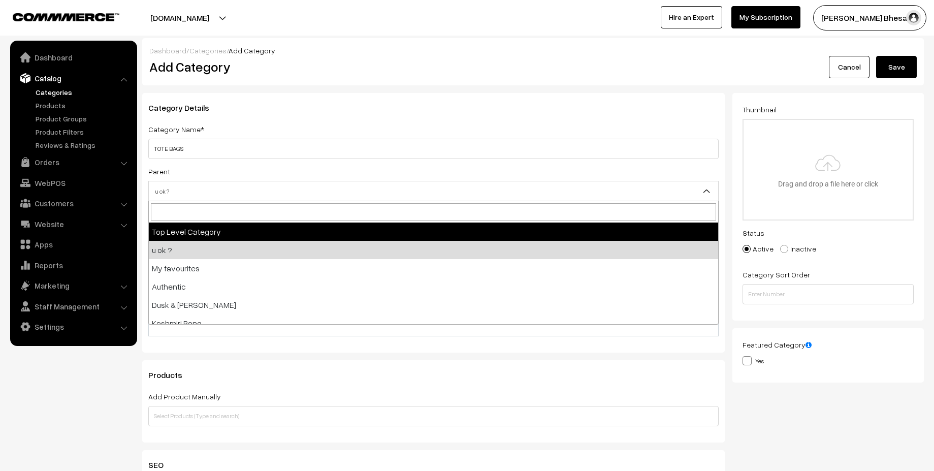
select select "0"
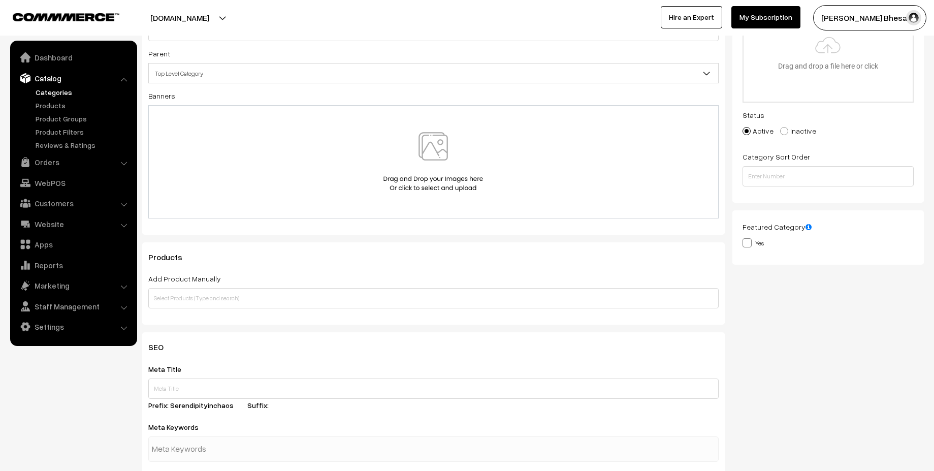
scroll to position [127, 0]
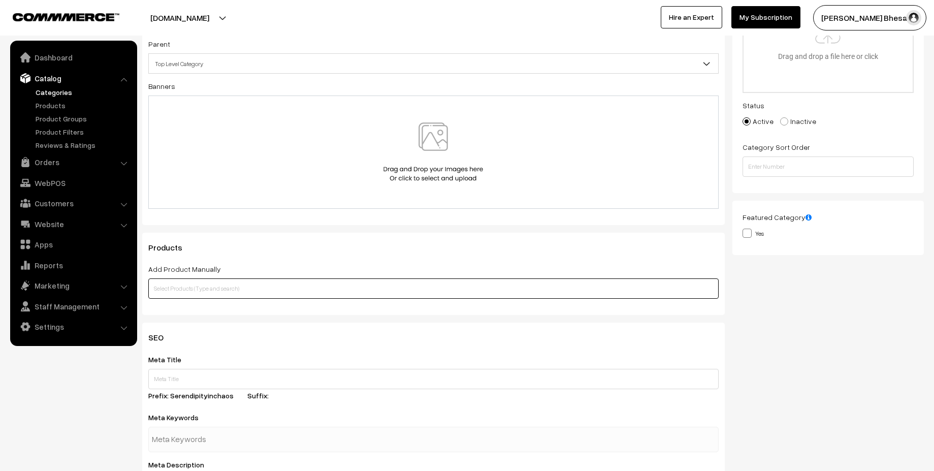
click at [238, 290] on input "text" at bounding box center [433, 288] width 570 height 20
click at [799, 115] on div "Active Inactive" at bounding box center [827, 123] width 171 height 16
click at [788, 120] on label "Inactive" at bounding box center [798, 121] width 36 height 11
click at [781, 117] on input "Inactive" at bounding box center [778, 114] width 7 height 7
radio input "true"
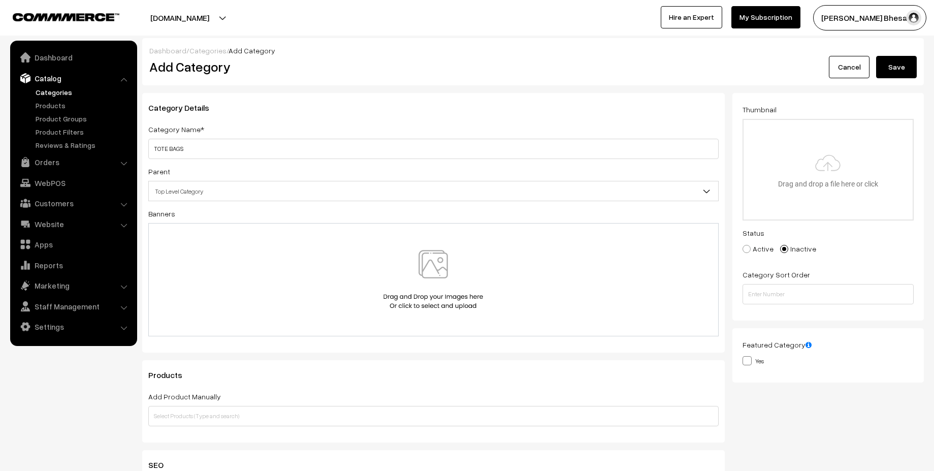
scroll to position [431, 0]
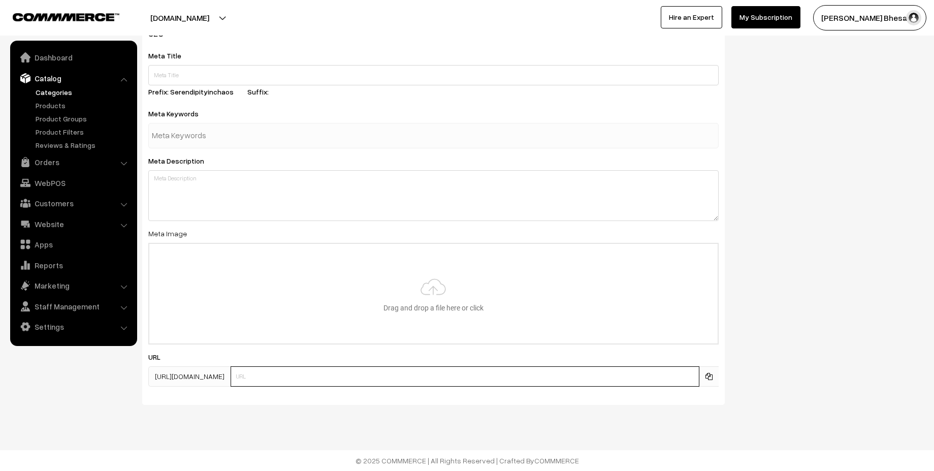
click at [323, 382] on input "text" at bounding box center [465, 376] width 469 height 20
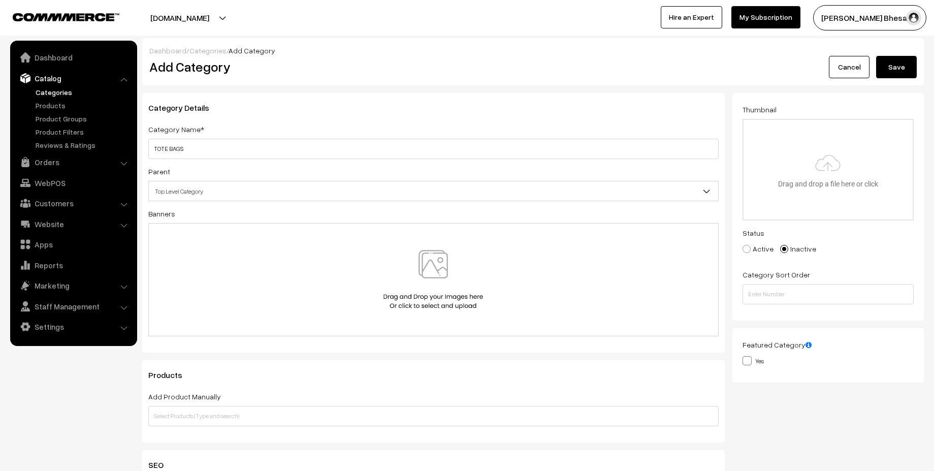
type input "totebags"
click at [890, 62] on button "Save" at bounding box center [896, 67] width 41 height 22
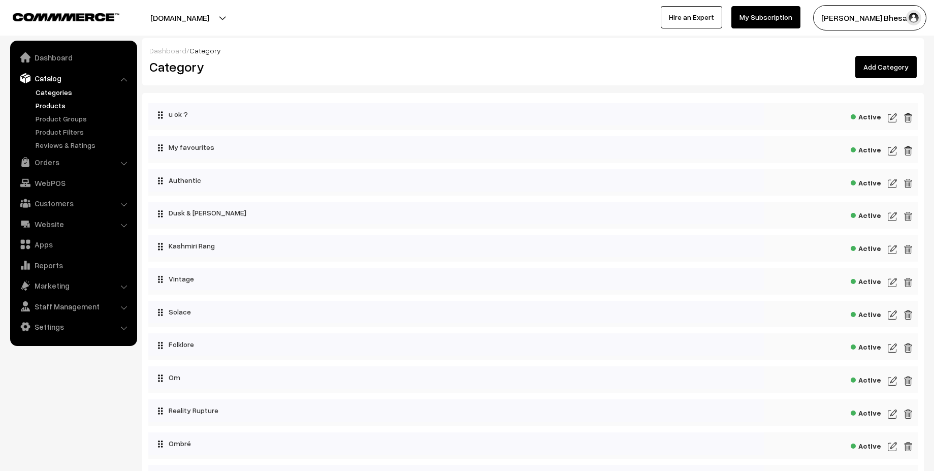
click at [69, 107] on link "Products" at bounding box center [83, 105] width 101 height 11
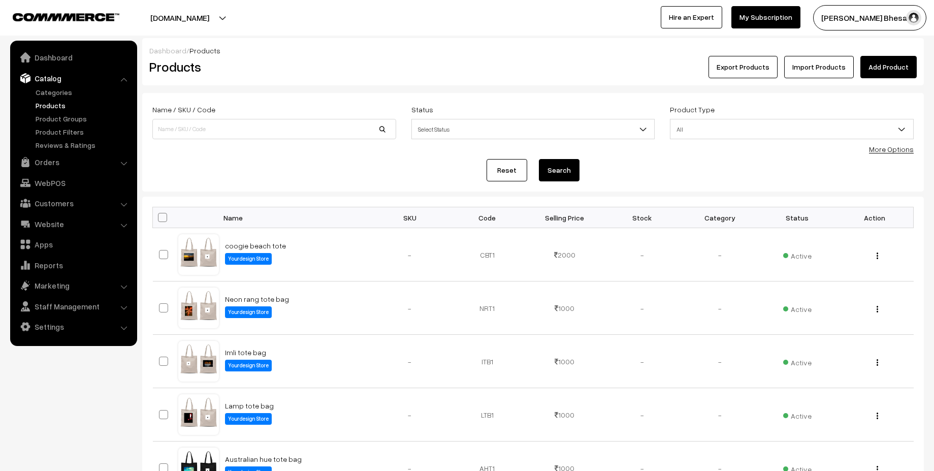
click at [887, 69] on link "Add Product" at bounding box center [888, 67] width 56 height 22
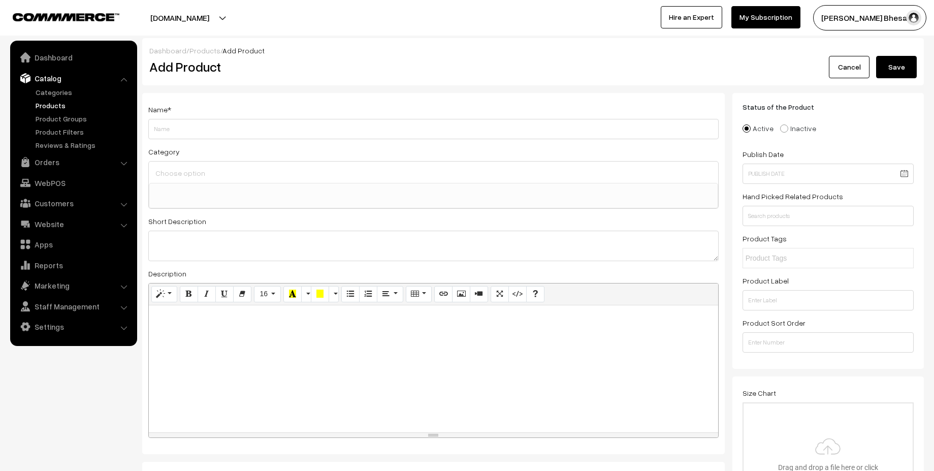
select select
type input "Darjeeling Tote Bag"
click at [342, 170] on input at bounding box center [433, 173] width 561 height 15
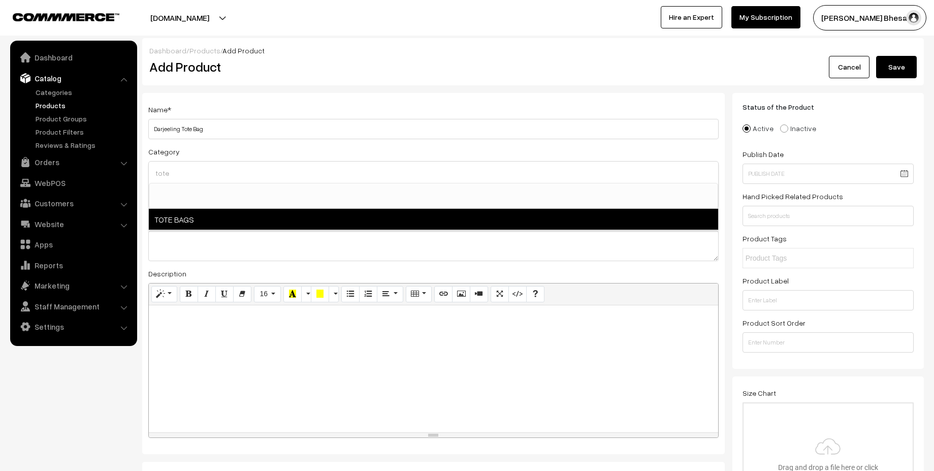
type input "tote"
click at [209, 222] on span "TOTE BAGS" at bounding box center [433, 219] width 569 height 21
select select "27"
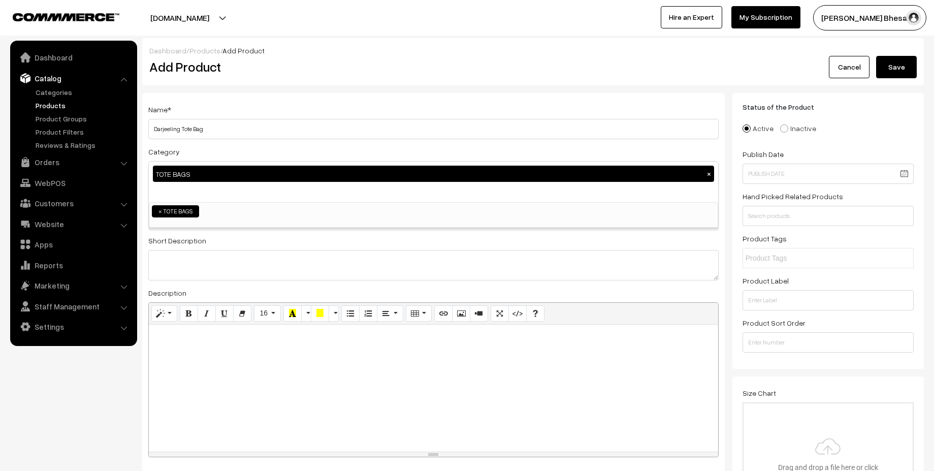
scroll to position [155, 0]
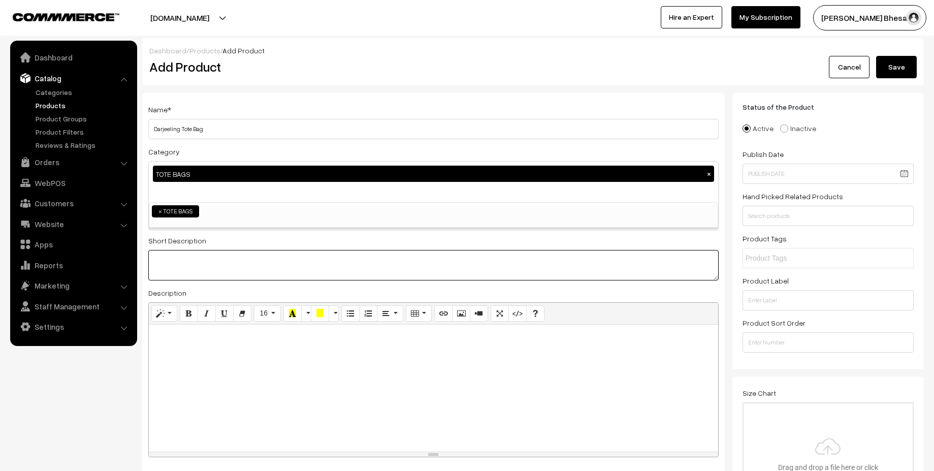
click at [272, 269] on textarea at bounding box center [433, 265] width 570 height 30
type textarea "This is a tote bag"
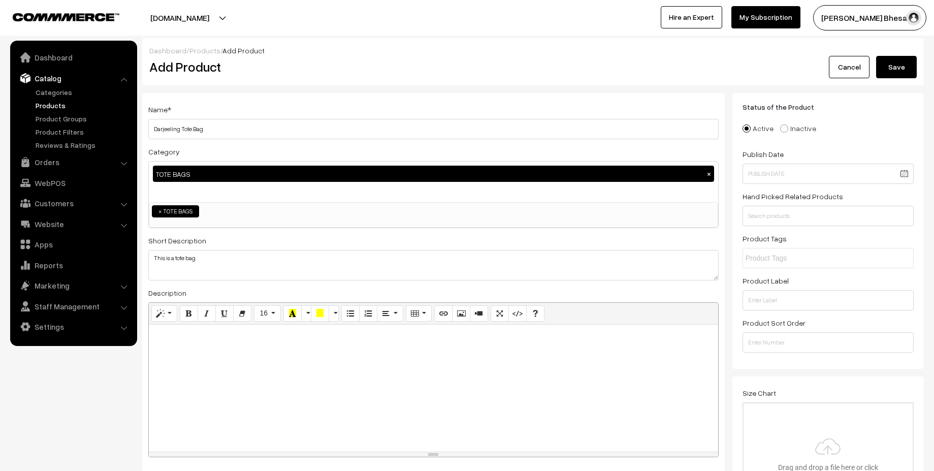
click at [295, 345] on div at bounding box center [433, 387] width 569 height 127
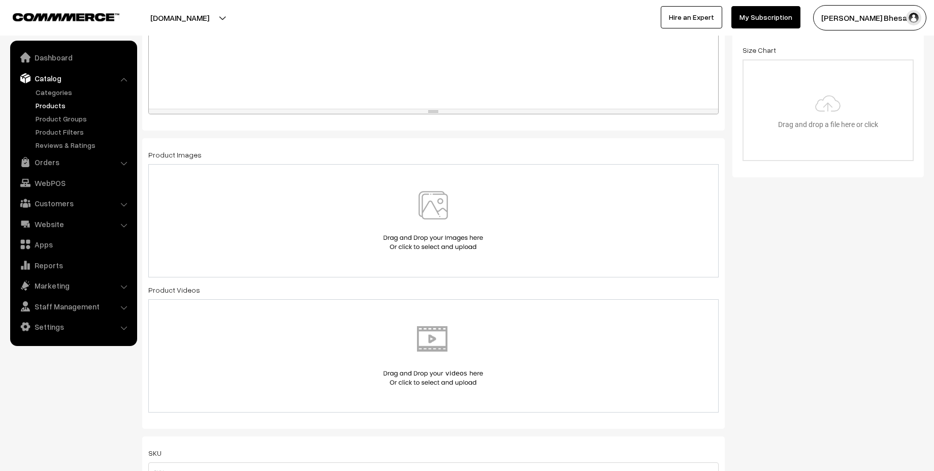
scroll to position [347, 0]
click at [398, 207] on img at bounding box center [433, 215] width 105 height 59
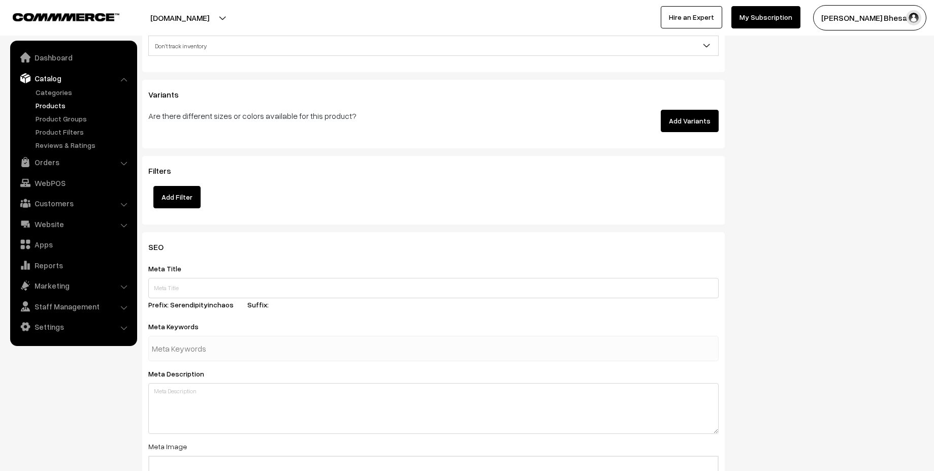
scroll to position [1043, 0]
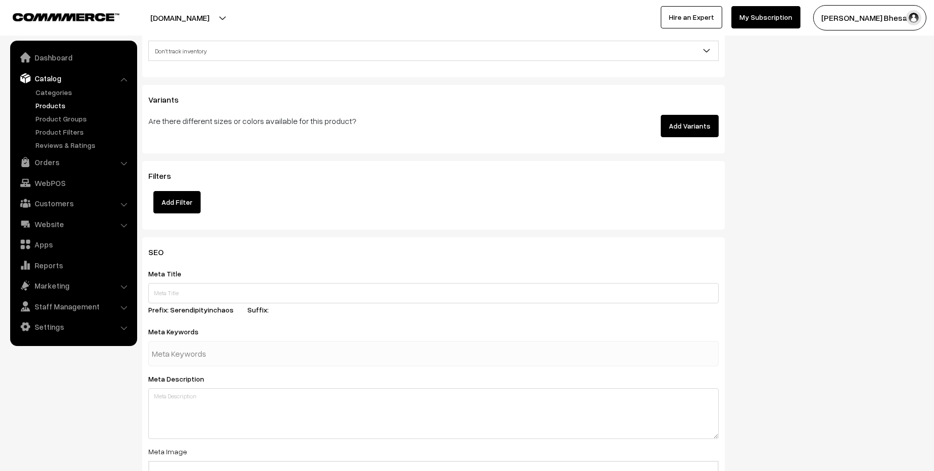
click at [696, 128] on button "Add Variants" at bounding box center [690, 126] width 58 height 22
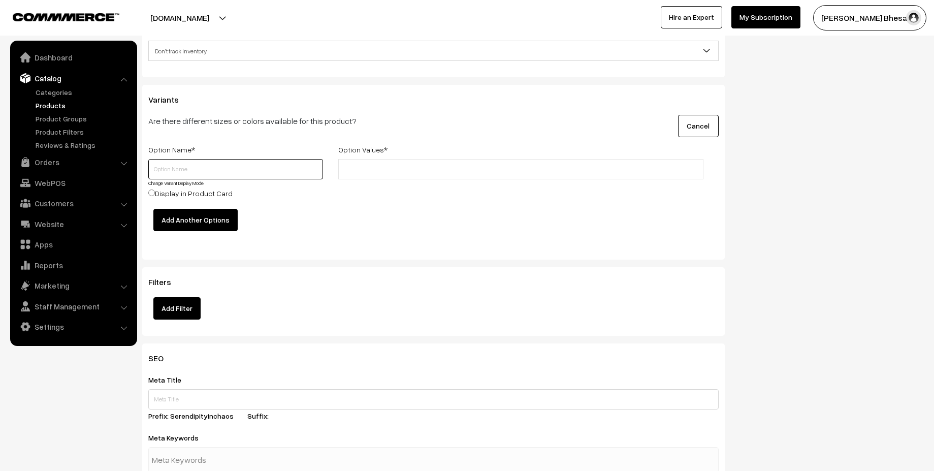
click at [248, 168] on input "text" at bounding box center [235, 169] width 175 height 20
type input "C"
type input "color"
click at [381, 170] on input "text" at bounding box center [385, 169] width 89 height 11
type input "V"
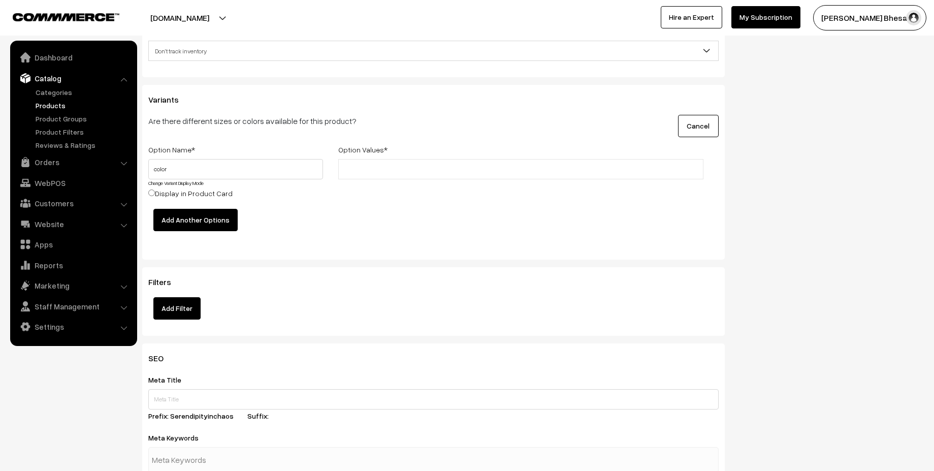
type input "l"
type input "black"
click at [187, 222] on button "Add Another Options" at bounding box center [195, 220] width 84 height 22
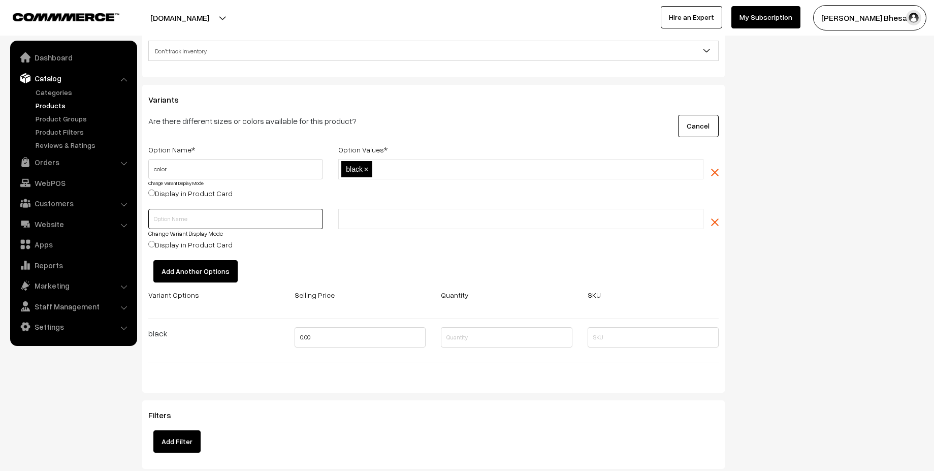
click at [205, 215] on input "text" at bounding box center [235, 219] width 175 height 20
type input "color"
click at [378, 217] on input "text" at bounding box center [385, 219] width 89 height 11
type input "khakhi"
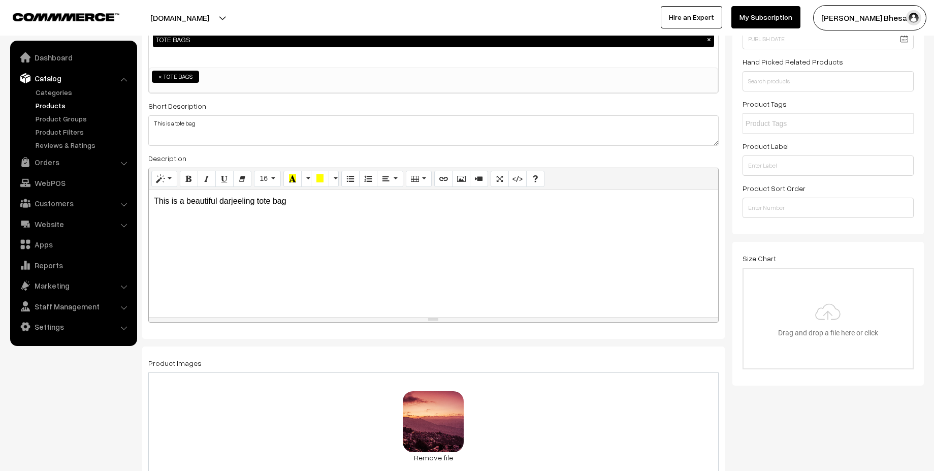
scroll to position [0, 0]
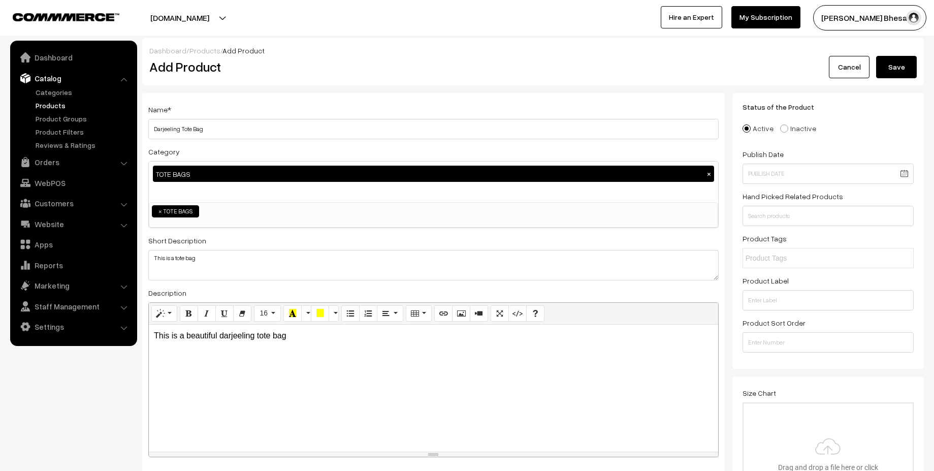
click at [780, 130] on span at bounding box center [784, 128] width 8 height 8
click at [780, 124] on input "Inactive" at bounding box center [778, 121] width 7 height 7
radio input "true"
click at [893, 72] on button "Save" at bounding box center [896, 67] width 41 height 22
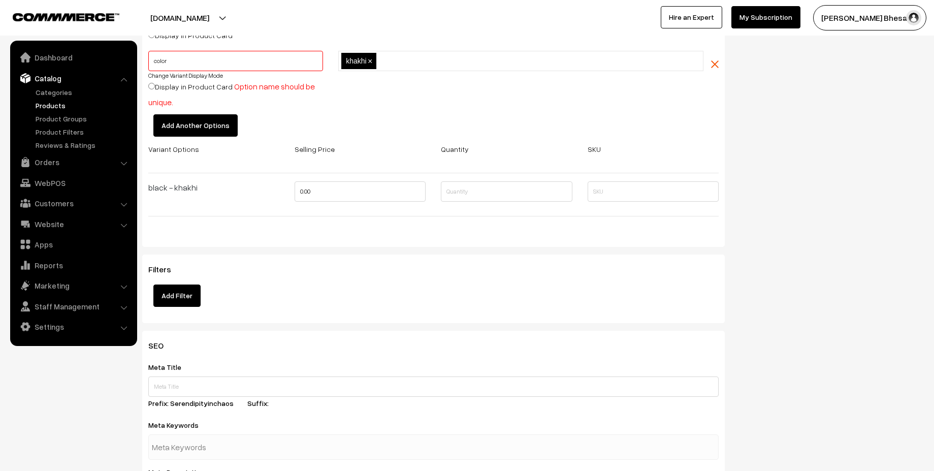
scroll to position [1072, 0]
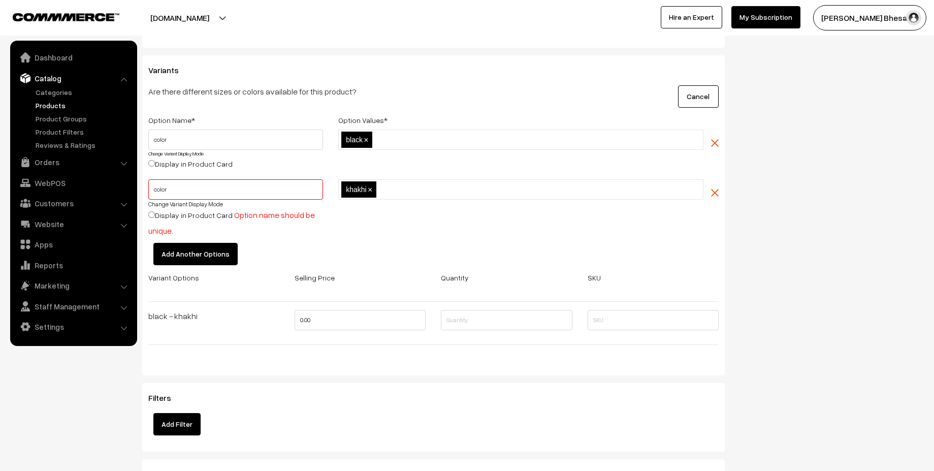
click at [712, 191] on img "button" at bounding box center [715, 193] width 8 height 8
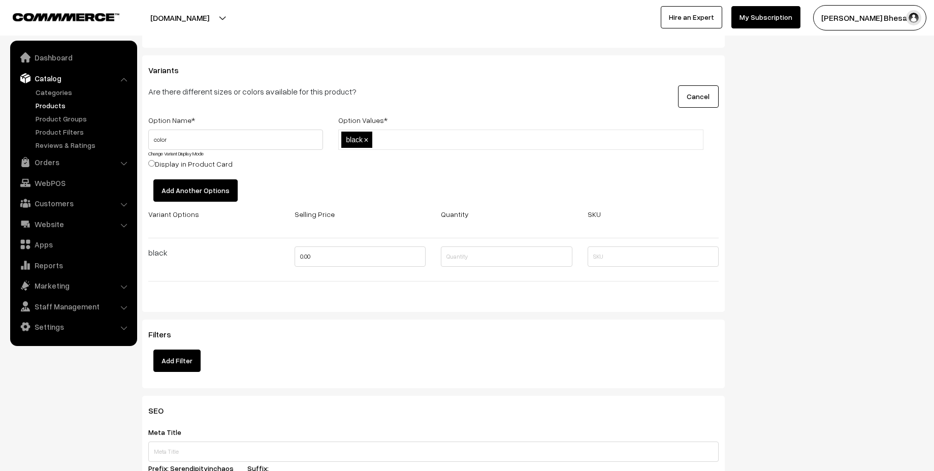
click at [508, 138] on ul "black ×" at bounding box center [520, 139] width 365 height 20
type input "khakhi"
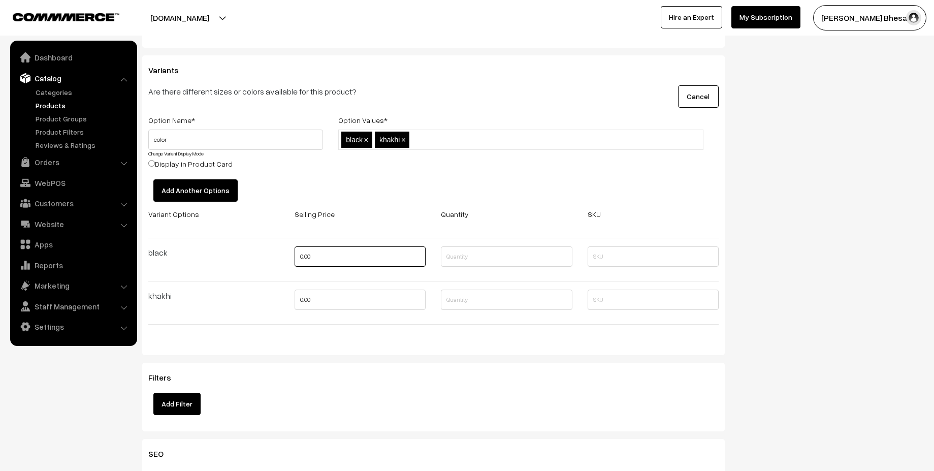
click at [352, 247] on input "0.00" at bounding box center [360, 256] width 131 height 20
type input "0"
click at [152, 164] on input "Display in Product Card" at bounding box center [151, 163] width 7 height 7
radio input "true"
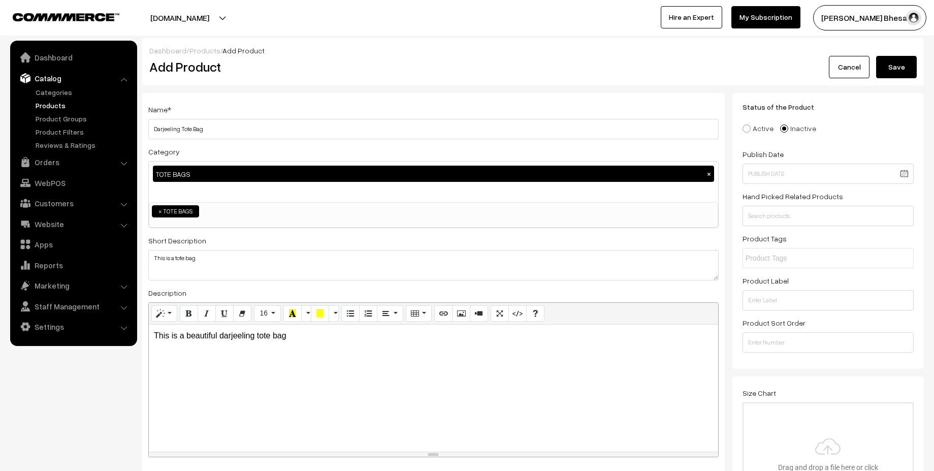
click at [885, 70] on button "Save" at bounding box center [896, 67] width 41 height 22
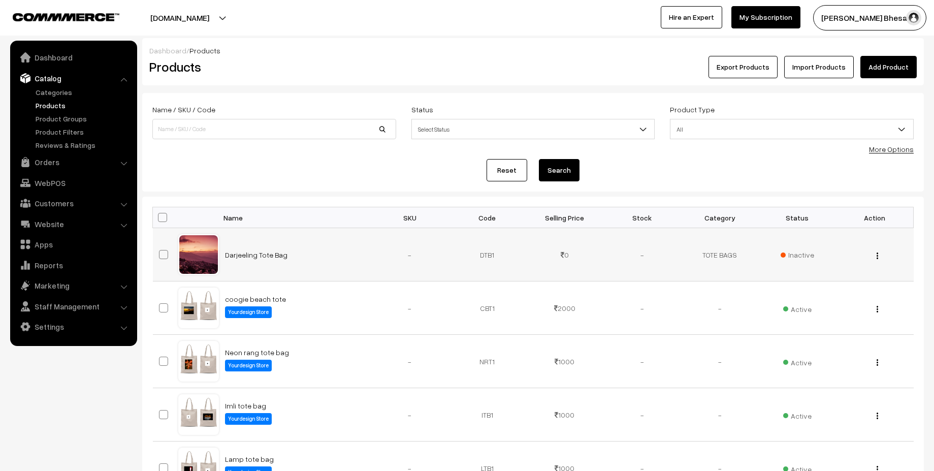
click at [877, 254] on img "button" at bounding box center [877, 255] width 2 height 7
click at [369, 177] on div "Reset Search" at bounding box center [532, 170] width 761 height 22
click at [159, 253] on span at bounding box center [163, 254] width 9 height 9
click at [159, 251] on input "checkbox" at bounding box center [157, 248] width 7 height 7
checkbox input "true"
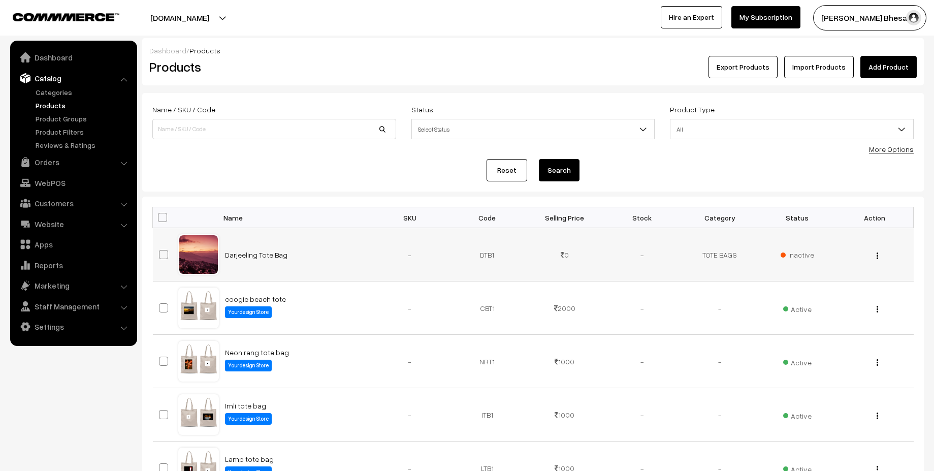
checkbox input "true"
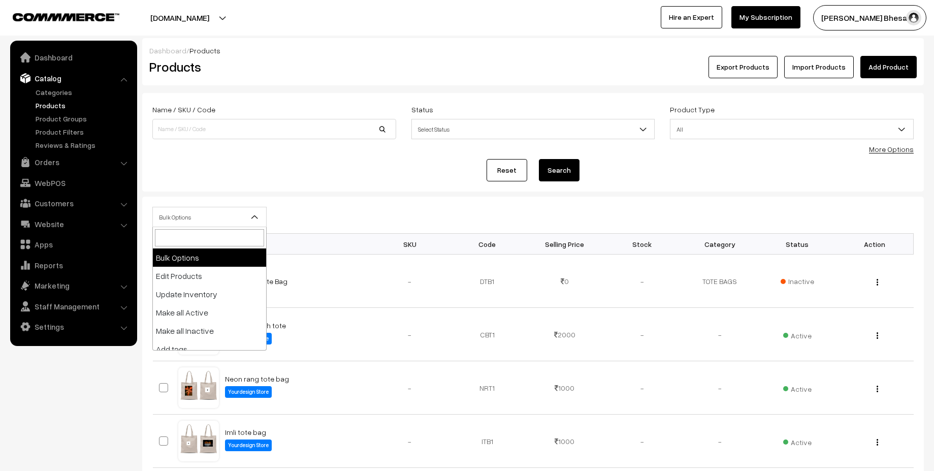
click at [204, 214] on span "Bulk Options" at bounding box center [209, 217] width 113 height 18
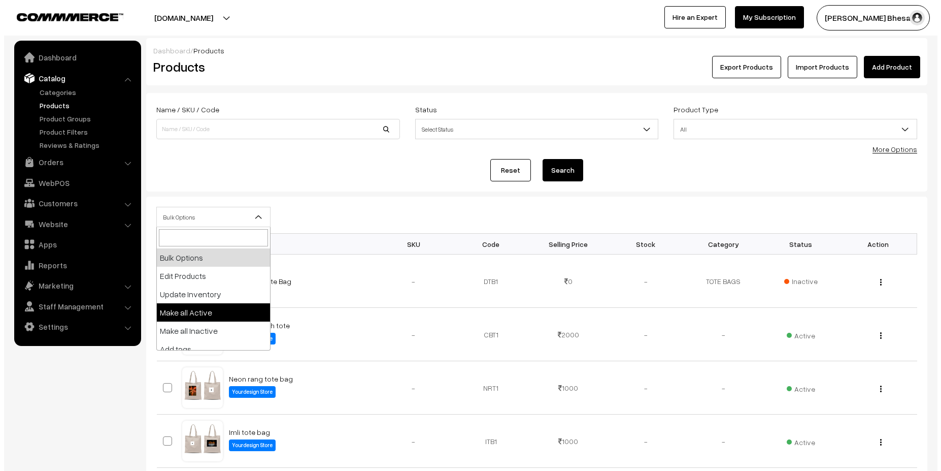
scroll to position [63, 0]
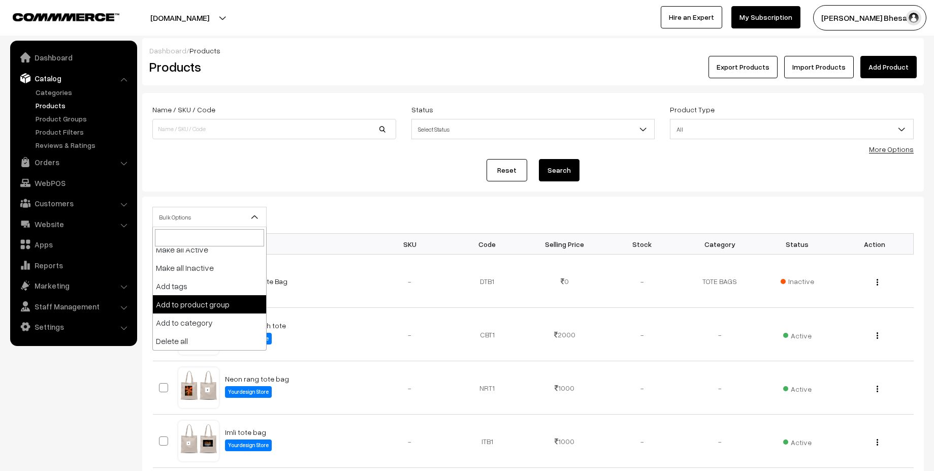
click at [353, 228] on div "Bulk Options Edit Products Update Inventory Make all Active Make all Inactive A…" at bounding box center [533, 220] width 776 height 26
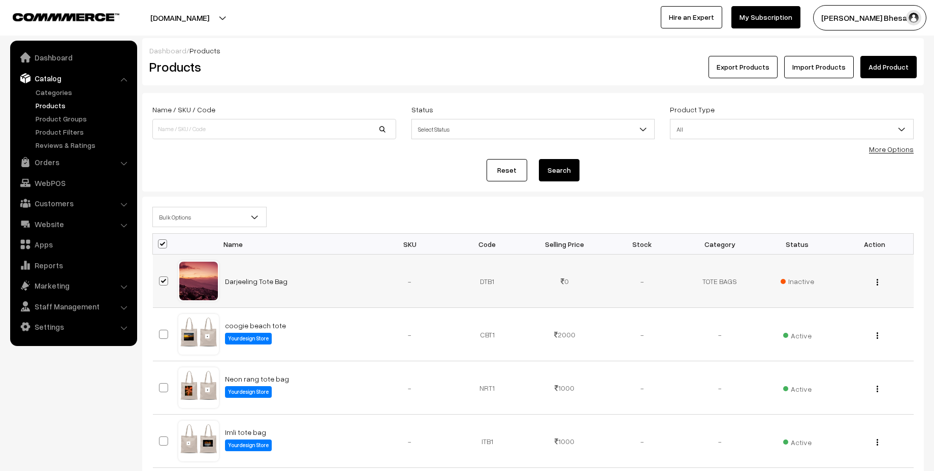
click at [162, 281] on span at bounding box center [163, 280] width 9 height 9
click at [160, 278] on input "checkbox" at bounding box center [157, 274] width 7 height 7
checkbox input "false"
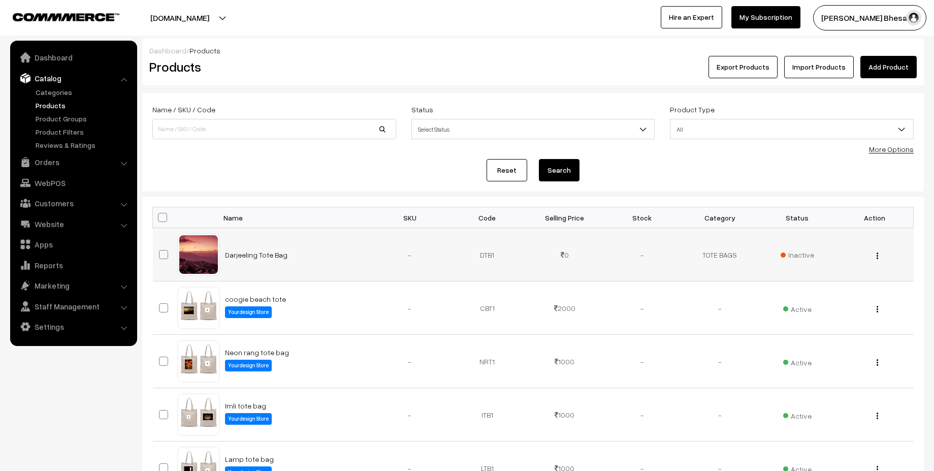
click at [880, 256] on div "View Edit Delete" at bounding box center [875, 254] width 66 height 11
click at [877, 255] on img "button" at bounding box center [877, 255] width 2 height 7
click at [793, 251] on span "Inactive" at bounding box center [797, 254] width 34 height 11
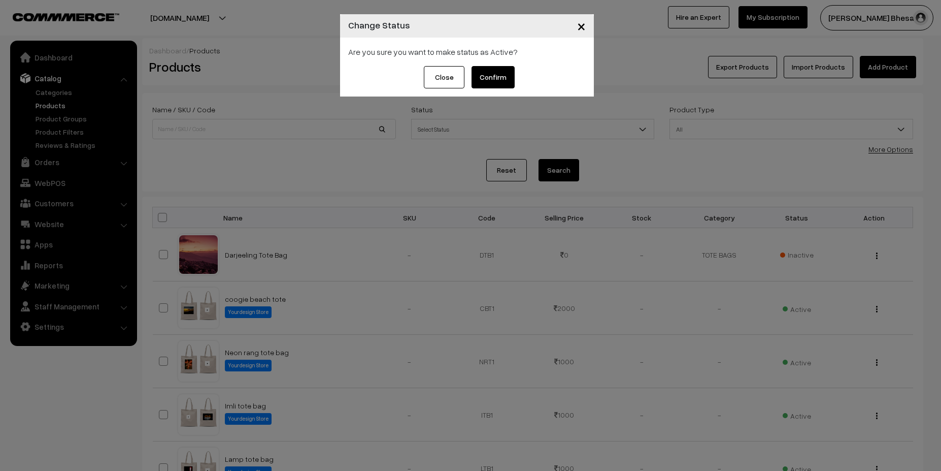
click at [502, 80] on button "Confirm" at bounding box center [493, 77] width 43 height 22
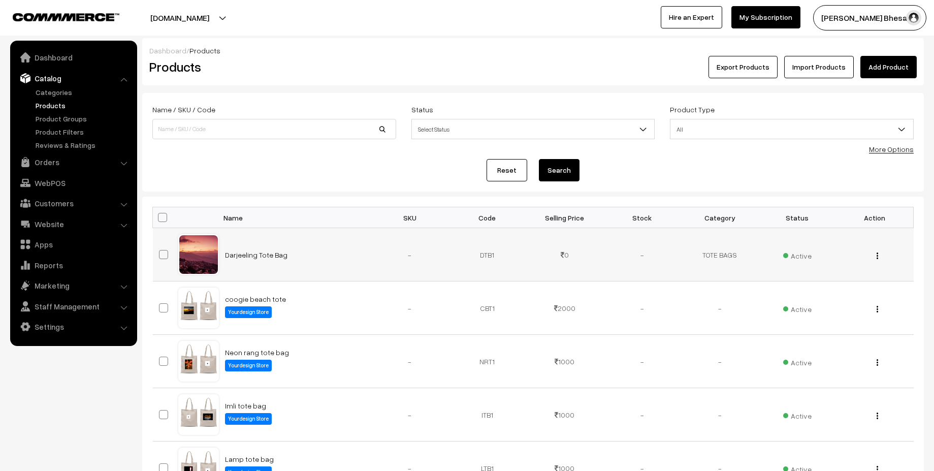
click at [804, 258] on span "Active" at bounding box center [797, 254] width 28 height 13
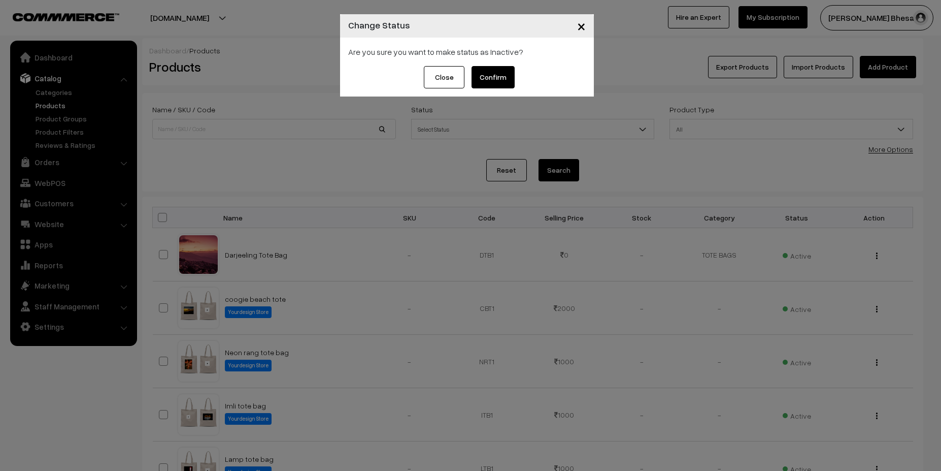
click at [444, 85] on button "Close" at bounding box center [444, 77] width 41 height 22
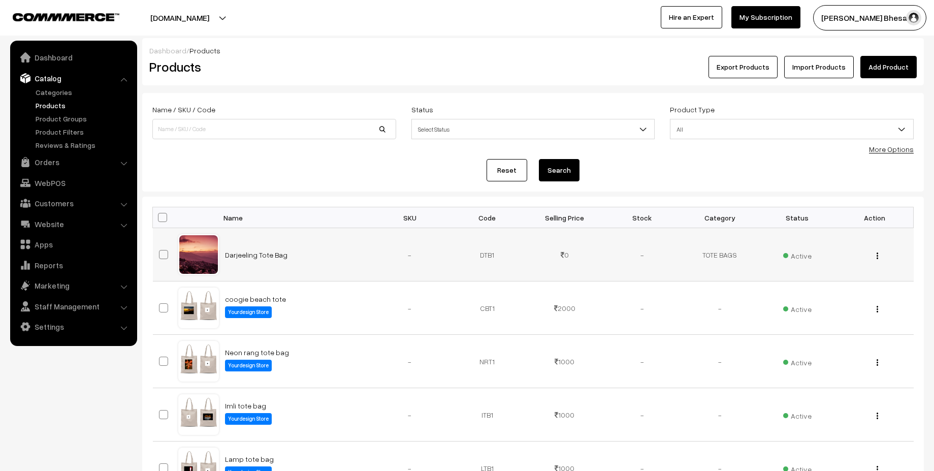
click at [164, 253] on span at bounding box center [163, 254] width 9 height 9
click at [160, 251] on input "checkbox" at bounding box center [157, 248] width 7 height 7
checkbox input "true"
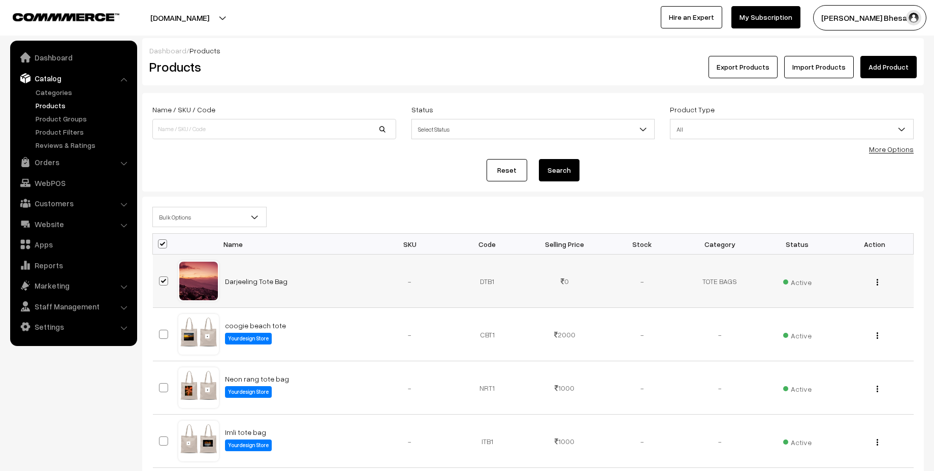
click at [877, 283] on img "button" at bounding box center [877, 282] width 2 height 7
click at [808, 343] on link "Delete" at bounding box center [832, 341] width 86 height 22
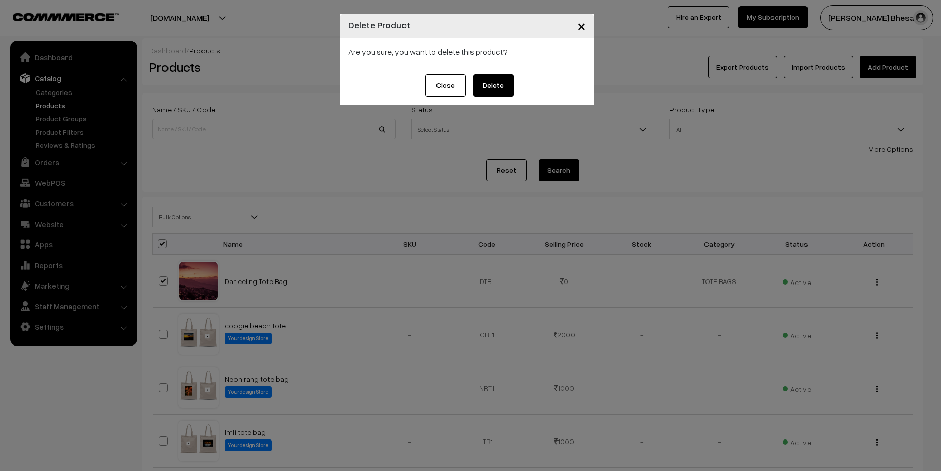
click at [487, 92] on button "Delete" at bounding box center [493, 85] width 41 height 22
